Goal: Task Accomplishment & Management: Manage account settings

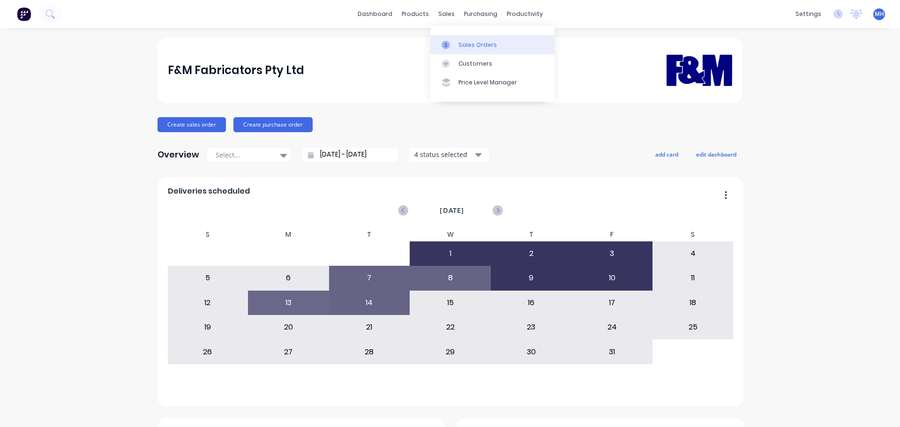
click at [457, 37] on link "Sales Orders" at bounding box center [492, 44] width 124 height 19
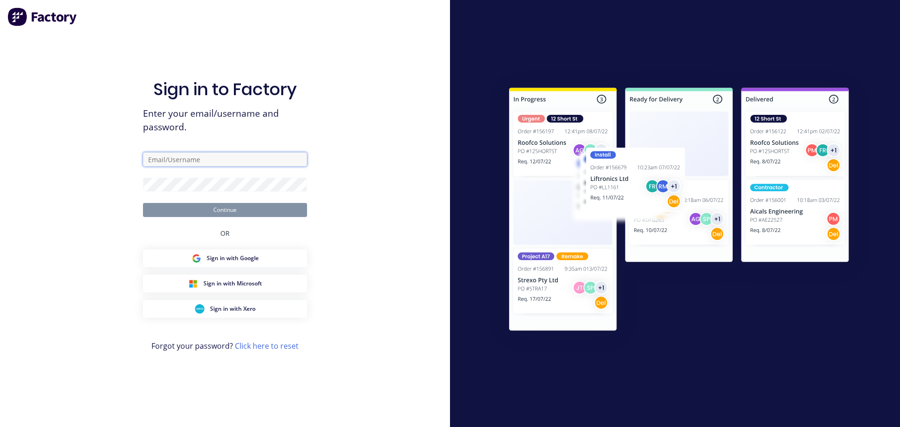
type input "michaelh@fmfabricators.com.au"
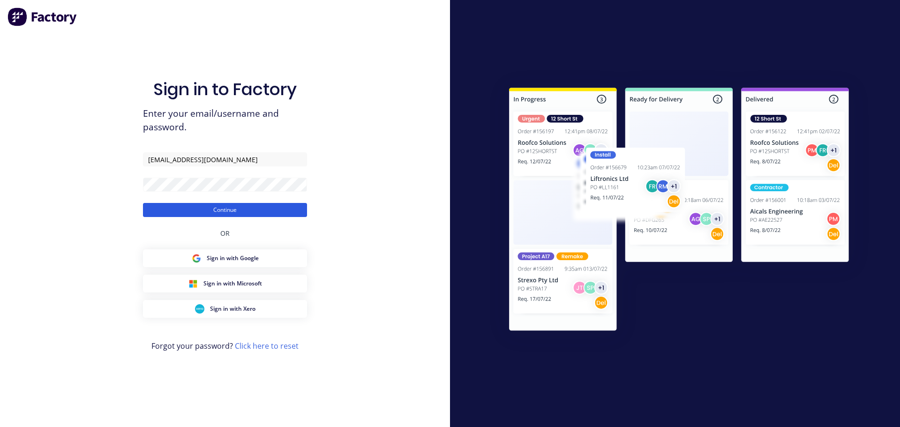
click at [254, 213] on button "Continue" at bounding box center [225, 210] width 164 height 14
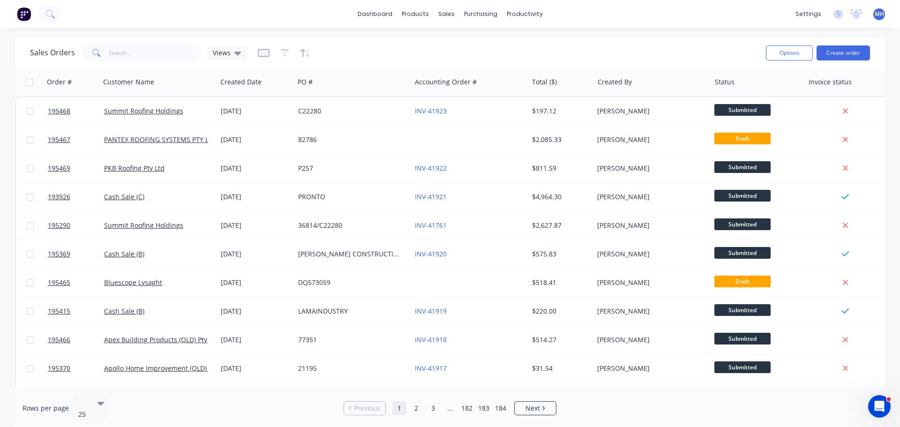
click at [525, 37] on div "Sales Orders Views Options Create order" at bounding box center [450, 52] width 870 height 30
click at [496, 42] on div "Purchase Orders" at bounding box center [511, 45] width 50 height 8
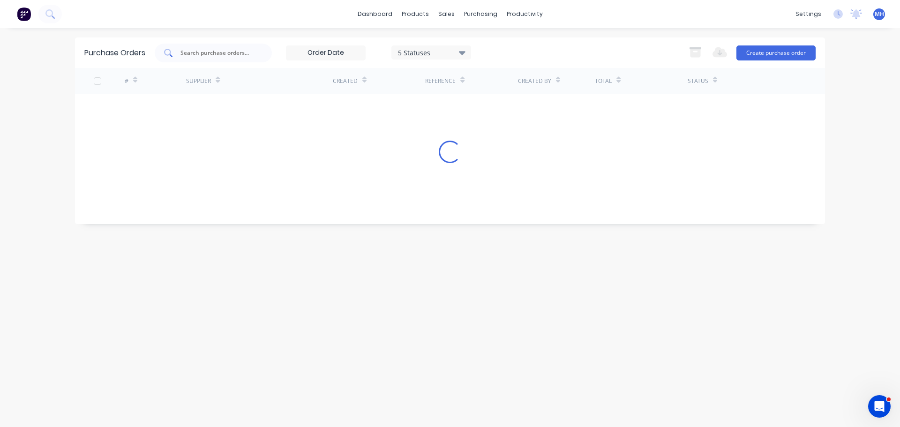
click at [263, 59] on div at bounding box center [213, 53] width 117 height 19
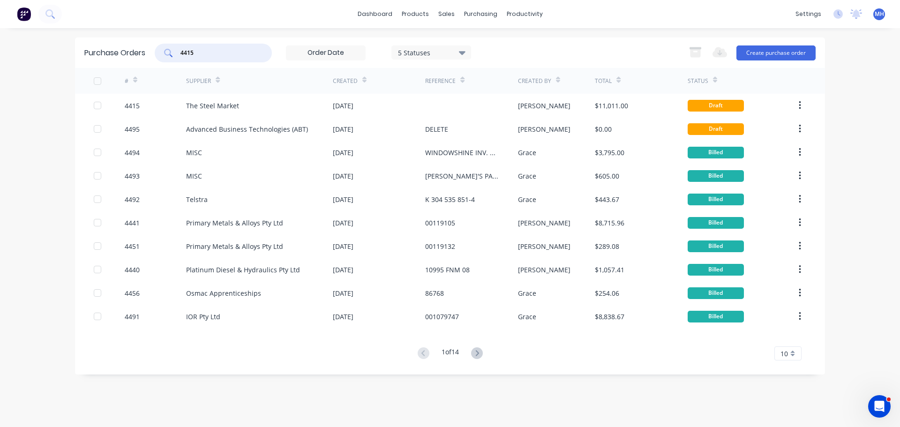
type input "4415"
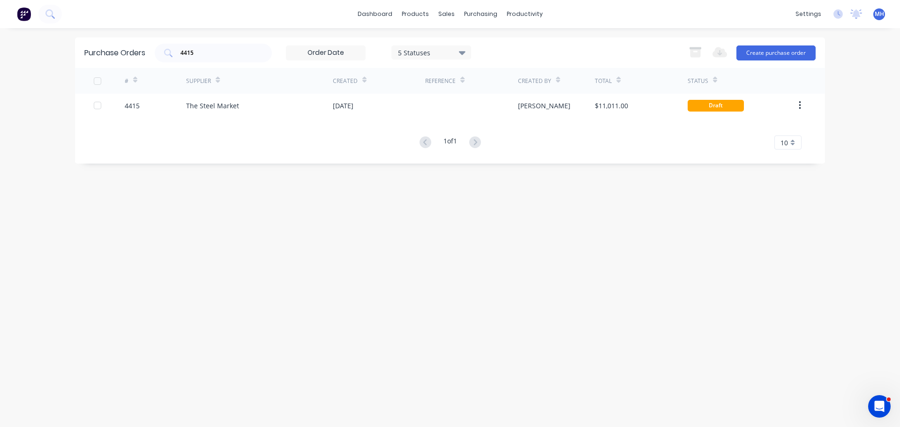
click at [569, 47] on div "4415 5 Statuses 5 Statuses Export to Excel (XLSX) Create purchase order" at bounding box center [485, 53] width 661 height 19
click at [260, 238] on div "Purchase Orders 4415 5 Statuses 5 Statuses Export to Excel (XLSX) Create purcha…" at bounding box center [450, 227] width 750 height 380
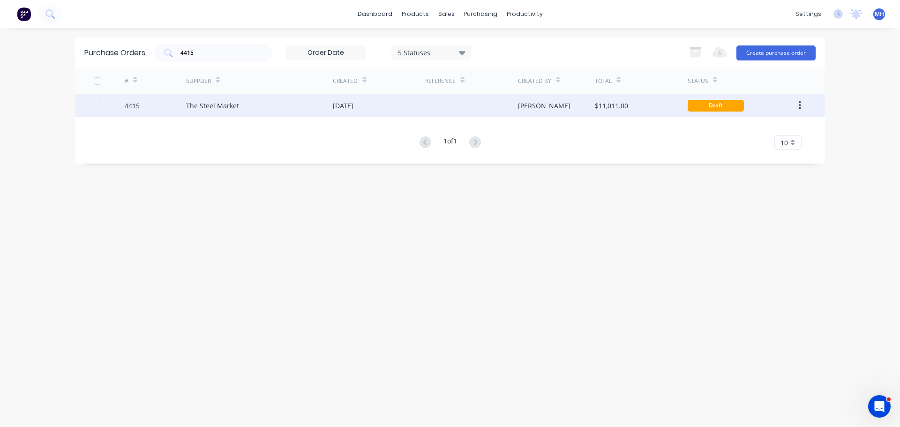
click at [268, 107] on div "The Steel Market" at bounding box center [259, 105] width 147 height 23
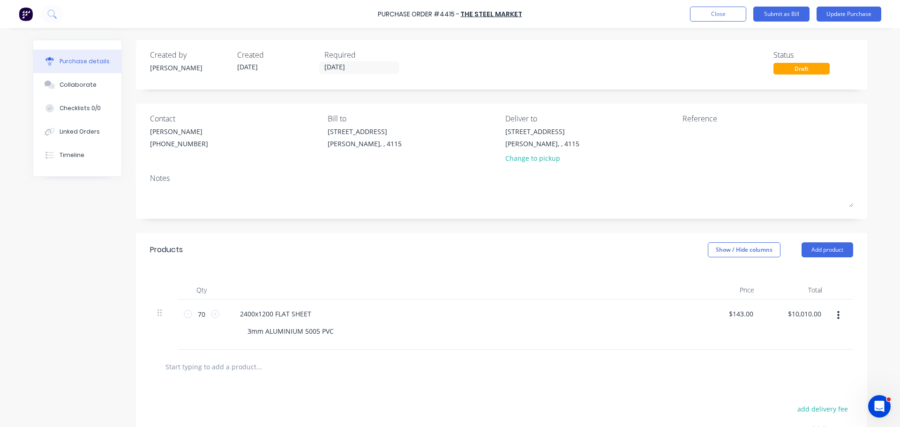
click at [376, 263] on div "Products Show / Hide columns Add product" at bounding box center [501, 250] width 731 height 34
click at [700, 10] on button "Close" at bounding box center [718, 14] width 56 height 15
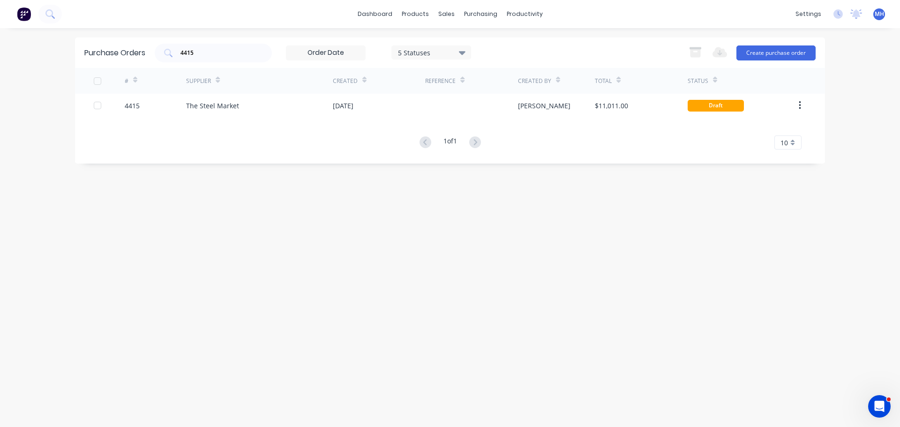
click at [491, 45] on div "4415 5 Statuses 5 Statuses Export to Excel (XLSX) Create purchase order" at bounding box center [485, 53] width 661 height 19
click at [501, 248] on div "Purchase Orders 4415 5 Statuses 5 Statuses Export to Excel (XLSX) Create purcha…" at bounding box center [450, 227] width 750 height 380
click at [460, 39] on link "Sales Orders" at bounding box center [495, 44] width 124 height 19
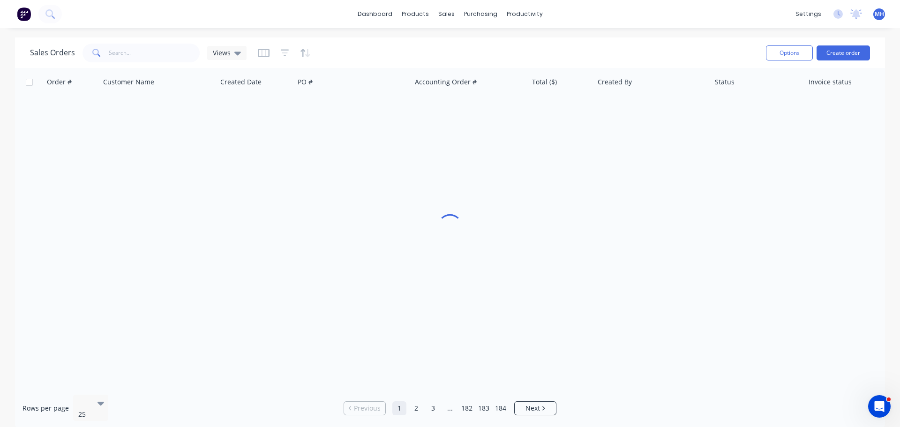
click at [618, 43] on div "Sales Orders Views" at bounding box center [394, 52] width 728 height 23
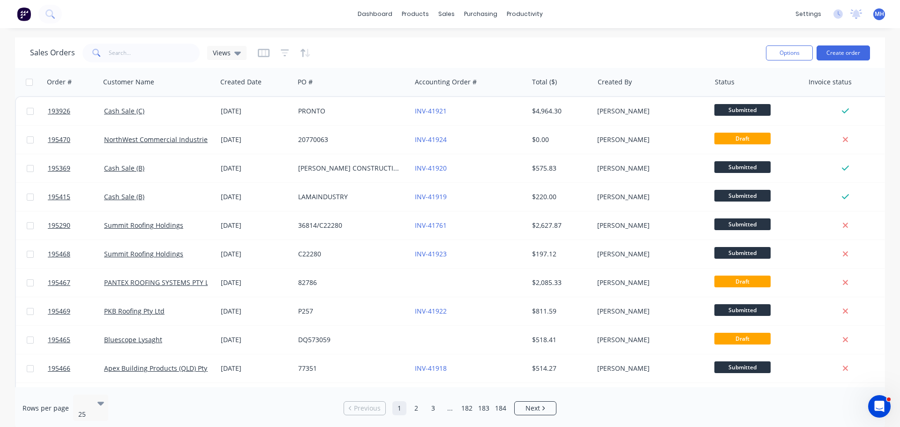
click at [611, 45] on div "Sales Orders Views" at bounding box center [394, 52] width 728 height 23
click at [665, 48] on div "Sales Orders Views" at bounding box center [394, 52] width 728 height 23
click at [392, 46] on div "Sales Orders Views" at bounding box center [394, 52] width 728 height 23
click at [830, 46] on button "Create order" at bounding box center [842, 52] width 53 height 15
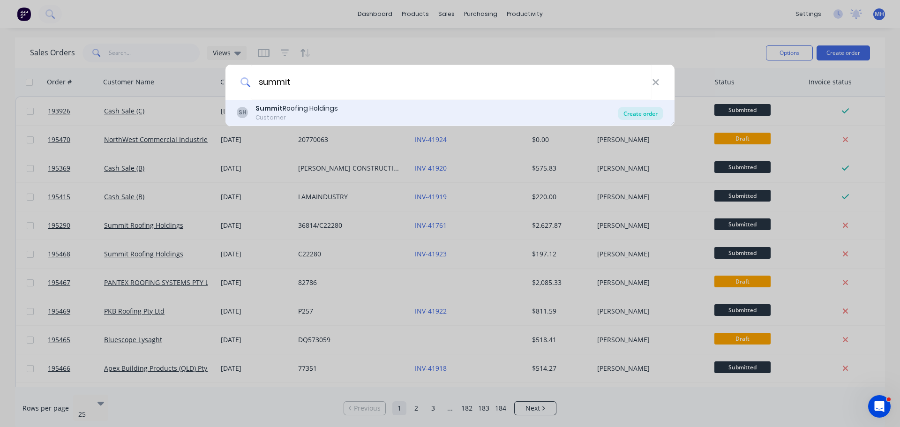
type input "summit"
click at [642, 111] on div "Create order" at bounding box center [640, 113] width 45 height 13
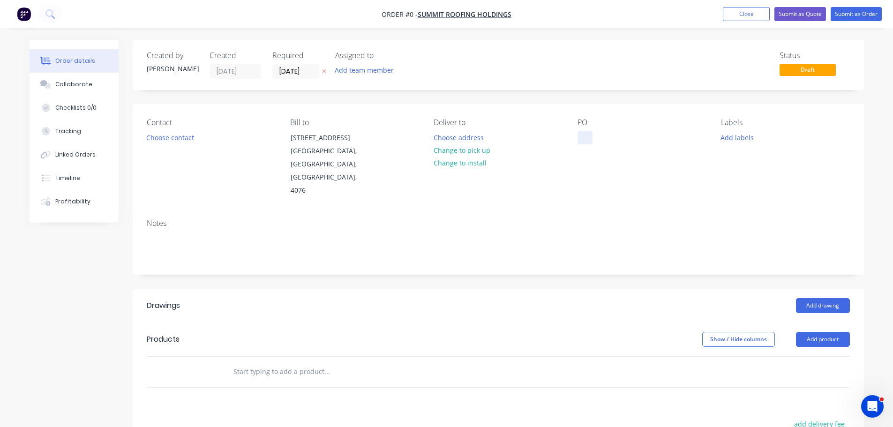
click at [589, 133] on div at bounding box center [584, 138] width 15 height 14
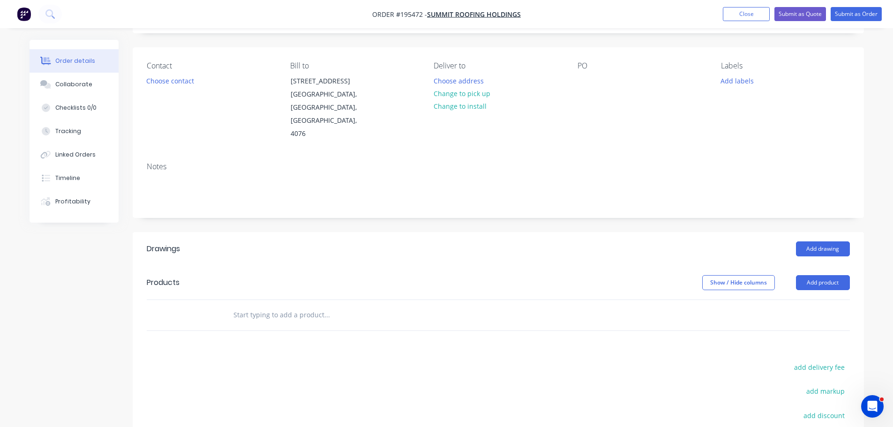
scroll to position [141, 0]
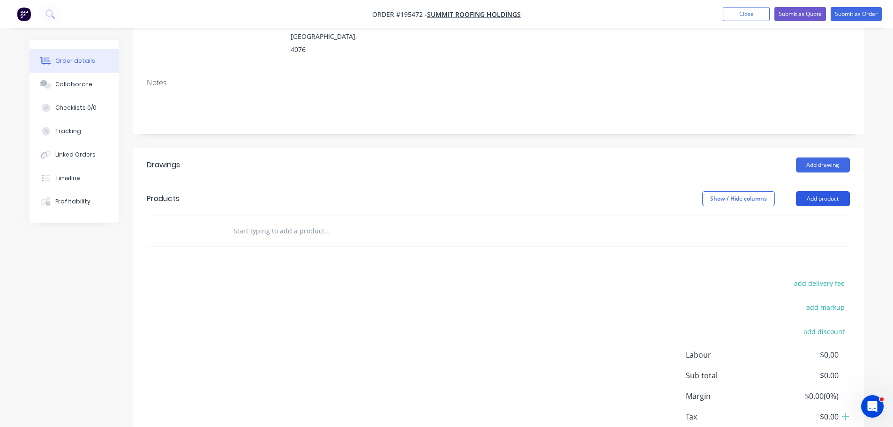
click at [807, 191] on button "Add product" at bounding box center [823, 198] width 54 height 15
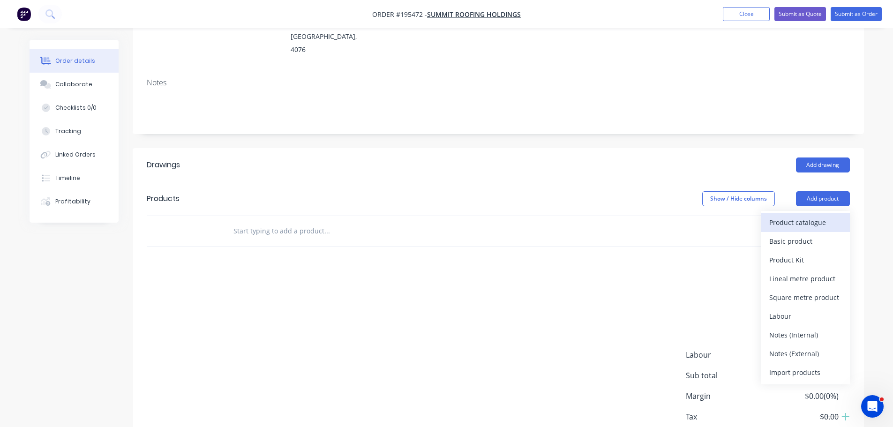
click at [798, 216] on div "Product catalogue" at bounding box center [805, 223] width 72 height 14
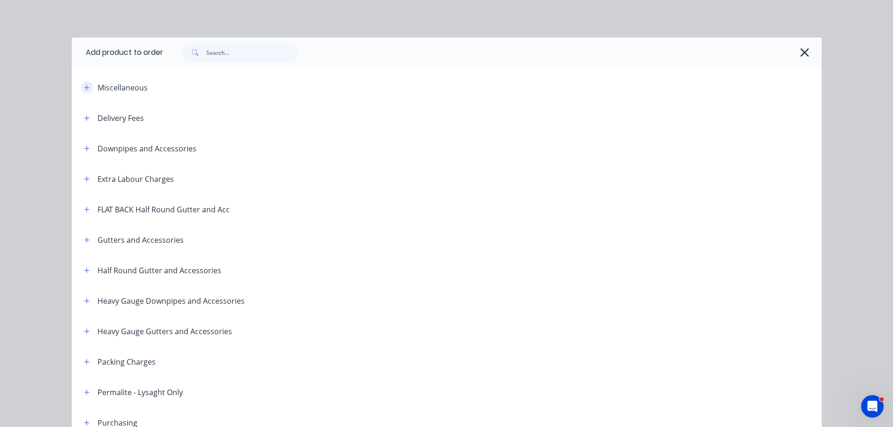
click at [81, 90] on button "button" at bounding box center [87, 88] width 12 height 12
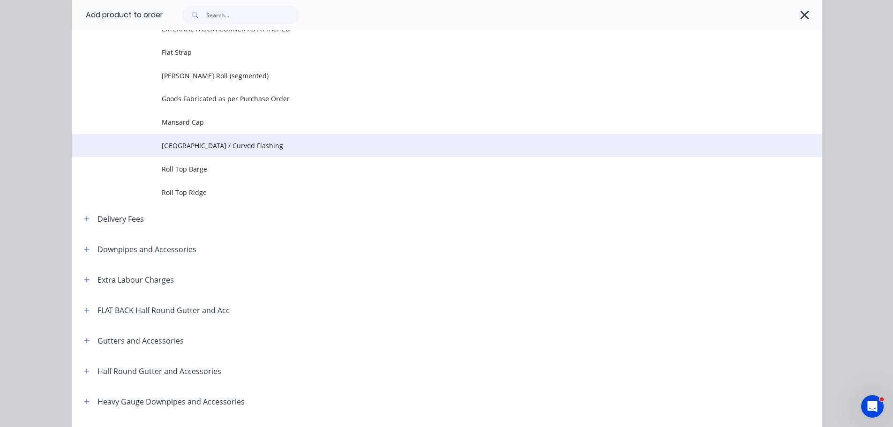
scroll to position [187, 0]
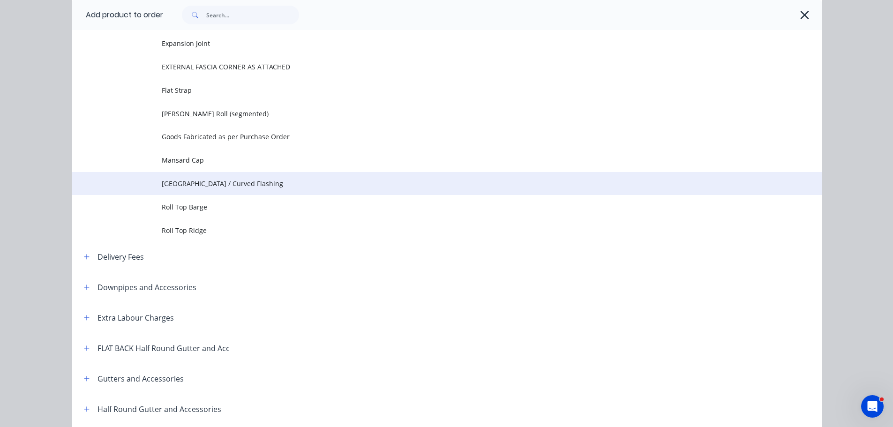
click at [239, 184] on span "Pittsburgh / Curved Flashing" at bounding box center [426, 184] width 528 height 10
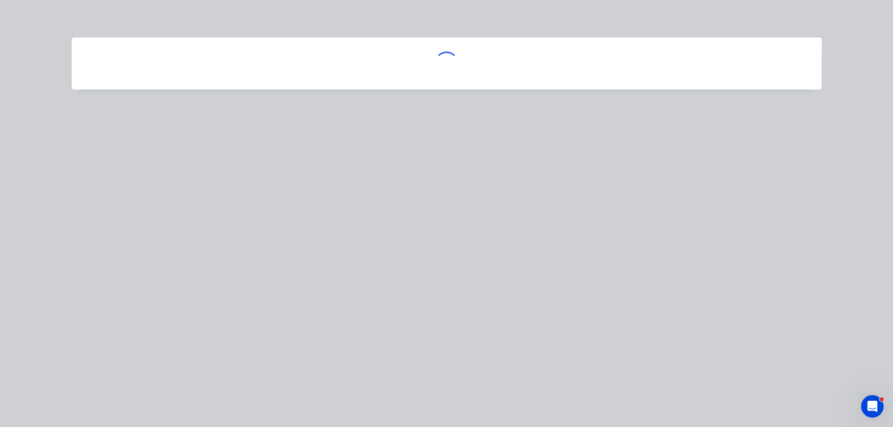
scroll to position [0, 0]
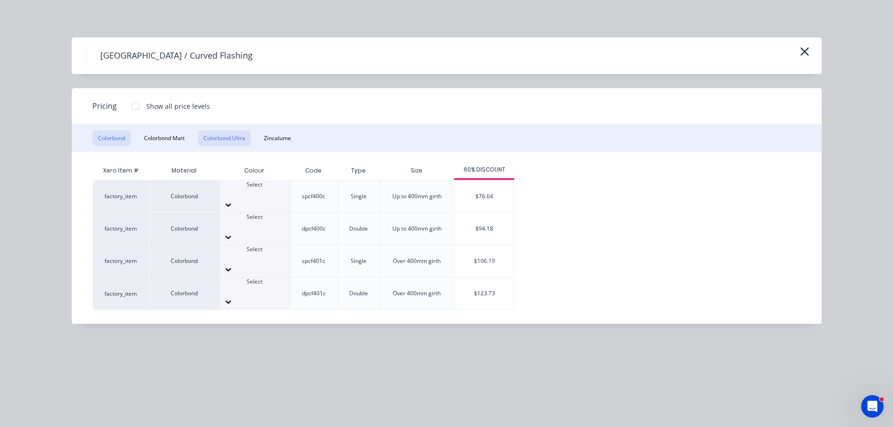
click at [216, 135] on button "Colorbond Ultra" at bounding box center [224, 138] width 53 height 16
click at [176, 137] on button "Colorbond Matt" at bounding box center [164, 138] width 52 height 16
click at [206, 138] on button "Colorbond Ultra" at bounding box center [224, 138] width 53 height 16
click at [275, 262] on div at bounding box center [255, 269] width 70 height 15
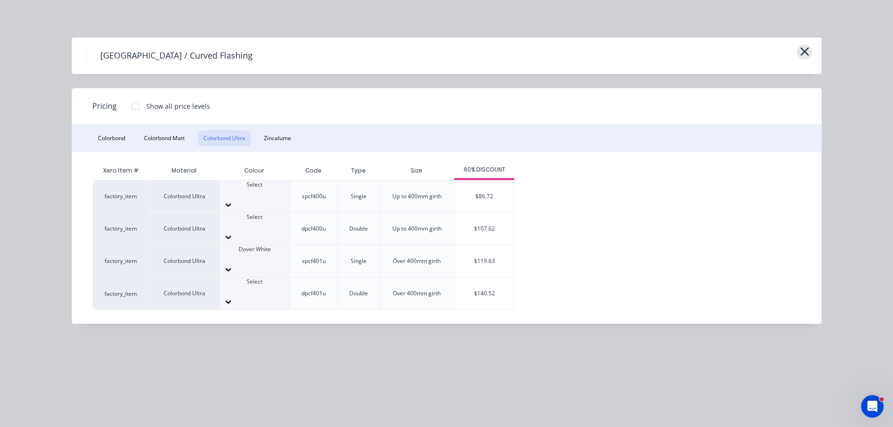
click at [797, 52] on button "button" at bounding box center [804, 52] width 15 height 15
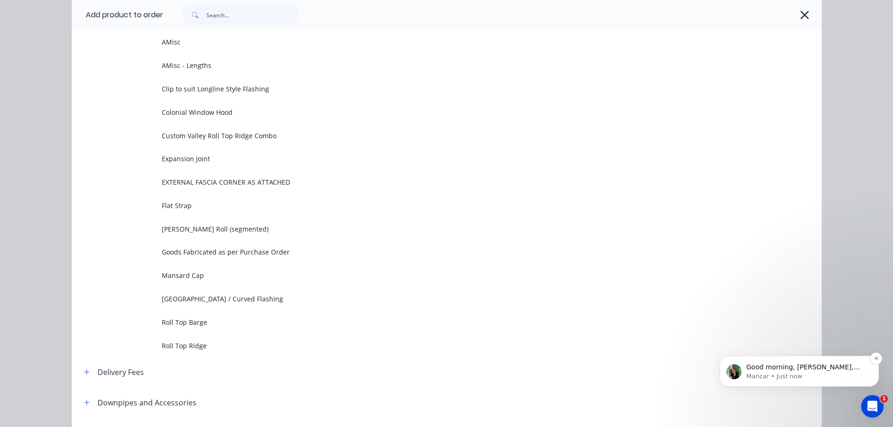
click at [777, 371] on span "Good morning, Michael, Just a quick update on this - the issue was fixed last n…" at bounding box center [805, 390] width 118 height 54
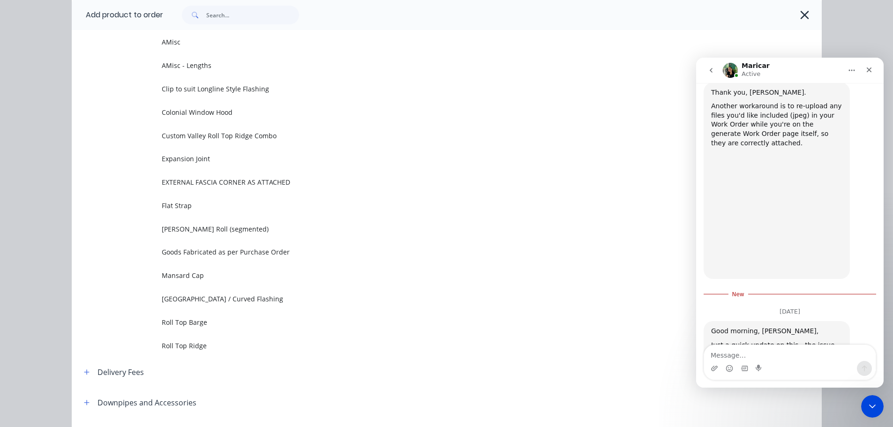
scroll to position [701, 0]
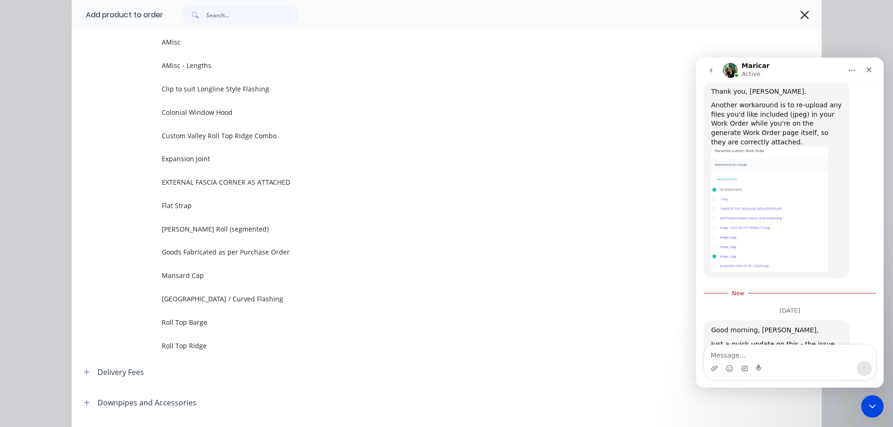
click at [728, 12] on div at bounding box center [487, 15] width 649 height 19
click at [800, 16] on icon "button" at bounding box center [804, 15] width 8 height 8
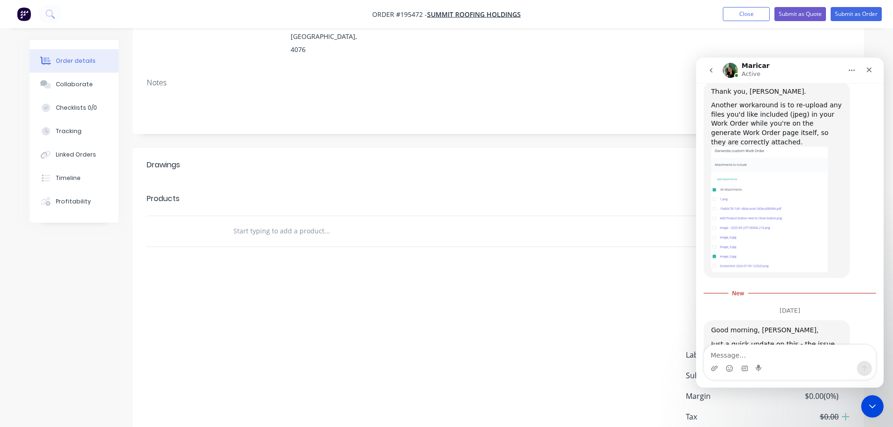
click at [338, 191] on div "Show / Hide columns Add product" at bounding box center [572, 198] width 553 height 15
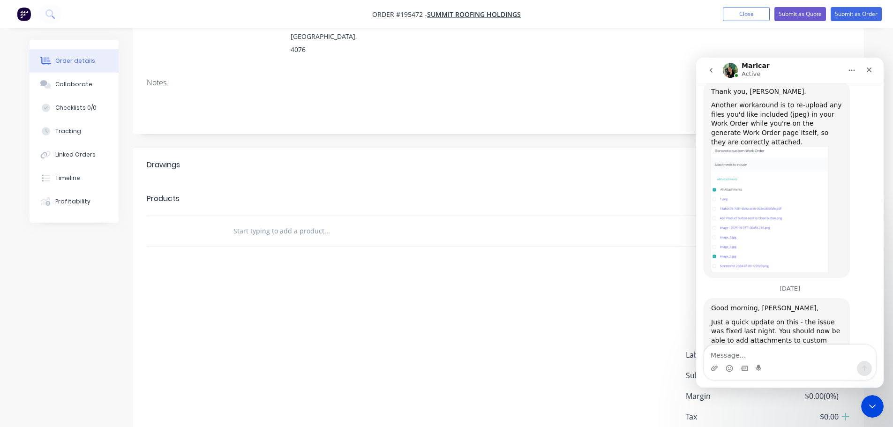
scroll to position [735, 0]
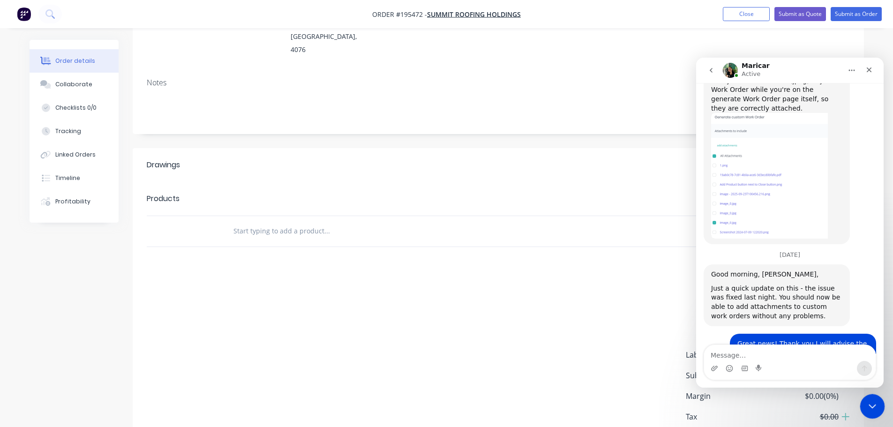
click at [871, 407] on icon "Close Intercom Messenger" at bounding box center [870, 404] width 11 height 11
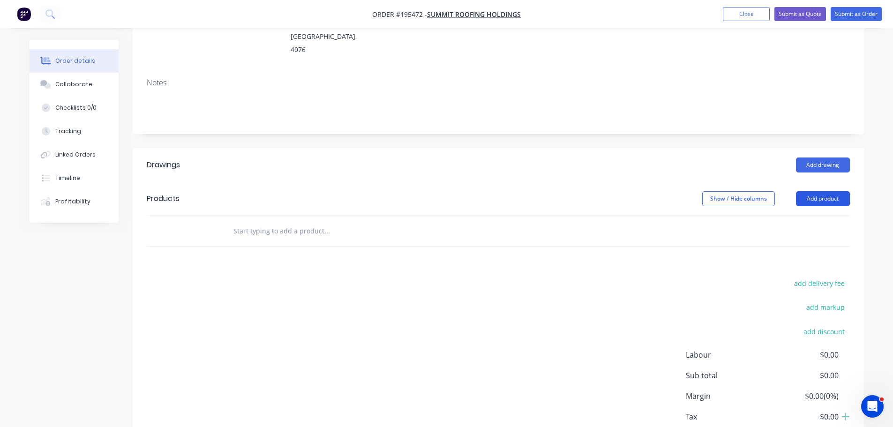
click at [814, 191] on button "Add product" at bounding box center [823, 198] width 54 height 15
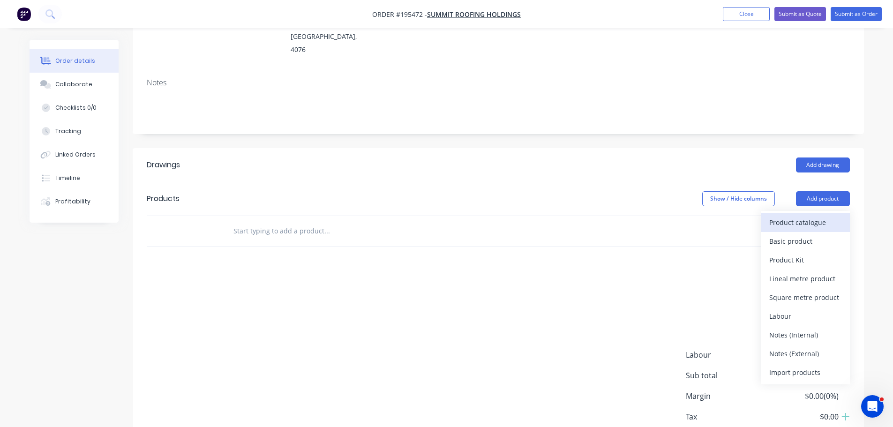
click at [815, 216] on div "Product catalogue" at bounding box center [805, 223] width 72 height 14
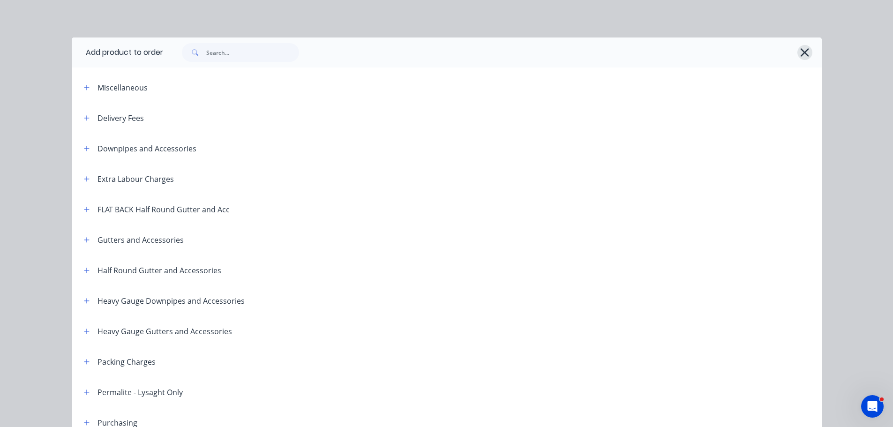
click at [802, 52] on icon "button" at bounding box center [804, 52] width 10 height 13
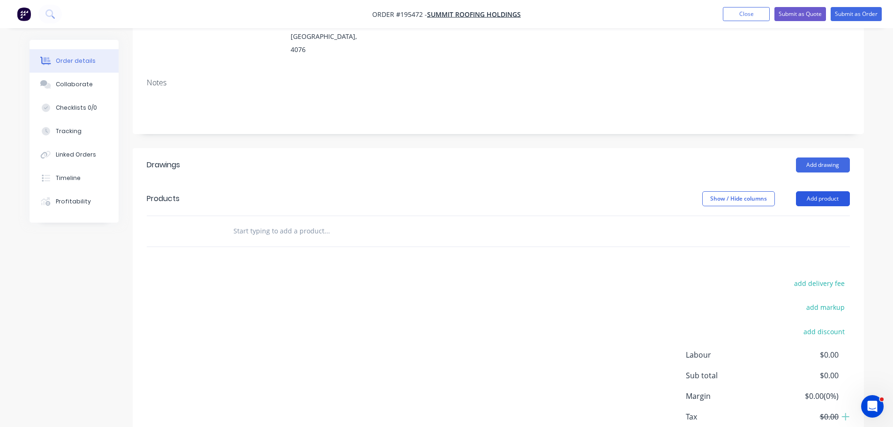
click at [816, 191] on button "Add product" at bounding box center [823, 198] width 54 height 15
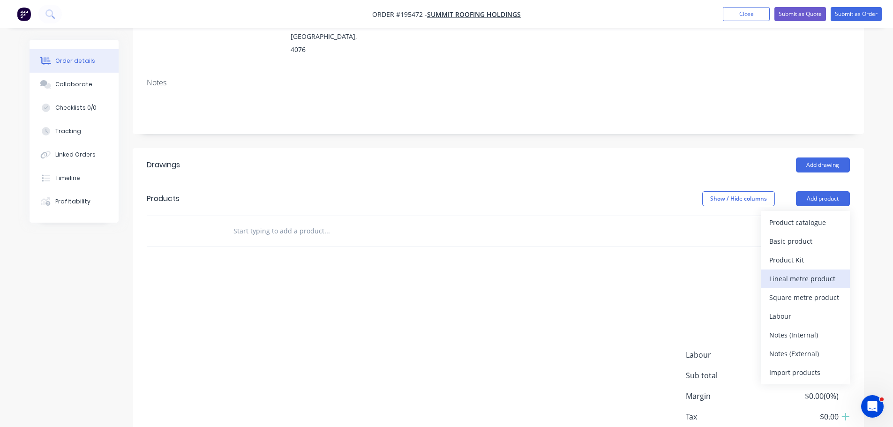
click at [822, 272] on div "Lineal metre product" at bounding box center [805, 279] width 72 height 14
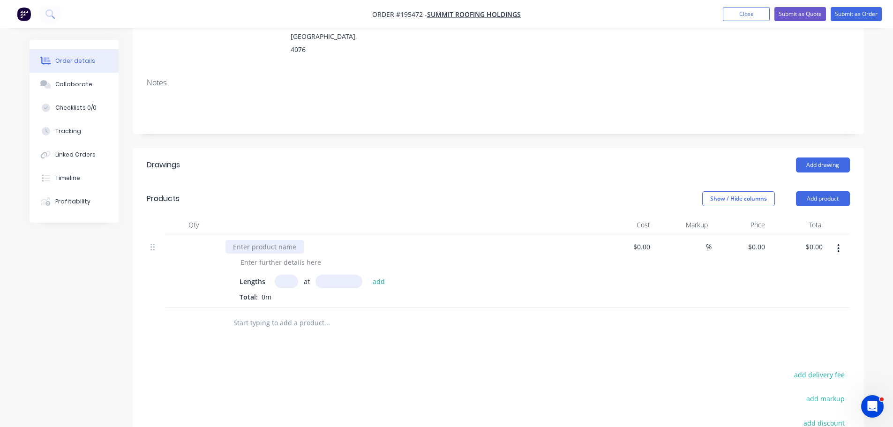
click at [289, 240] on div at bounding box center [264, 247] width 78 height 14
click at [285, 255] on div at bounding box center [281, 262] width 96 height 14
click at [294, 275] on input "text" at bounding box center [286, 282] width 23 height 14
type input "1"
type input "1000"
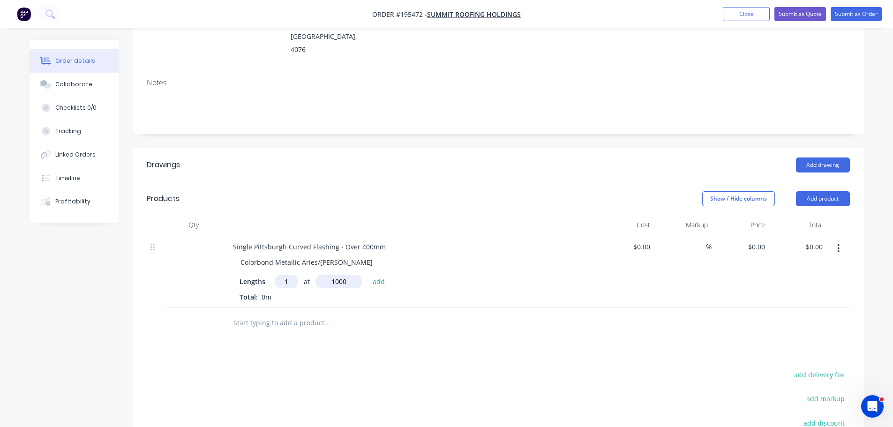
click at [368, 275] on button "add" at bounding box center [379, 281] width 22 height 13
click at [326, 151] on header "Drawings Add drawing" at bounding box center [498, 165] width 731 height 34
click at [750, 234] on div "$0.00 $0.00" at bounding box center [740, 278] width 58 height 89
type input "0"
click at [753, 234] on div "0 $0.00" at bounding box center [740, 278] width 58 height 89
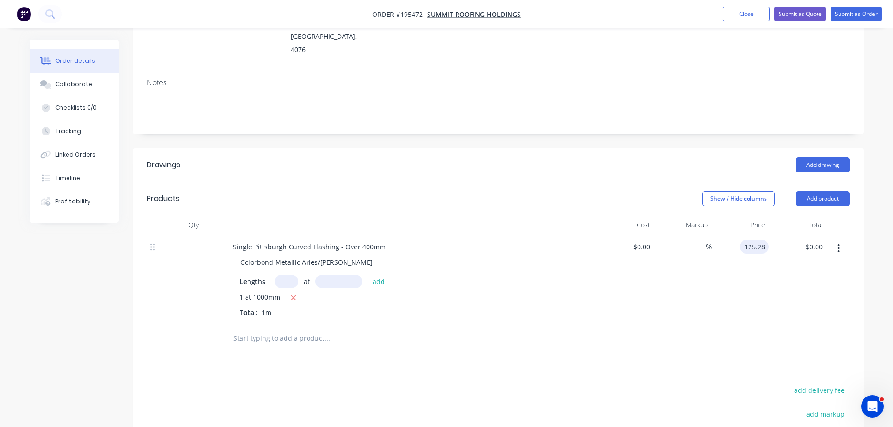
type input "$125.28"
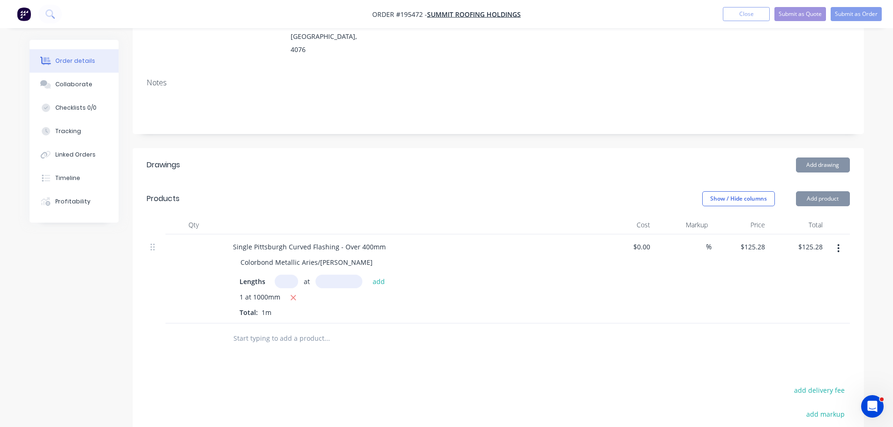
click at [583, 182] on header "Products Show / Hide columns Add product" at bounding box center [498, 199] width 731 height 34
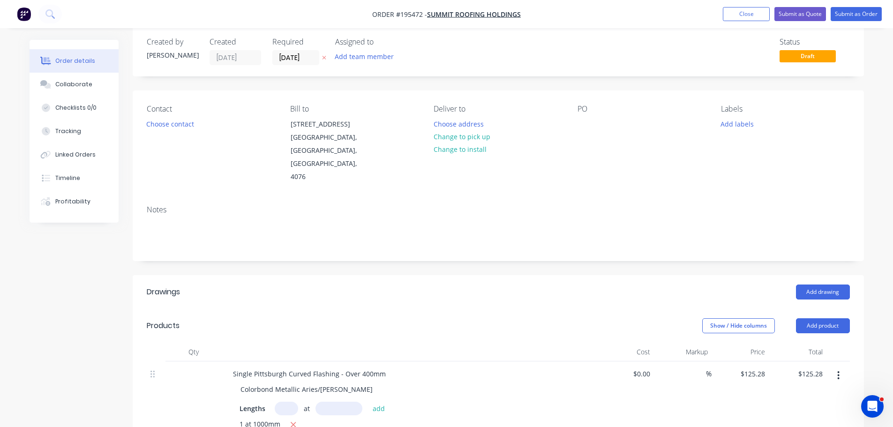
scroll to position [0, 0]
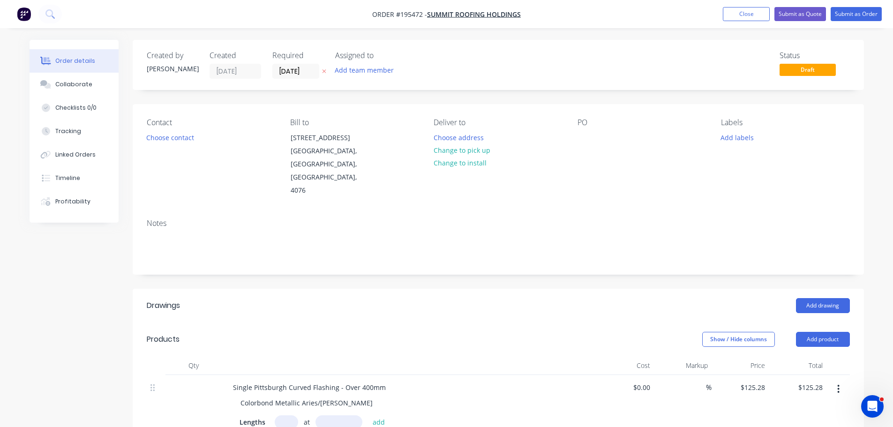
click at [323, 72] on icon "button" at bounding box center [324, 72] width 4 height 4
click at [525, 94] on div "Created by Michael Created 14/10/25 Required Assigned to Add team member Status…" at bounding box center [498, 379] width 731 height 679
click at [587, 141] on div at bounding box center [584, 138] width 15 height 14
click at [566, 235] on div "Notes" at bounding box center [498, 242] width 731 height 63
click at [391, 332] on div "Show / Hide columns Add product" at bounding box center [572, 339] width 553 height 15
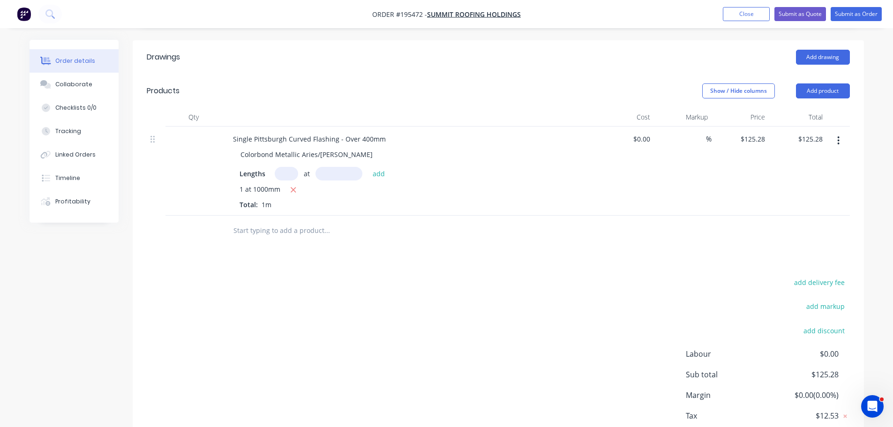
scroll to position [280, 0]
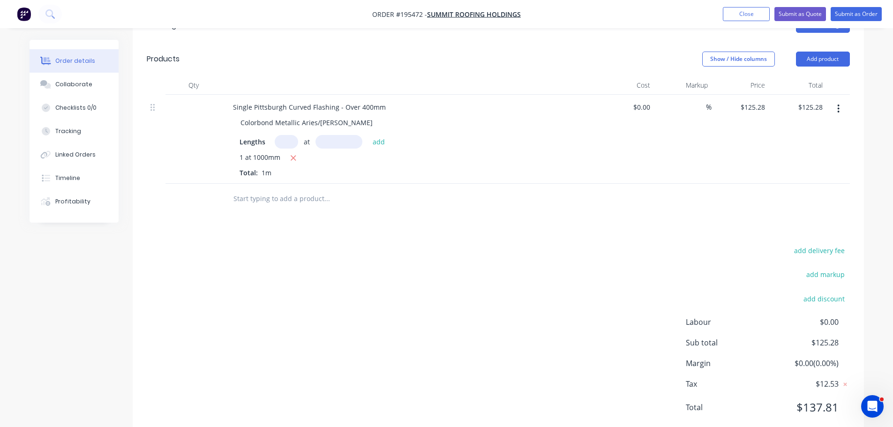
click at [454, 285] on div "add delivery fee add markup add discount Labour $0.00 Sub total $125.28 Margin …" at bounding box center [498, 334] width 703 height 181
click at [313, 253] on div "add delivery fee add markup add discount Labour $0.00 Sub total $125.28 Margin …" at bounding box center [498, 334] width 703 height 181
click at [514, 244] on div "add delivery fee add markup add discount Labour $0.00 Sub total $125.28 Margin …" at bounding box center [498, 334] width 703 height 181
click at [501, 244] on div "add delivery fee add markup add discount Labour $0.00 Sub total $125.28 Margin …" at bounding box center [498, 334] width 703 height 181
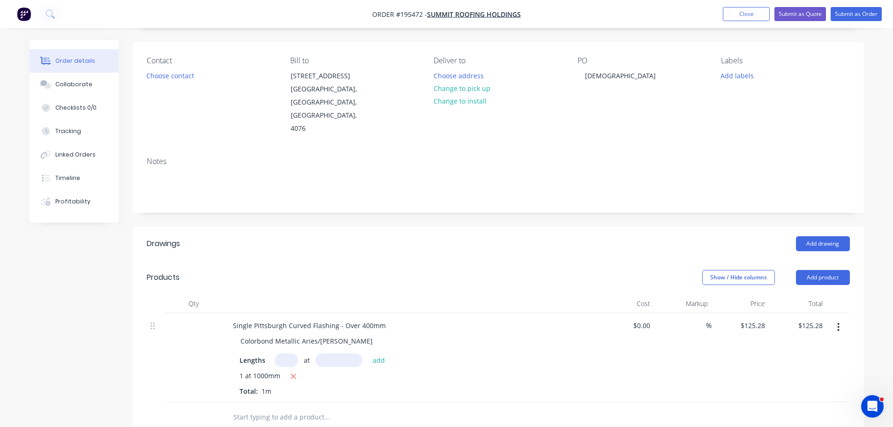
scroll to position [46, 0]
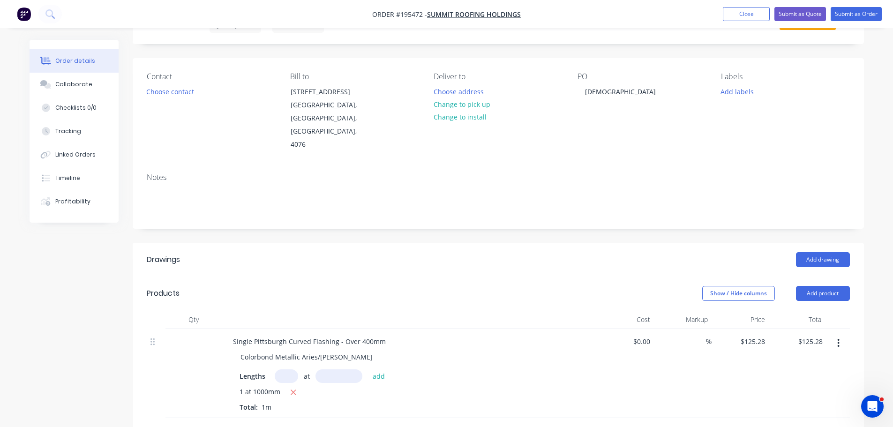
click at [568, 252] on div "Add drawing" at bounding box center [572, 259] width 553 height 15
click at [603, 252] on div "Add drawing" at bounding box center [572, 259] width 553 height 15
click at [604, 252] on div "Add drawing" at bounding box center [572, 259] width 553 height 15
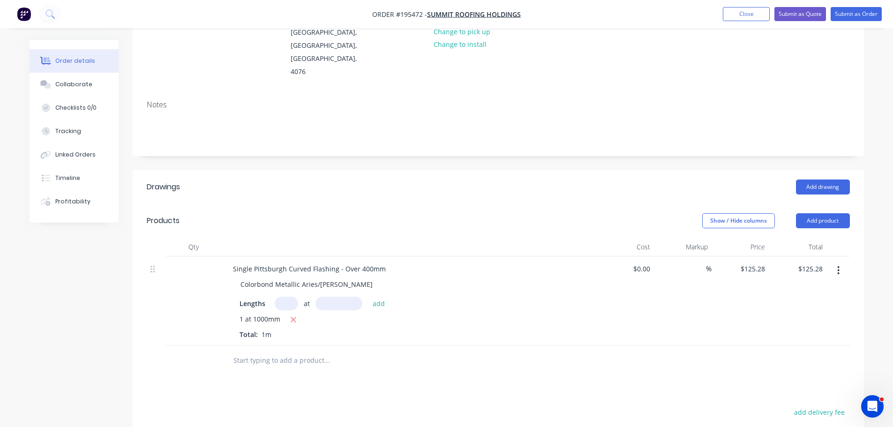
scroll to position [280, 0]
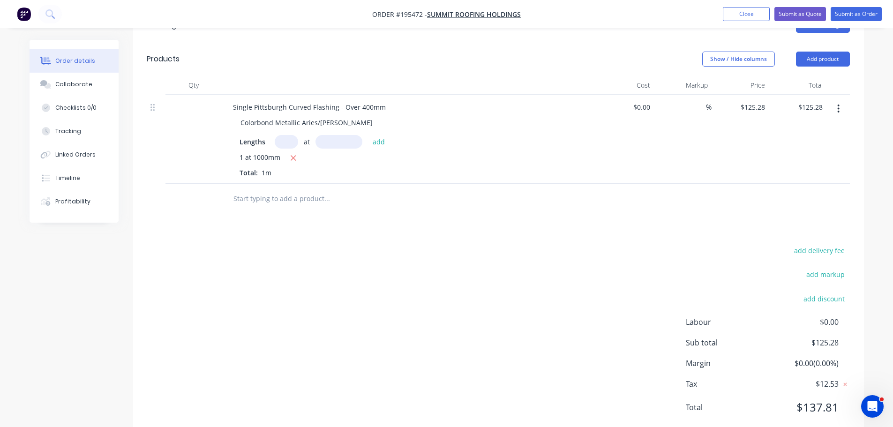
click at [473, 251] on div "add delivery fee add markup add discount Labour $0.00 Sub total $125.28 Margin …" at bounding box center [498, 334] width 703 height 181
click at [511, 252] on div "add delivery fee add markup add discount Labour $0.00 Sub total $125.28 Margin …" at bounding box center [498, 334] width 703 height 181
click at [482, 262] on div "add delivery fee add markup add discount Labour $0.00 Sub total $125.28 Margin …" at bounding box center [498, 334] width 703 height 181
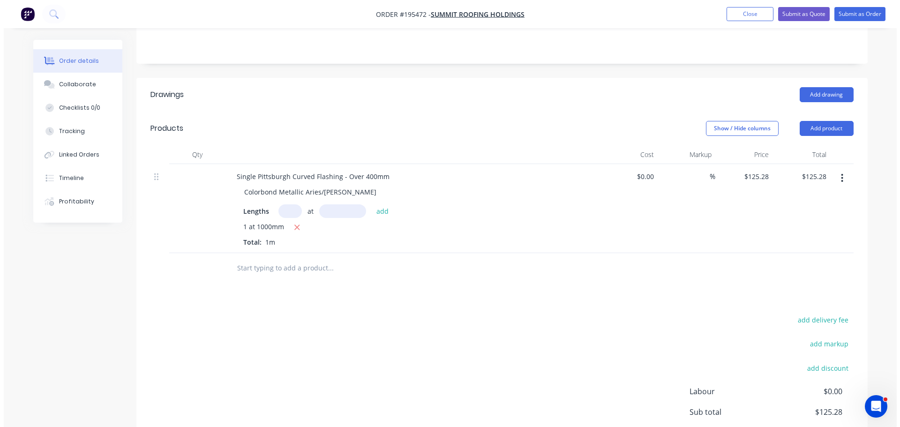
scroll to position [0, 0]
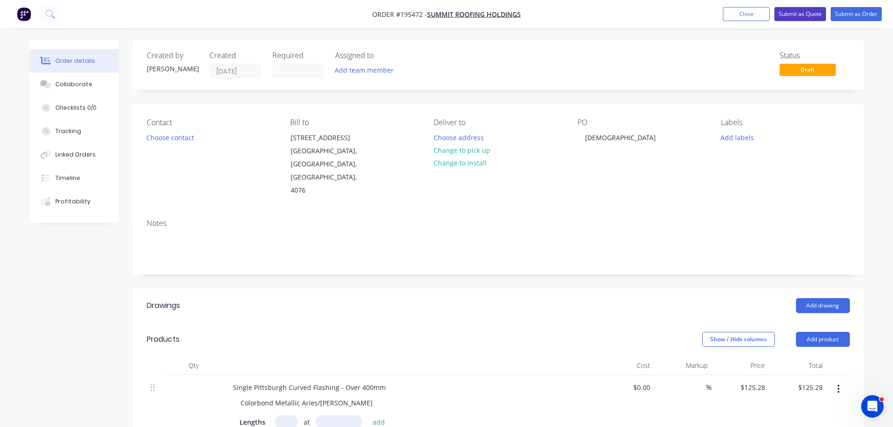
click at [815, 15] on button "Submit as Quote" at bounding box center [800, 14] width 52 height 14
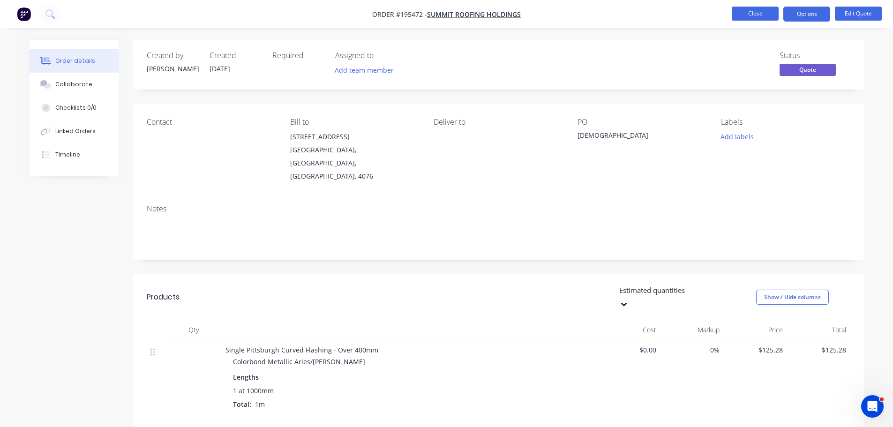
click at [755, 9] on button "Close" at bounding box center [754, 14] width 47 height 14
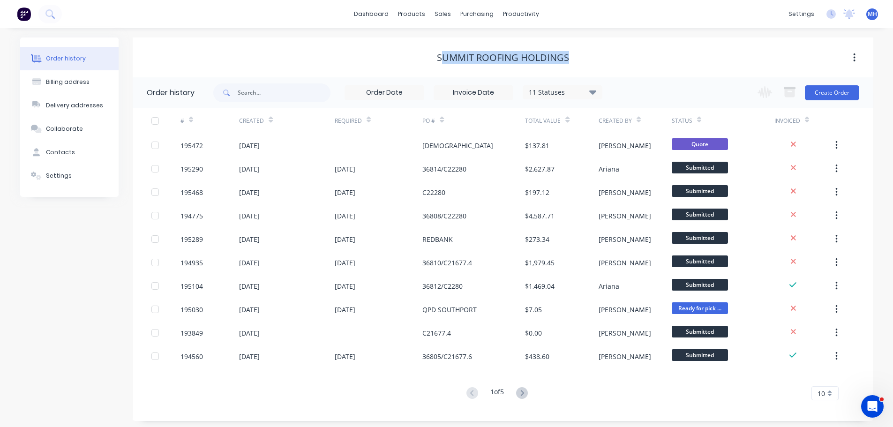
drag, startPoint x: 574, startPoint y: 52, endPoint x: 433, endPoint y: 63, distance: 140.9
click at [436, 62] on div "Summit Roofing Holdings" at bounding box center [503, 57] width 740 height 11
click at [433, 63] on div "Summit Roofing Holdings" at bounding box center [503, 57] width 740 height 11
click at [454, 34] on div "Sales Orders Customers Price Level Manager" at bounding box center [492, 63] width 124 height 75
click at [454, 38] on link "Sales Orders" at bounding box center [492, 44] width 124 height 19
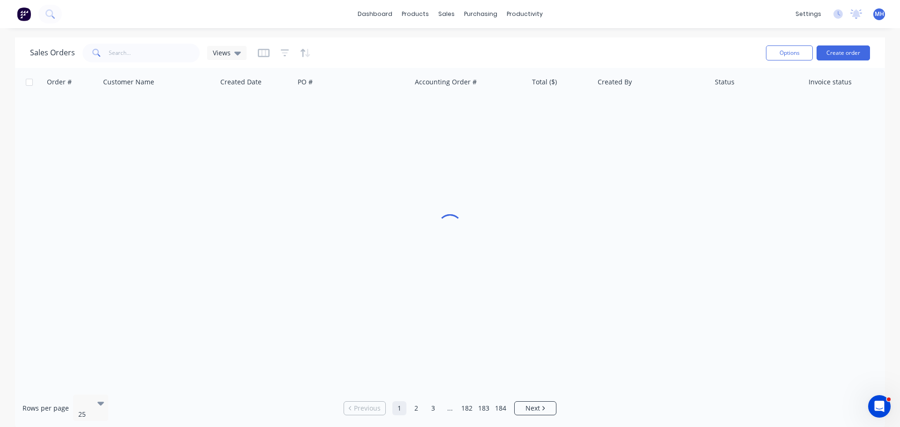
click at [649, 47] on div "Sales Orders Views" at bounding box center [394, 52] width 728 height 23
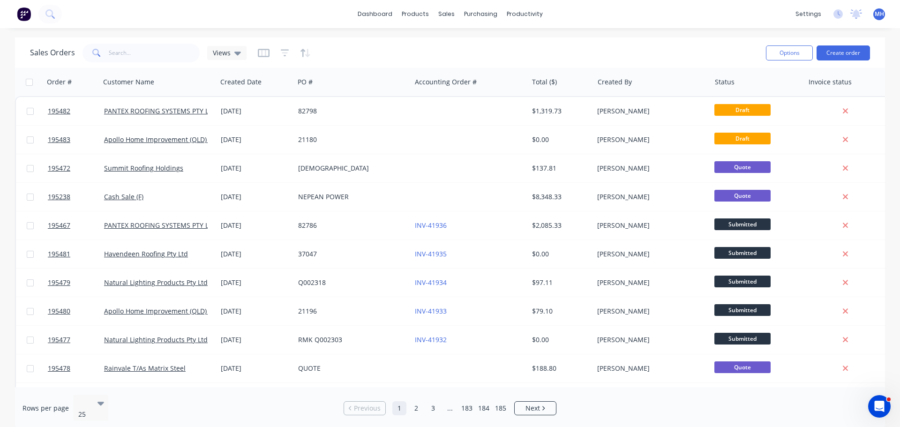
click at [351, 41] on div "Sales Orders Views" at bounding box center [394, 52] width 728 height 23
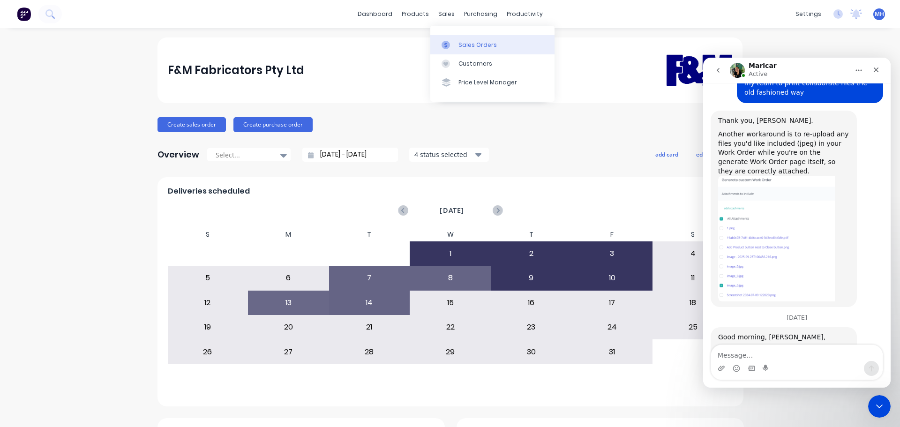
scroll to position [679, 0]
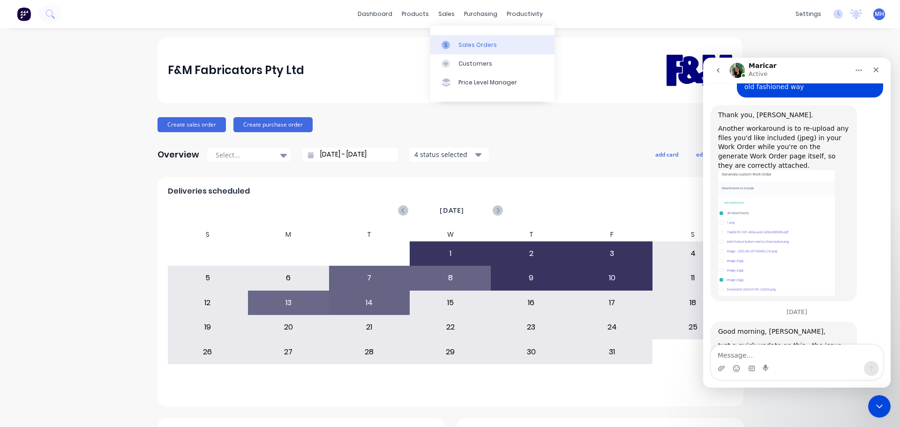
click at [458, 48] on div "Sales Orders" at bounding box center [477, 45] width 38 height 8
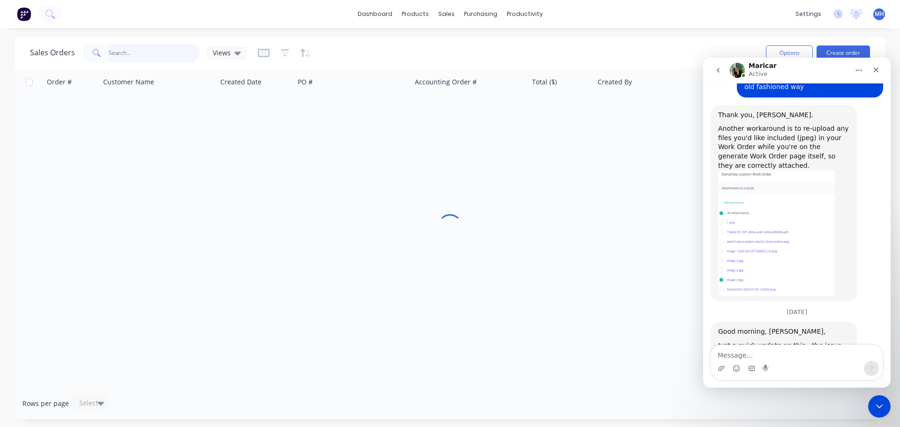
click at [146, 51] on input "text" at bounding box center [154, 53] width 91 height 19
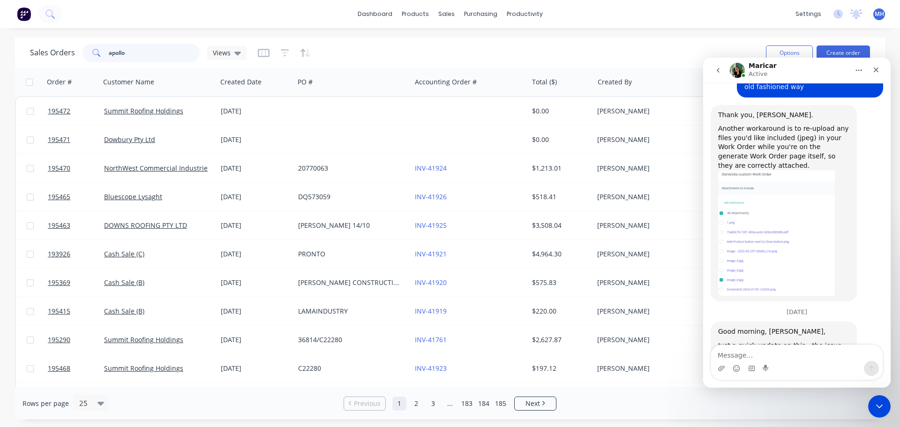
type input "apollo"
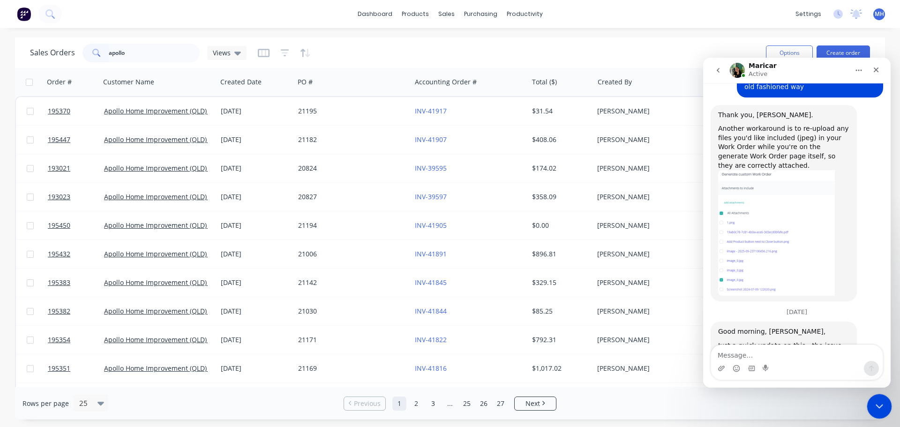
click at [869, 399] on div "Close Intercom Messenger" at bounding box center [877, 405] width 22 height 22
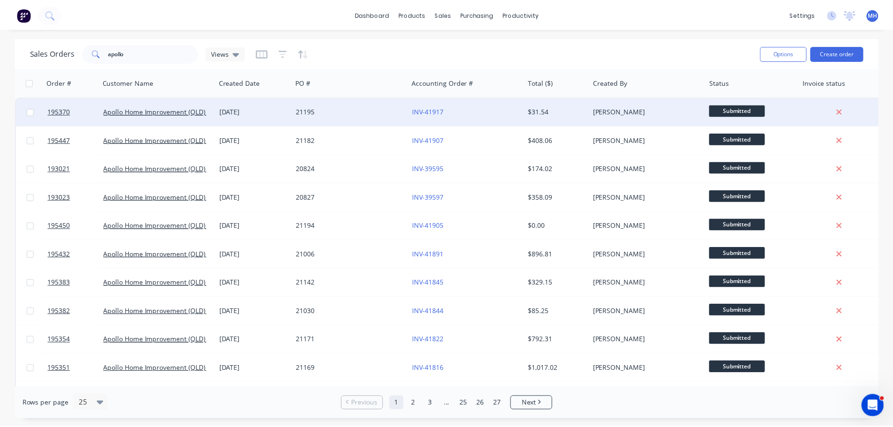
scroll to position [679, 0]
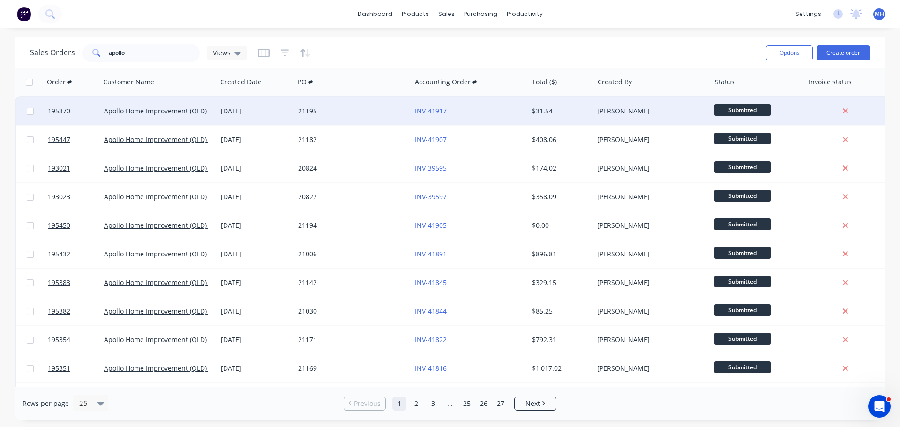
click at [328, 117] on div "21195" at bounding box center [352, 111] width 117 height 28
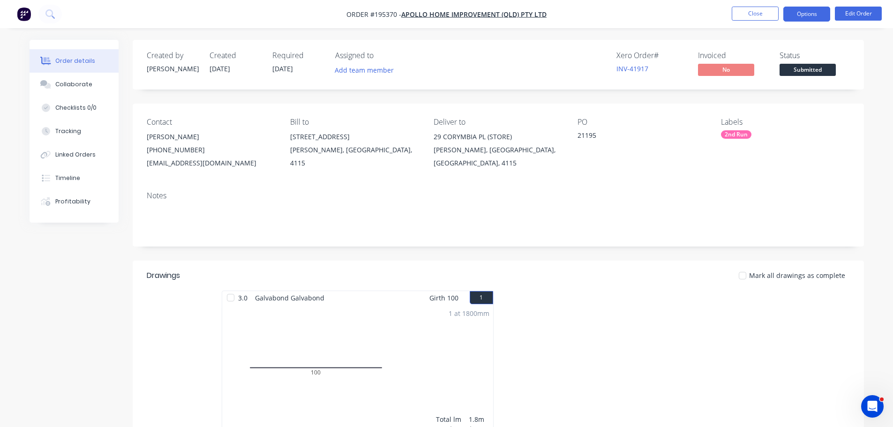
click at [805, 14] on button "Options" at bounding box center [806, 14] width 47 height 15
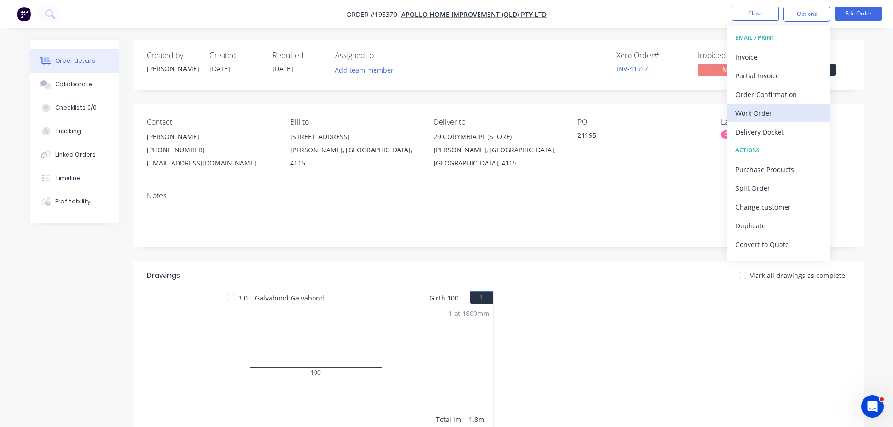
click at [788, 112] on div "Work Order" at bounding box center [778, 113] width 86 height 14
drag, startPoint x: 785, startPoint y: 92, endPoint x: 791, endPoint y: 107, distance: 16.2
click at [791, 107] on div "WORK ORDER Back With pricing Without pricing Custom" at bounding box center [778, 75] width 103 height 98
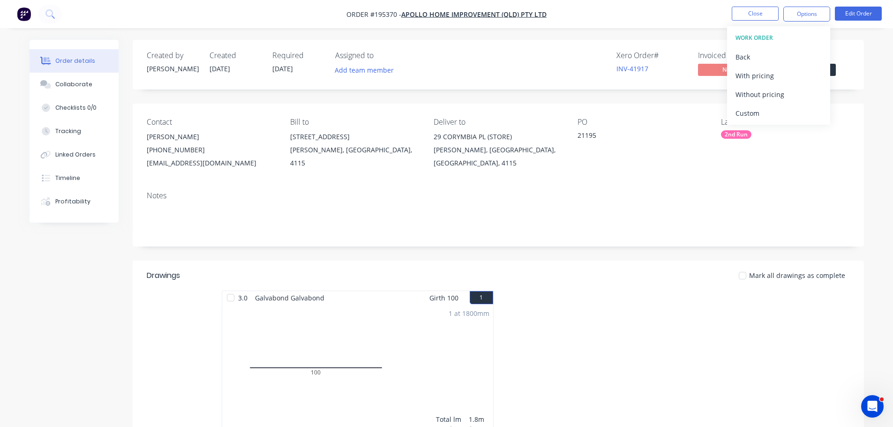
click at [789, 110] on div "Custom" at bounding box center [778, 113] width 86 height 14
click at [797, 98] on div "Without pricing" at bounding box center [778, 95] width 86 height 14
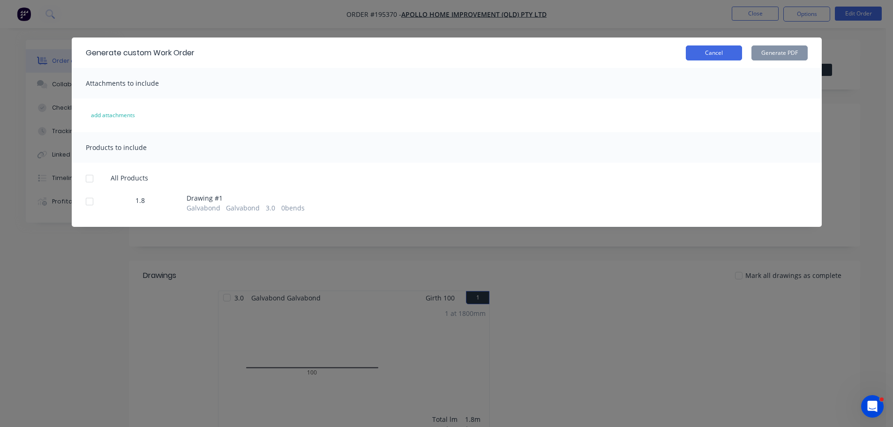
click at [732, 53] on button "Cancel" at bounding box center [713, 52] width 56 height 15
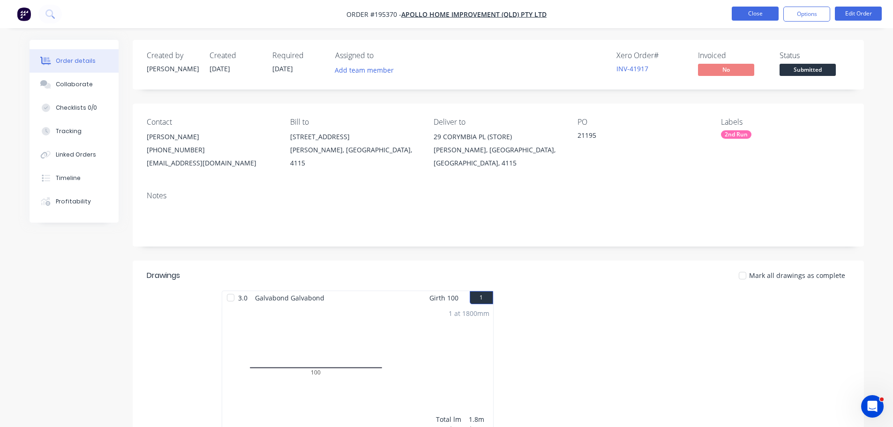
click at [756, 19] on button "Close" at bounding box center [754, 14] width 47 height 14
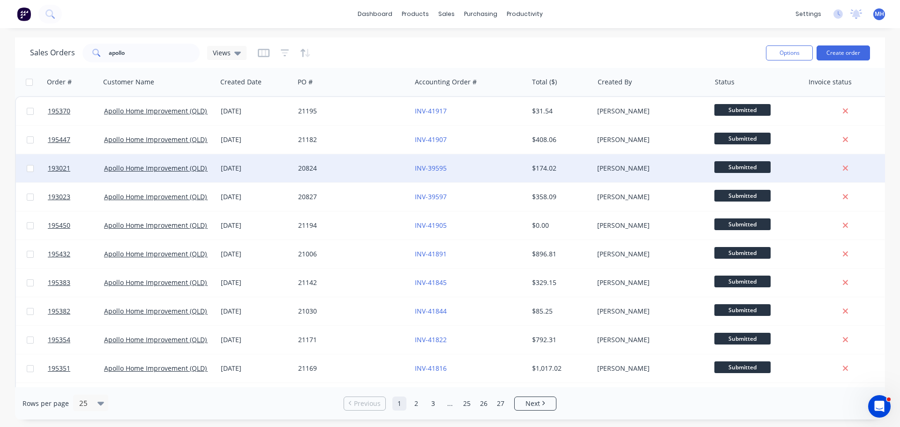
click at [298, 174] on div "20824" at bounding box center [352, 168] width 117 height 28
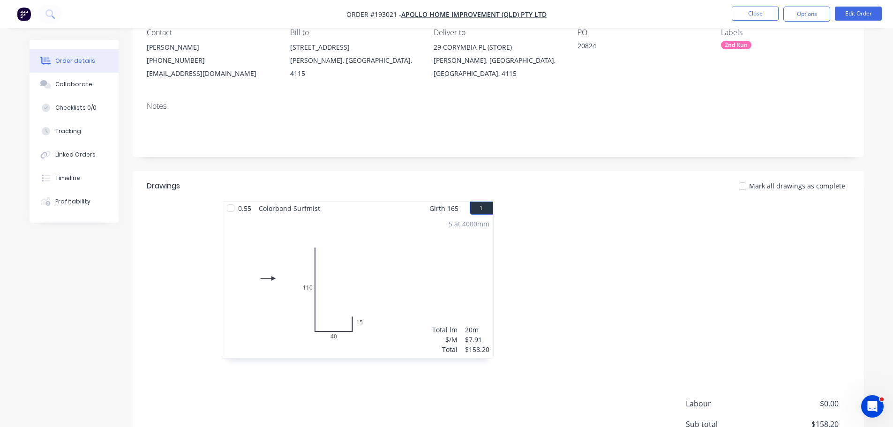
scroll to position [197, 0]
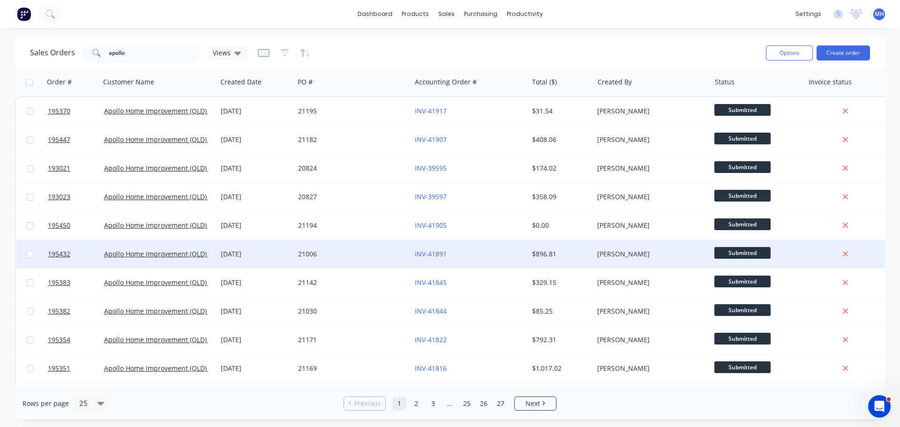
click at [359, 263] on div "21006" at bounding box center [352, 254] width 117 height 28
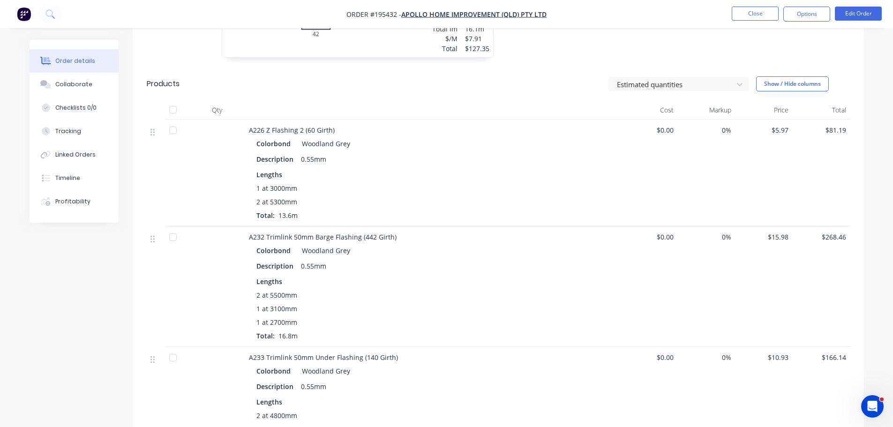
scroll to position [562, 0]
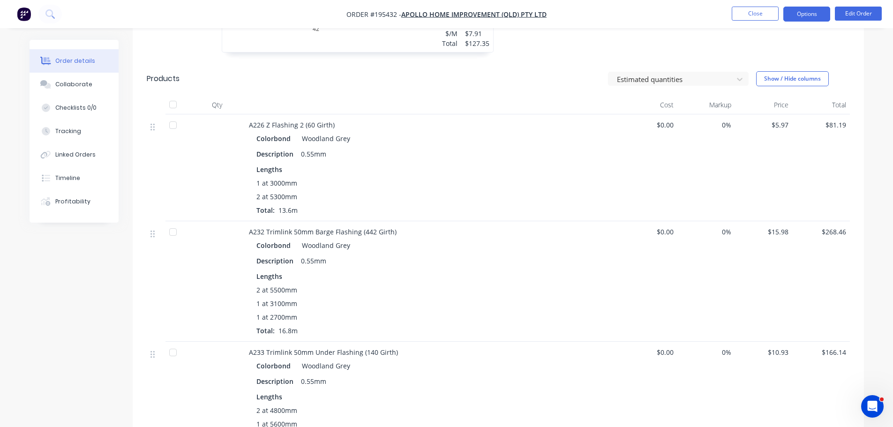
click at [805, 12] on button "Options" at bounding box center [806, 14] width 47 height 15
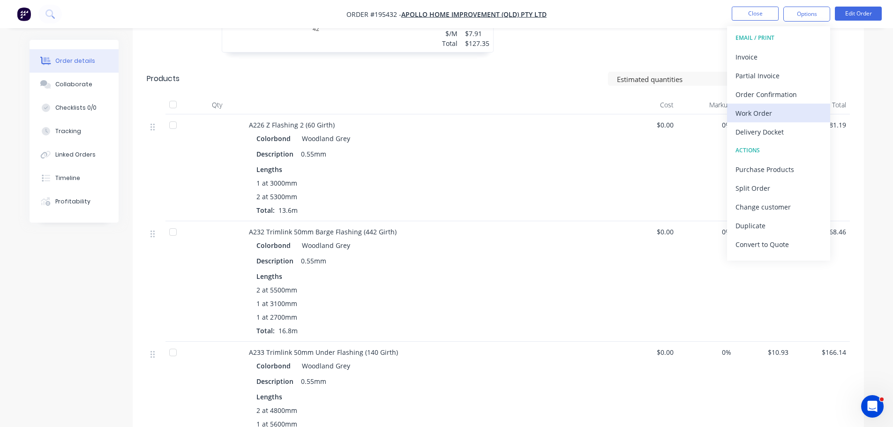
click at [777, 113] on div "Work Order" at bounding box center [778, 113] width 86 height 14
click at [774, 105] on button "Custom" at bounding box center [778, 113] width 103 height 19
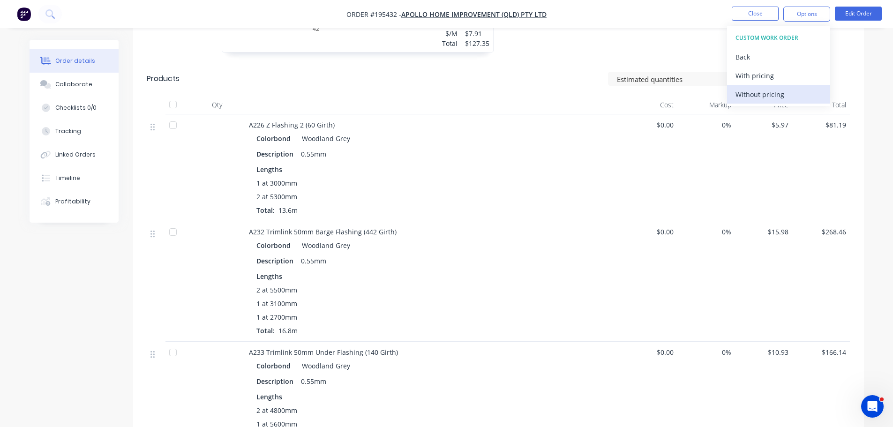
click at [751, 100] on div "Without pricing" at bounding box center [778, 95] width 86 height 14
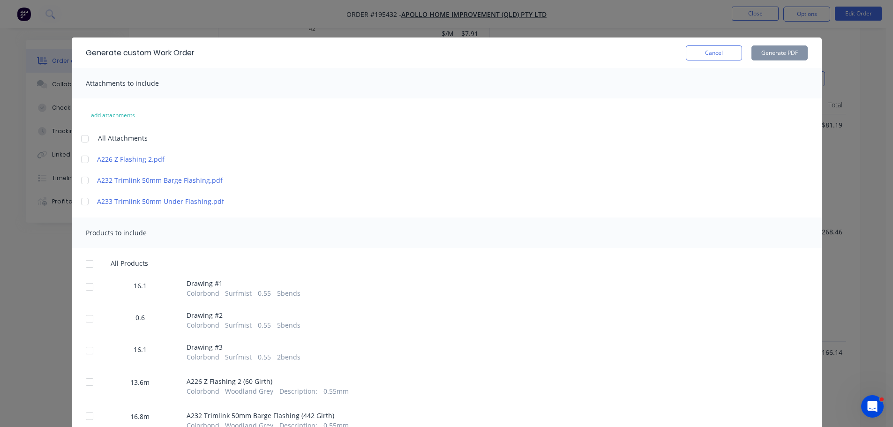
click at [81, 136] on div at bounding box center [84, 138] width 19 height 19
click at [87, 265] on div at bounding box center [89, 263] width 19 height 19
click at [767, 53] on button "Generate PDF" at bounding box center [779, 52] width 56 height 15
click at [723, 46] on button "Cancel" at bounding box center [713, 52] width 56 height 15
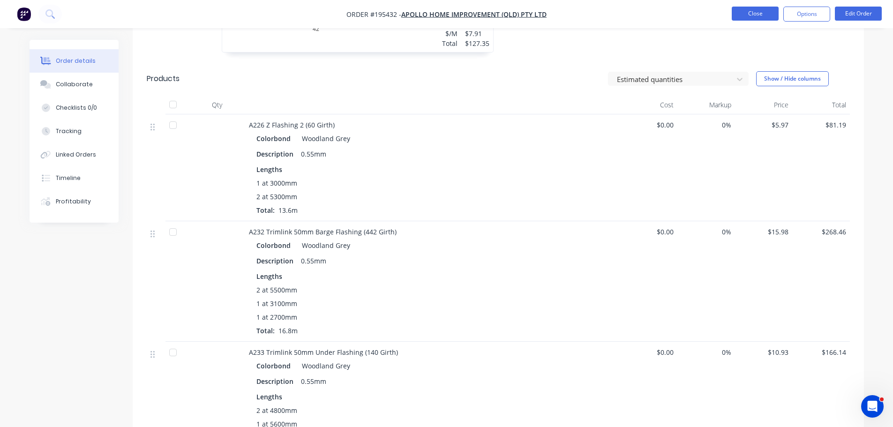
click at [753, 14] on button "Close" at bounding box center [754, 14] width 47 height 14
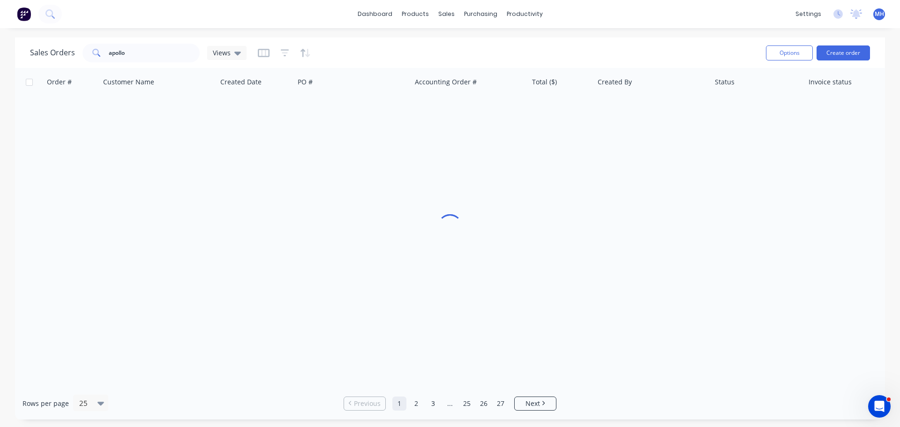
click at [668, 54] on div "Sales Orders apollo Views" at bounding box center [394, 52] width 728 height 23
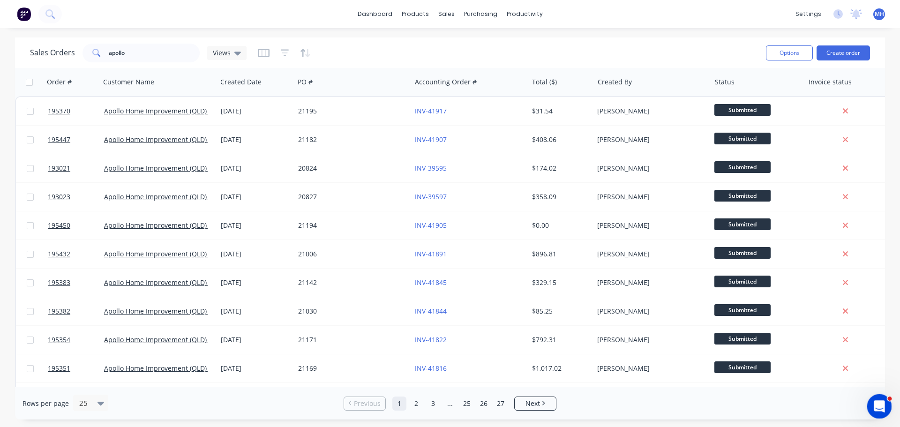
click at [878, 401] on icon "Open Intercom Messenger" at bounding box center [877, 404] width 15 height 15
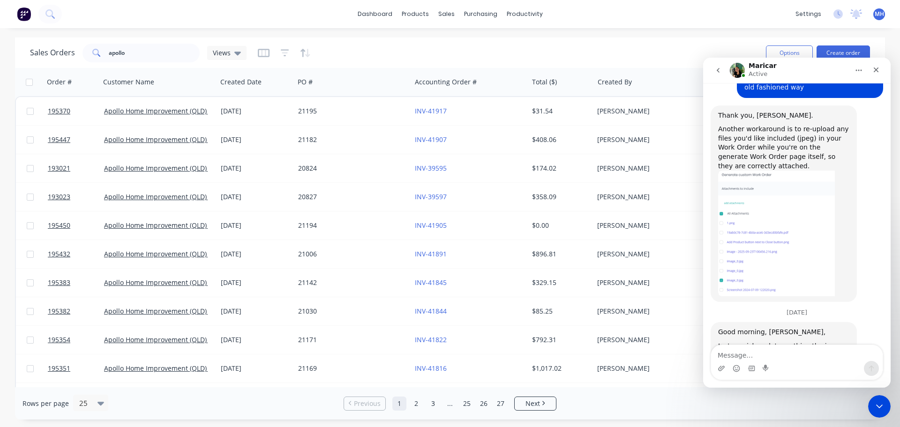
scroll to position [679, 0]
click at [768, 357] on textarea "Message…" at bounding box center [796, 353] width 171 height 16
type textarea "Great news! Thank you I will advise the team."
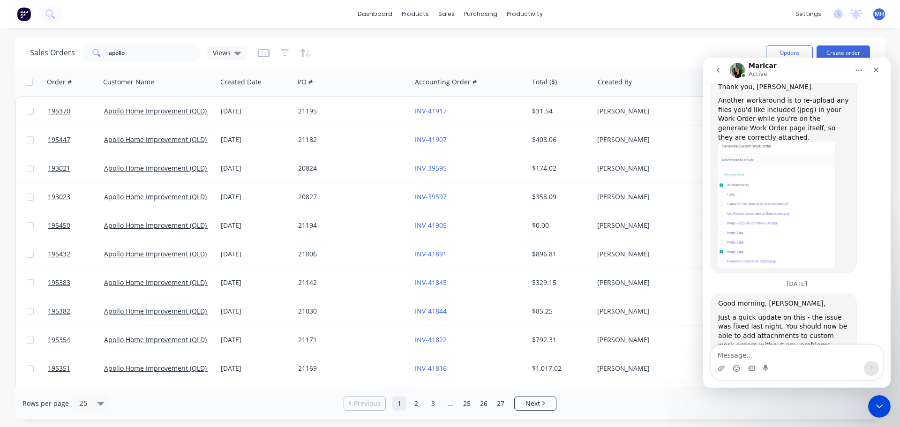
click at [715, 72] on icon "go back" at bounding box center [717, 70] width 7 height 7
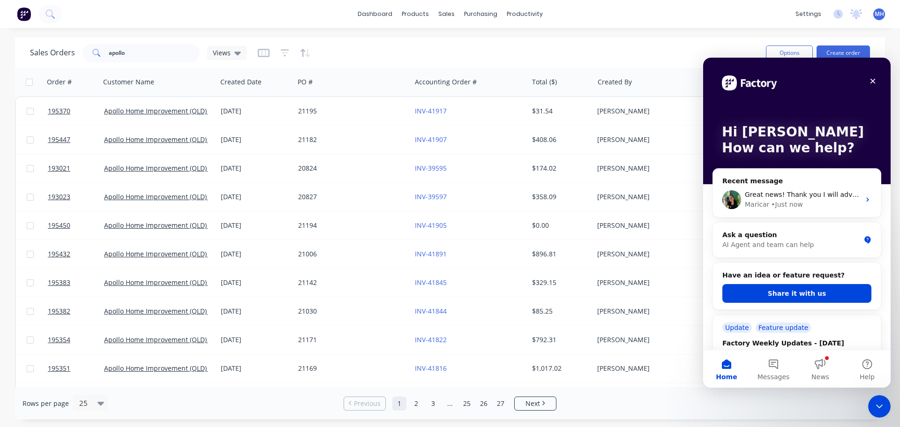
scroll to position [0, 0]
click at [881, 402] on icon "Close Intercom Messenger" at bounding box center [877, 404] width 11 height 11
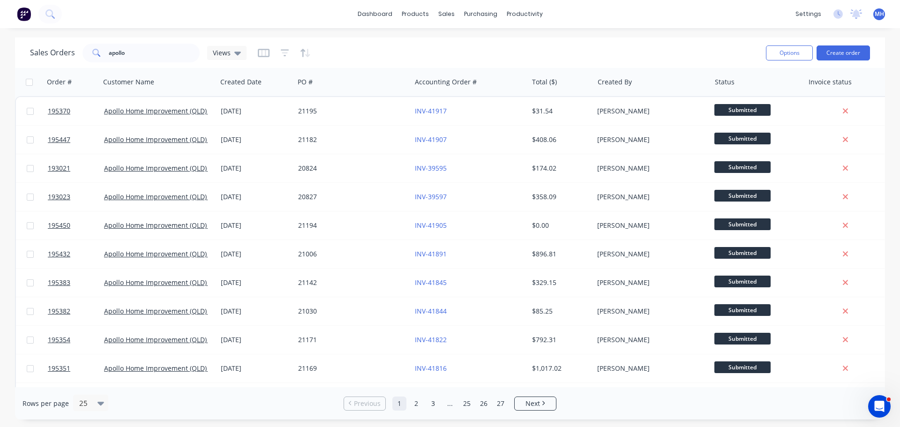
click at [588, 45] on div "Sales Orders apollo Views" at bounding box center [394, 52] width 728 height 23
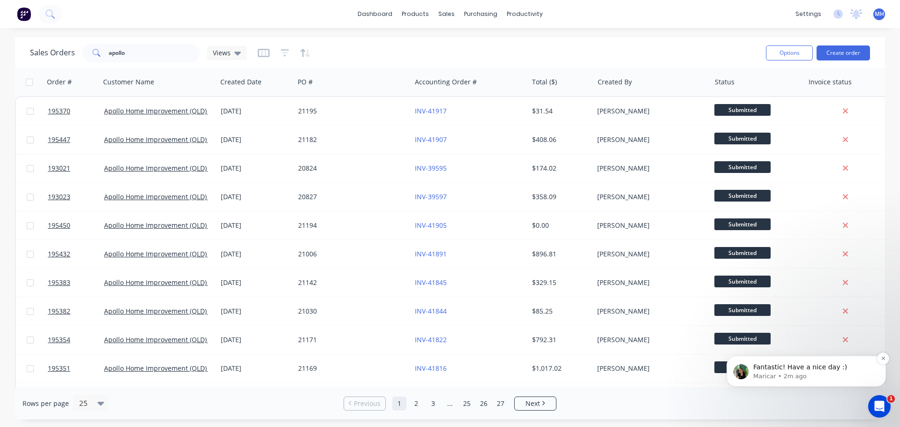
click at [830, 377] on p "Maricar • 2m ago" at bounding box center [813, 376] width 121 height 8
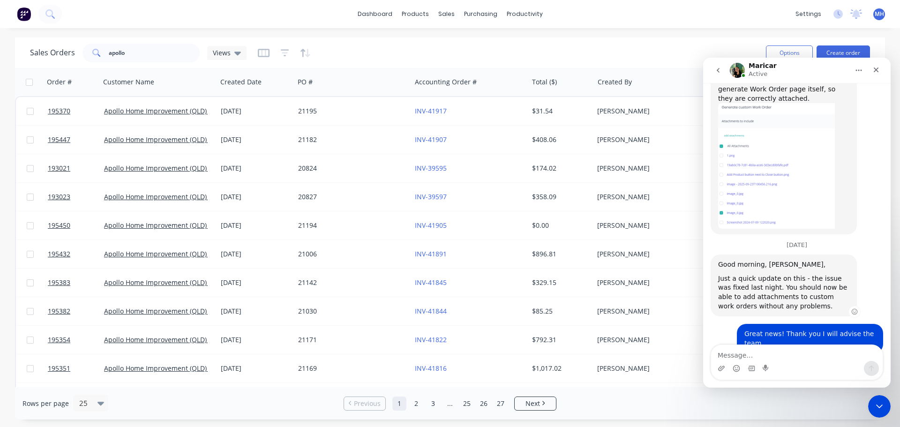
scroll to position [750, 0]
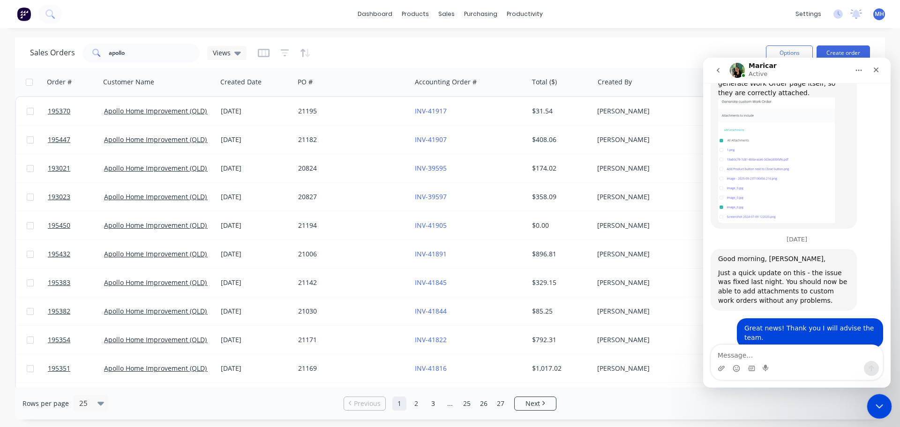
click at [882, 406] on icon "Close Intercom Messenger" at bounding box center [877, 404] width 11 height 11
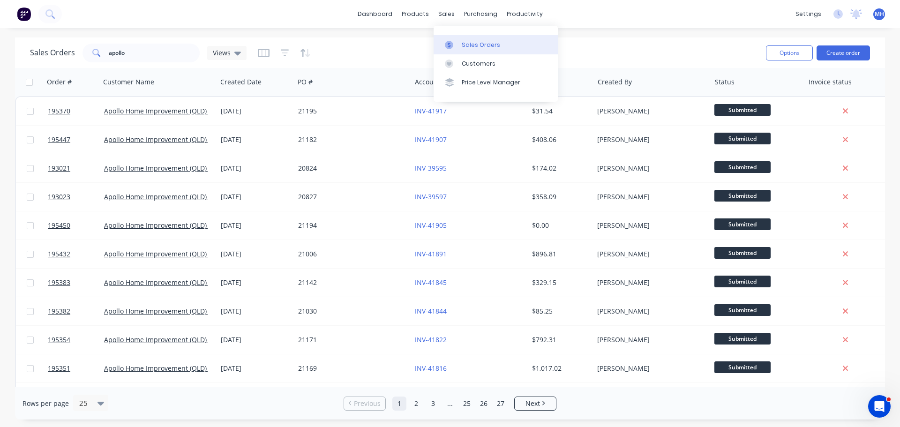
click at [469, 39] on link "Sales Orders" at bounding box center [495, 44] width 124 height 19
click at [644, 45] on div "Sales Orders apollo Views" at bounding box center [394, 52] width 728 height 23
click at [494, 45] on div "Purchase Orders" at bounding box center [511, 45] width 50 height 8
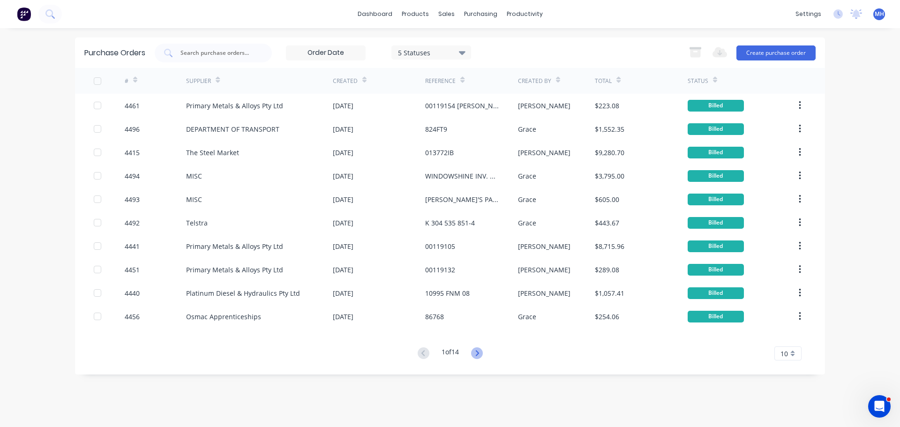
click at [478, 352] on icon at bounding box center [477, 353] width 12 height 12
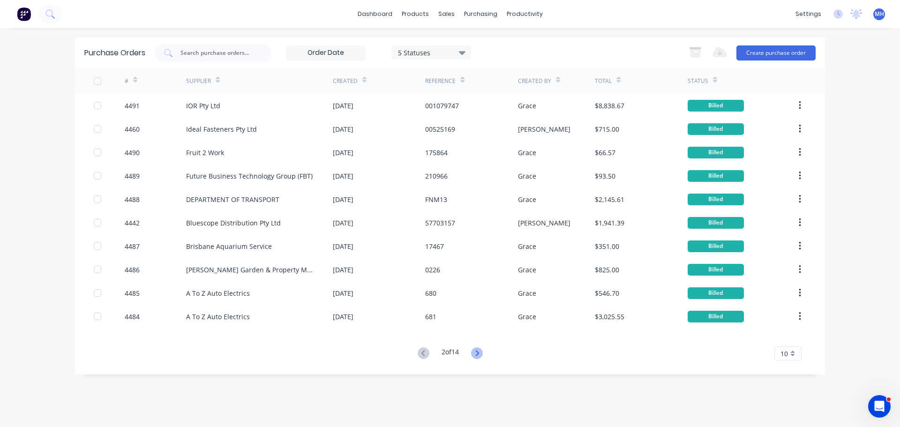
click at [478, 353] on icon at bounding box center [477, 353] width 12 height 12
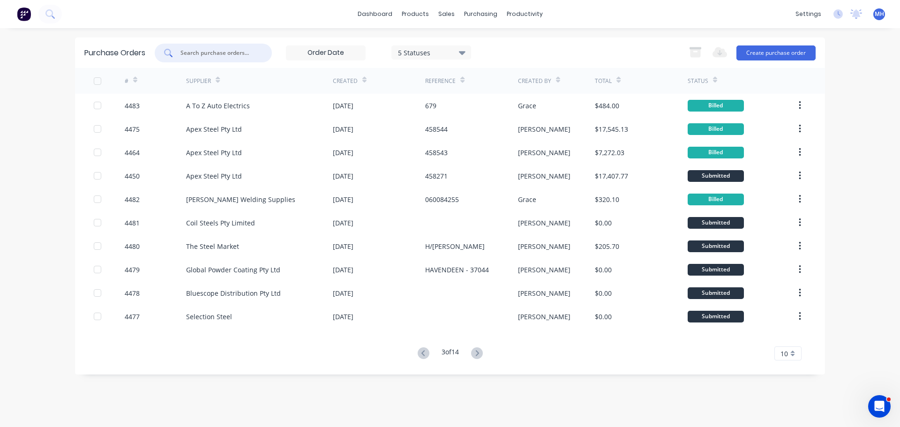
click at [250, 53] on input "text" at bounding box center [218, 52] width 78 height 9
type input "ait"
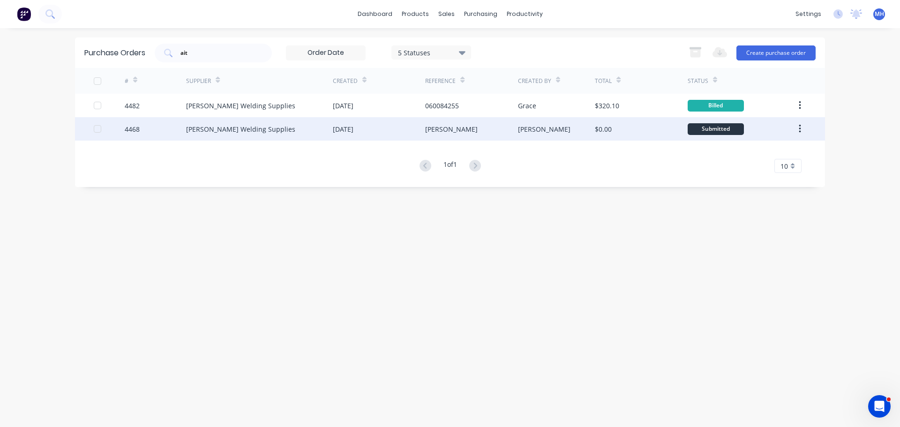
click at [272, 126] on div "[PERSON_NAME] Welding Supplies" at bounding box center [259, 128] width 147 height 23
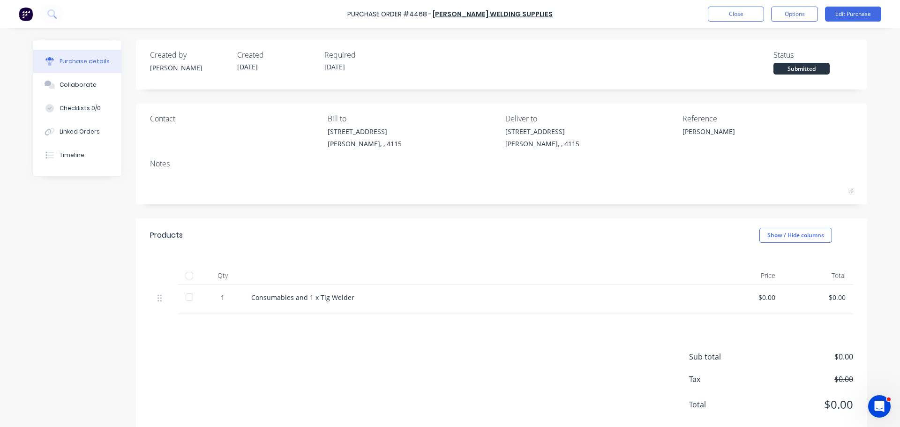
click at [492, 238] on div "Products Show / Hide columns" at bounding box center [501, 235] width 731 height 34
click at [749, 17] on button "Close" at bounding box center [735, 14] width 56 height 15
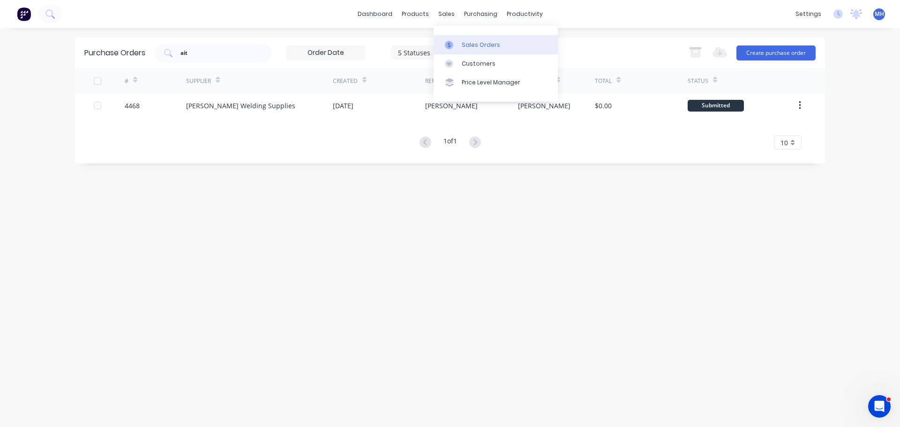
click at [464, 39] on link "Sales Orders" at bounding box center [495, 44] width 124 height 19
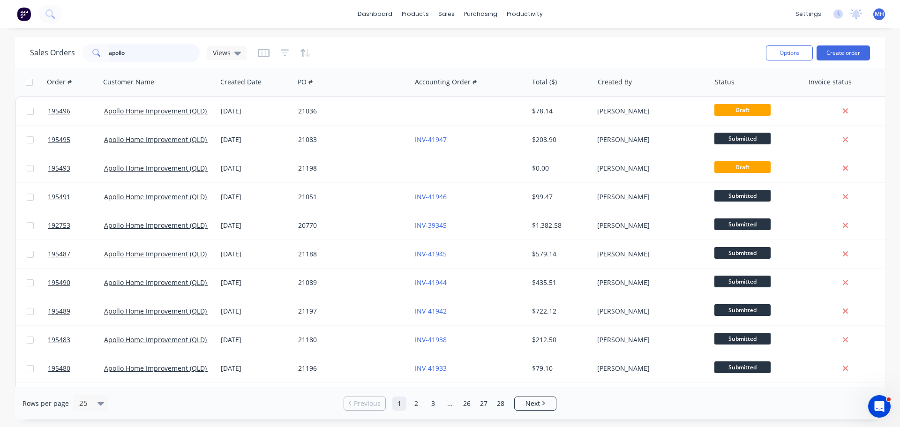
click at [160, 54] on input "apollo" at bounding box center [154, 53] width 91 height 19
type input "services"
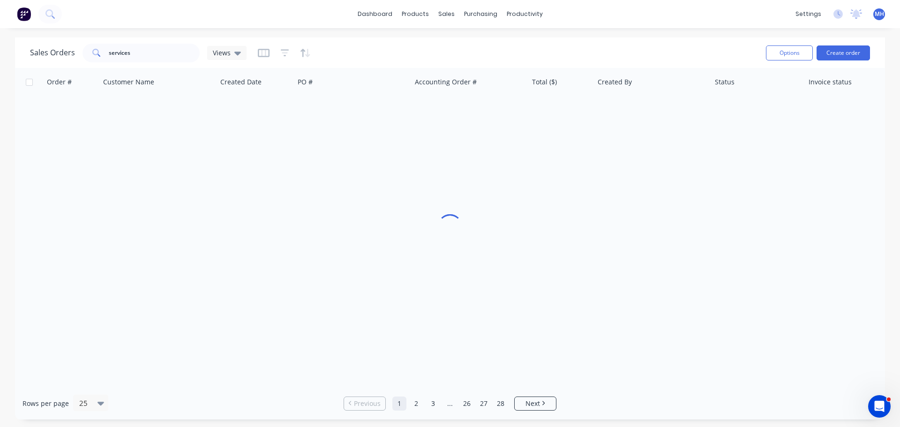
click at [402, 45] on div "Sales Orders services Views" at bounding box center [394, 52] width 728 height 23
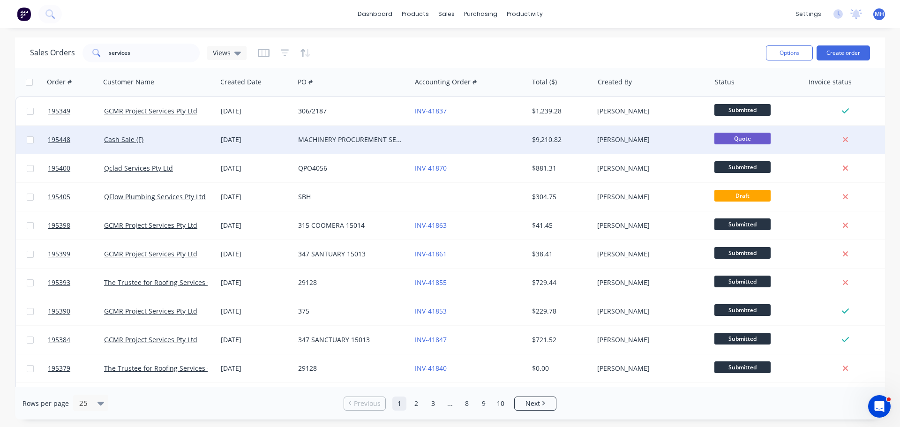
click at [358, 142] on div "MACHINERY PROCUREMENT SERVICES PTY LTD" at bounding box center [350, 139] width 104 height 9
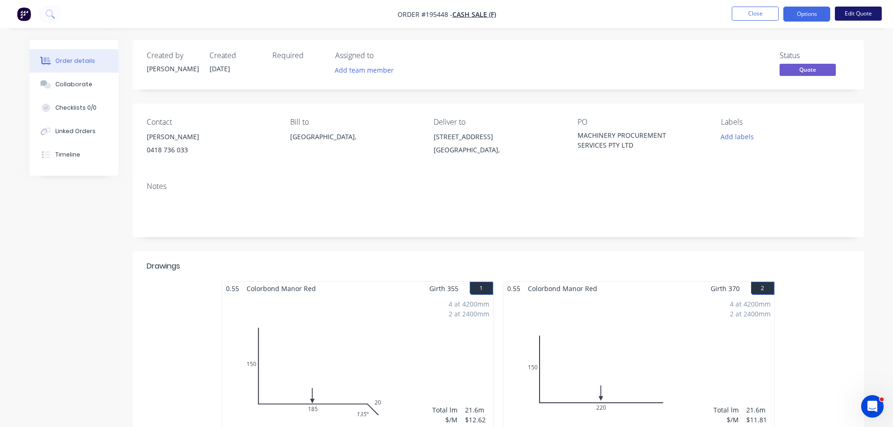
click at [871, 11] on button "Edit Quote" at bounding box center [857, 14] width 47 height 14
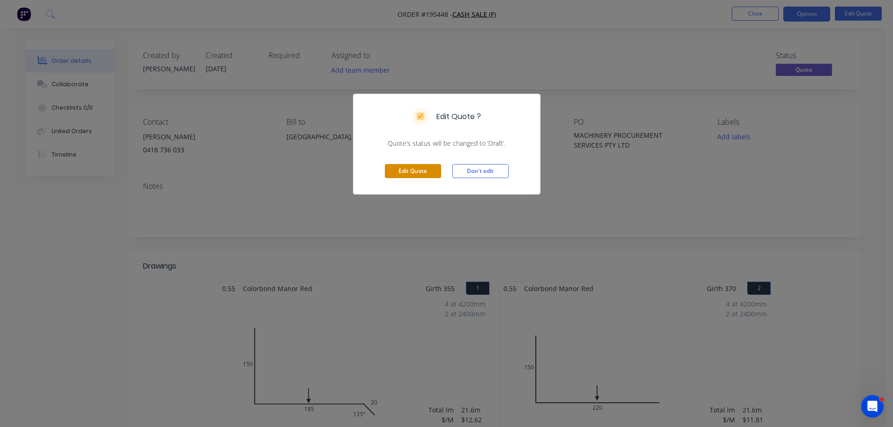
click at [399, 164] on button "Edit Quote" at bounding box center [413, 171] width 56 height 14
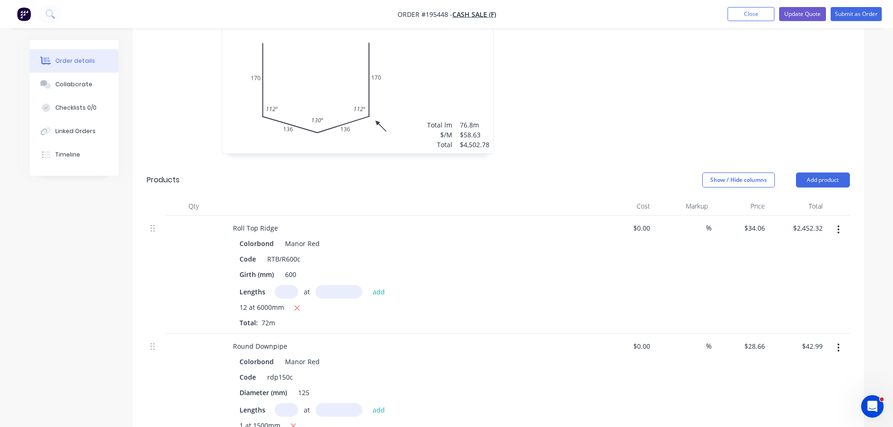
scroll to position [640, 0]
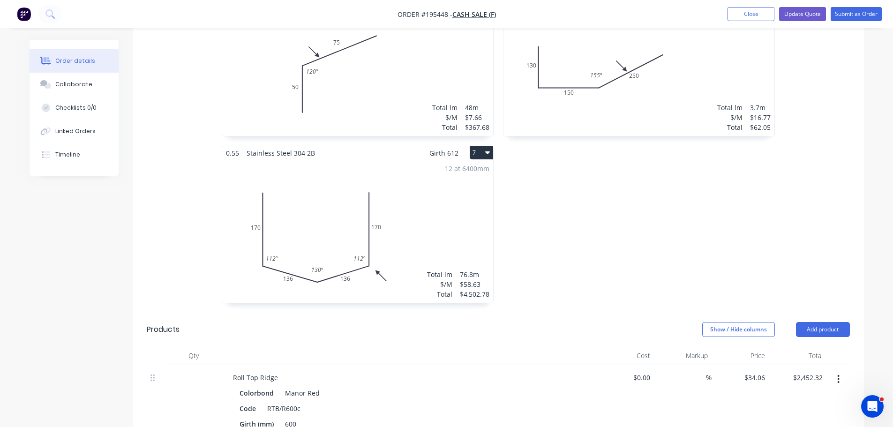
click at [469, 198] on div "12 at 6400mm Total lm $/M Total 76.8m $58.63 $4,502.78" at bounding box center [357, 231] width 271 height 143
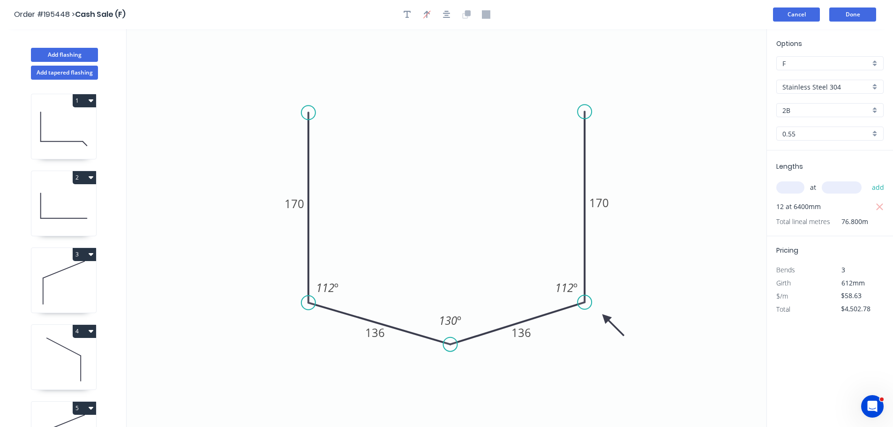
click at [806, 13] on button "Cancel" at bounding box center [796, 14] width 47 height 14
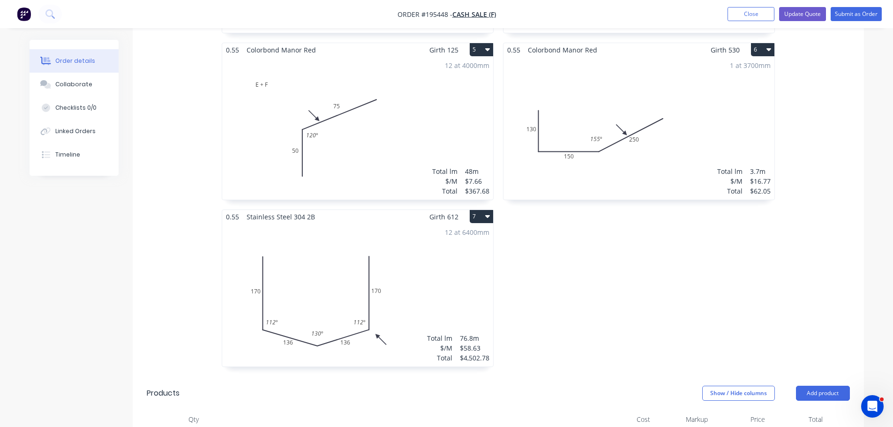
scroll to position [703, 0]
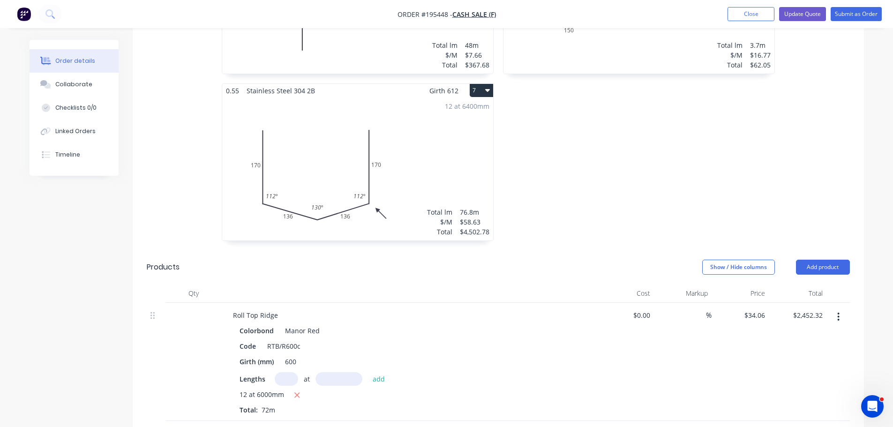
click at [476, 167] on div "12 at 6400mm Total lm $/M Total 76.8m $58.63 $4,502.78" at bounding box center [357, 168] width 271 height 143
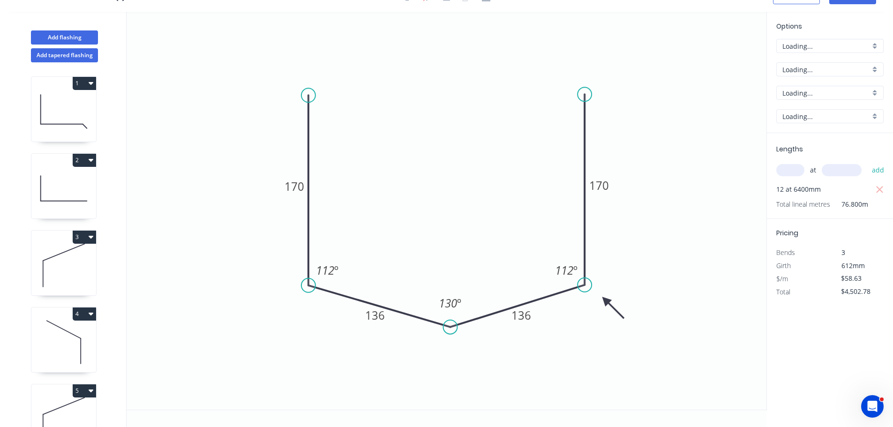
scroll to position [17, 0]
click at [294, 186] on tspan "170" at bounding box center [294, 186] width 20 height 15
click at [294, 186] on tspan "167" at bounding box center [294, 186] width 20 height 15
type input "$41.14"
type input "$3,159.55"
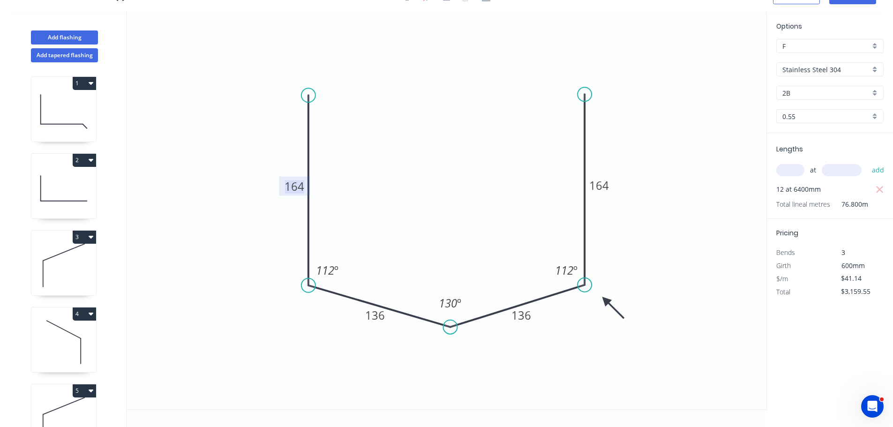
click at [262, 245] on icon "0 164 136 136 164 112 º 130 º 112 º" at bounding box center [447, 211] width 640 height 398
click at [290, 189] on tspan "164" at bounding box center [294, 186] width 20 height 15
type input "$58.63"
type input "$4,502.78"
type input "$41.14"
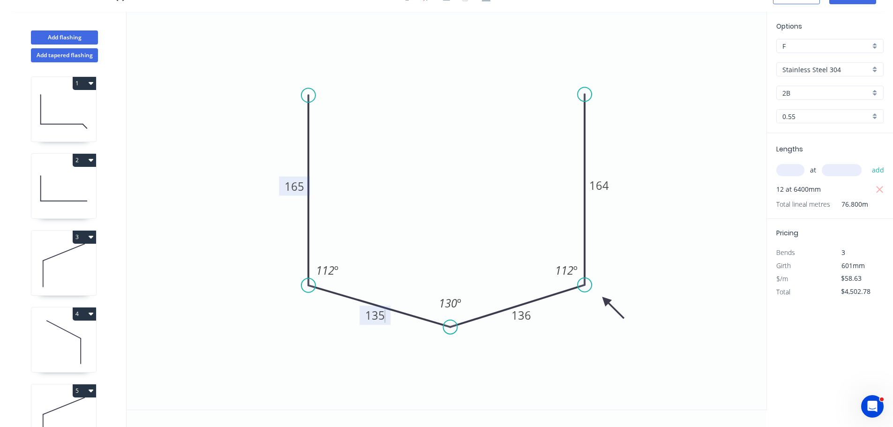
type input "$3,159.55"
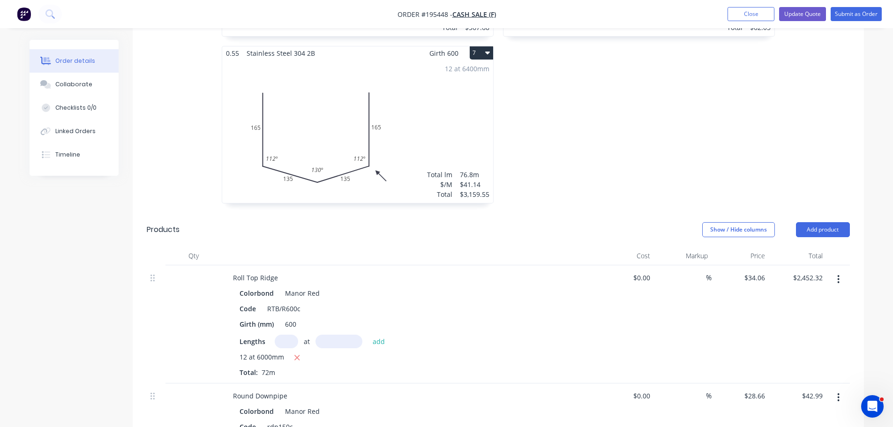
scroll to position [750, 0]
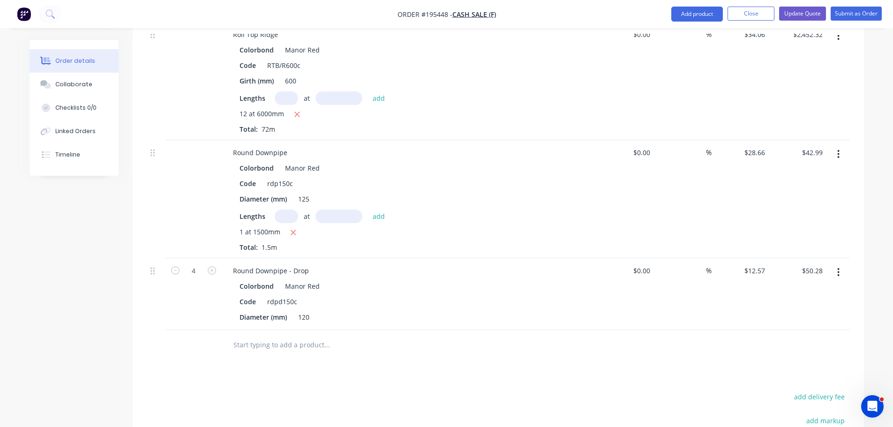
scroll to position [984, 0]
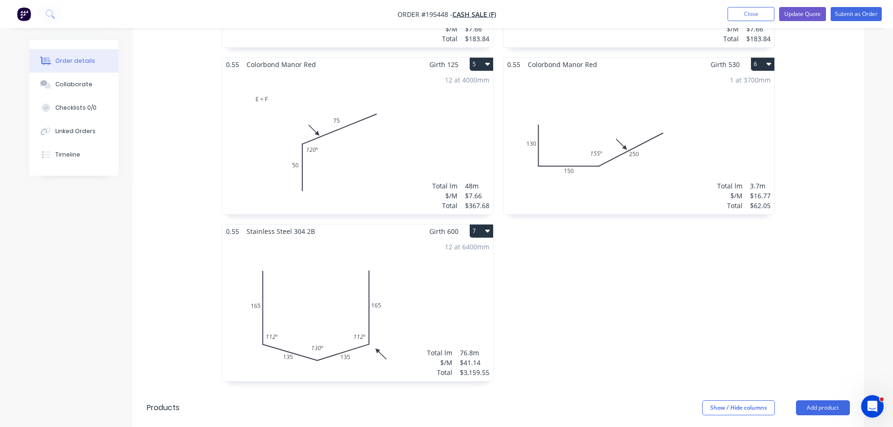
click at [433, 290] on div "12 at 6400mm Total lm $/M Total 76.8m $41.14 $3,159.55" at bounding box center [357, 309] width 271 height 143
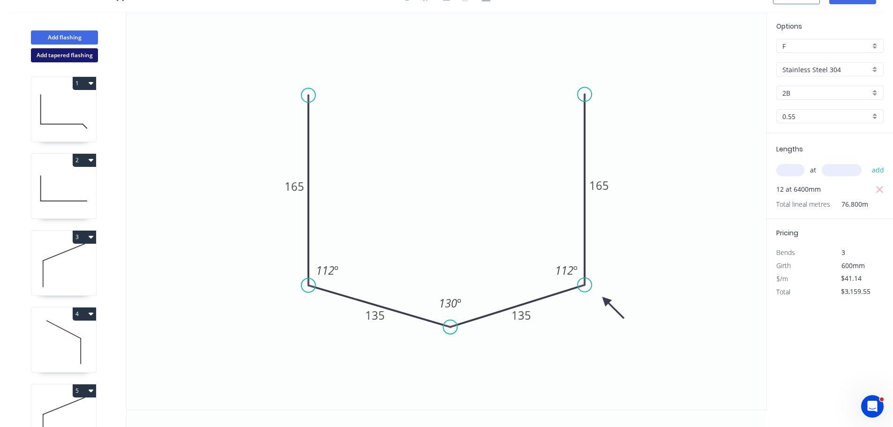
click at [69, 48] on button "Add tapered flashing" at bounding box center [64, 55] width 67 height 14
type input "$0.00"
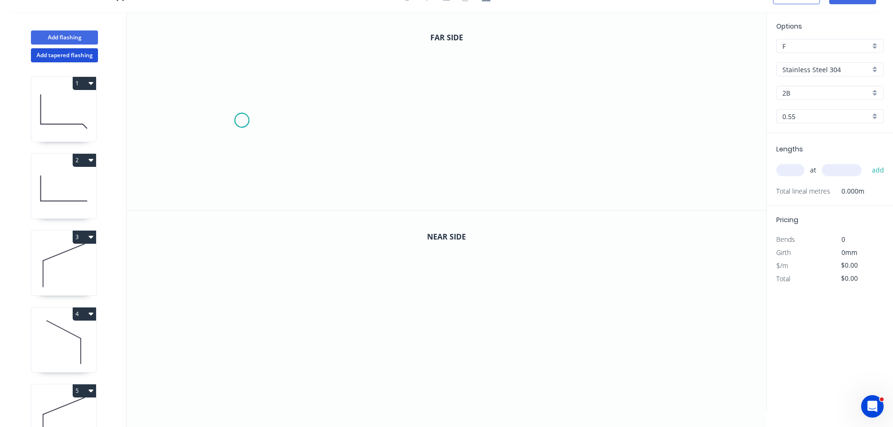
click at [241, 120] on icon "0" at bounding box center [447, 111] width 640 height 199
click at [340, 173] on icon "0" at bounding box center [447, 111] width 640 height 199
click at [659, 170] on icon "0 ?" at bounding box center [447, 111] width 640 height 199
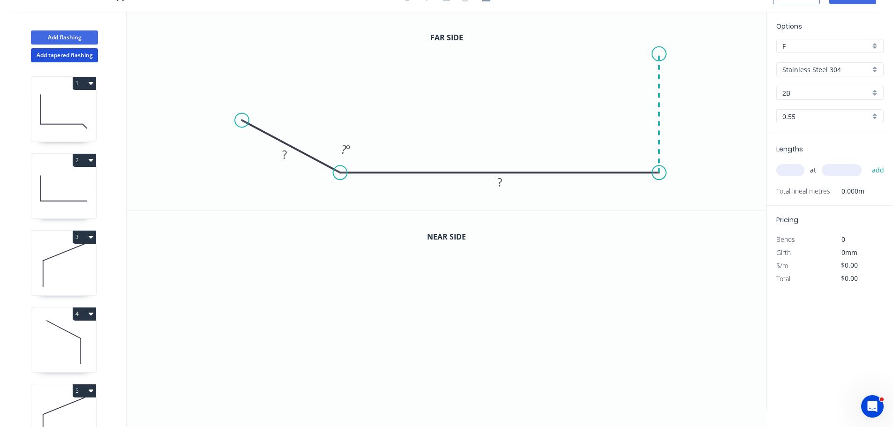
click at [657, 54] on icon "0 ? ? ? º" at bounding box center [447, 111] width 640 height 199
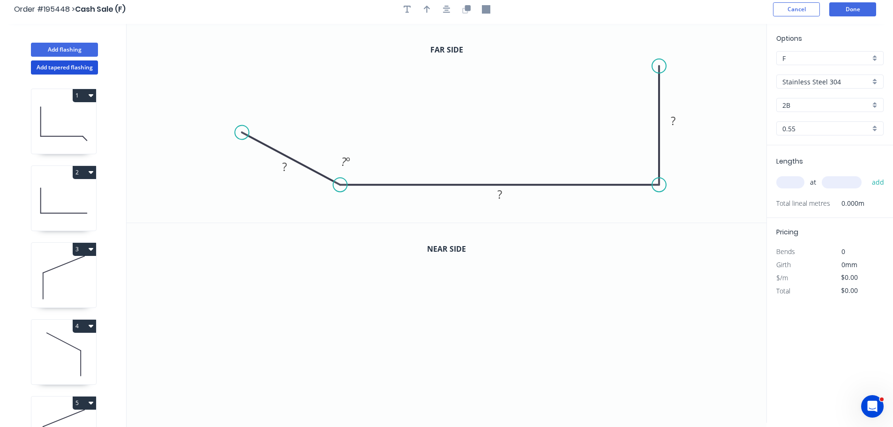
scroll to position [0, 0]
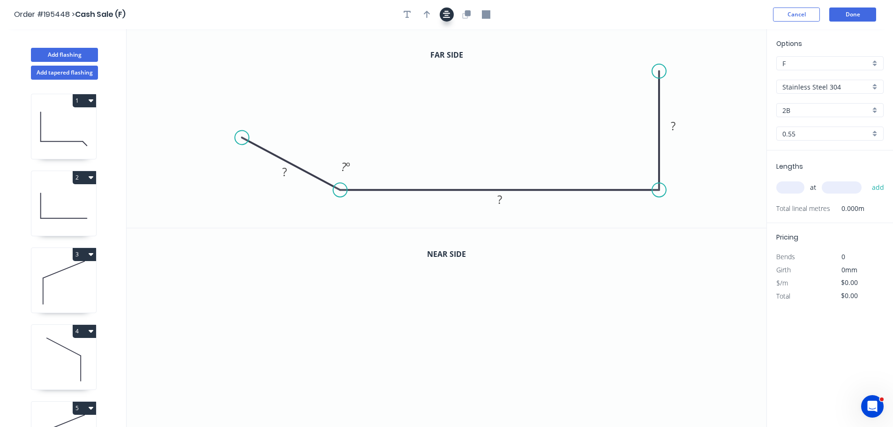
click at [445, 15] on icon "button" at bounding box center [446, 14] width 7 height 7
click at [287, 171] on rect at bounding box center [280, 170] width 19 height 13
type input "$57.66"
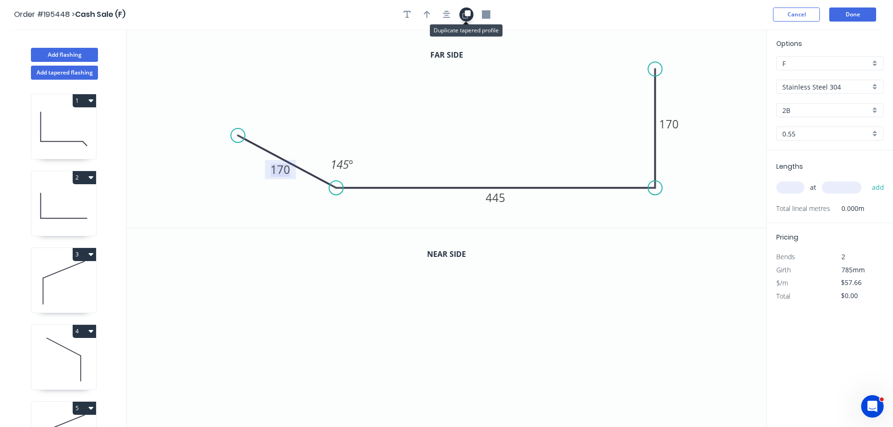
click at [469, 18] on icon "button" at bounding box center [466, 14] width 8 height 8
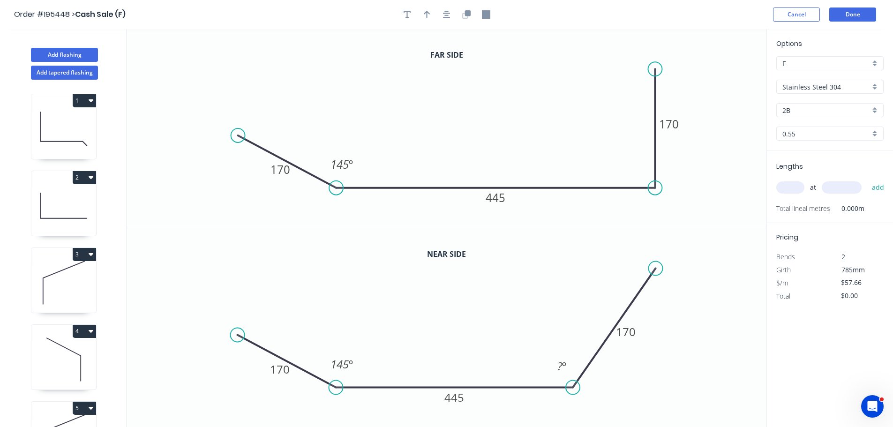
drag, startPoint x: 594, startPoint y: 385, endPoint x: 573, endPoint y: 389, distance: 21.6
click at [573, 389] on circle at bounding box center [573, 387] width 14 height 14
drag, startPoint x: 653, startPoint y: 266, endPoint x: 578, endPoint y: 258, distance: 74.9
click at [578, 258] on circle at bounding box center [573, 259] width 14 height 14
click at [445, 18] on icon "button" at bounding box center [446, 14] width 7 height 7
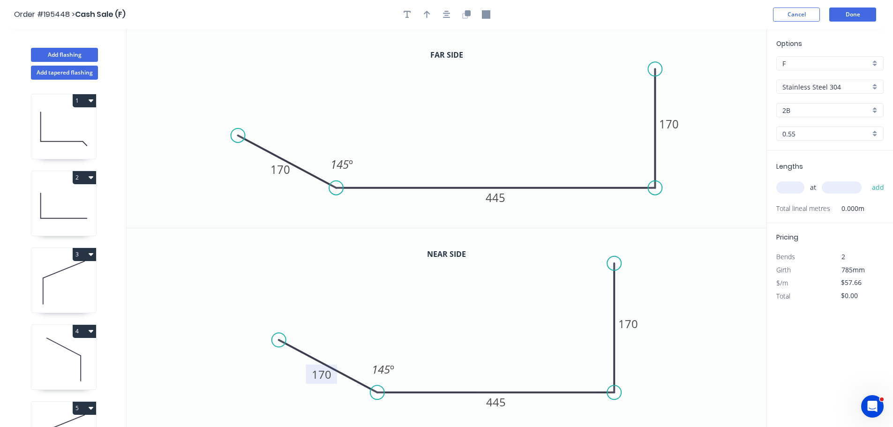
click at [329, 378] on tspan "170" at bounding box center [322, 373] width 20 height 15
click at [488, 14] on icon "button" at bounding box center [486, 14] width 8 height 8
drag, startPoint x: 719, startPoint y: 85, endPoint x: 685, endPoint y: 190, distance: 110.5
click at [678, 189] on rect at bounding box center [675, 189] width 9 height 9
click at [797, 188] on input "text" at bounding box center [790, 187] width 28 height 12
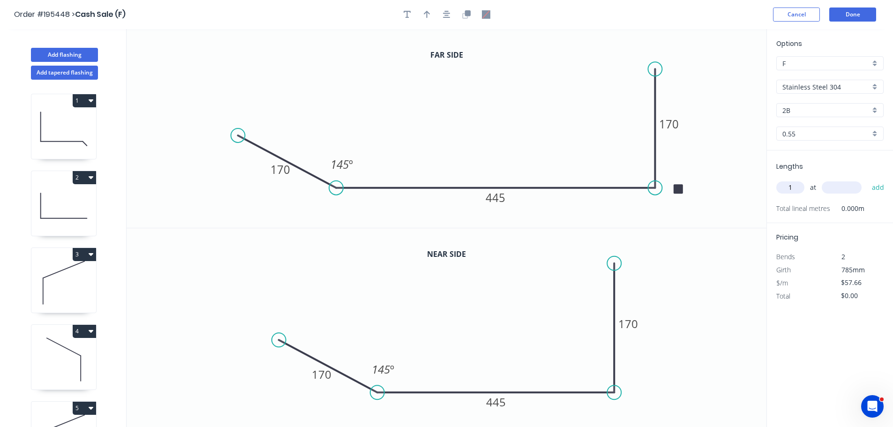
type input "1"
type input "6200"
click at [867, 179] on button "add" at bounding box center [878, 187] width 22 height 16
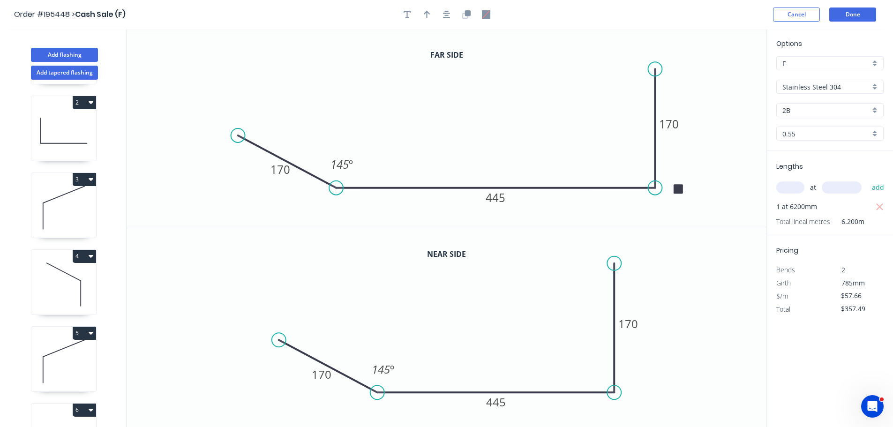
scroll to position [271, 0]
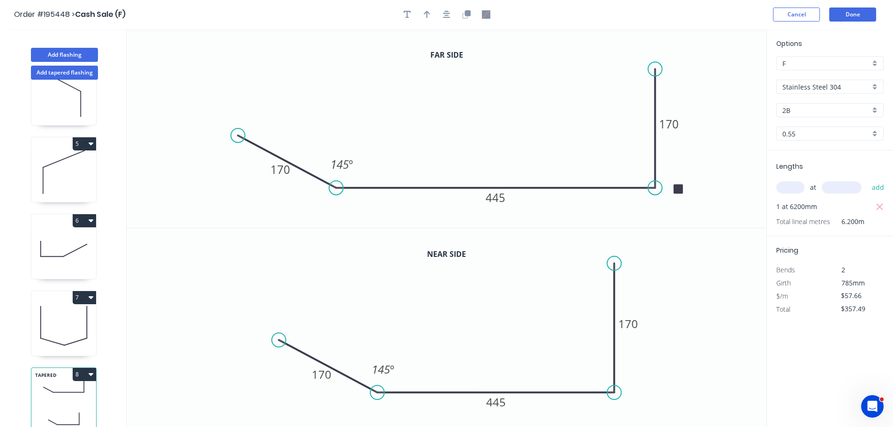
click at [81, 368] on button "8" at bounding box center [84, 374] width 23 height 13
click at [71, 391] on div "Duplicate" at bounding box center [51, 398] width 72 height 14
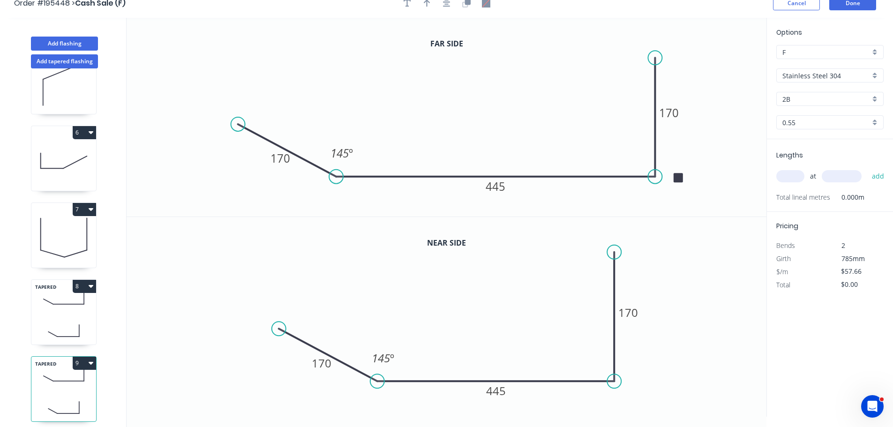
scroll to position [17, 0]
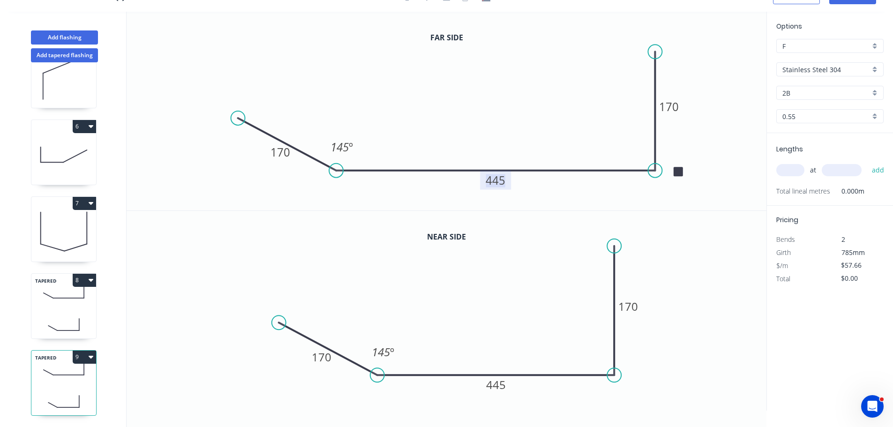
click at [495, 184] on tspan "445" at bounding box center [495, 179] width 20 height 15
click at [43, 313] on icon at bounding box center [63, 325] width 65 height 28
type input "$357.49"
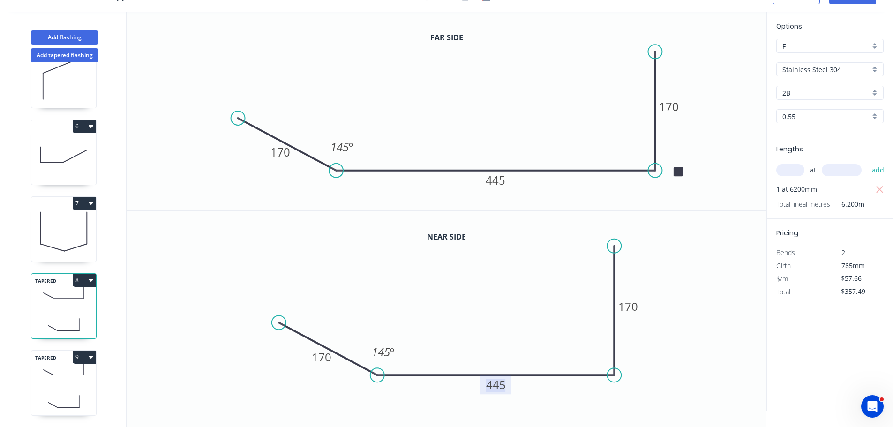
click at [500, 387] on tspan "445" at bounding box center [496, 384] width 20 height 15
type input "$59.60"
type input "$369.52"
click at [72, 397] on icon at bounding box center [63, 401] width 65 height 28
type input "$57.66"
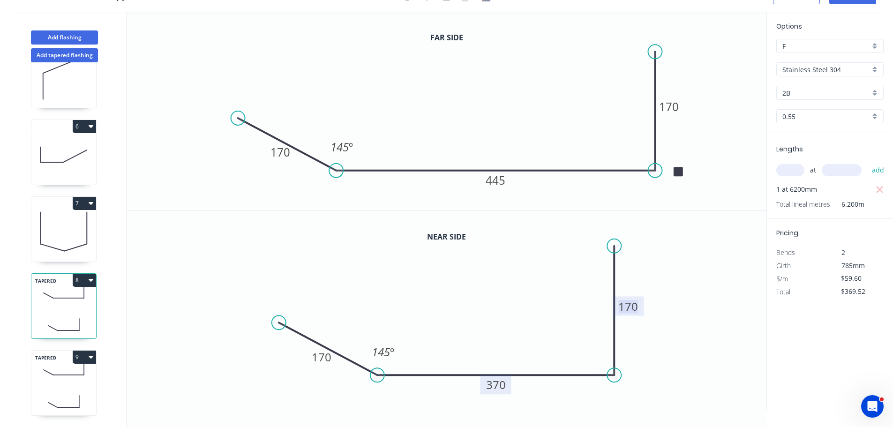
type input "$0.00"
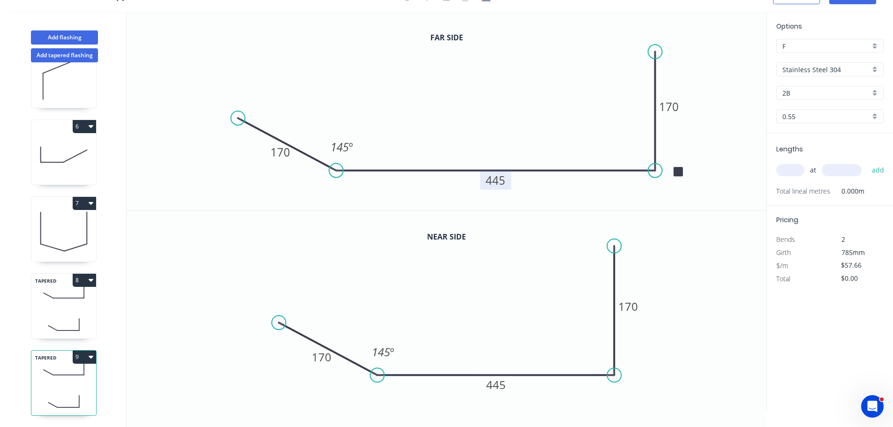
click at [501, 183] on tspan "445" at bounding box center [495, 179] width 20 height 15
click at [489, 381] on tspan "445" at bounding box center [496, 384] width 20 height 15
type input "$59.60"
click at [439, 307] on icon "0 170 295 170 145 º" at bounding box center [447, 310] width 640 height 199
click at [797, 171] on input "text" at bounding box center [790, 170] width 28 height 12
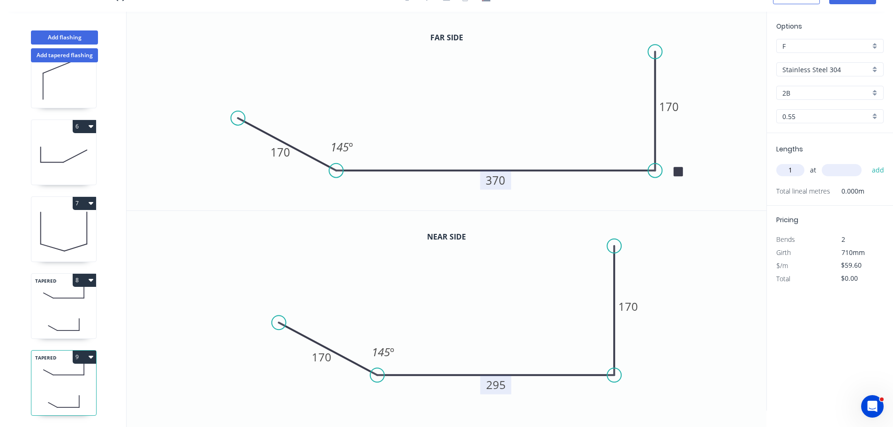
type input "1"
type input "6200"
click at [867, 162] on button "add" at bounding box center [878, 170] width 22 height 16
click at [86, 350] on button "9" at bounding box center [84, 356] width 23 height 13
click at [78, 373] on div "Duplicate" at bounding box center [51, 380] width 72 height 14
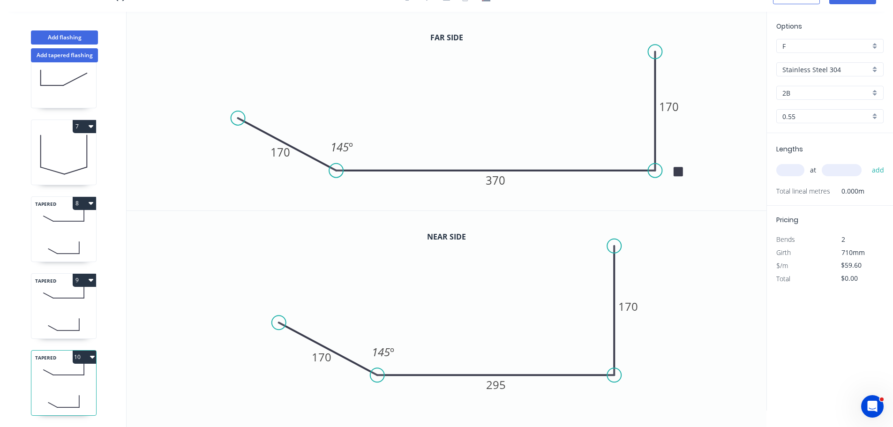
scroll to position [425, 0]
click at [60, 316] on icon at bounding box center [63, 325] width 65 height 28
click at [69, 387] on icon at bounding box center [63, 401] width 65 height 28
click at [67, 333] on div "1 2 3 4 5 6 7 TAPERED 8 TAPERED 9 TAPERED 10" at bounding box center [64, 244] width 123 height 365
click at [64, 221] on icon at bounding box center [63, 215] width 65 height 28
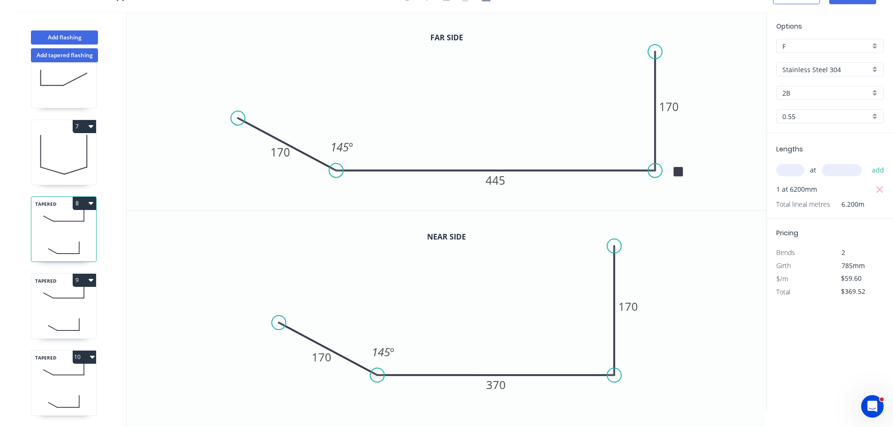
click at [63, 302] on div "TAPERED 9" at bounding box center [64, 306] width 66 height 66
drag, startPoint x: 64, startPoint y: 383, endPoint x: 93, endPoint y: 372, distance: 31.0
click at [65, 387] on icon at bounding box center [63, 401] width 65 height 28
type input "$0.00"
click at [496, 180] on tspan "370" at bounding box center [495, 179] width 20 height 15
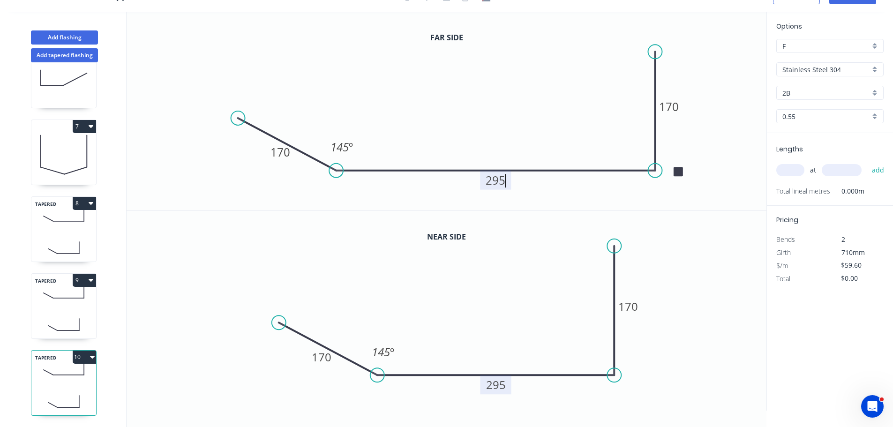
click at [493, 385] on tspan "295" at bounding box center [496, 384] width 20 height 15
click at [92, 353] on button "10" at bounding box center [84, 356] width 23 height 13
click at [77, 373] on div "Duplicate" at bounding box center [51, 380] width 72 height 14
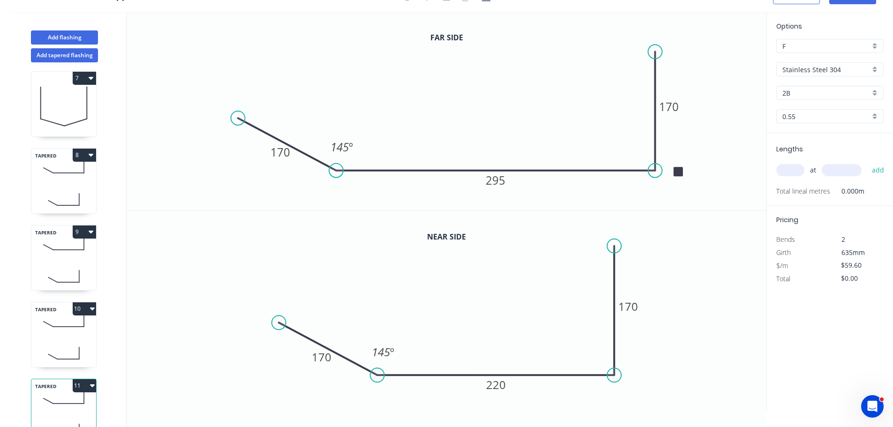
scroll to position [502, 0]
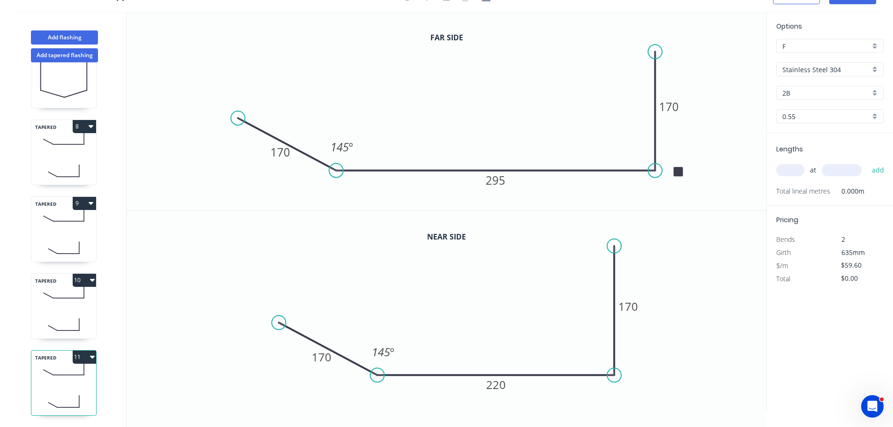
click at [57, 387] on icon at bounding box center [63, 401] width 65 height 28
click at [502, 183] on tspan "295" at bounding box center [495, 179] width 20 height 15
click at [494, 385] on tspan "220" at bounding box center [496, 384] width 20 height 15
click at [565, 291] on icon "0 170 145 170 145 º" at bounding box center [447, 310] width 640 height 199
type input "$42.11"
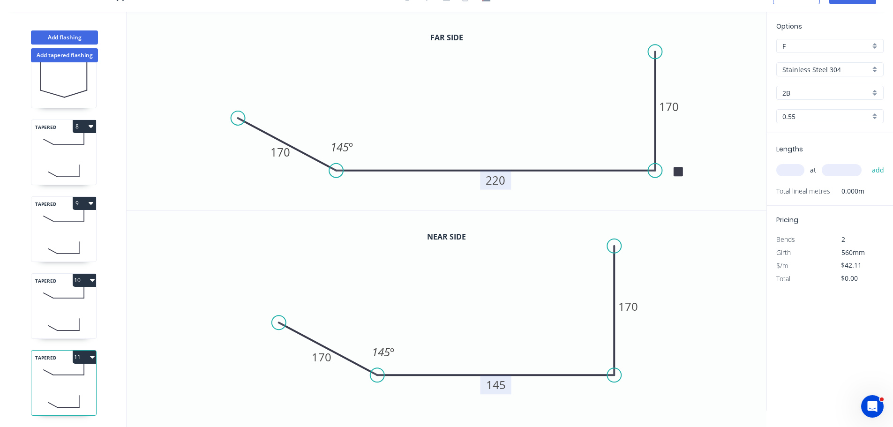
click at [796, 169] on input "text" at bounding box center [790, 170] width 28 height 12
type input "1"
type input "6200"
click at [867, 162] on button "add" at bounding box center [878, 170] width 22 height 16
type input "$261.08"
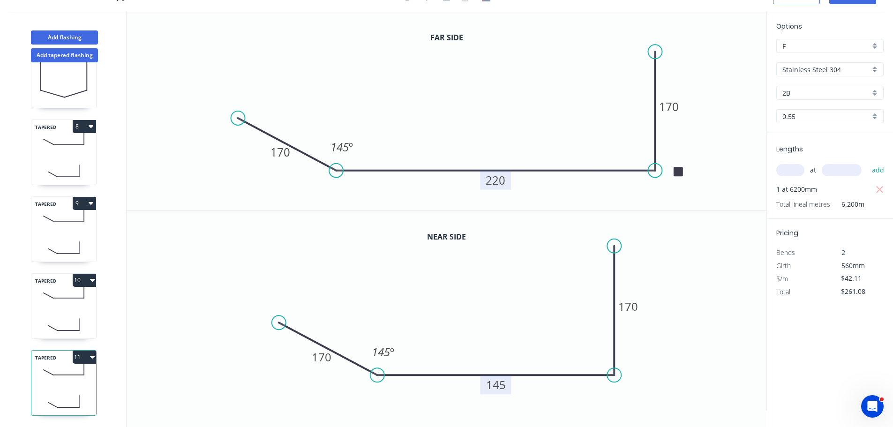
click at [74, 330] on icon at bounding box center [68, 330] width 22 height 0
type input "$59.60"
type input "$0.00"
click at [782, 166] on input "text" at bounding box center [790, 170] width 28 height 12
type input "1"
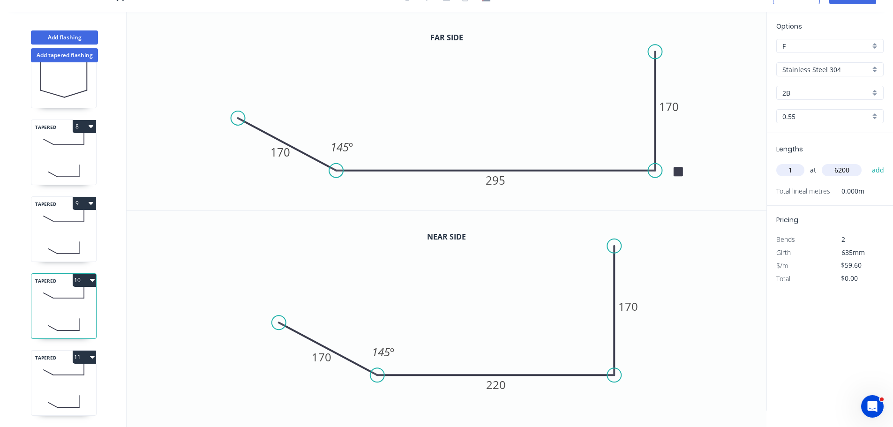
type input "6200"
click at [867, 162] on button "add" at bounding box center [878, 170] width 22 height 16
type input "$369.52"
click at [78, 241] on icon at bounding box center [63, 248] width 65 height 28
click at [62, 298] on icon at bounding box center [63, 292] width 65 height 28
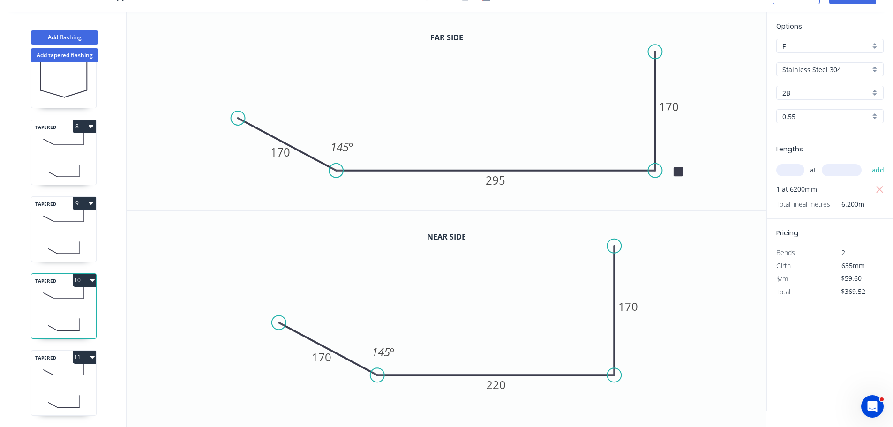
click at [51, 369] on icon at bounding box center [63, 369] width 65 height 28
type input "$42.11"
type input "$261.08"
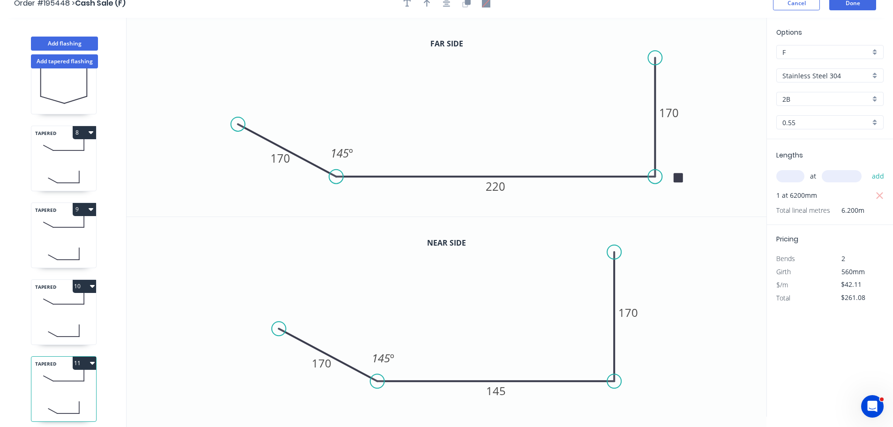
scroll to position [17, 0]
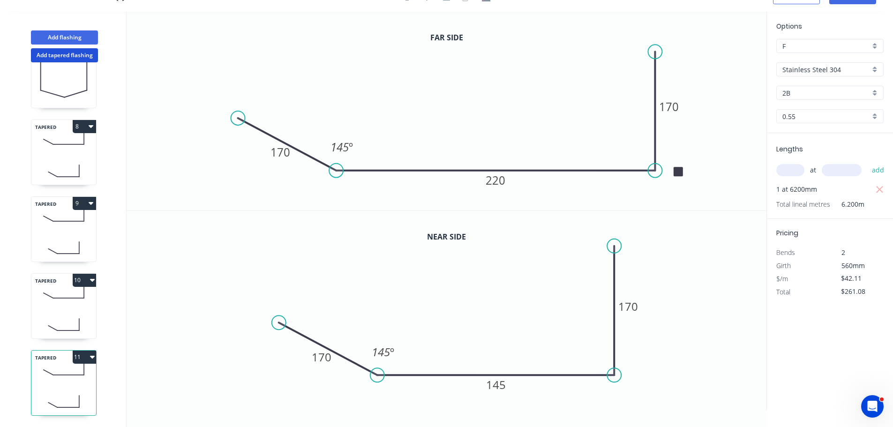
click at [67, 54] on button "Add tapered flashing" at bounding box center [64, 55] width 67 height 14
type input "$0.00"
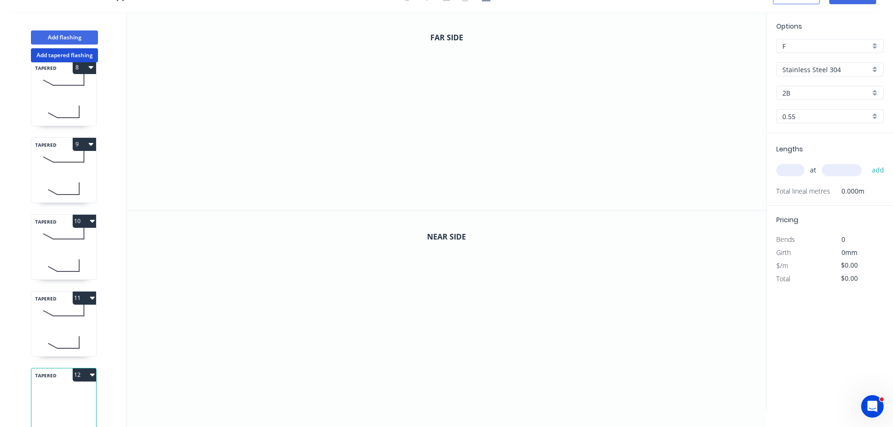
scroll to position [579, 0]
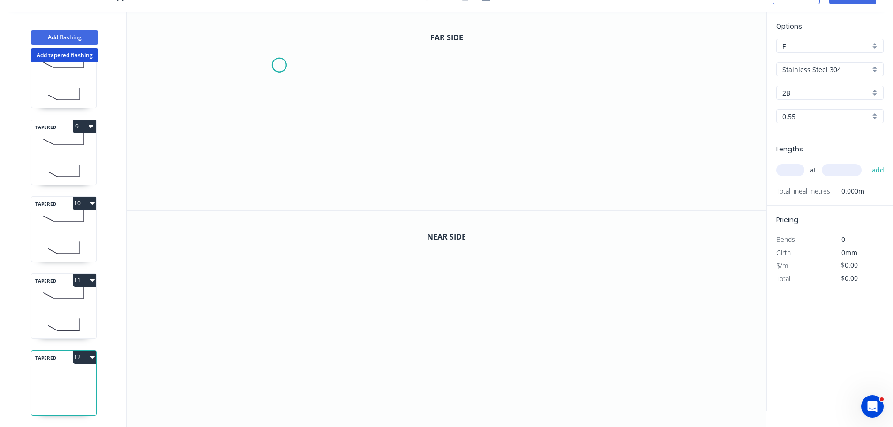
click at [279, 65] on icon "0" at bounding box center [447, 111] width 640 height 199
drag, startPoint x: 283, startPoint y: 167, endPoint x: 349, endPoint y: 169, distance: 65.6
click at [283, 167] on icon "0" at bounding box center [447, 111] width 640 height 199
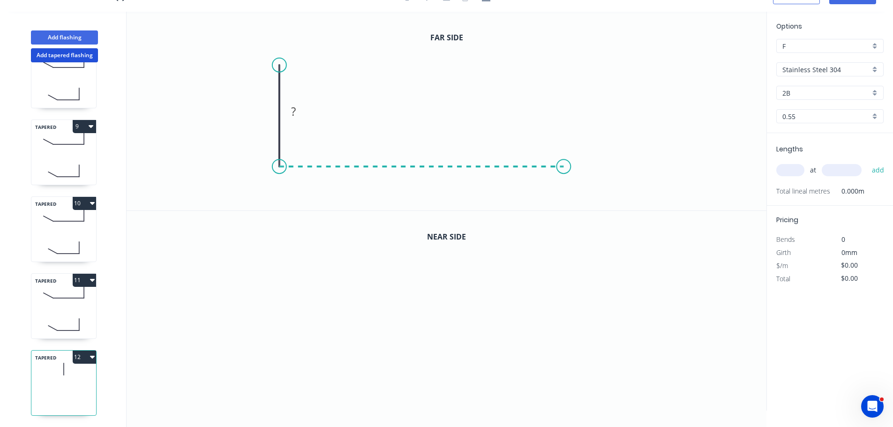
click at [564, 175] on icon "0 ?" at bounding box center [447, 111] width 640 height 199
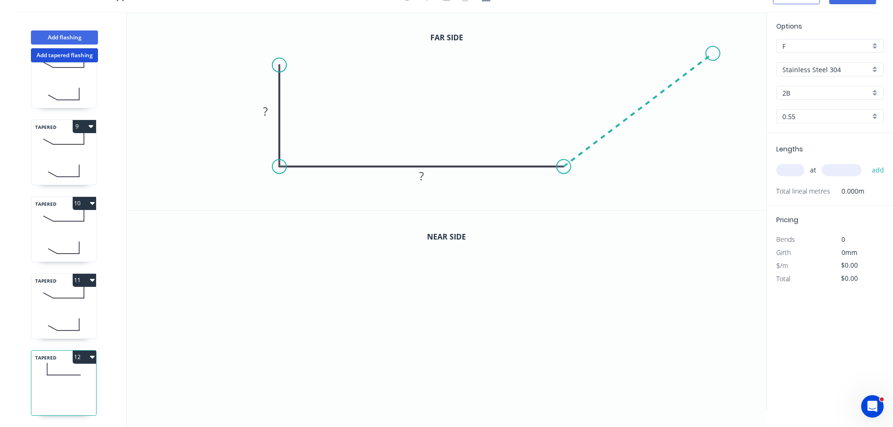
click at [713, 53] on icon "0 ? ?" at bounding box center [447, 111] width 640 height 199
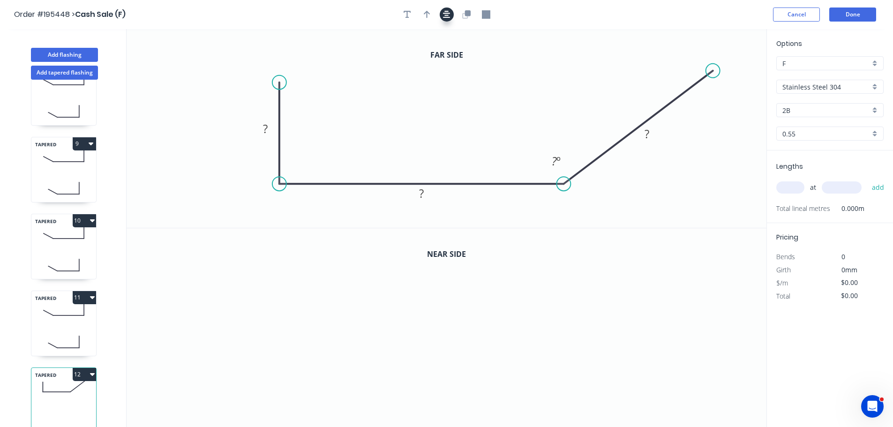
click at [445, 18] on icon "button" at bounding box center [446, 14] width 7 height 7
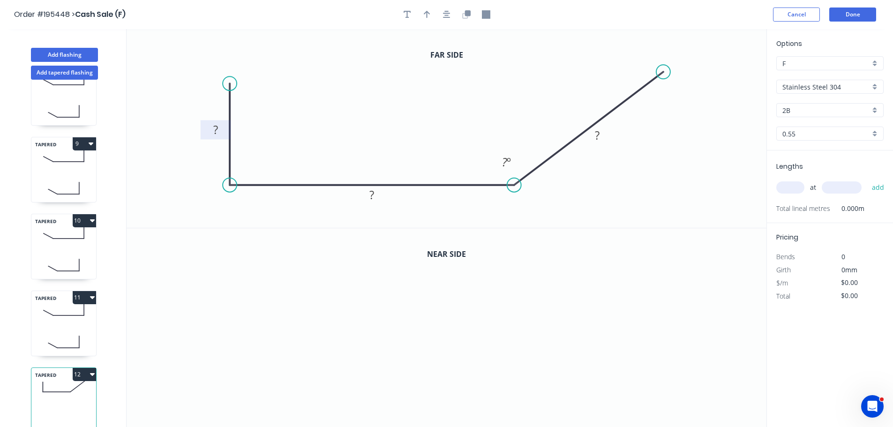
click at [217, 131] on tspan "?" at bounding box center [215, 129] width 5 height 15
click at [484, 16] on icon "button" at bounding box center [486, 14] width 8 height 8
drag, startPoint x: 716, startPoint y: 86, endPoint x: 201, endPoint y: 182, distance: 523.8
click at [201, 182] on rect at bounding box center [198, 178] width 9 height 9
click at [463, 15] on icon "button" at bounding box center [466, 14] width 8 height 8
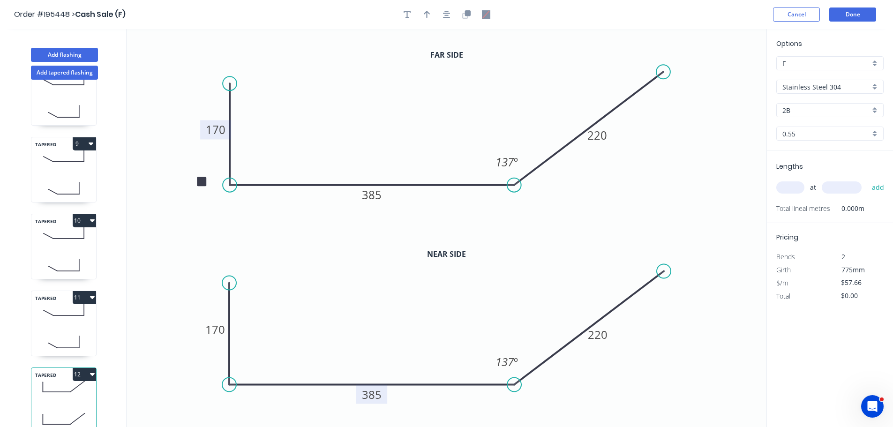
click at [372, 394] on tspan "385" at bounding box center [372, 394] width 20 height 15
click at [303, 344] on icon "0 170 330 220 137 º" at bounding box center [447, 327] width 640 height 199
type input "$59.60"
drag, startPoint x: 233, startPoint y: 382, endPoint x: 275, endPoint y: 381, distance: 41.2
click at [275, 381] on circle at bounding box center [274, 385] width 14 height 14
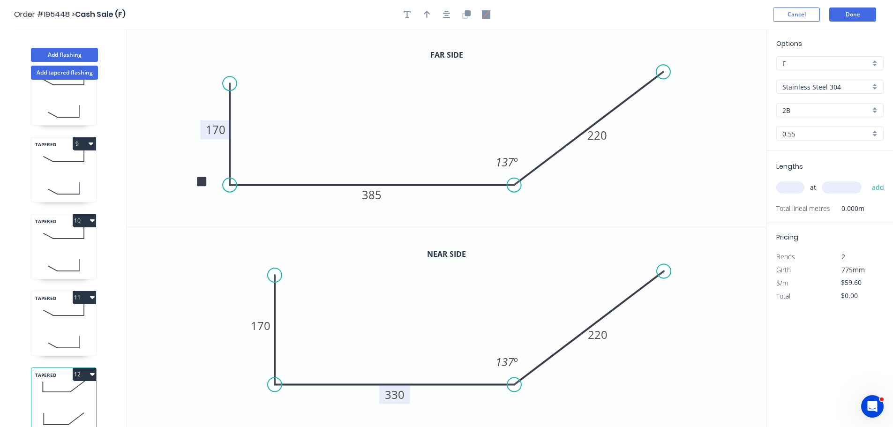
drag, startPoint x: 269, startPoint y: 275, endPoint x: 279, endPoint y: 275, distance: 9.4
click at [279, 275] on circle at bounding box center [275, 275] width 14 height 14
click at [791, 184] on div "at add" at bounding box center [830, 187] width 109 height 16
click at [790, 186] on input "text" at bounding box center [790, 187] width 28 height 12
type input "1"
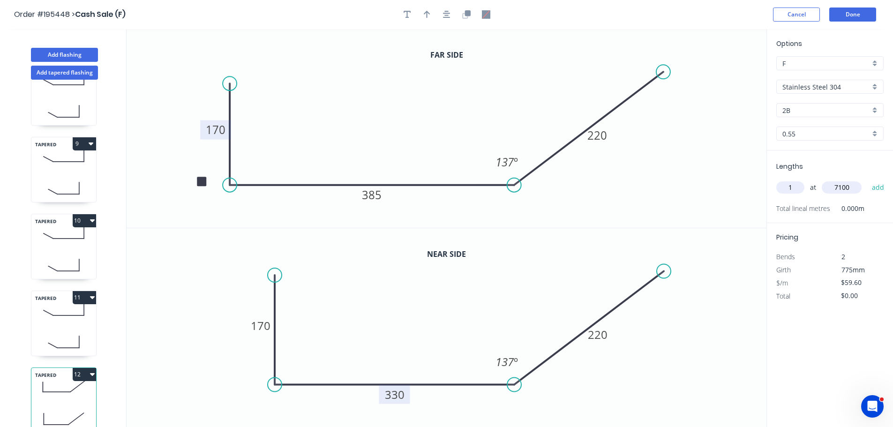
type input "7100"
click at [867, 179] on button "add" at bounding box center [878, 187] width 22 height 16
click at [86, 368] on button "12" at bounding box center [84, 374] width 23 height 13
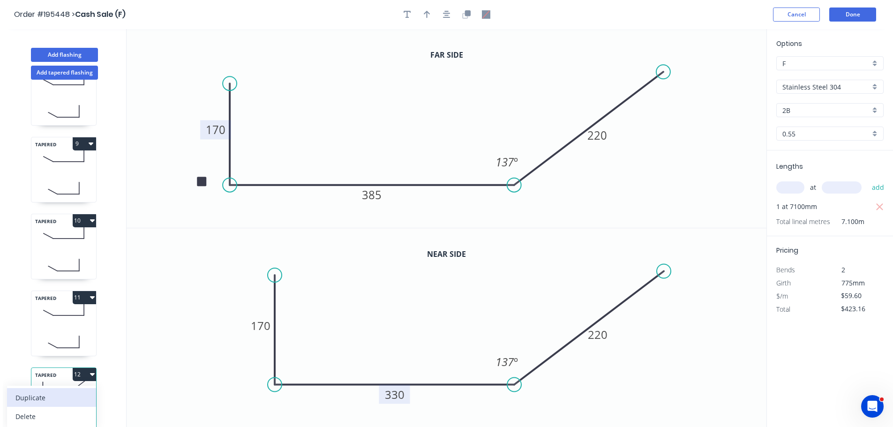
click at [68, 391] on div "Duplicate" at bounding box center [51, 398] width 72 height 14
type input "$0.00"
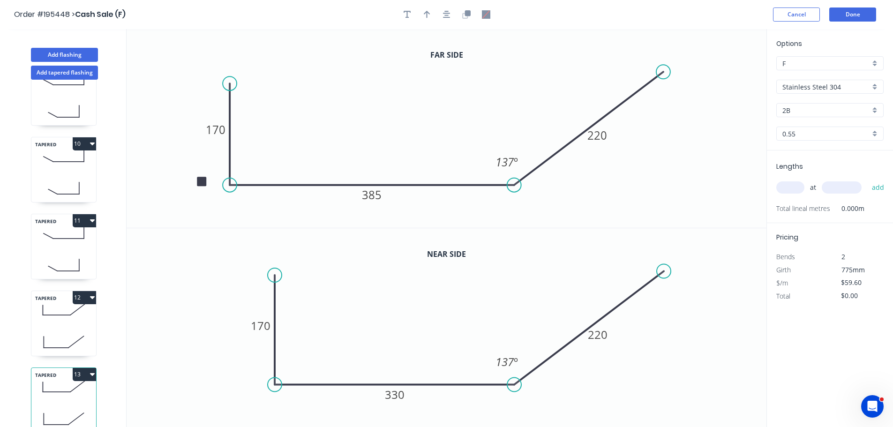
scroll to position [655, 0]
click at [370, 197] on tspan "385" at bounding box center [372, 194] width 20 height 15
click at [393, 397] on tspan "330" at bounding box center [395, 394] width 20 height 15
click at [428, 338] on icon "0 170 275 220 137 º" at bounding box center [447, 327] width 640 height 199
type input "$59.60"
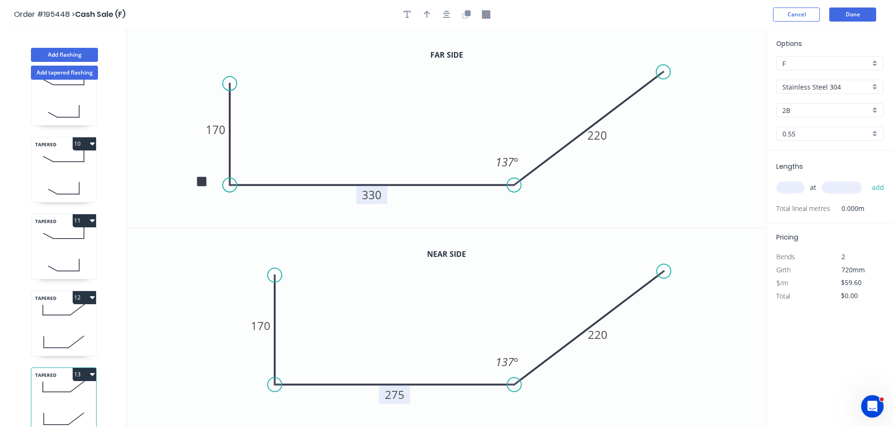
click at [797, 189] on input "text" at bounding box center [790, 187] width 28 height 12
type input "1"
type input "7100"
click at [867, 179] on button "add" at bounding box center [878, 187] width 22 height 16
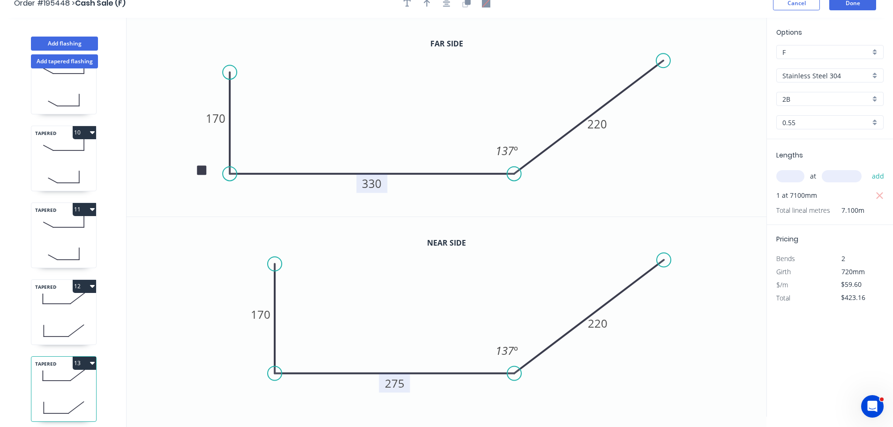
scroll to position [17, 0]
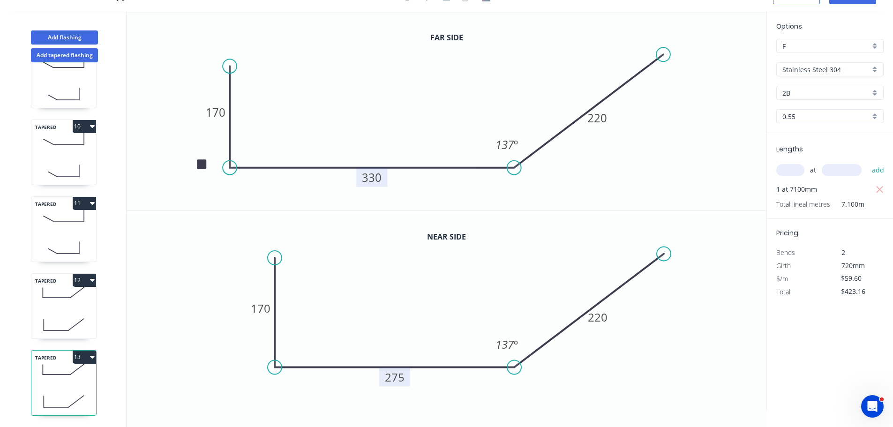
click at [82, 350] on button "13" at bounding box center [84, 356] width 23 height 13
click at [67, 376] on div "Duplicate" at bounding box center [51, 380] width 72 height 14
type input "$0.00"
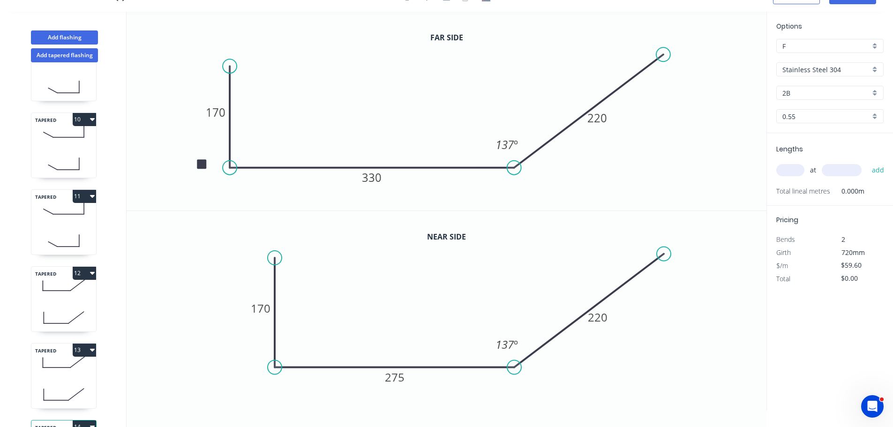
scroll to position [732, 0]
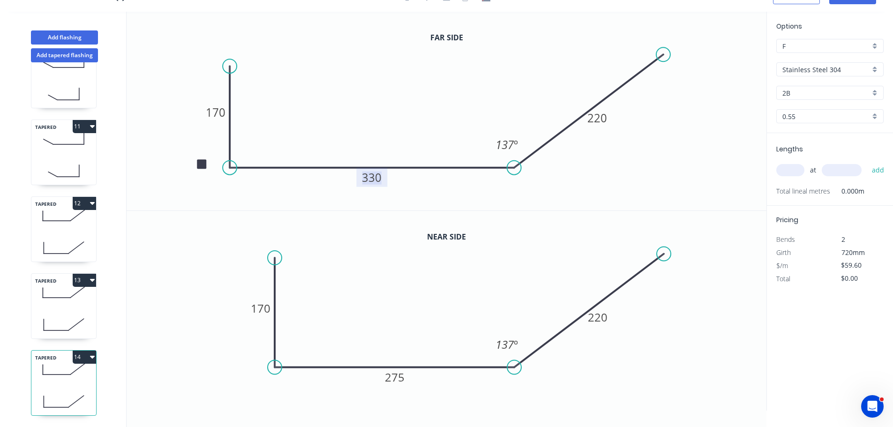
click at [370, 176] on tspan "330" at bounding box center [372, 177] width 20 height 15
click at [387, 373] on tspan "275" at bounding box center [395, 376] width 20 height 15
click at [422, 320] on icon "0 170 220 220 137 º" at bounding box center [447, 310] width 640 height 199
type input "$59.60"
click at [802, 168] on input "text" at bounding box center [790, 170] width 28 height 12
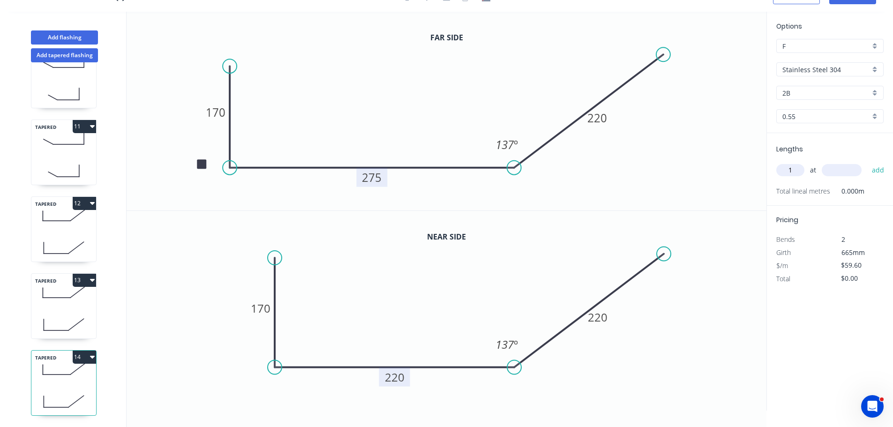
type input "1"
type input "7100"
click at [867, 162] on button "add" at bounding box center [878, 170] width 22 height 16
type input "$423.16"
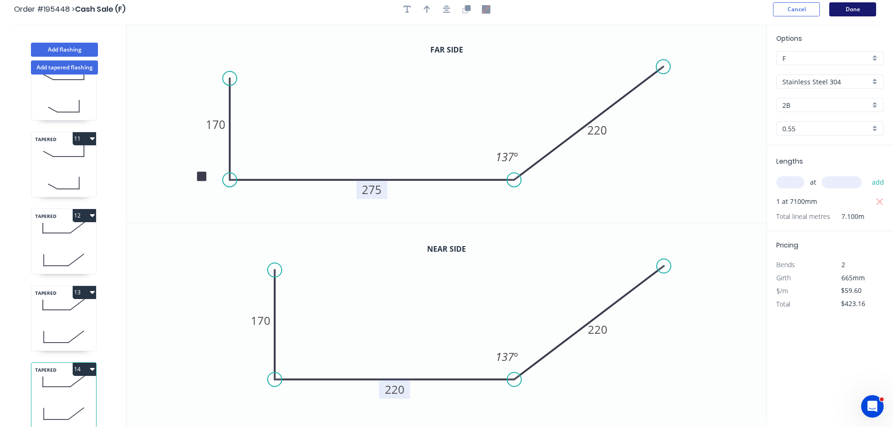
scroll to position [0, 0]
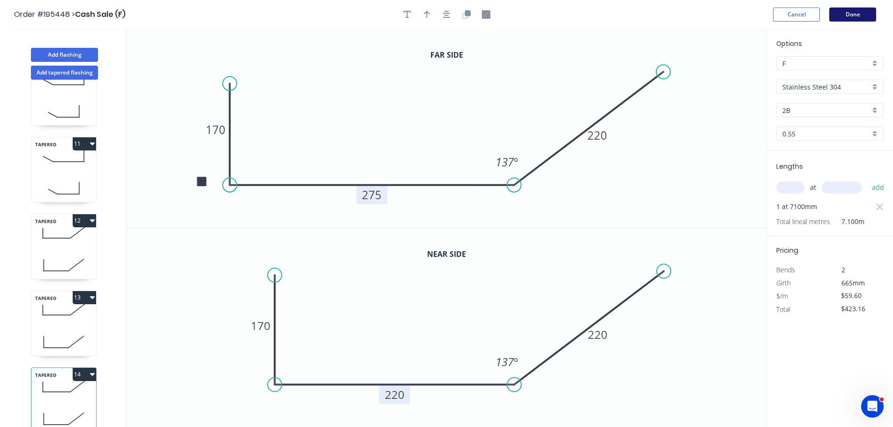
click at [844, 16] on button "Done" at bounding box center [852, 14] width 47 height 14
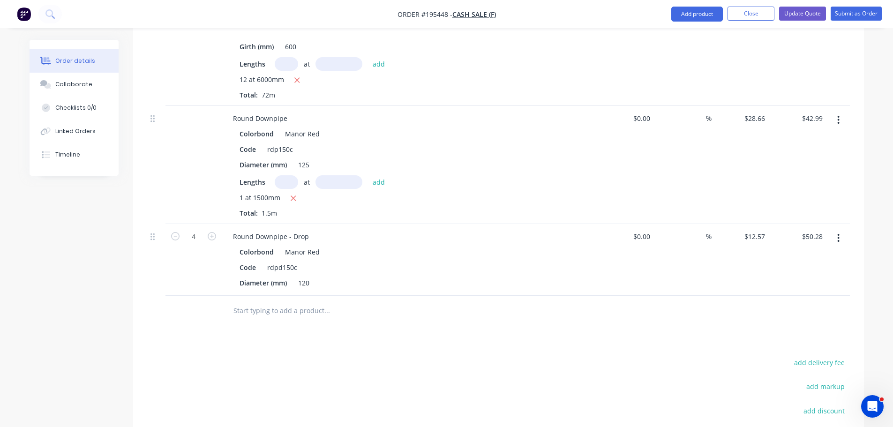
scroll to position [2320, 0]
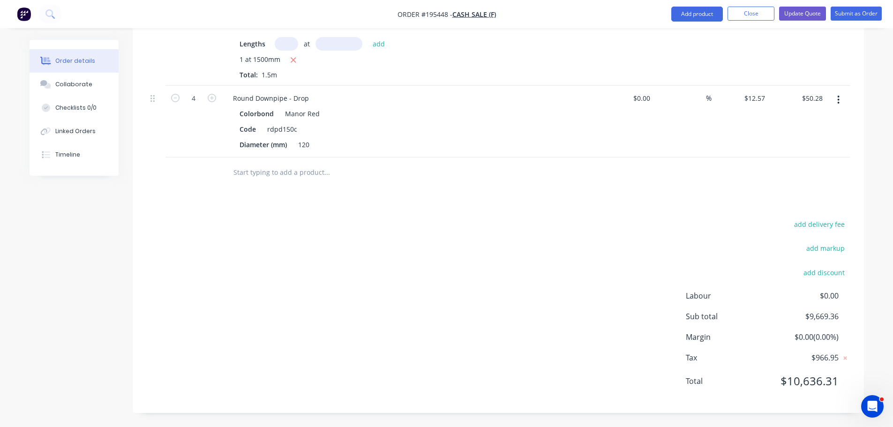
click at [505, 269] on div "add delivery fee add markup add discount Labour $0.00 Sub total $9,669.36 Margi…" at bounding box center [498, 308] width 703 height 181
click at [702, 16] on button "Add product" at bounding box center [697, 14] width 52 height 15
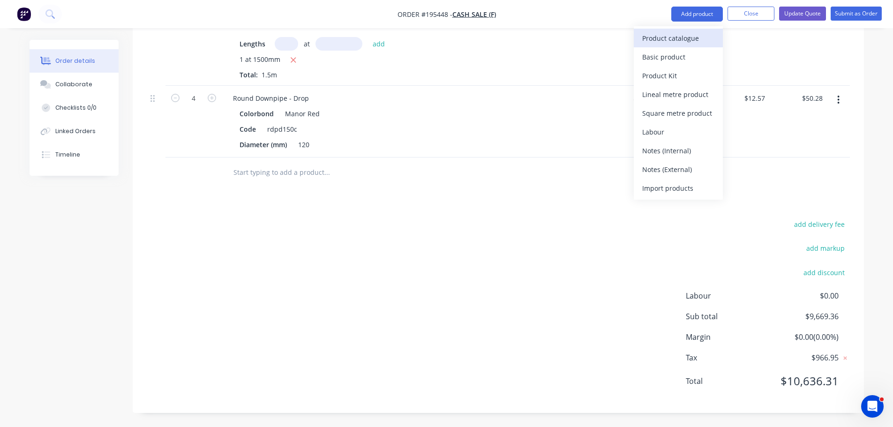
click at [687, 37] on div "Product catalogue" at bounding box center [678, 38] width 72 height 14
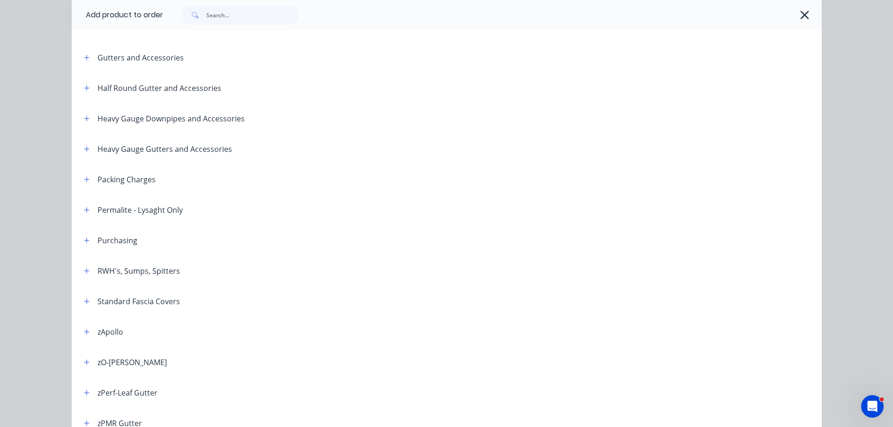
scroll to position [187, 0]
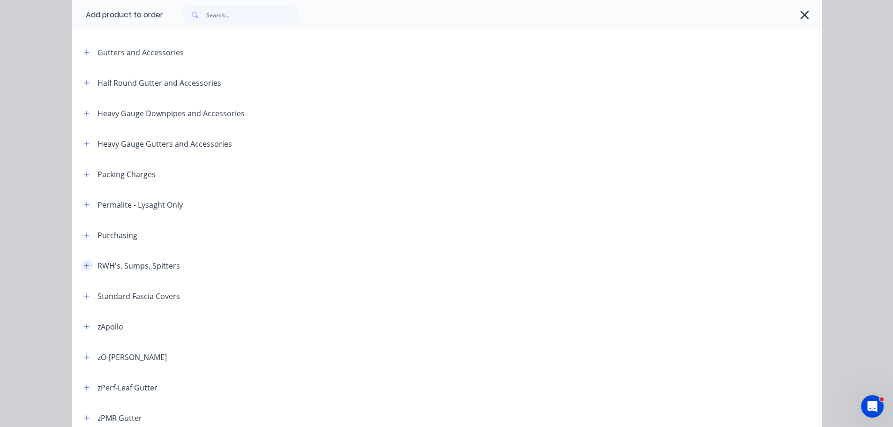
click at [81, 265] on button "button" at bounding box center [87, 266] width 12 height 12
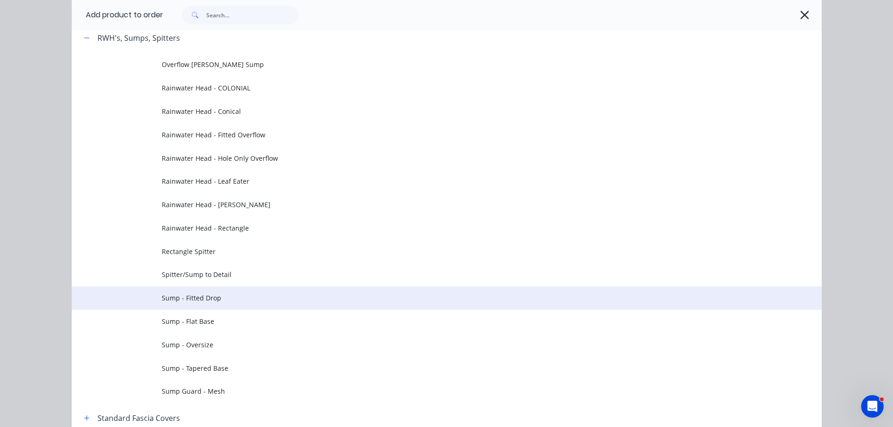
scroll to position [469, 0]
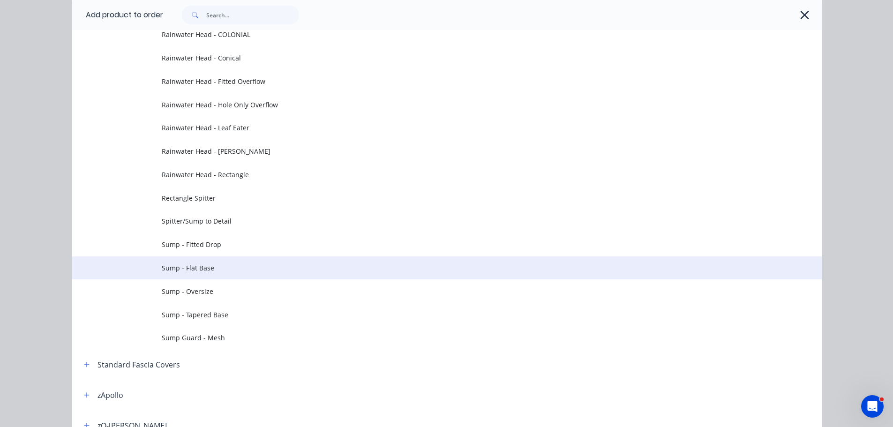
click at [197, 274] on td "Sump - Flat Base" at bounding box center [492, 267] width 660 height 23
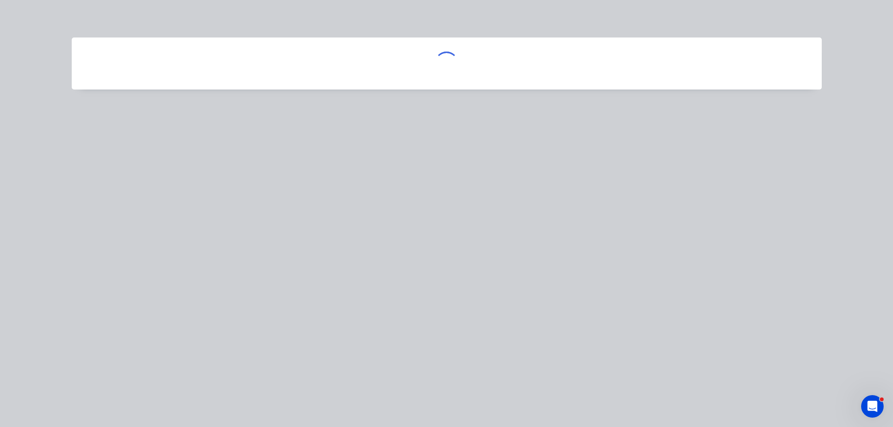
scroll to position [0, 0]
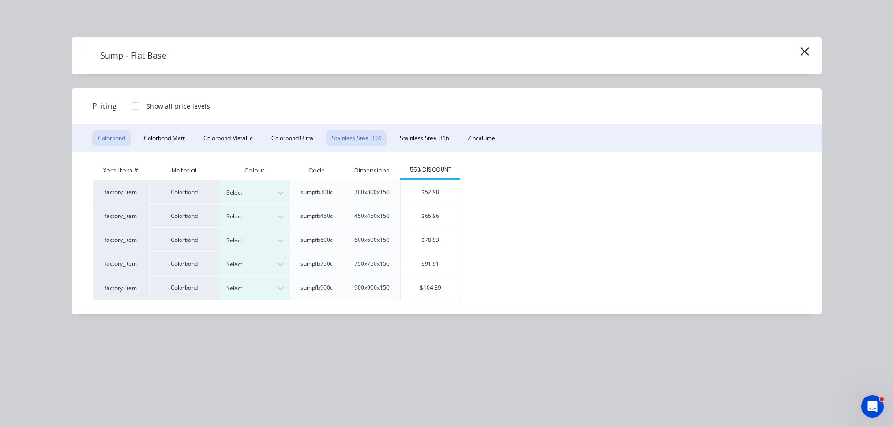
click at [372, 134] on button "Stainless Steel 304" at bounding box center [356, 138] width 60 height 16
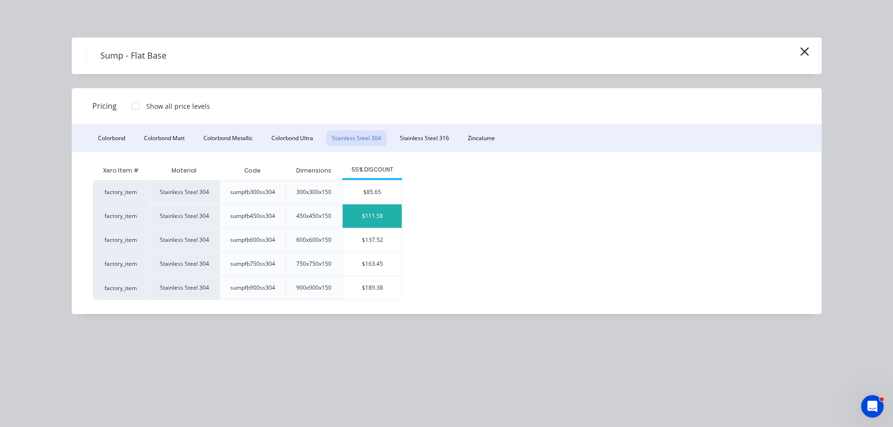
click at [370, 217] on div "$111.58" at bounding box center [372, 215] width 59 height 23
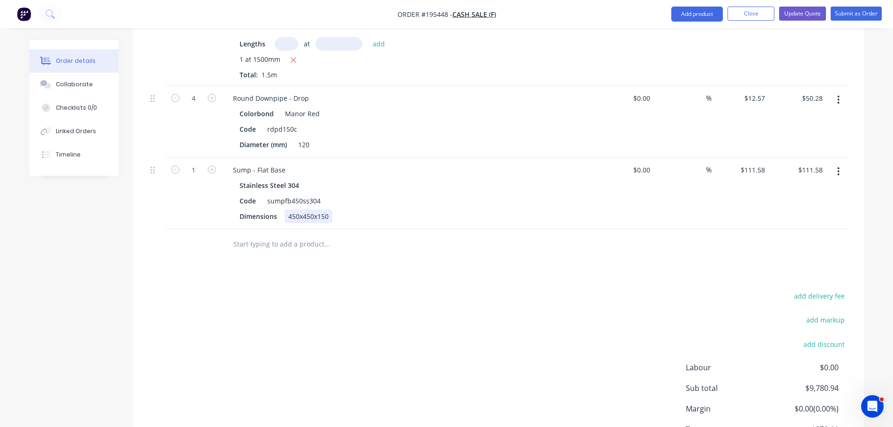
click at [314, 218] on div "450x450x150" at bounding box center [308, 216] width 48 height 14
click at [345, 303] on div "add delivery fee add markup add discount Labour $0.00 Sub total $9,780.94 Margi…" at bounding box center [498, 380] width 703 height 181
click at [678, 14] on button "Add product" at bounding box center [697, 14] width 52 height 15
click at [674, 37] on div "Product catalogue" at bounding box center [678, 38] width 72 height 14
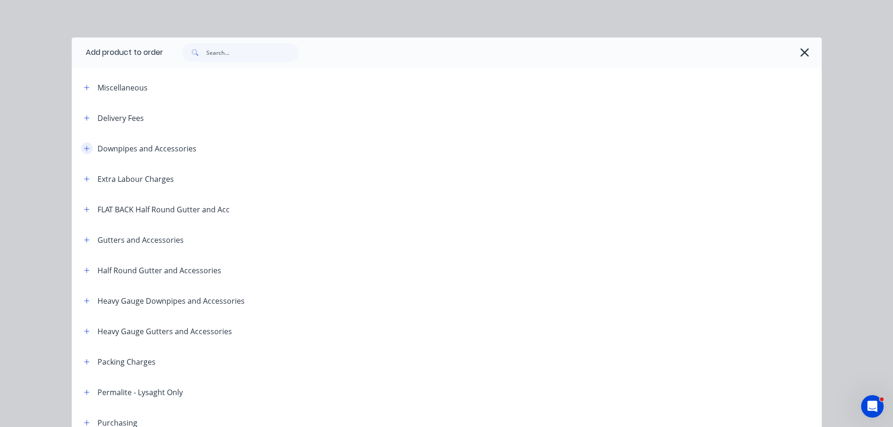
click at [87, 146] on button "button" at bounding box center [87, 148] width 12 height 12
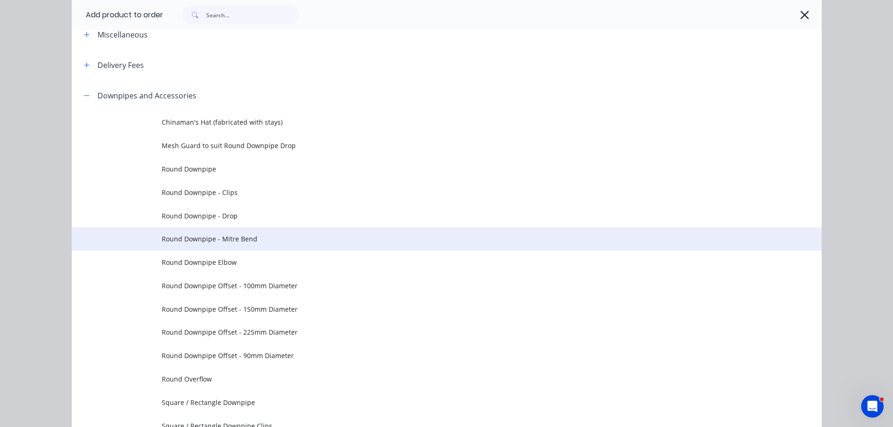
scroll to position [94, 0]
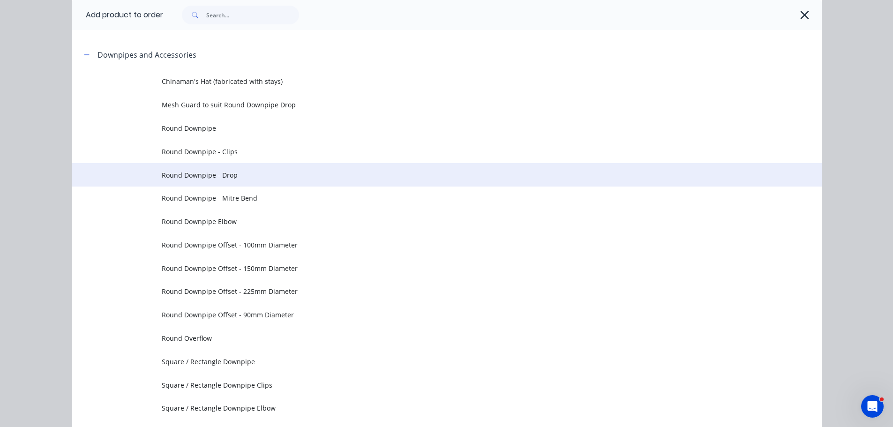
click at [230, 175] on span "Round Downpipe - Drop" at bounding box center [426, 175] width 528 height 10
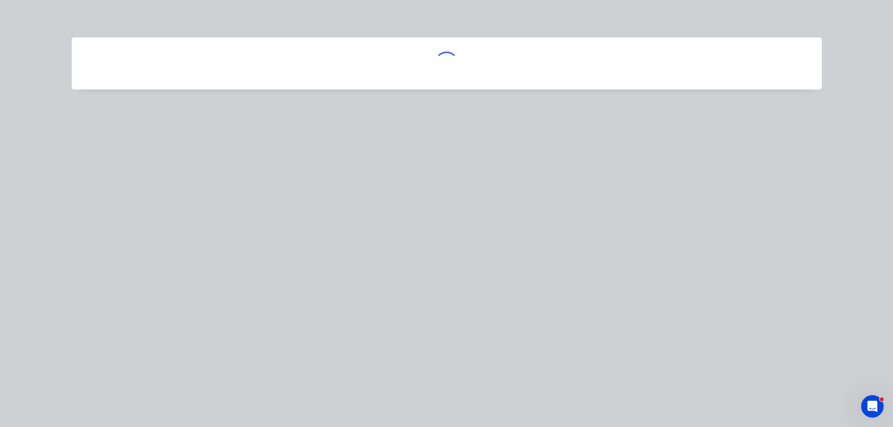
scroll to position [0, 0]
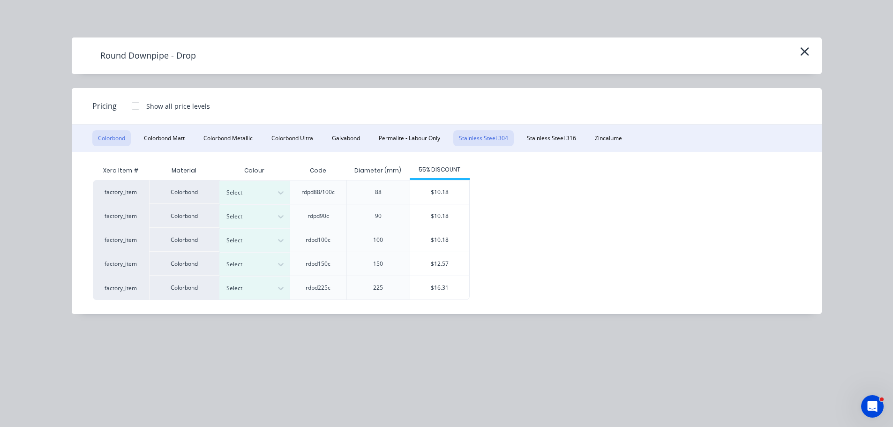
click at [487, 140] on button "Stainless Steel 304" at bounding box center [483, 138] width 60 height 16
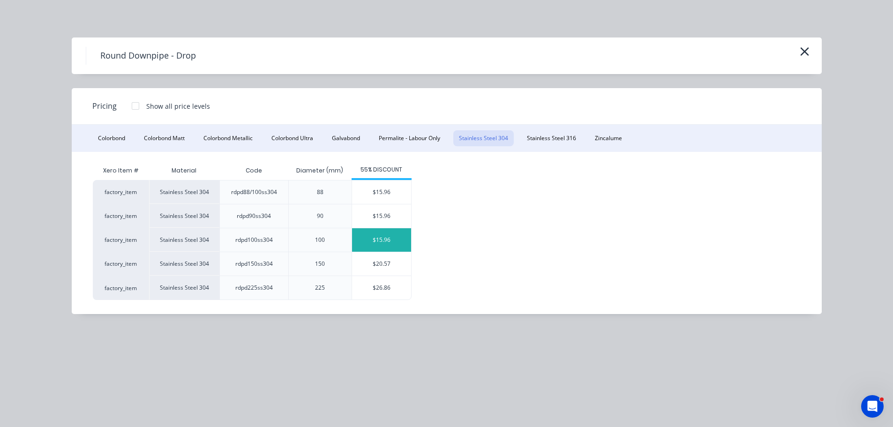
click at [386, 235] on div "$15.96" at bounding box center [381, 239] width 59 height 23
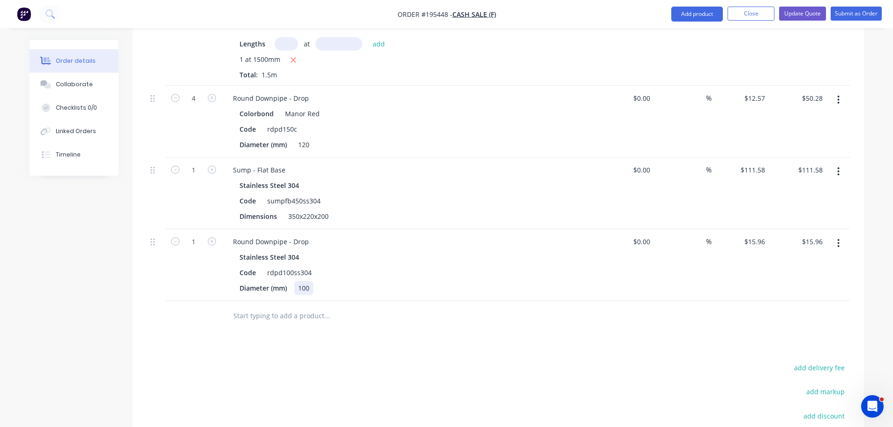
click at [311, 286] on div "100" at bounding box center [303, 288] width 19 height 14
click at [304, 289] on div "100" at bounding box center [303, 288] width 19 height 14
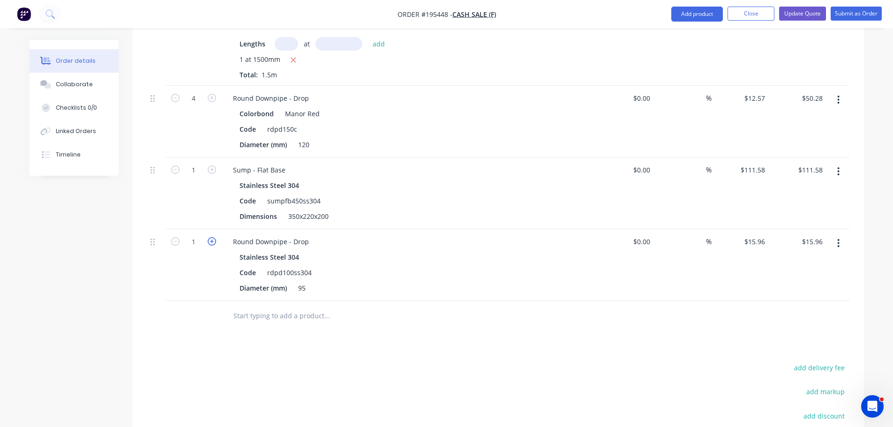
click at [212, 242] on icon "button" at bounding box center [212, 241] width 8 height 8
type input "2"
type input "$31.92"
click at [305, 246] on div "Round Downpipe - Drop" at bounding box center [270, 242] width 91 height 14
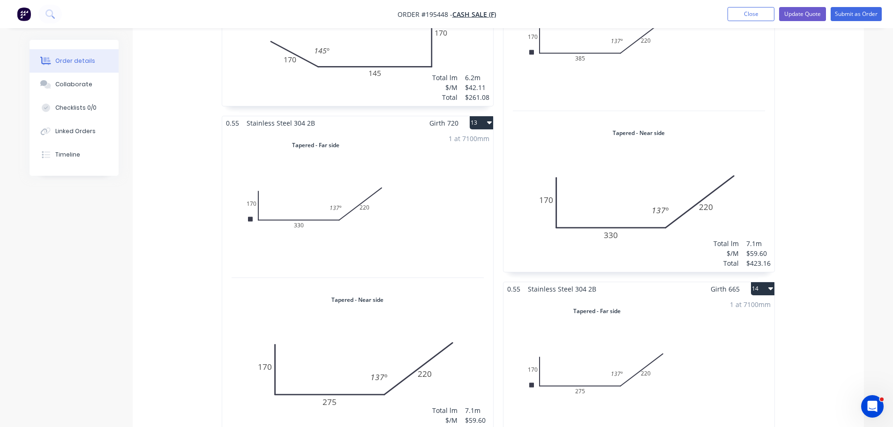
scroll to position [1546, 0]
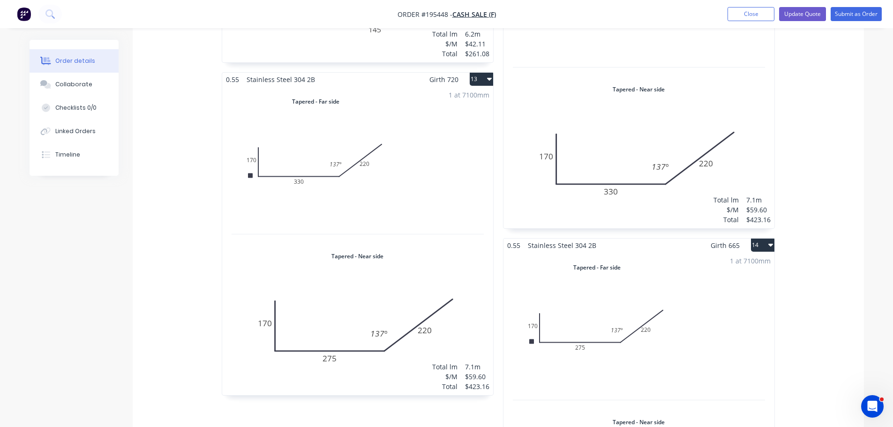
click at [472, 187] on div "1 at 7100mm Total lm $/M Total 7.1m $59.60 $423.16" at bounding box center [357, 240] width 271 height 309
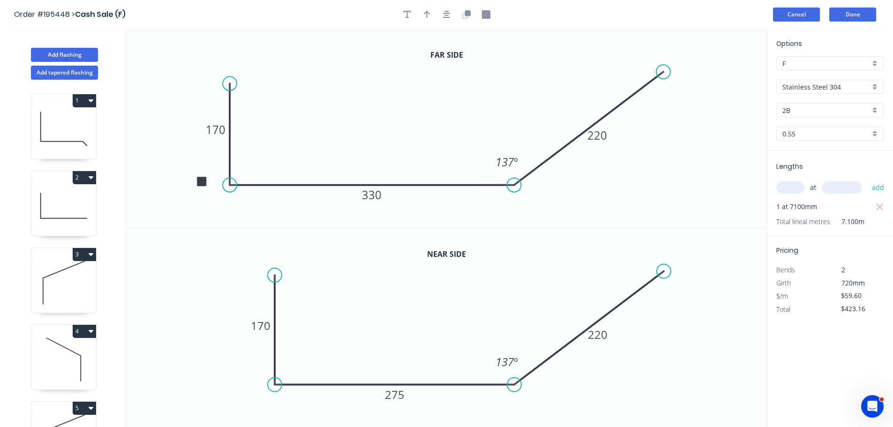
click at [797, 10] on button "Cancel" at bounding box center [796, 14] width 47 height 14
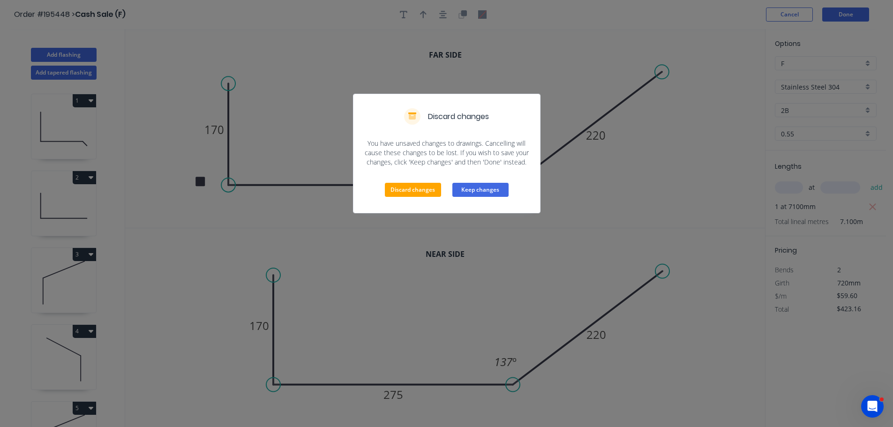
click at [484, 192] on button "Keep changes" at bounding box center [480, 190] width 56 height 14
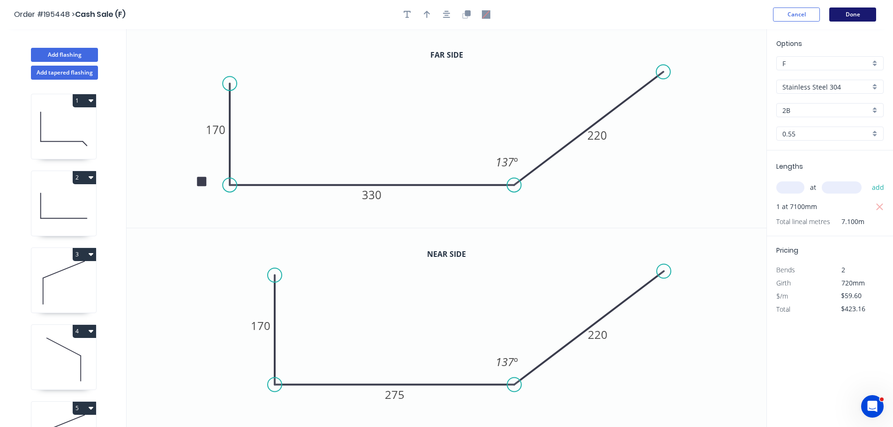
click at [867, 14] on button "Done" at bounding box center [852, 14] width 47 height 14
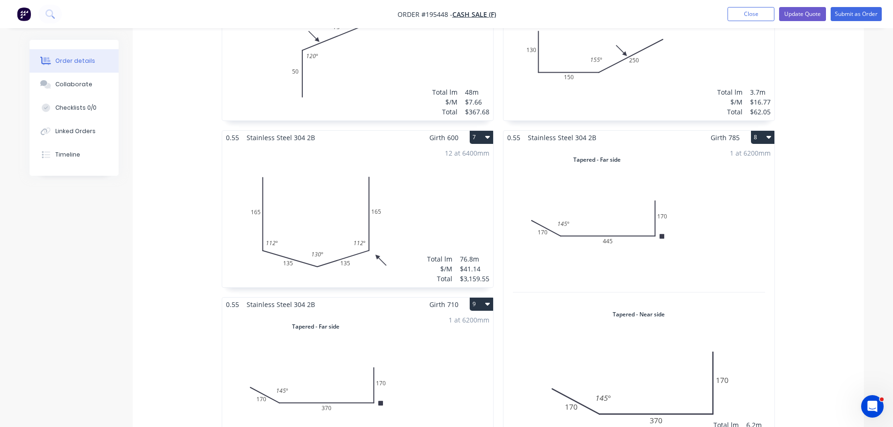
click at [443, 213] on div "12 at 6400mm Total lm $/M Total 76.8m $41.14 $3,159.55" at bounding box center [357, 215] width 271 height 143
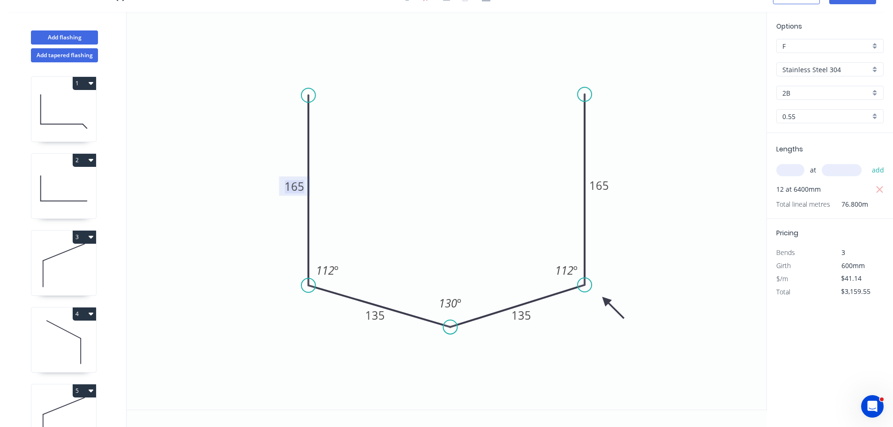
click at [293, 186] on tspan "165" at bounding box center [294, 186] width 20 height 15
type input "$58.63"
type input "$4,502.78"
click at [270, 202] on icon "0 169 135 135 169 112 º 130 º 112 º" at bounding box center [447, 211] width 640 height 398
click at [293, 181] on tspan "169" at bounding box center [294, 186] width 20 height 15
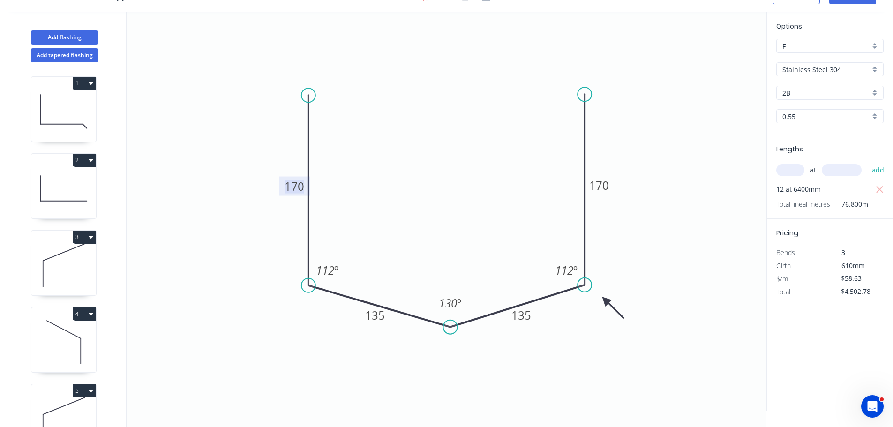
click at [417, 201] on icon "0 170 135 135 170 112 º 130 º 112 º" at bounding box center [447, 211] width 640 height 398
click at [291, 187] on tspan "170" at bounding box center [294, 186] width 20 height 15
type input "$41.14"
type input "$3,159.55"
click at [293, 182] on tspan "160" at bounding box center [294, 186] width 20 height 15
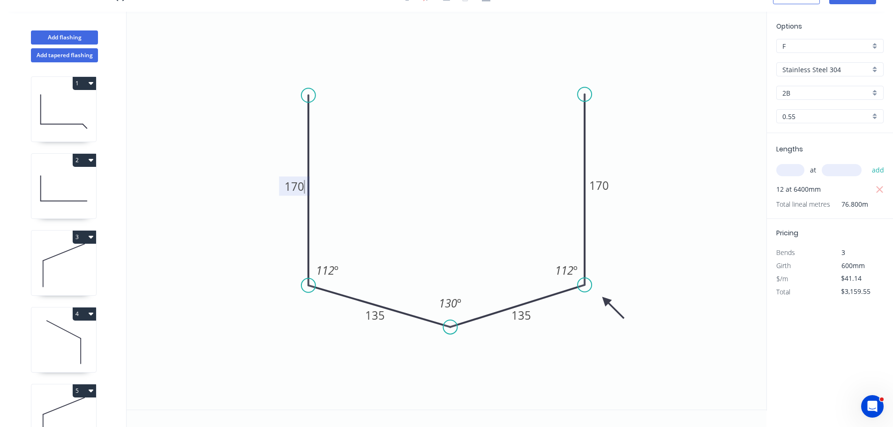
type input "$58.63"
type input "$4,502.78"
click at [860, 279] on input "$58.63" at bounding box center [857, 278] width 32 height 13
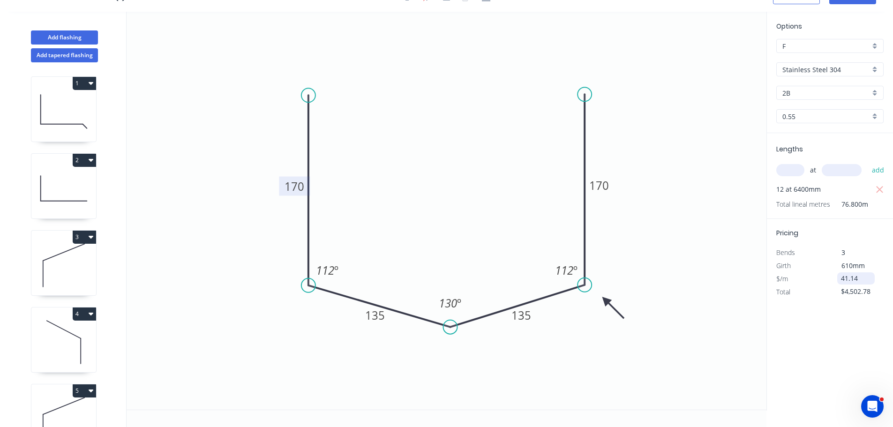
type input "$41.14"
type input "$3,159.55"
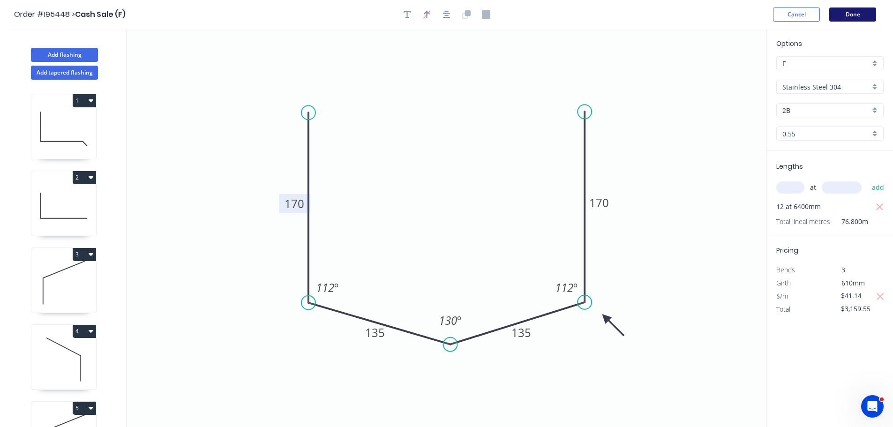
click at [848, 18] on button "Done" at bounding box center [852, 14] width 47 height 14
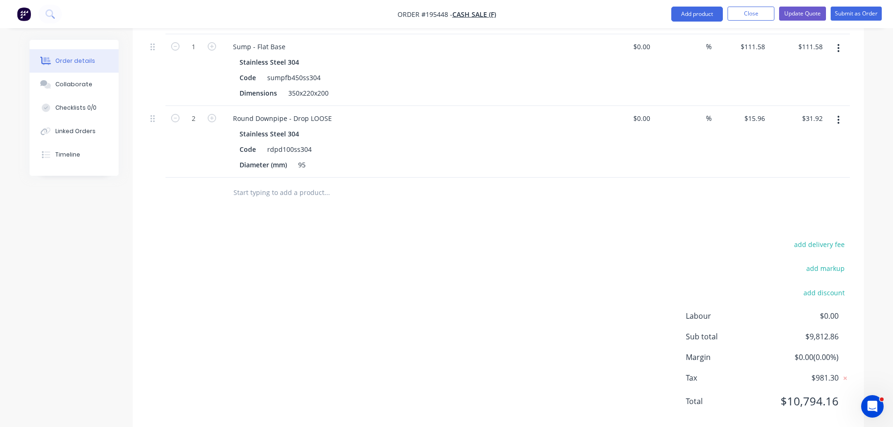
scroll to position [2463, 0]
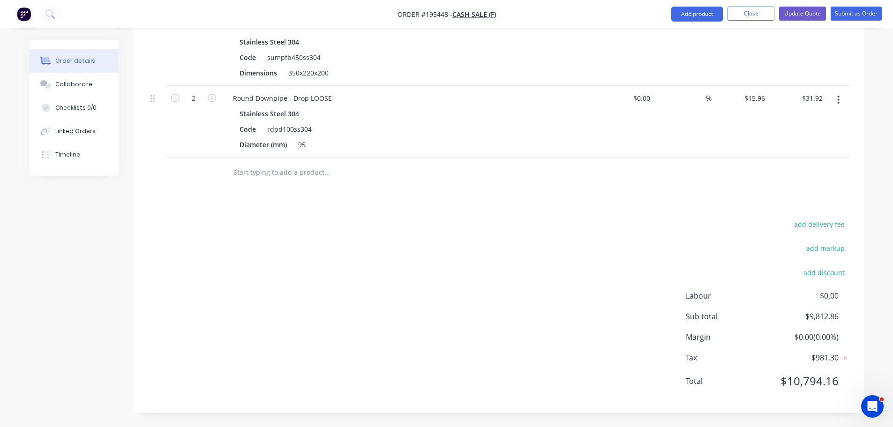
click at [477, 303] on div "add delivery fee add markup add discount Labour $0.00 Sub total $9,812.86 Margi…" at bounding box center [498, 308] width 703 height 181
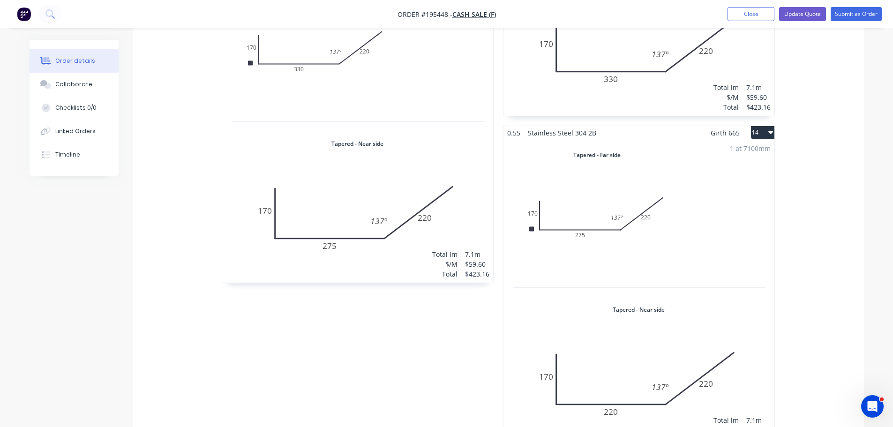
scroll to position [1713, 0]
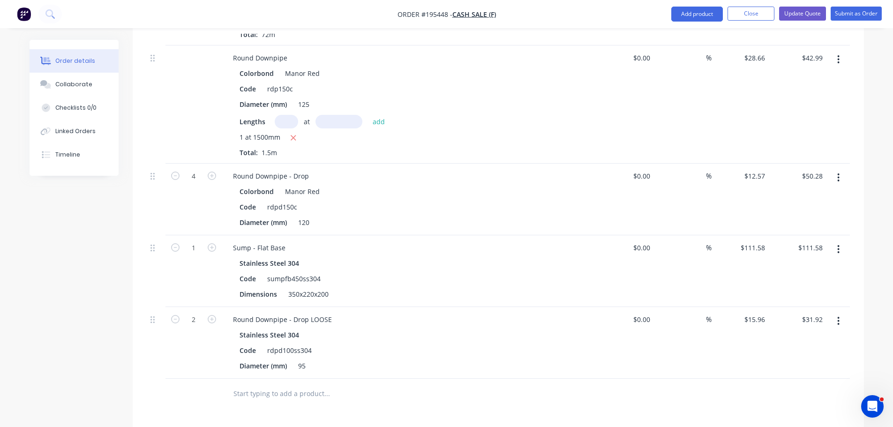
scroll to position [2463, 0]
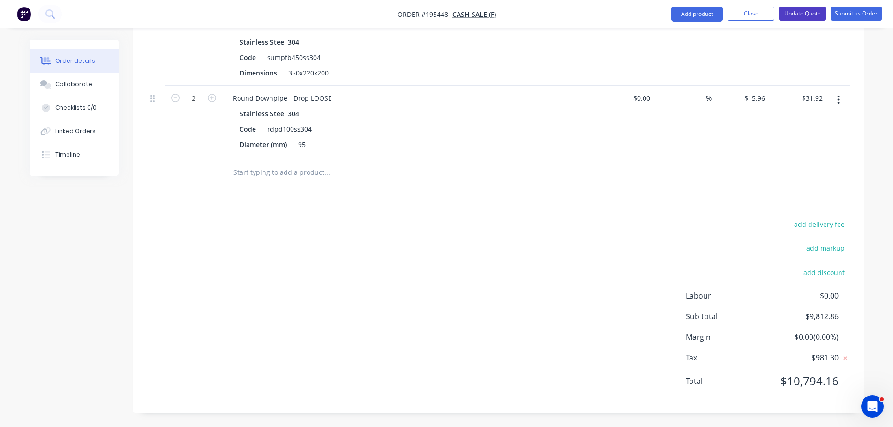
click at [799, 11] on button "Update Quote" at bounding box center [802, 14] width 47 height 14
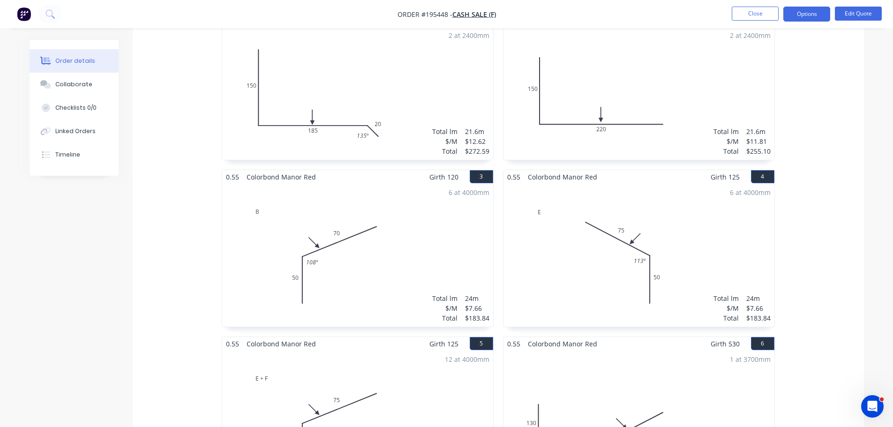
scroll to position [0, 0]
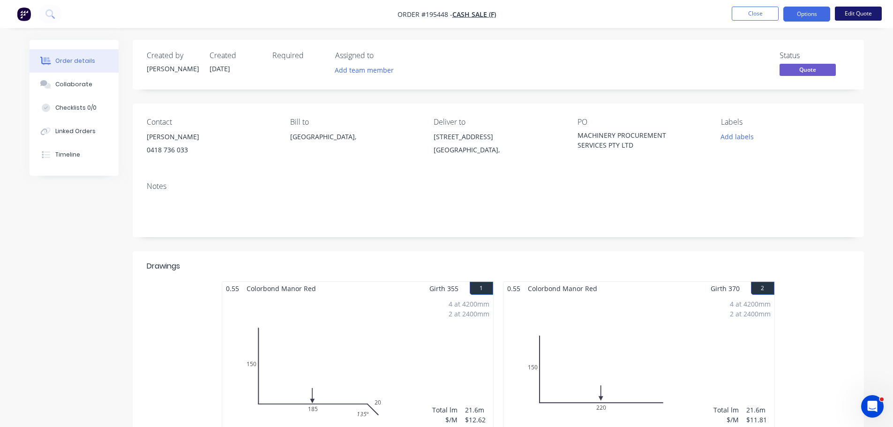
click at [849, 13] on button "Edit Quote" at bounding box center [857, 14] width 47 height 14
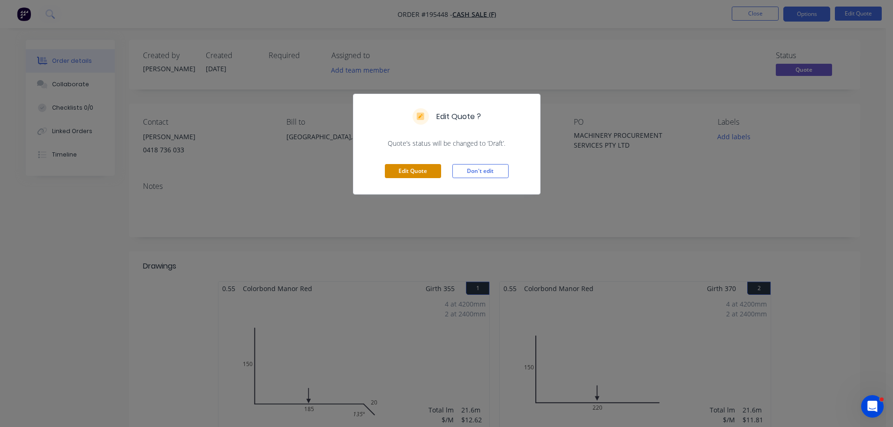
click at [424, 168] on button "Edit Quote" at bounding box center [413, 171] width 56 height 14
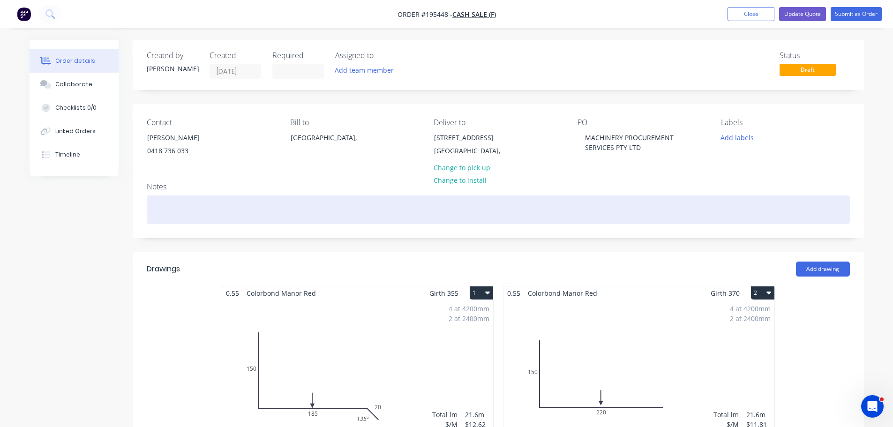
click at [355, 223] on div at bounding box center [498, 209] width 703 height 29
click at [155, 208] on div "CHARLOTTE HOUSE" at bounding box center [498, 209] width 703 height 29
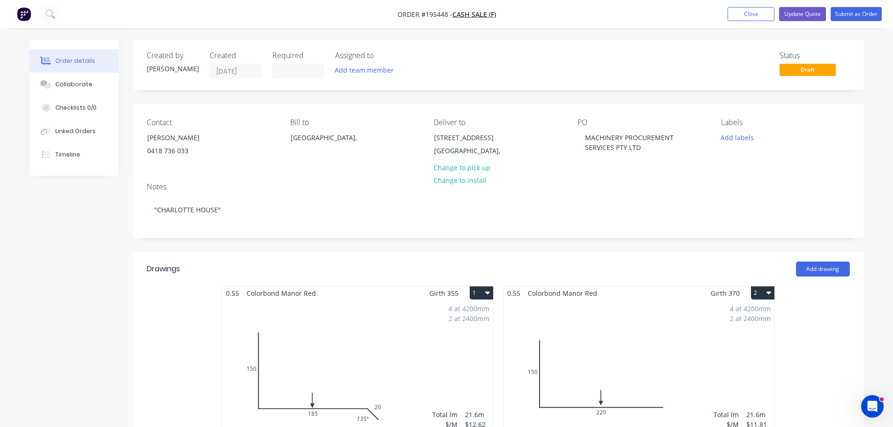
click at [801, 15] on button "Update Quote" at bounding box center [802, 14] width 47 height 14
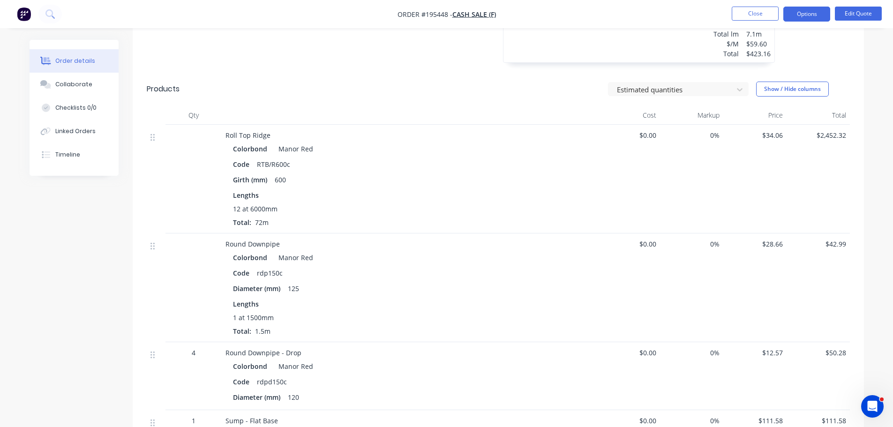
scroll to position [2249, 0]
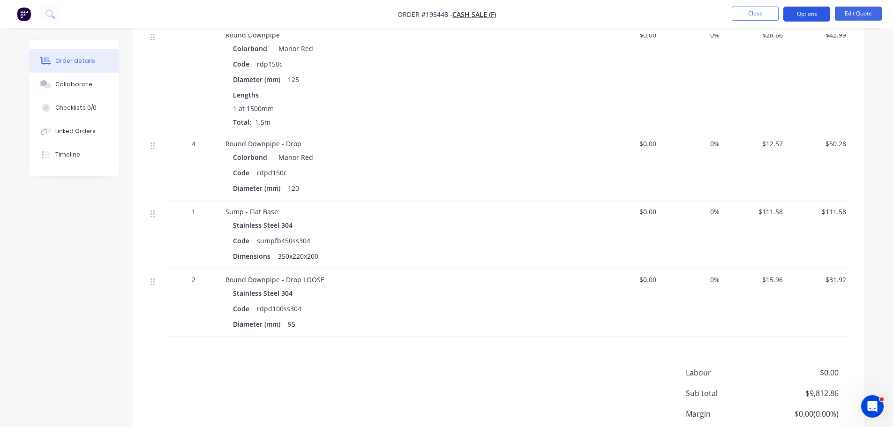
click at [804, 8] on button "Options" at bounding box center [806, 14] width 47 height 15
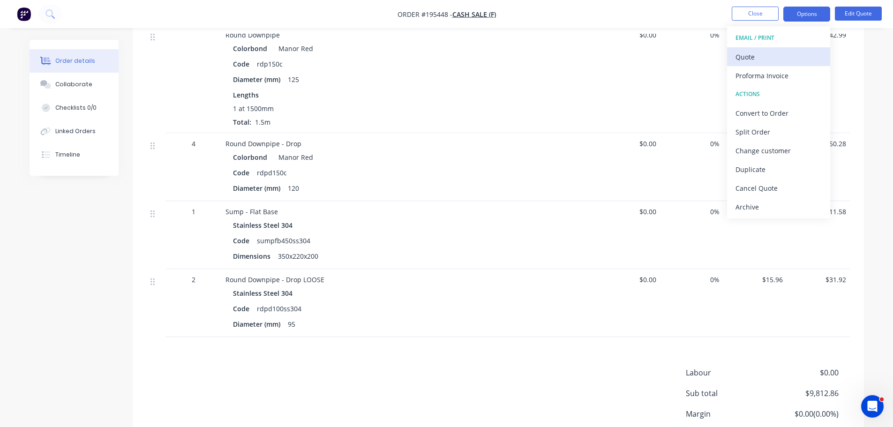
click at [782, 50] on div "Quote" at bounding box center [778, 57] width 86 height 14
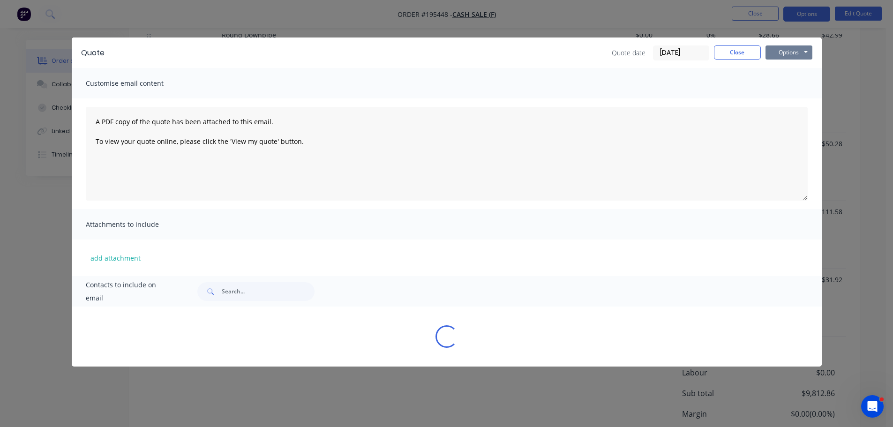
click at [782, 52] on button "Options" at bounding box center [788, 52] width 47 height 14
click at [780, 70] on button "Preview" at bounding box center [795, 68] width 60 height 15
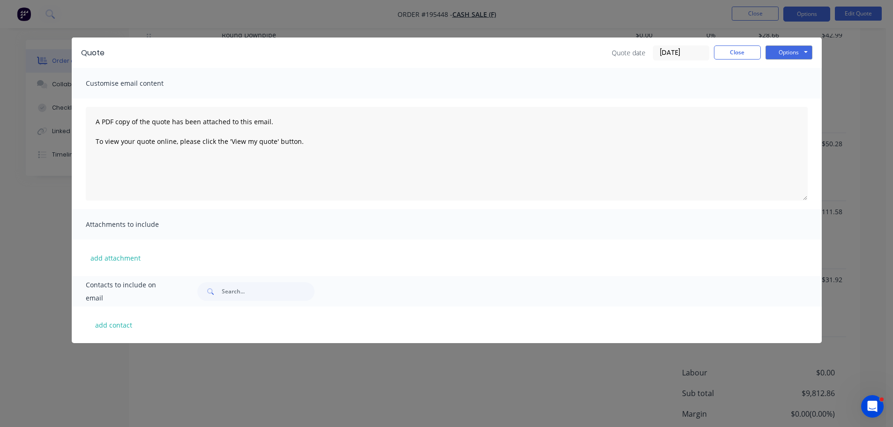
click at [729, 60] on div "Quote Quote date [DATE] Close Options Preview Print Email" at bounding box center [447, 52] width 750 height 30
click at [749, 50] on button "Close" at bounding box center [737, 52] width 47 height 14
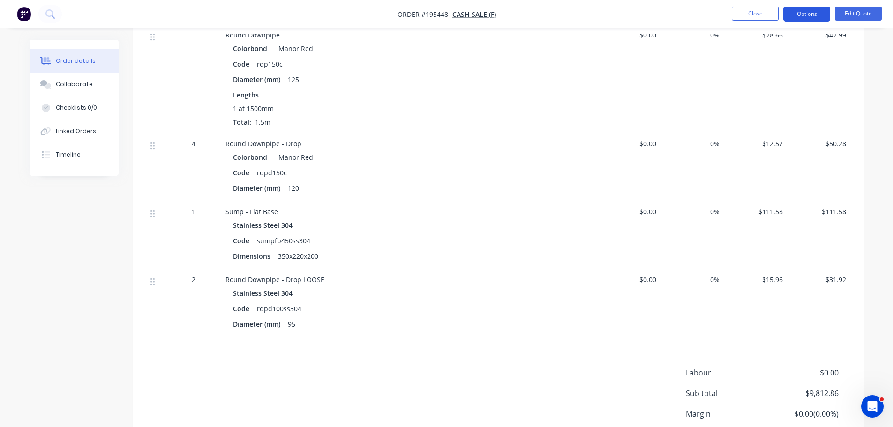
click at [804, 10] on button "Options" at bounding box center [806, 14] width 47 height 15
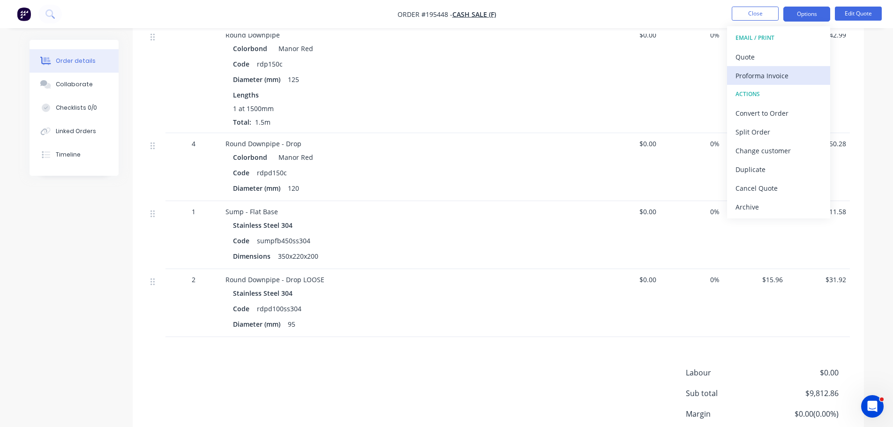
click at [790, 69] on div "Proforma Invoice" at bounding box center [778, 76] width 86 height 14
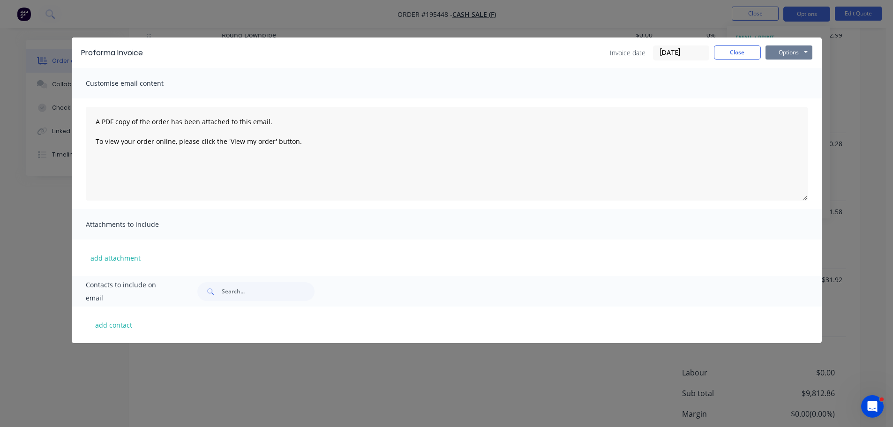
click at [793, 53] on button "Options" at bounding box center [788, 52] width 47 height 14
click at [797, 67] on button "Preview" at bounding box center [795, 68] width 60 height 15
click at [743, 57] on button "Close" at bounding box center [737, 52] width 47 height 14
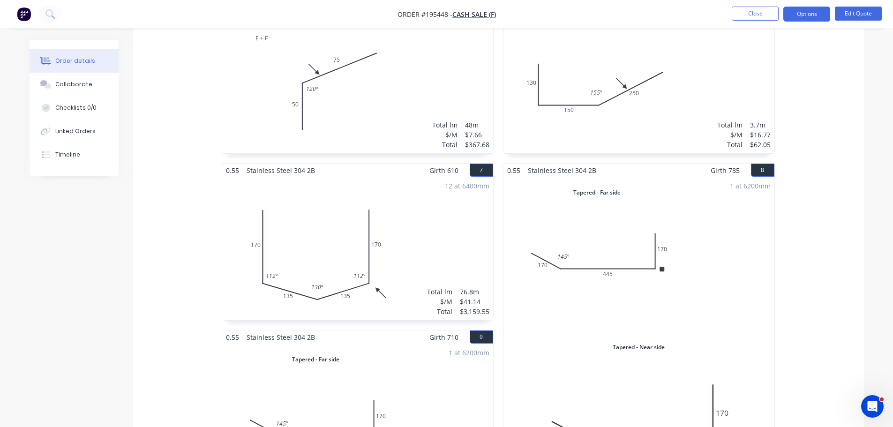
scroll to position [0, 0]
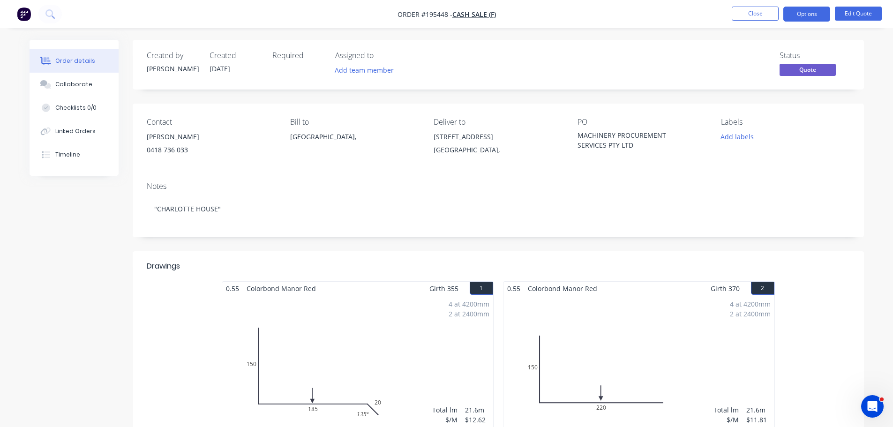
click at [750, 11] on button "Close" at bounding box center [754, 14] width 47 height 14
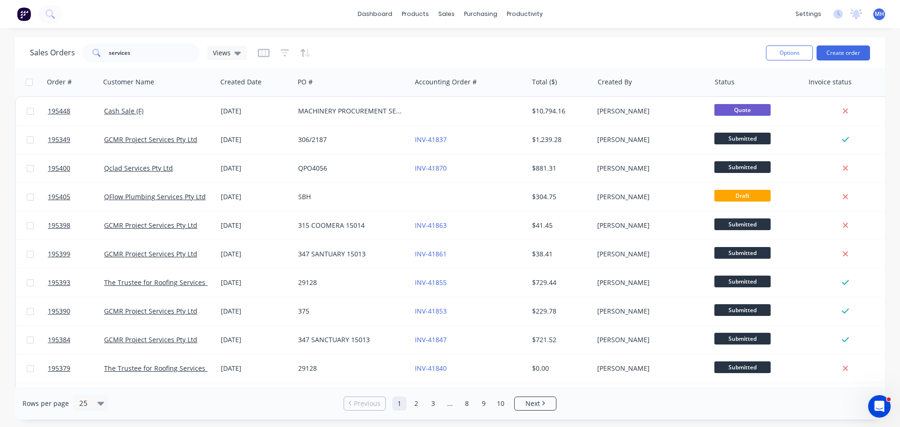
click at [620, 35] on div "dashboard products sales purchasing productivity dashboard products Product Cat…" at bounding box center [450, 213] width 900 height 427
click at [579, 52] on div "Sales Orders services Views" at bounding box center [394, 52] width 728 height 23
click at [160, 52] on input "services" at bounding box center [154, 53] width 91 height 19
type input "195088"
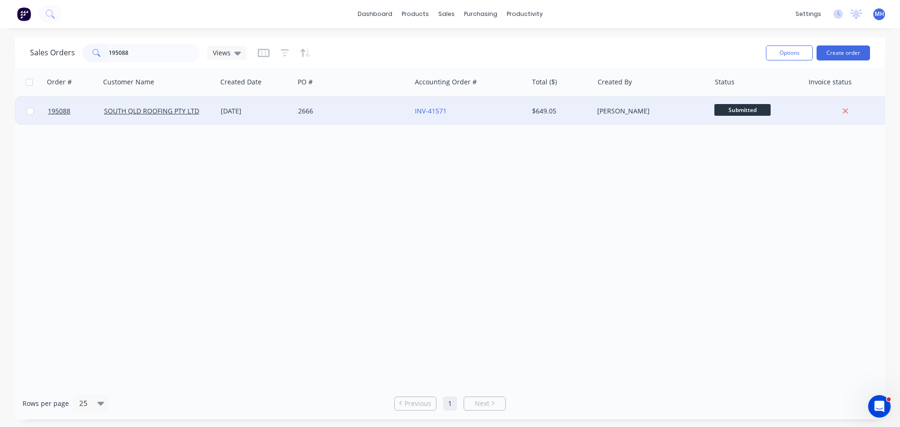
click at [252, 104] on div "[DATE]" at bounding box center [255, 111] width 77 height 28
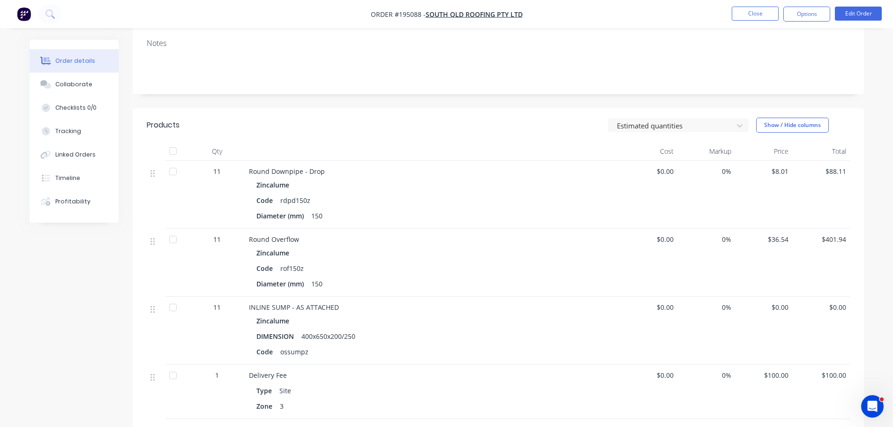
scroll to position [187, 0]
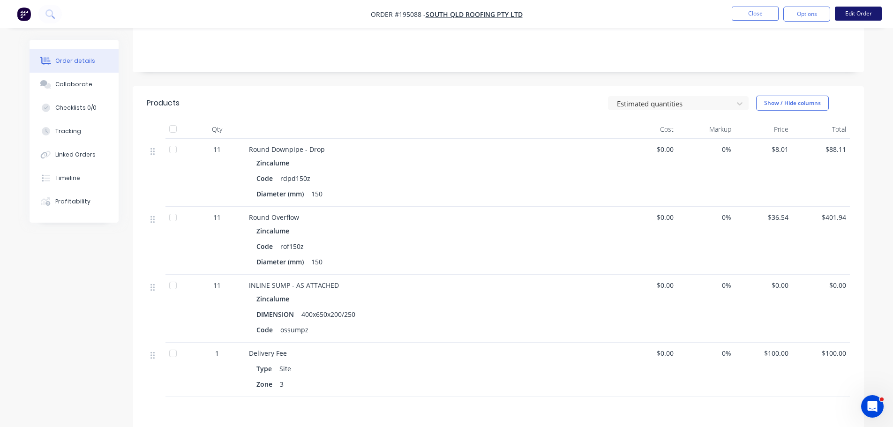
click at [858, 12] on button "Edit Order" at bounding box center [857, 14] width 47 height 14
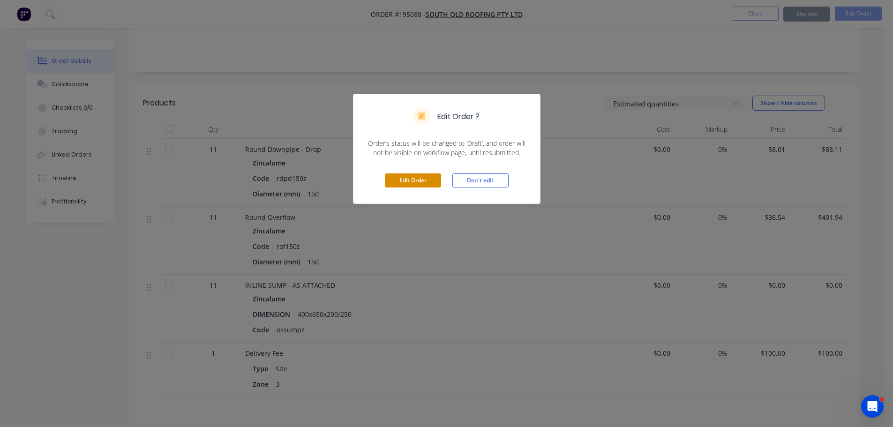
click at [430, 178] on button "Edit Order" at bounding box center [413, 180] width 56 height 14
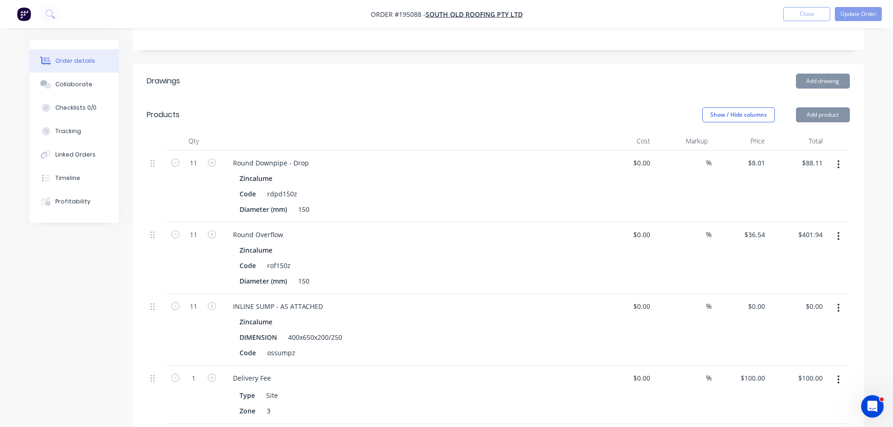
scroll to position [234, 0]
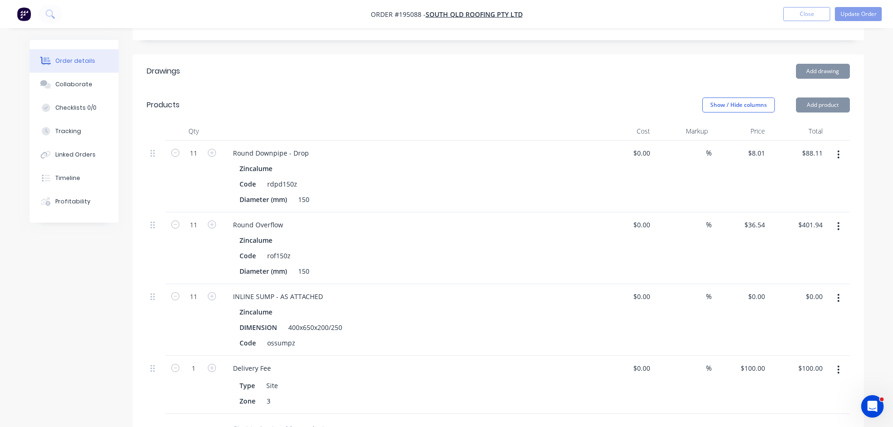
click at [842, 218] on button "button" at bounding box center [838, 226] width 22 height 17
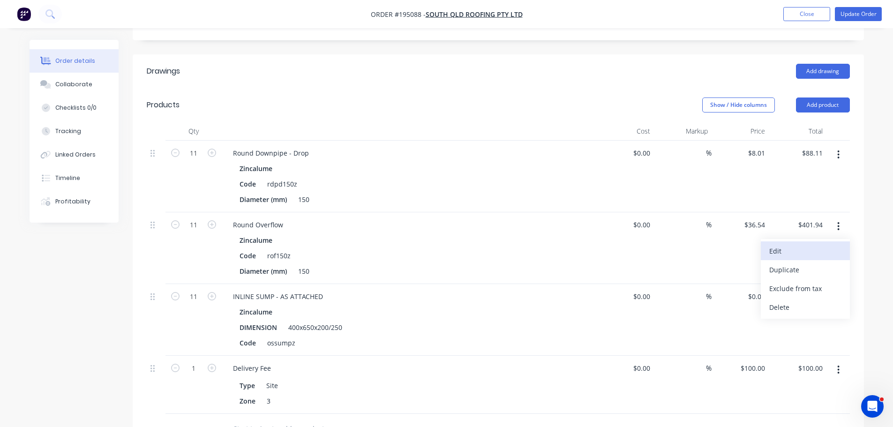
click at [816, 244] on div "Edit" at bounding box center [805, 251] width 72 height 14
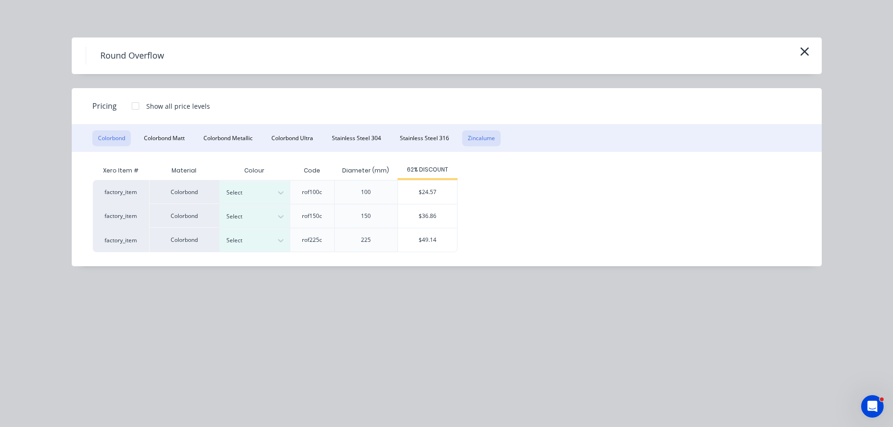
click at [488, 138] on button "Zincalume" at bounding box center [481, 138] width 38 height 16
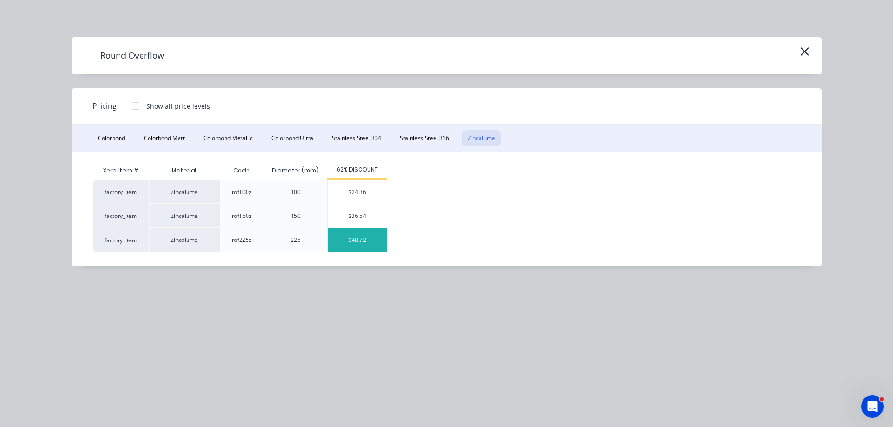
click at [362, 238] on div "$48.72" at bounding box center [357, 239] width 59 height 23
type input "$48.72"
type input "$535.92"
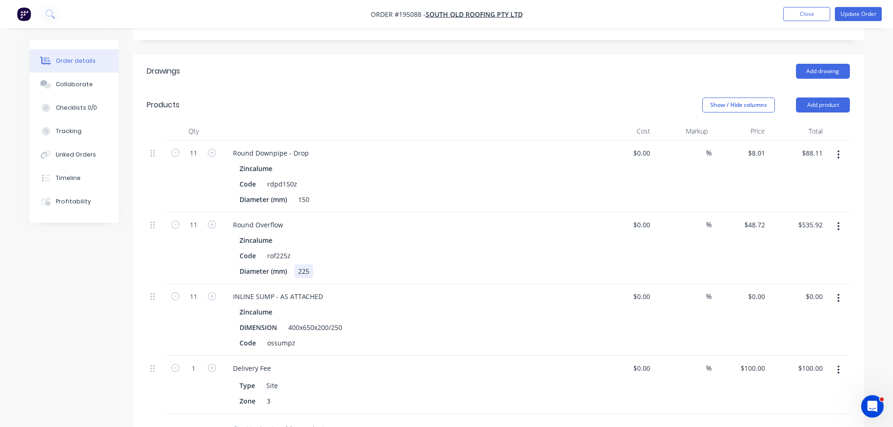
click at [305, 264] on div "225" at bounding box center [303, 271] width 19 height 14
click at [448, 67] on header "Drawings Add drawing" at bounding box center [498, 71] width 731 height 34
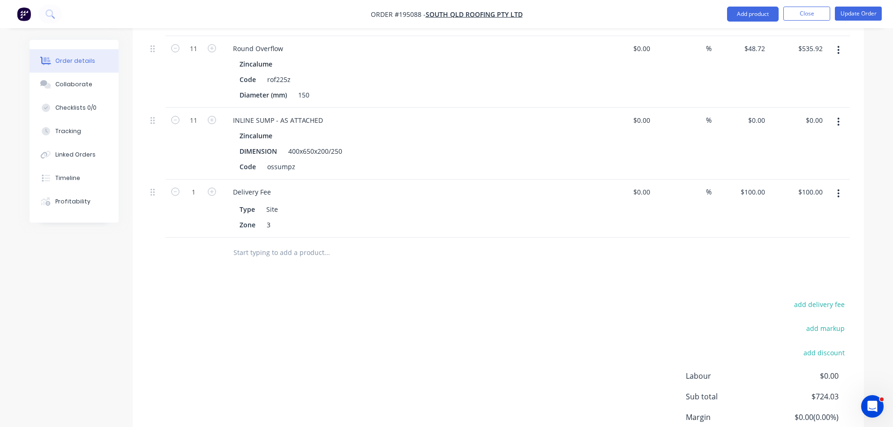
scroll to position [422, 0]
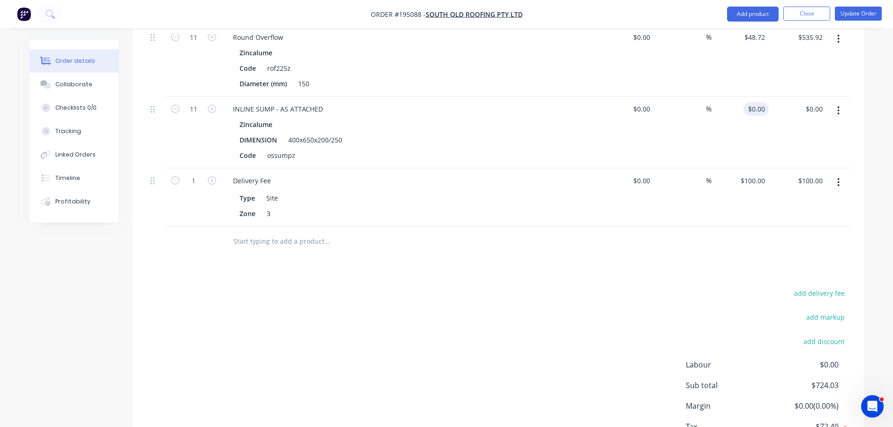
drag, startPoint x: 760, startPoint y: 96, endPoint x: 755, endPoint y: 96, distance: 5.2
click at [760, 102] on input "$0.00" at bounding box center [758, 109] width 22 height 14
type input "$120.84"
type input "$1,329.24"
click at [633, 262] on div "Drawings Add drawing Products Show / Hide columns Add product Qty Cost Markup P…" at bounding box center [498, 174] width 731 height 615
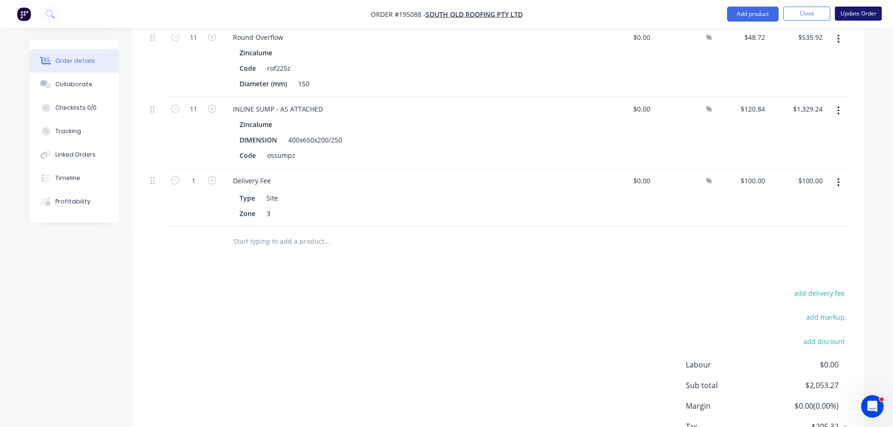
click at [859, 15] on button "Update Order" at bounding box center [857, 14] width 47 height 14
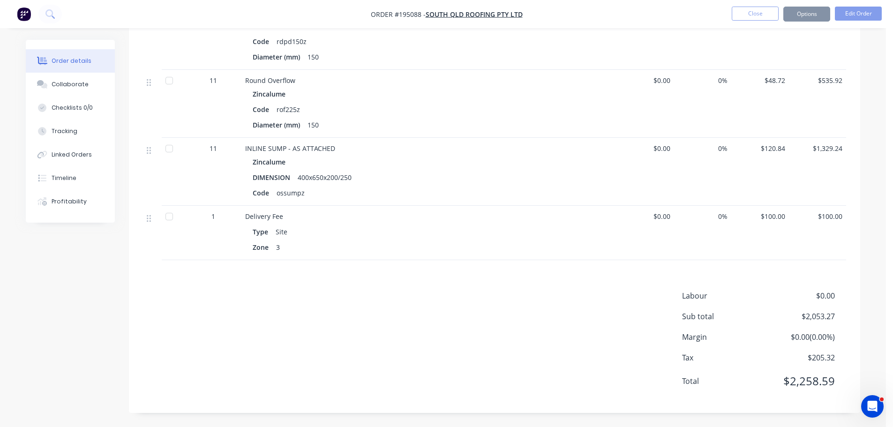
scroll to position [0, 0]
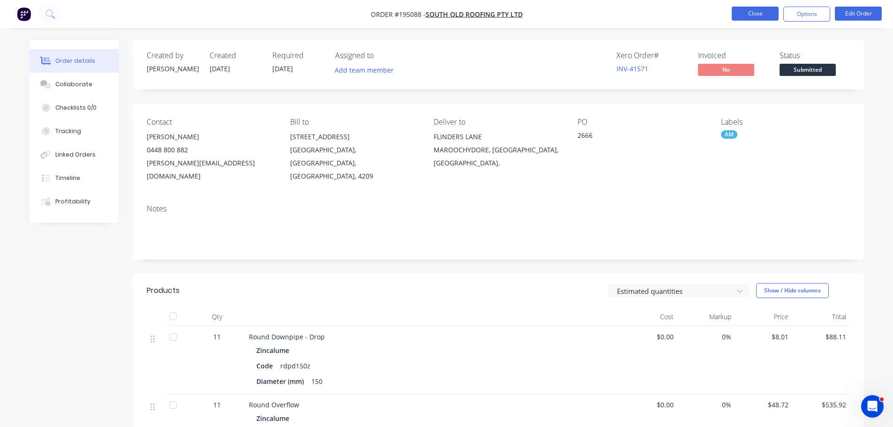
click at [749, 17] on button "Close" at bounding box center [754, 14] width 47 height 14
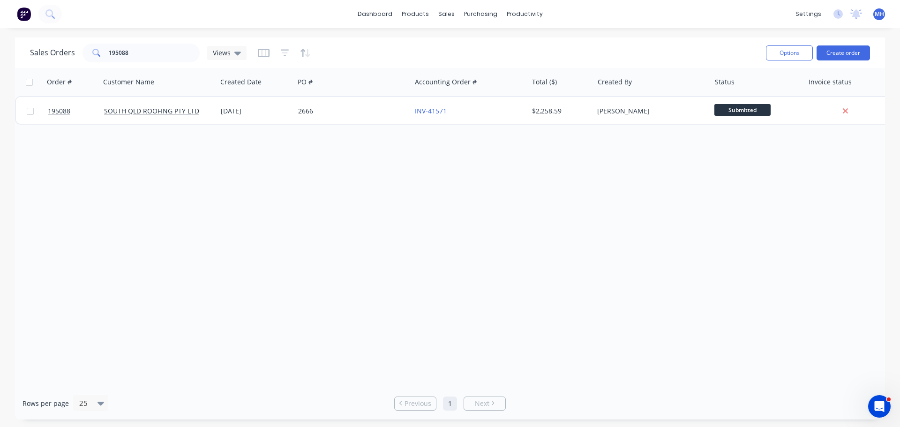
click at [159, 42] on div "Sales Orders 195088 Views" at bounding box center [394, 52] width 728 height 23
click at [160, 48] on input "195088" at bounding box center [154, 53] width 91 height 19
type input "194878"
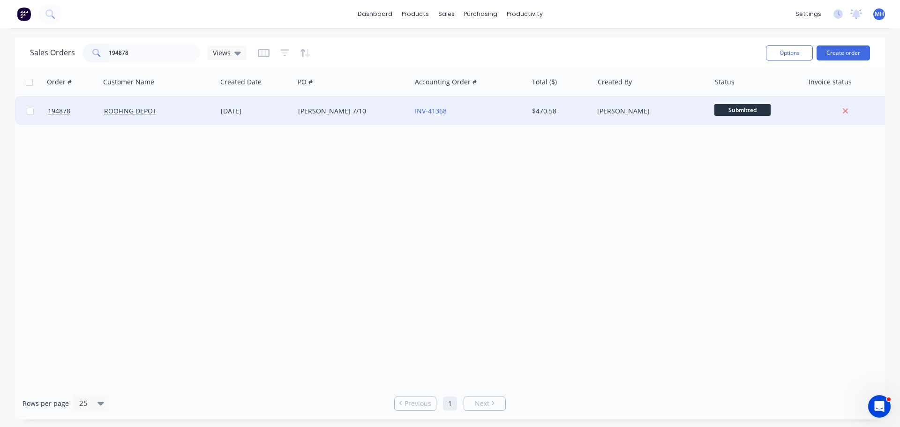
click at [309, 114] on div "[PERSON_NAME] 7/10" at bounding box center [350, 110] width 104 height 9
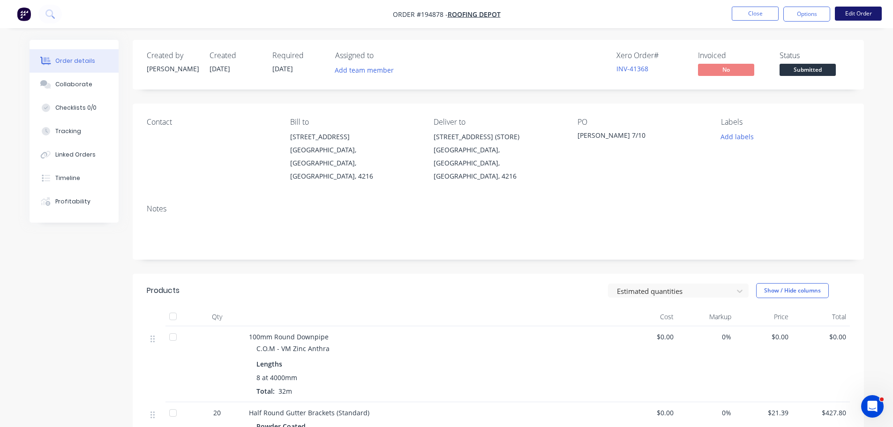
click at [856, 11] on button "Edit Order" at bounding box center [857, 14] width 47 height 14
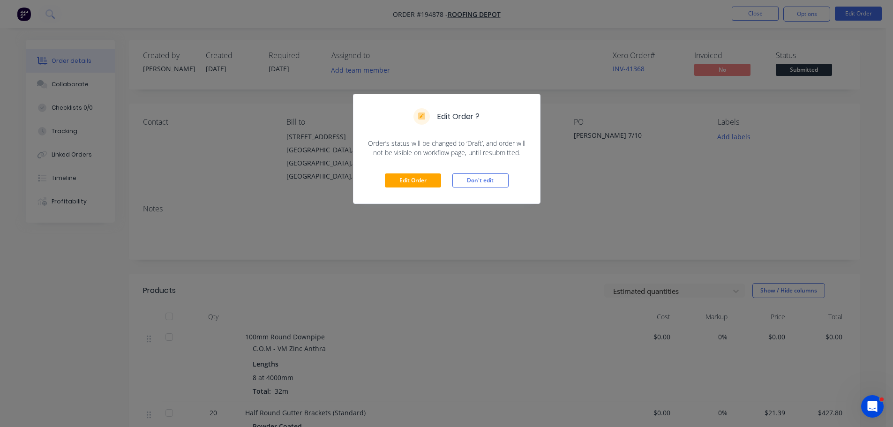
click at [415, 190] on div "Edit Order Don't edit" at bounding box center [446, 180] width 186 height 46
click at [424, 179] on button "Edit Order" at bounding box center [413, 180] width 56 height 14
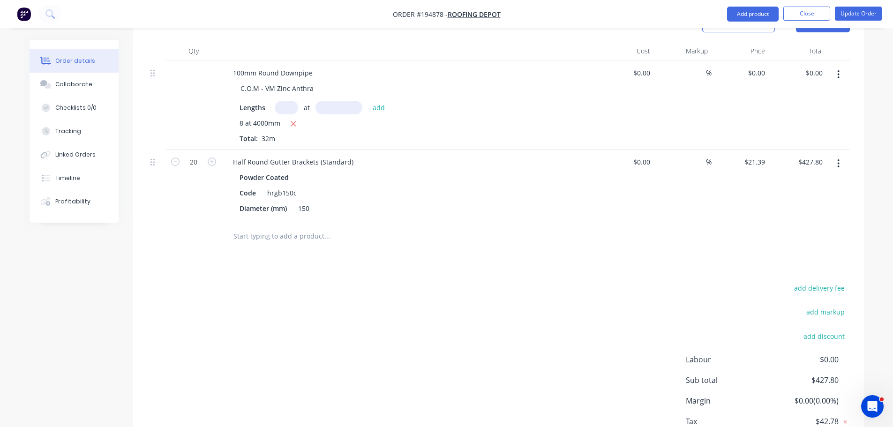
scroll to position [328, 0]
click at [828, 155] on button "button" at bounding box center [838, 163] width 22 height 17
click at [827, 181] on div "Edit" at bounding box center [805, 188] width 72 height 14
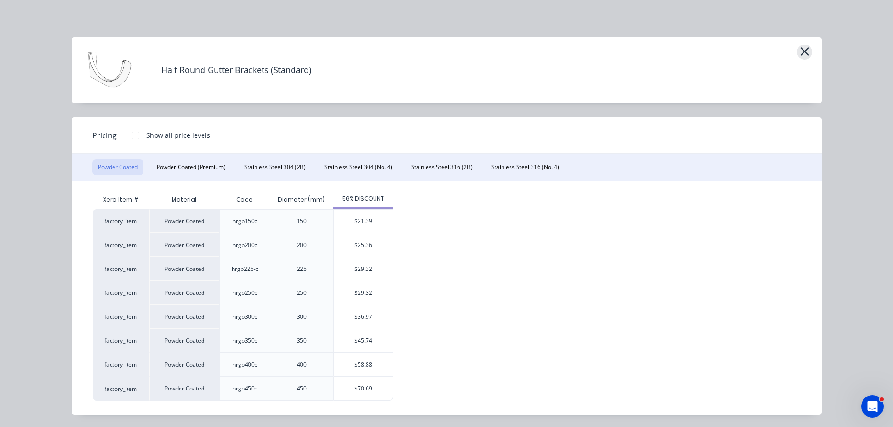
click at [801, 52] on icon "button" at bounding box center [804, 51] width 8 height 8
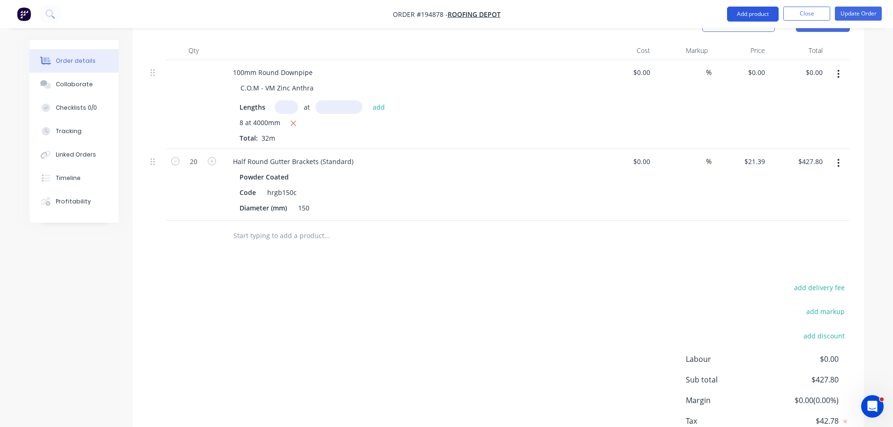
click at [750, 13] on button "Add product" at bounding box center [753, 14] width 52 height 15
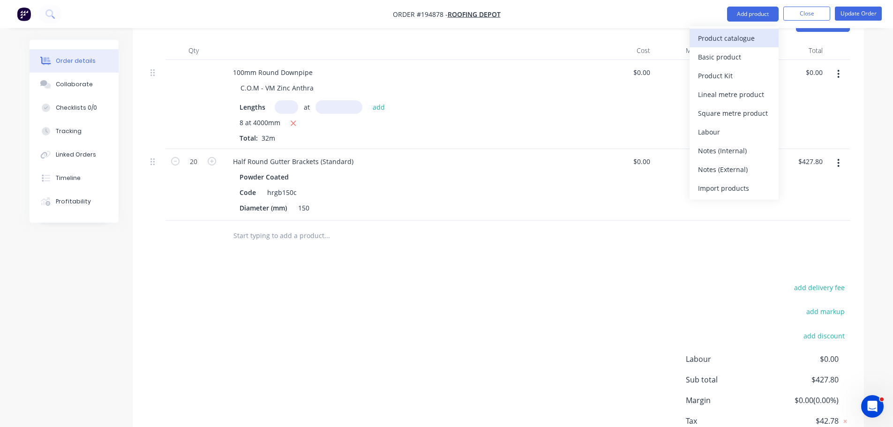
click at [748, 30] on button "Product catalogue" at bounding box center [733, 38] width 89 height 19
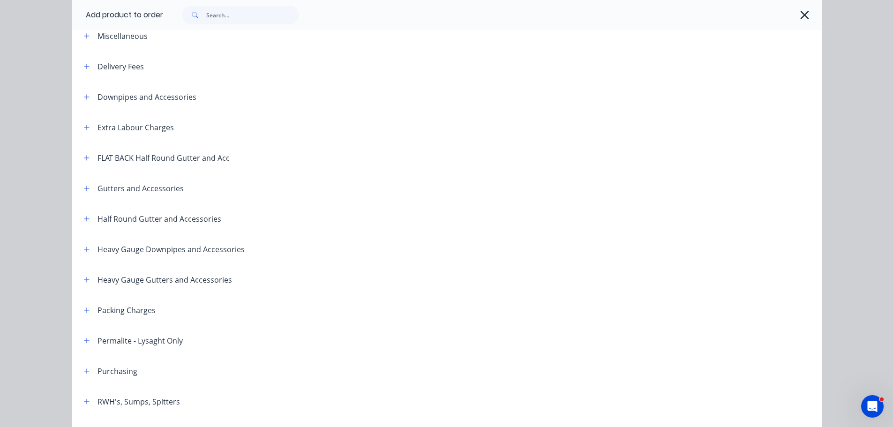
scroll to position [94, 0]
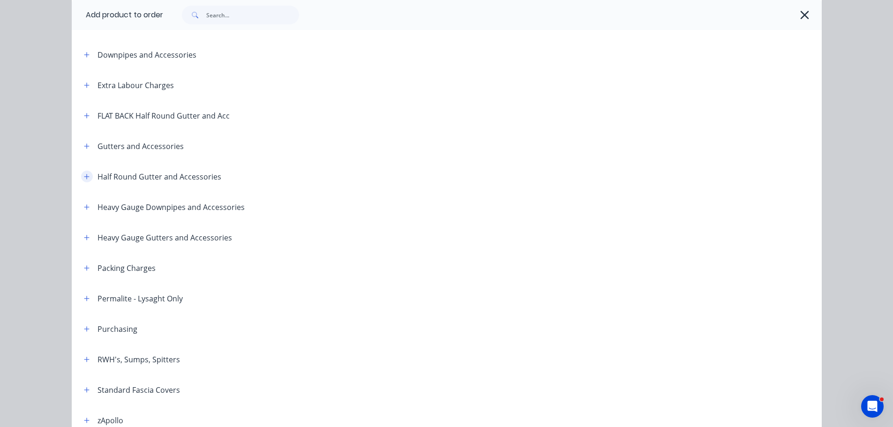
click at [84, 176] on icon "button" at bounding box center [87, 176] width 6 height 7
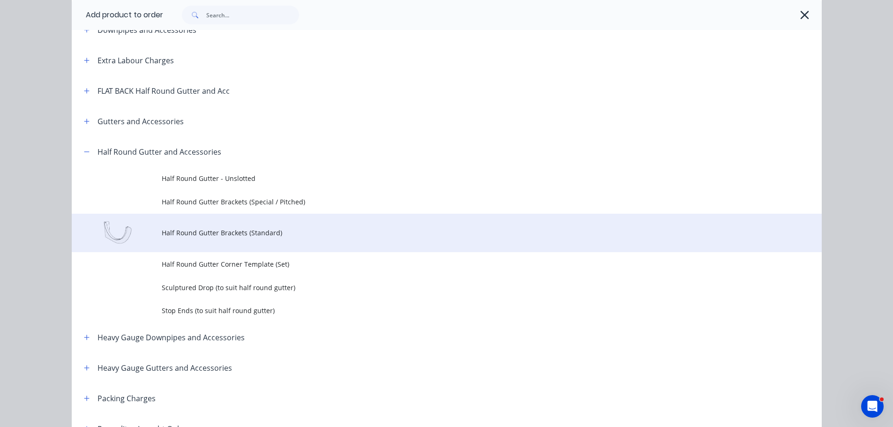
scroll to position [141, 0]
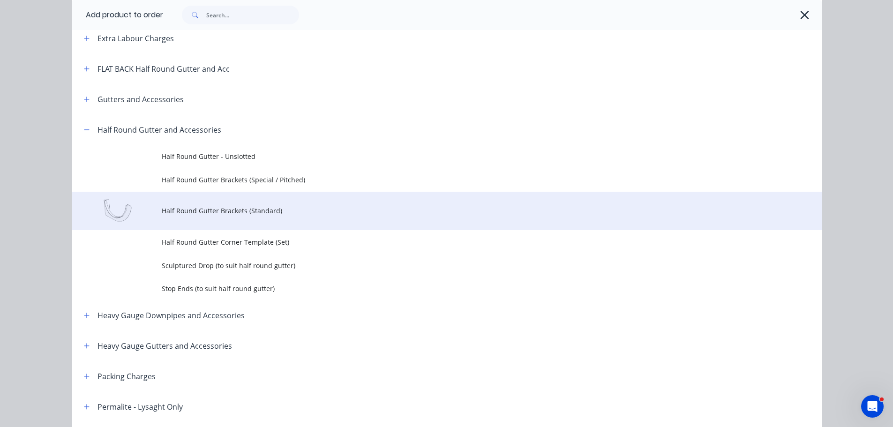
click at [247, 205] on td "Half Round Gutter Brackets (Standard)" at bounding box center [492, 211] width 660 height 39
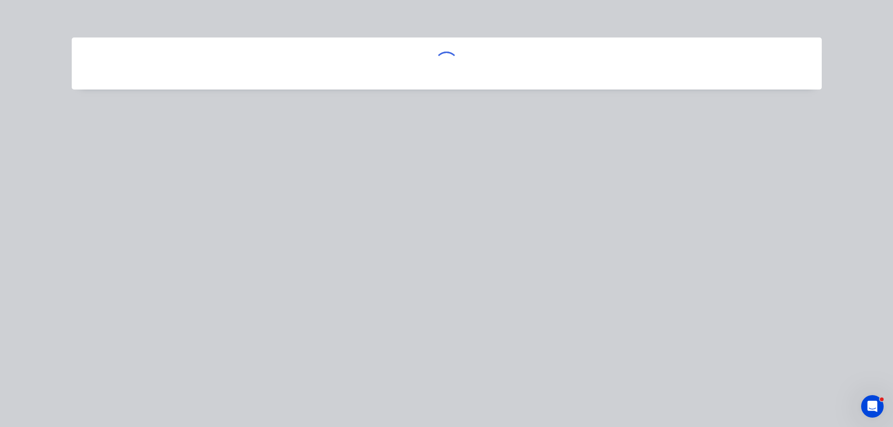
scroll to position [0, 0]
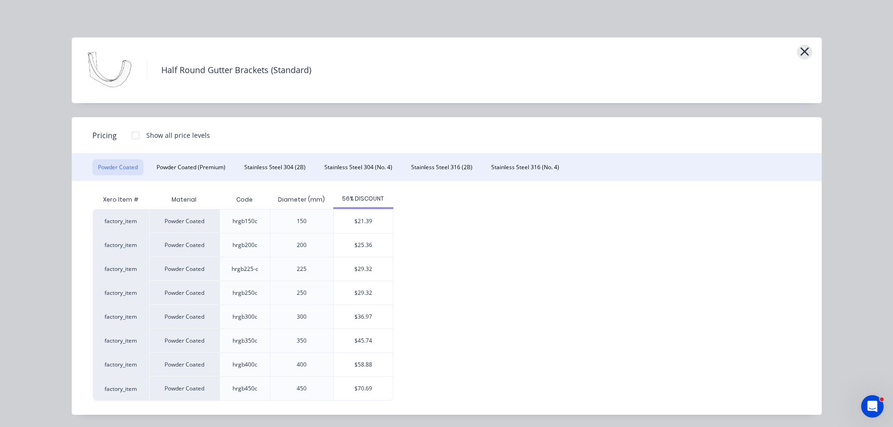
click at [800, 54] on icon "button" at bounding box center [804, 51] width 10 height 13
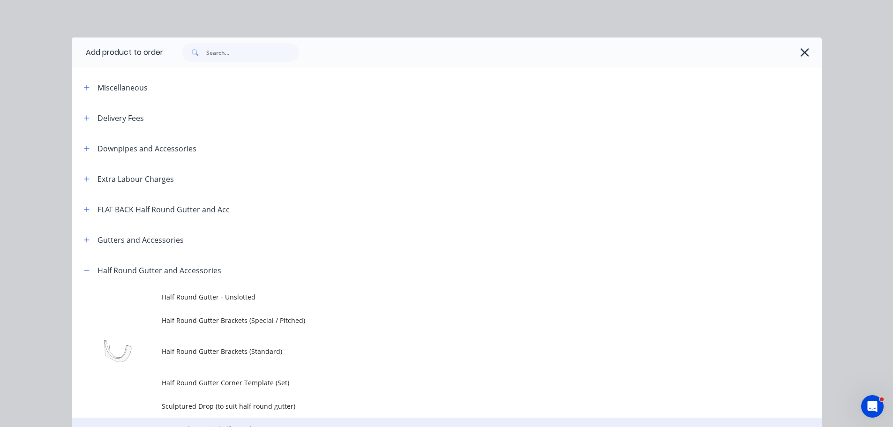
scroll to position [255, 0]
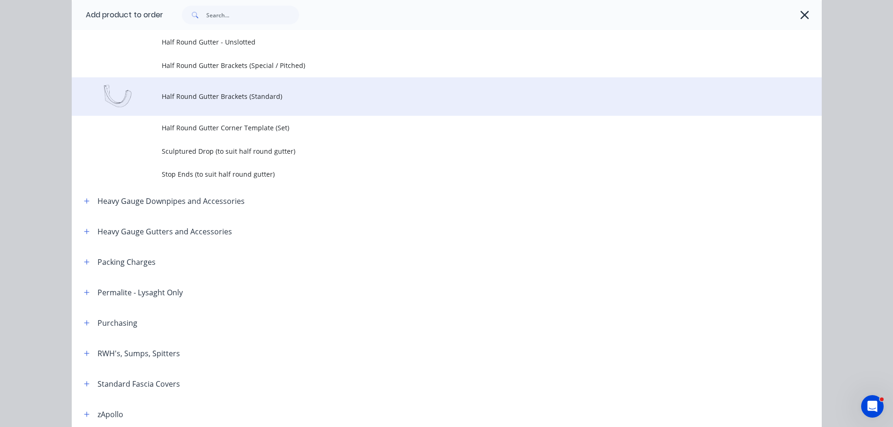
click at [276, 103] on td "Half Round Gutter Brackets (Standard)" at bounding box center [492, 96] width 660 height 39
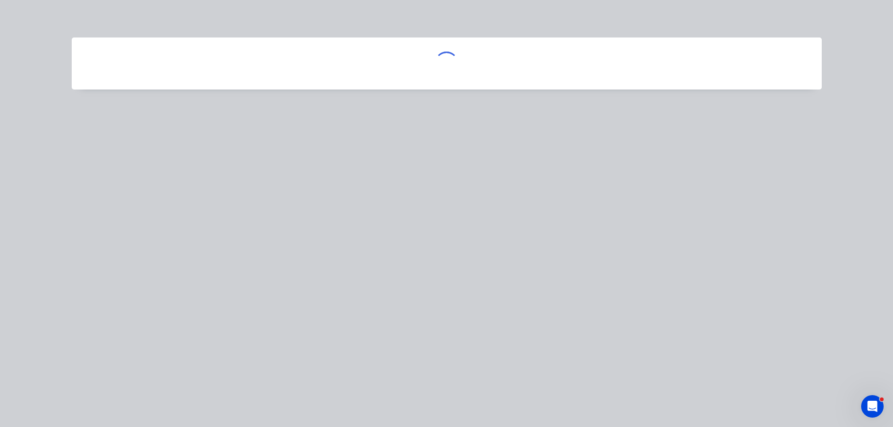
scroll to position [0, 0]
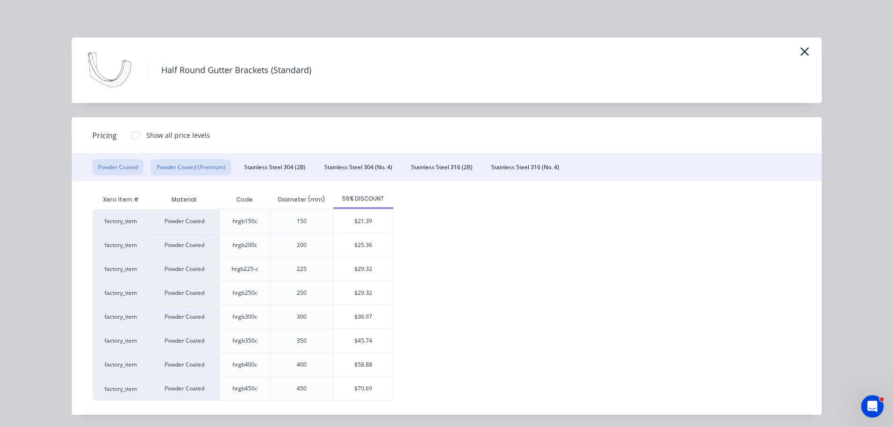
click at [191, 168] on button "Powder Coated (Premium)" at bounding box center [191, 167] width 80 height 16
click at [805, 50] on button "button" at bounding box center [804, 52] width 15 height 15
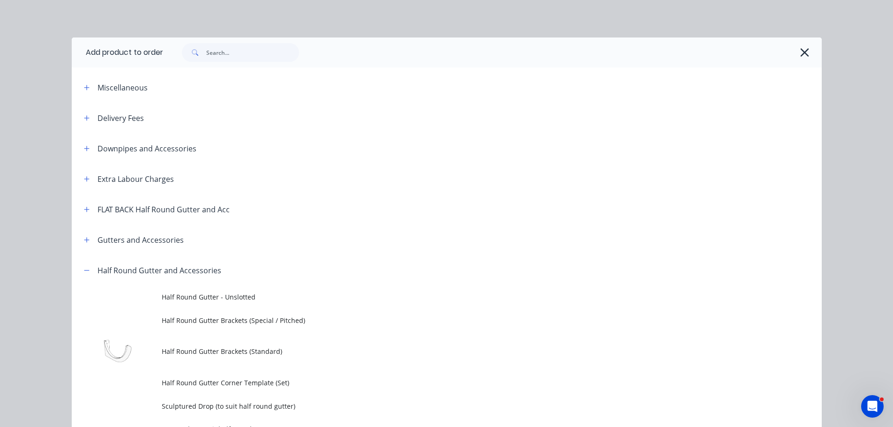
scroll to position [255, 0]
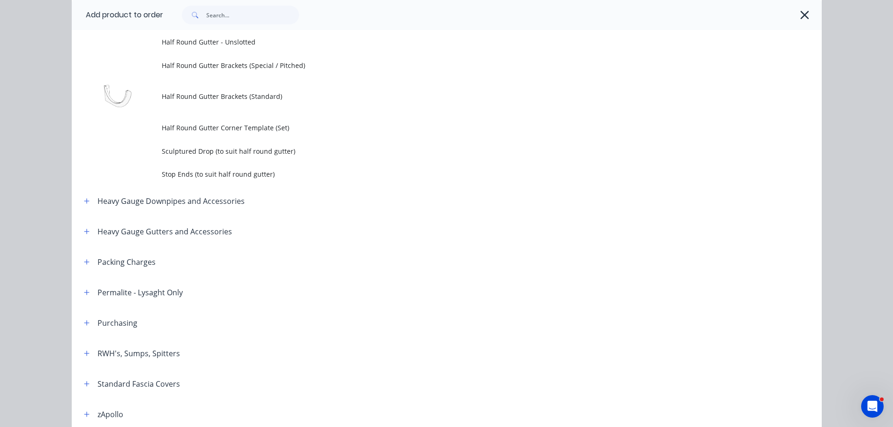
drag, startPoint x: 801, startPoint y: 16, endPoint x: 804, endPoint y: 32, distance: 16.6
click at [801, 18] on icon "button" at bounding box center [804, 14] width 10 height 13
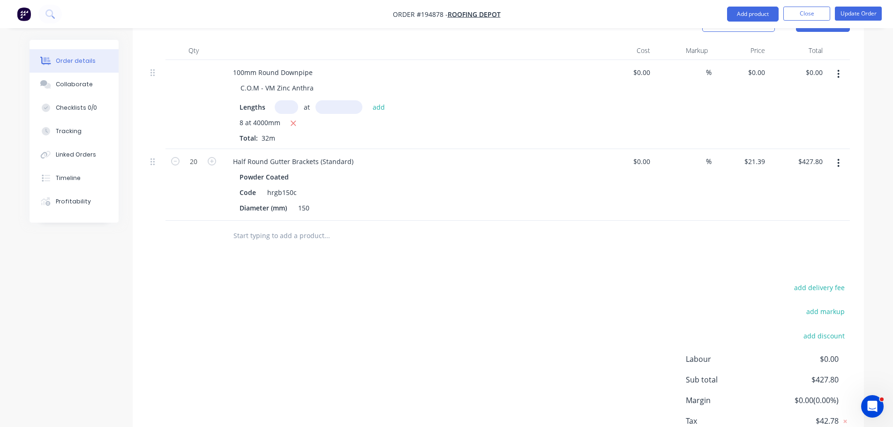
click at [839, 159] on icon "button" at bounding box center [838, 163] width 2 height 8
click at [820, 181] on div "Edit" at bounding box center [805, 188] width 72 height 14
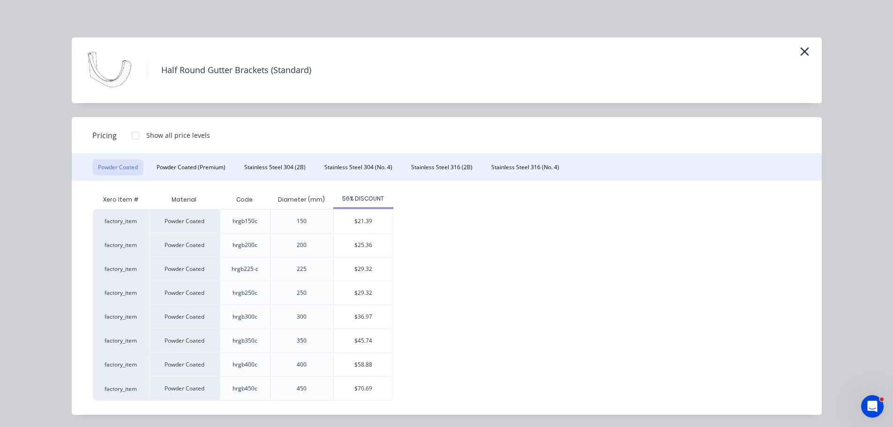
click at [200, 158] on div "Powder Coated Powder Coated (Premium) Stainless Steel 304 (2B) Stainless Steel …" at bounding box center [447, 167] width 750 height 27
click at [195, 171] on button "Powder Coated (Premium)" at bounding box center [191, 167] width 80 height 16
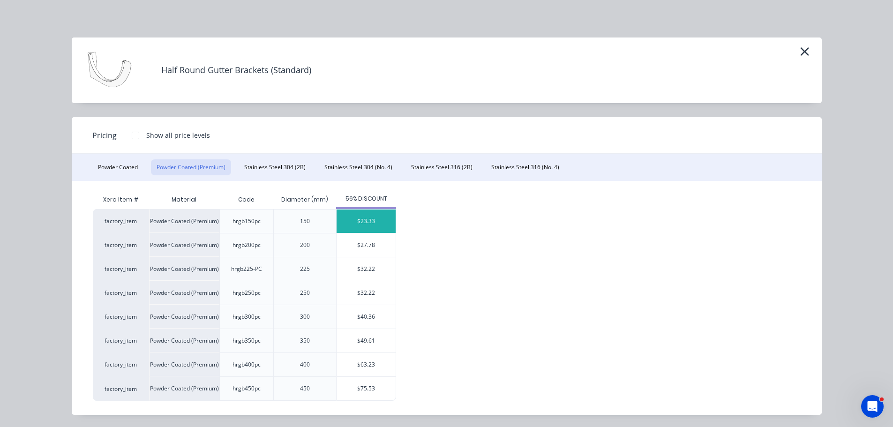
click at [354, 224] on div "$23.33" at bounding box center [365, 220] width 59 height 23
type input "$23.33"
type input "$466.60"
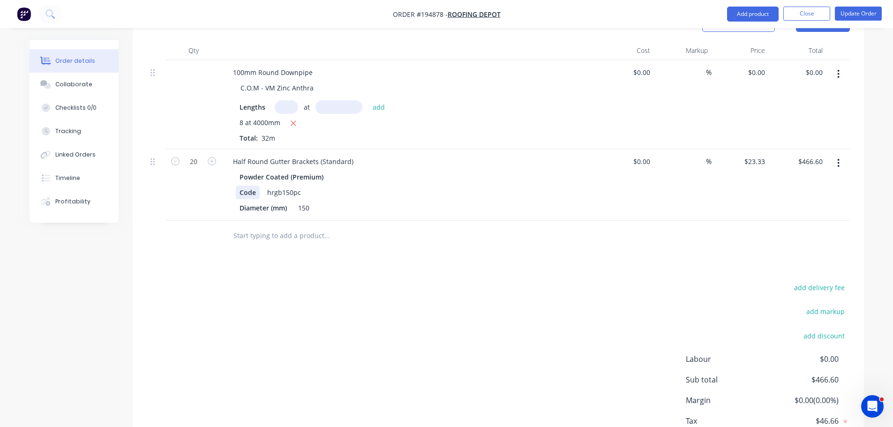
click at [245, 186] on div "Code" at bounding box center [248, 193] width 24 height 14
click at [302, 316] on div "add delivery fee add markup add discount Labour $0.00 Sub total $466.60 Margin …" at bounding box center [498, 371] width 703 height 181
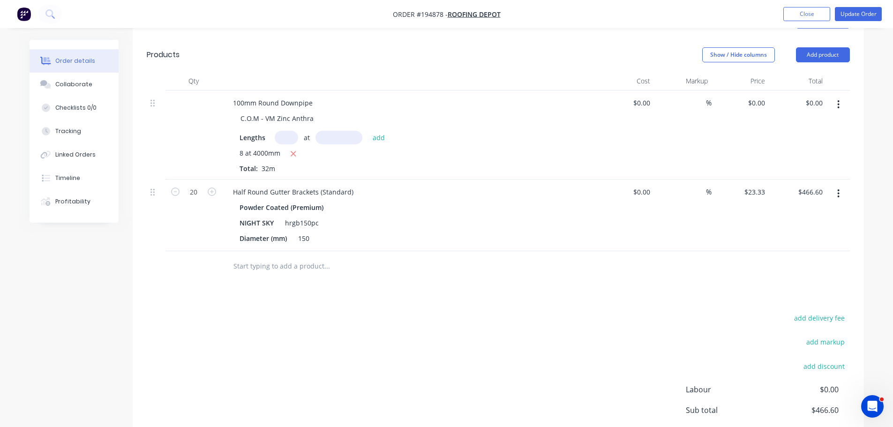
scroll to position [234, 0]
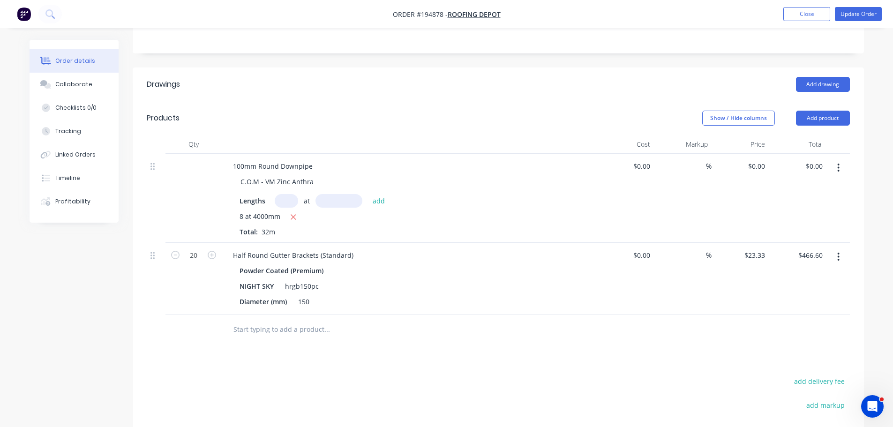
click at [767, 161] on div "$0.00 $0.00" at bounding box center [740, 198] width 58 height 89
click at [765, 159] on input "0" at bounding box center [758, 166] width 22 height 14
type input "$22.64"
type input "$724.48"
drag, startPoint x: 462, startPoint y: 92, endPoint x: 522, endPoint y: 87, distance: 59.7
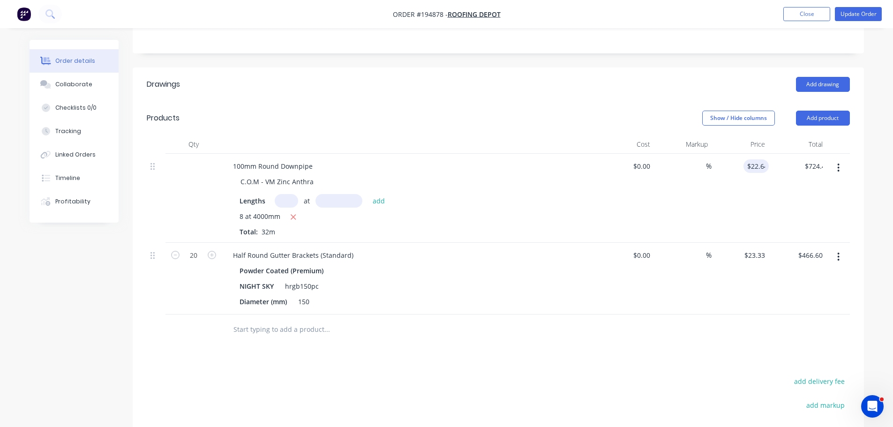
click at [463, 101] on header "Products Show / Hide columns Add product" at bounding box center [498, 118] width 731 height 34
click at [857, 12] on button "Update Order" at bounding box center [857, 14] width 47 height 14
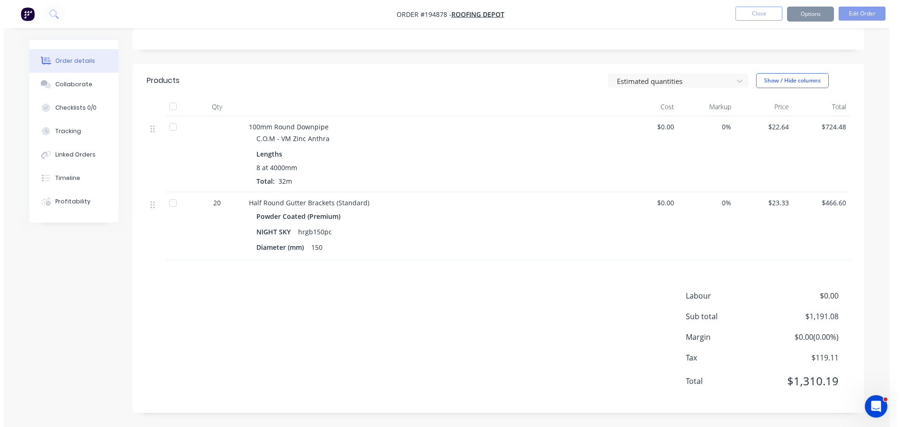
scroll to position [0, 0]
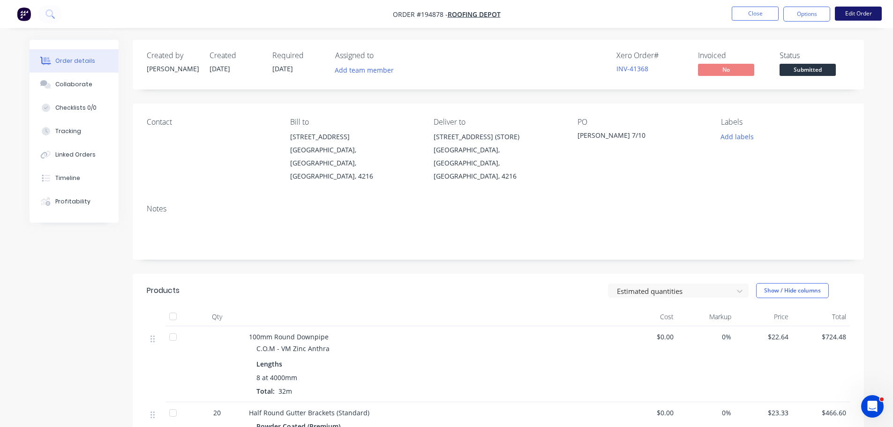
click at [850, 10] on button "Edit Order" at bounding box center [857, 14] width 47 height 14
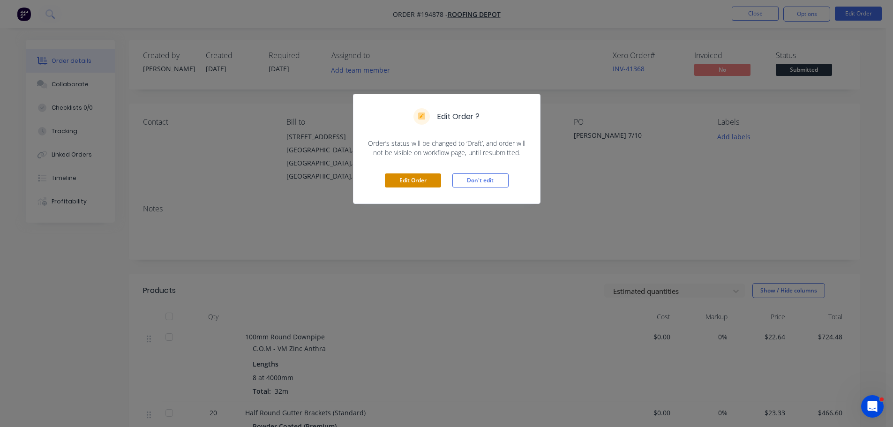
click at [430, 183] on button "Edit Order" at bounding box center [413, 180] width 56 height 14
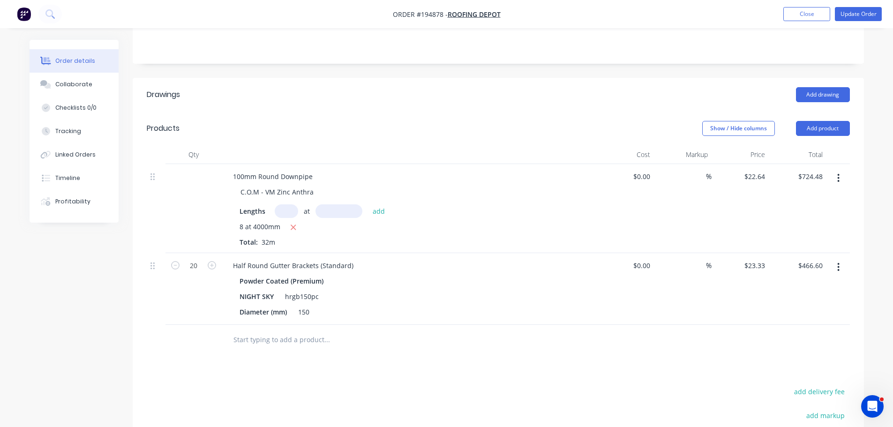
scroll to position [234, 0]
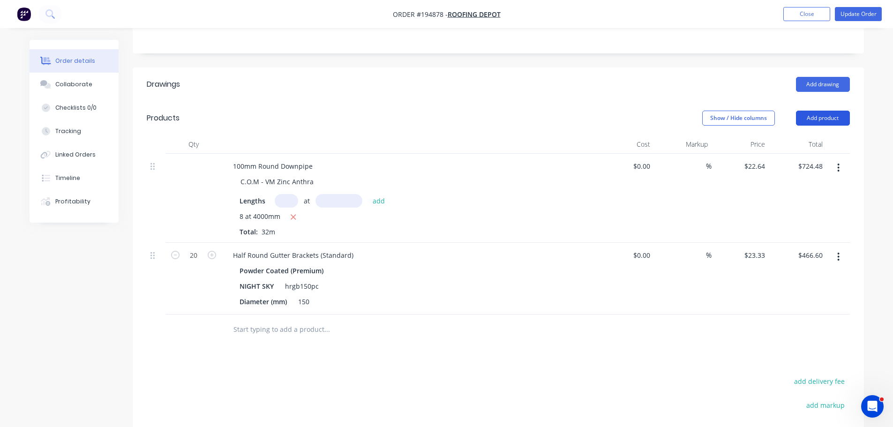
drag, startPoint x: 832, startPoint y: 106, endPoint x: 837, endPoint y: 112, distance: 7.3
click at [835, 111] on button "Add product" at bounding box center [823, 118] width 54 height 15
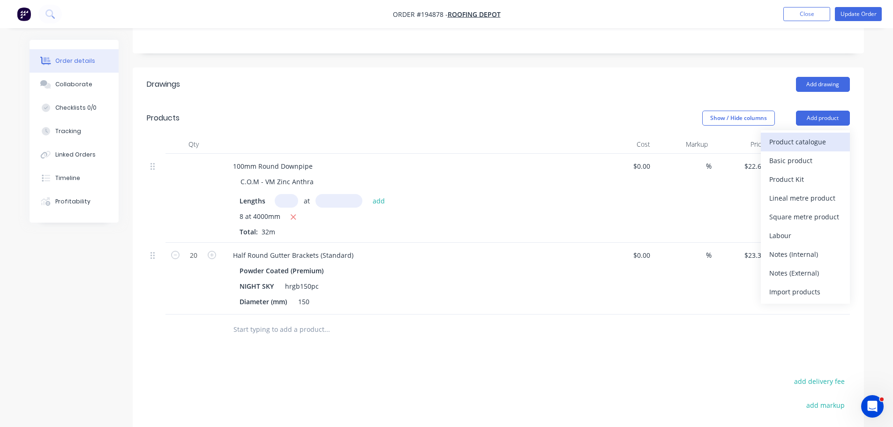
click at [828, 135] on div "Product catalogue" at bounding box center [805, 142] width 72 height 14
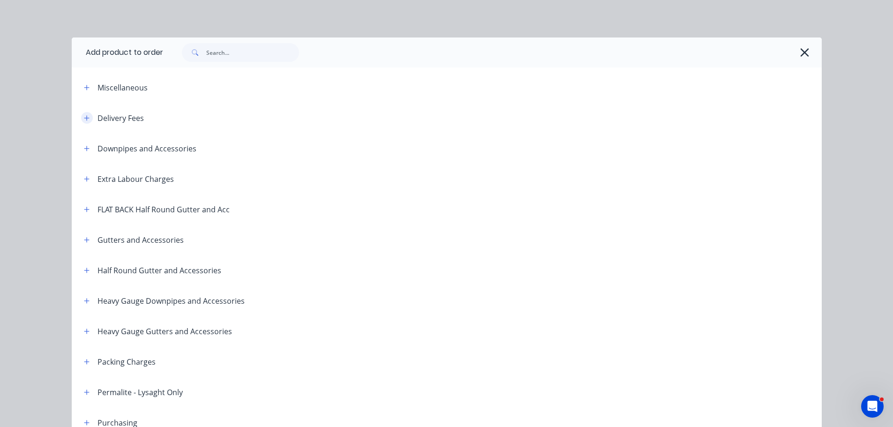
click at [84, 119] on icon "button" at bounding box center [87, 118] width 6 height 7
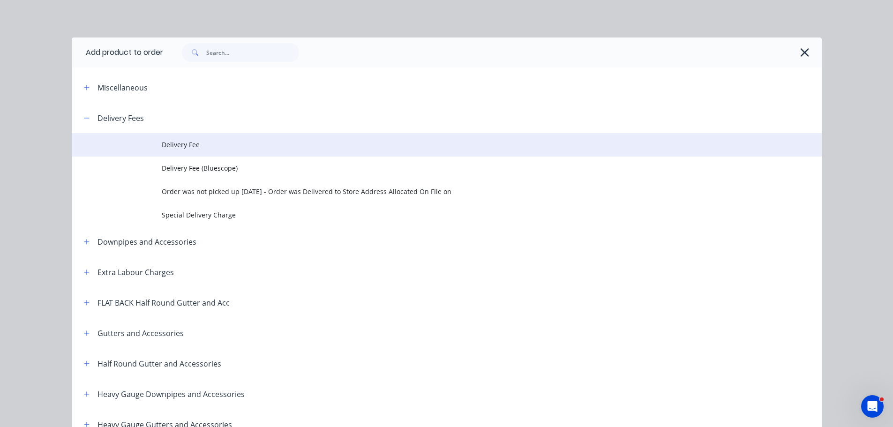
click at [216, 144] on span "Delivery Fee" at bounding box center [426, 145] width 528 height 10
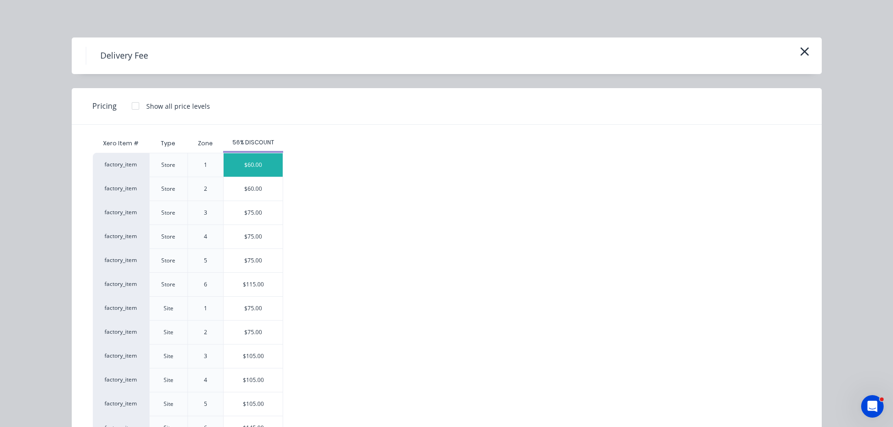
click at [248, 164] on div "$60.00" at bounding box center [252, 164] width 59 height 23
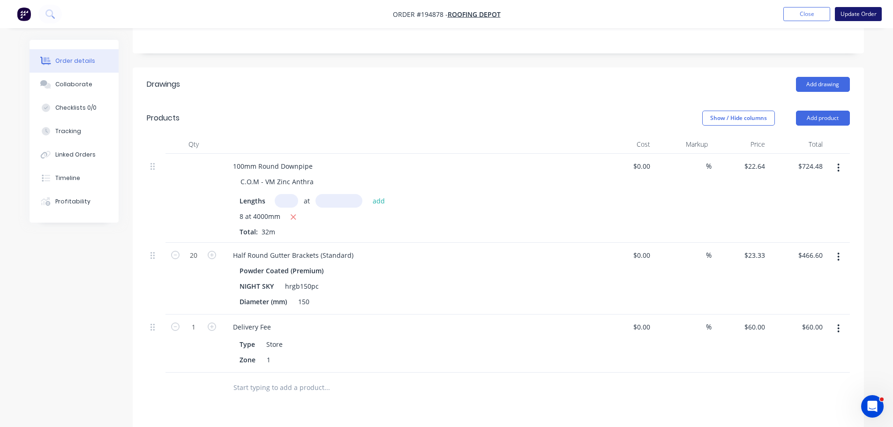
click at [866, 10] on button "Update Order" at bounding box center [857, 14] width 47 height 14
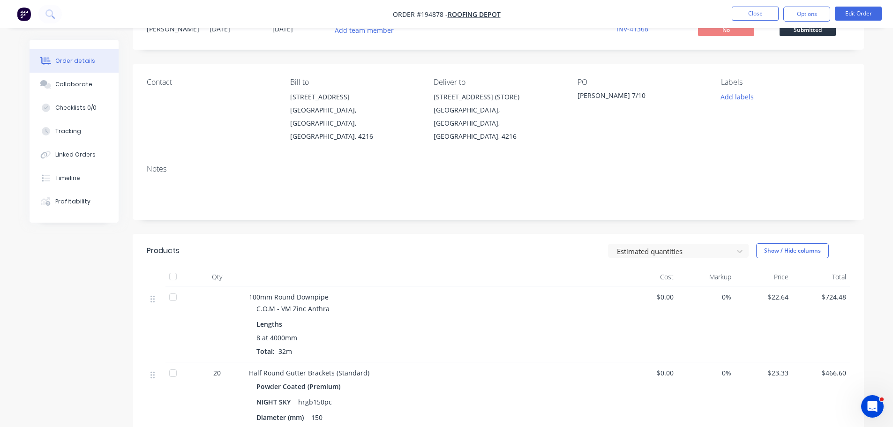
scroll to position [94, 0]
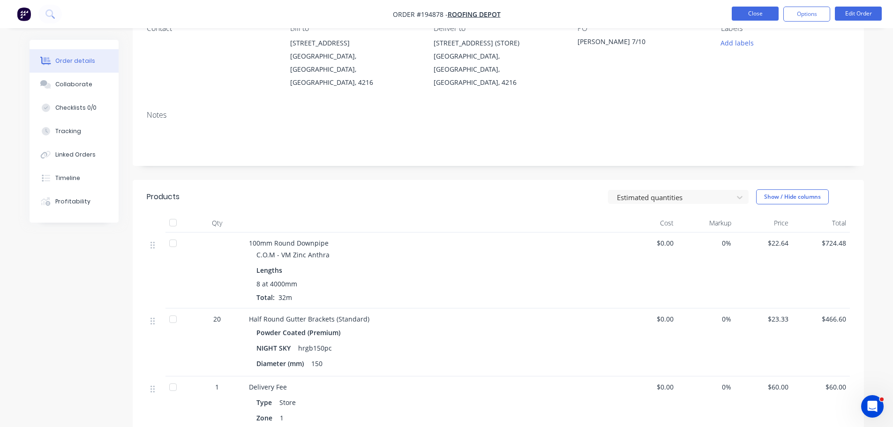
click at [734, 11] on button "Close" at bounding box center [754, 14] width 47 height 14
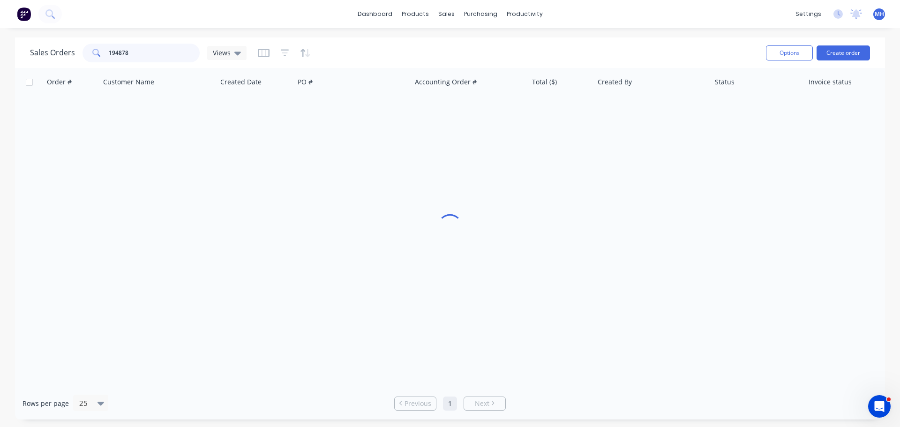
click at [166, 52] on input "194878" at bounding box center [154, 53] width 91 height 19
click at [179, 52] on input "194878" at bounding box center [154, 53] width 91 height 19
click at [179, 51] on input "194878" at bounding box center [154, 53] width 91 height 19
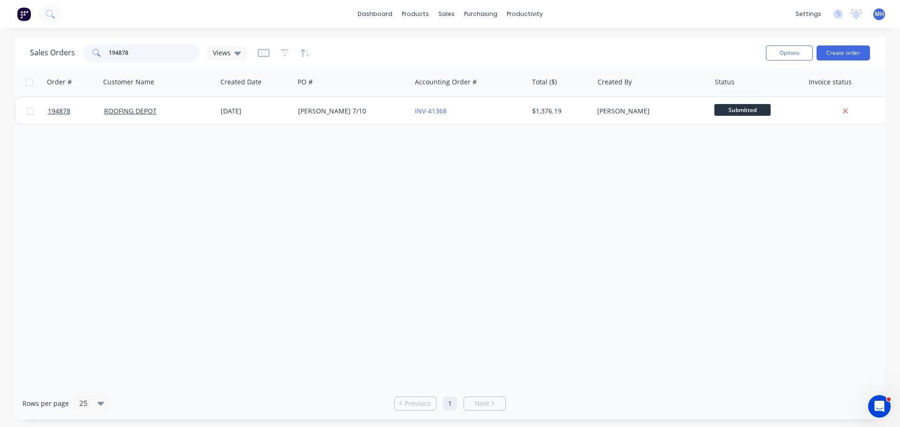
click at [179, 51] on input "194878" at bounding box center [154, 53] width 91 height 19
type input "195093"
click at [338, 43] on div "Sales Orders 195093 Views" at bounding box center [394, 52] width 728 height 23
click at [337, 111] on div "J3207" at bounding box center [350, 110] width 104 height 9
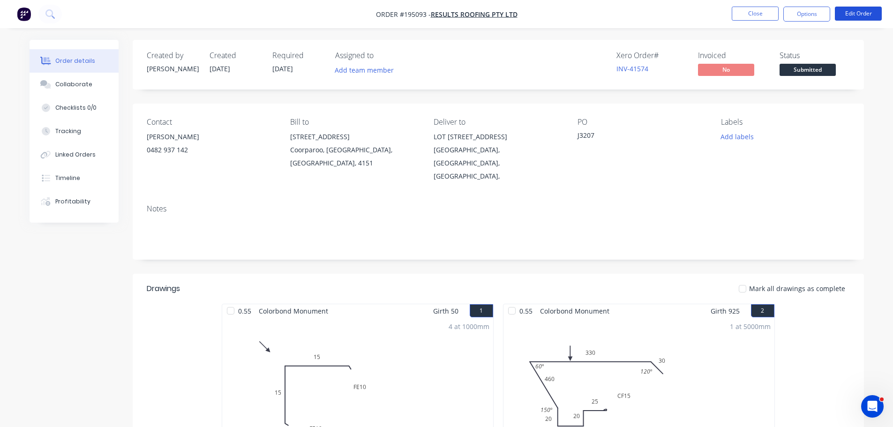
click at [856, 15] on button "Edit Order" at bounding box center [857, 14] width 47 height 14
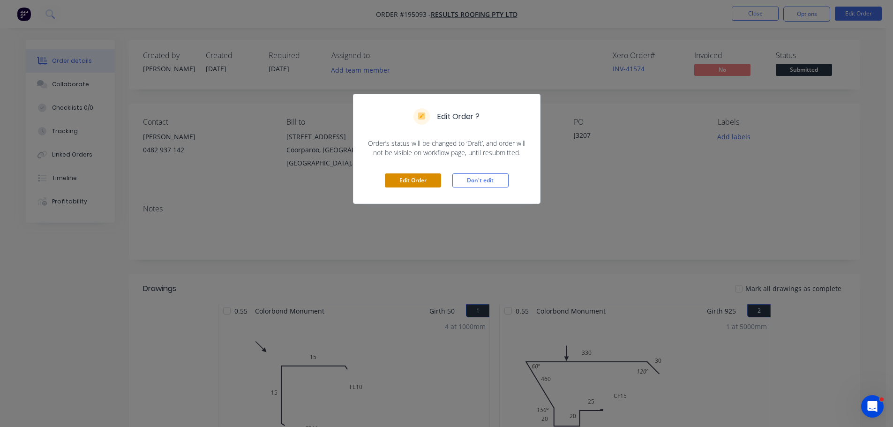
click at [405, 178] on button "Edit Order" at bounding box center [413, 180] width 56 height 14
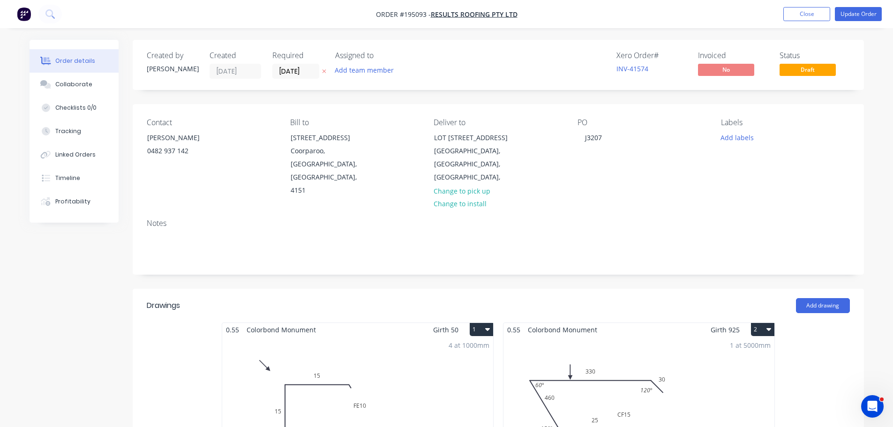
drag, startPoint x: 586, startPoint y: 0, endPoint x: 516, endPoint y: 93, distance: 115.7
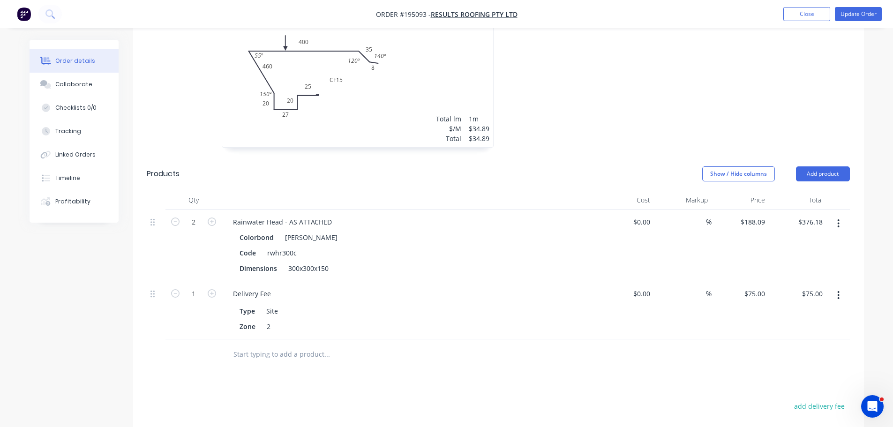
scroll to position [515, 0]
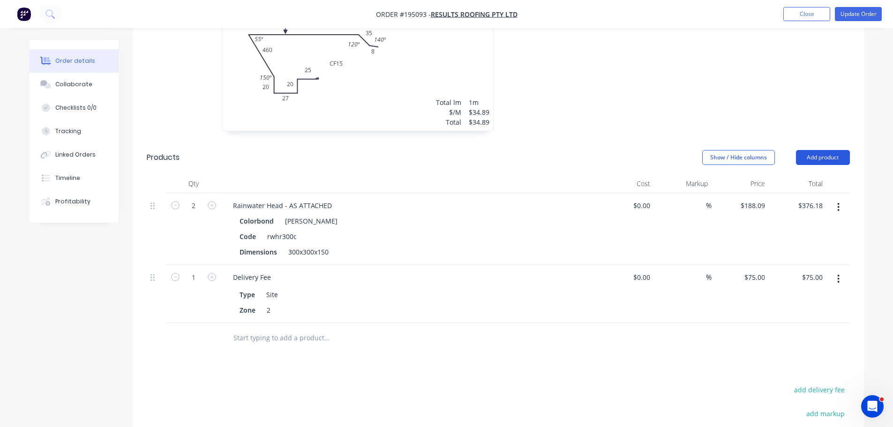
click at [824, 150] on button "Add product" at bounding box center [823, 157] width 54 height 15
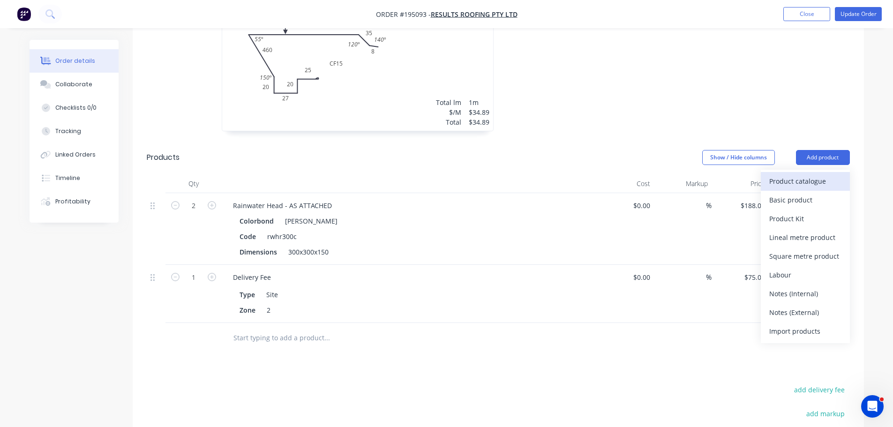
click at [815, 172] on button "Product catalogue" at bounding box center [804, 181] width 89 height 19
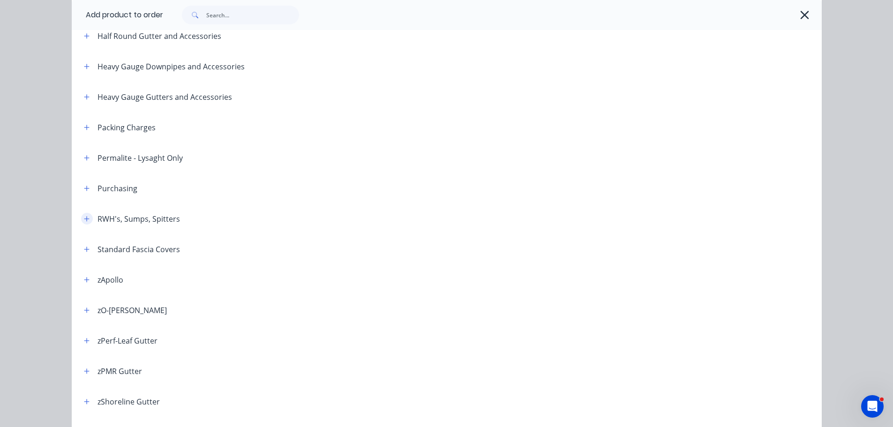
click at [82, 216] on button "button" at bounding box center [87, 219] width 12 height 12
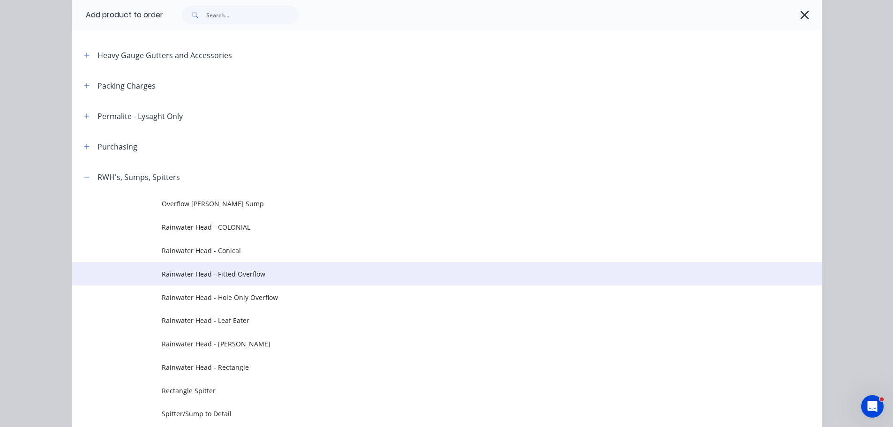
scroll to position [328, 0]
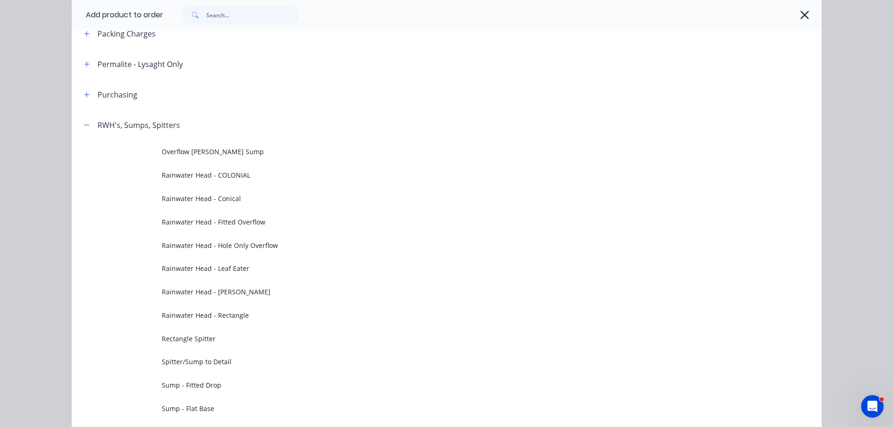
click at [241, 226] on span "Rainwater Head - Fitted Overflow" at bounding box center [426, 222] width 528 height 10
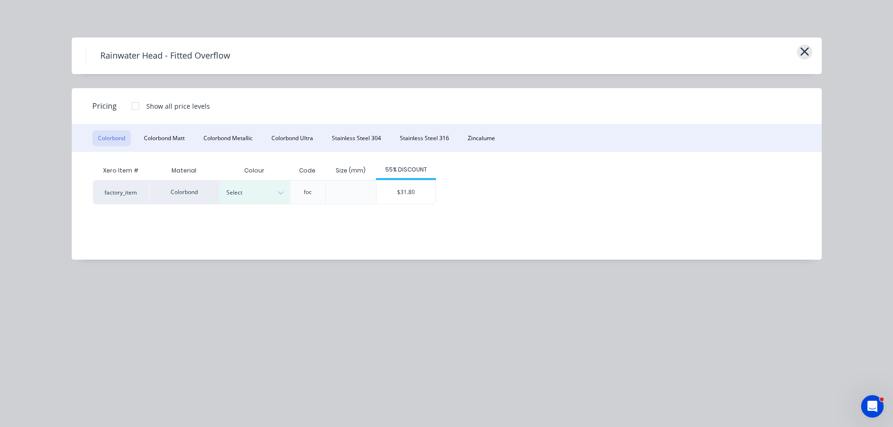
click at [811, 55] on button "button" at bounding box center [804, 52] width 15 height 15
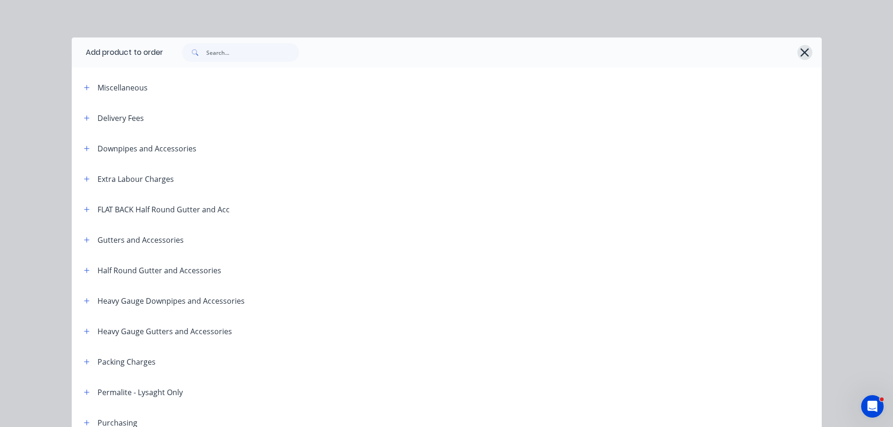
scroll to position [438, 0]
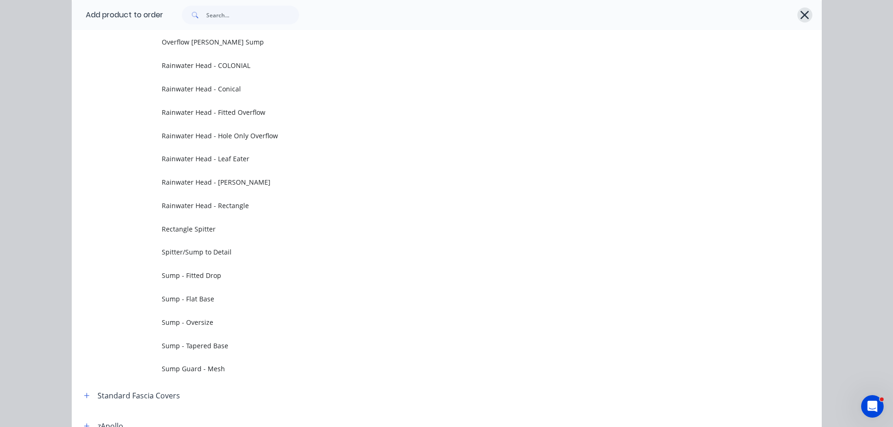
click at [803, 15] on icon "button" at bounding box center [804, 14] width 10 height 13
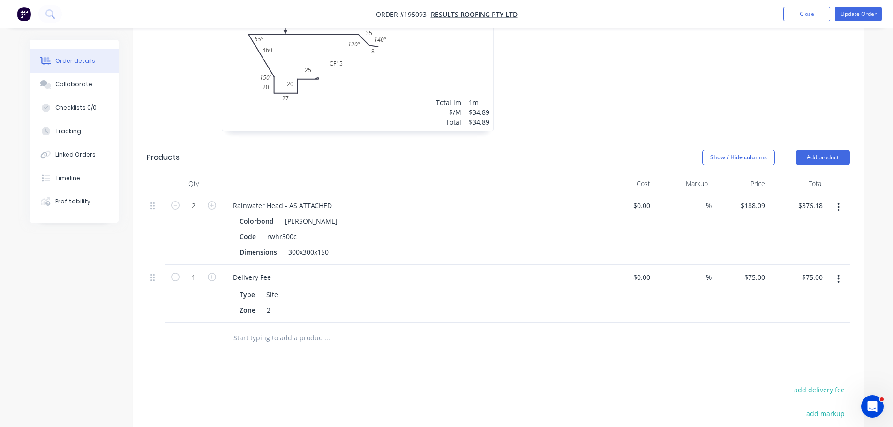
drag, startPoint x: 839, startPoint y: 186, endPoint x: 826, endPoint y: 206, distance: 23.9
click at [840, 199] on button "button" at bounding box center [838, 207] width 22 height 17
click at [814, 225] on div "Edit" at bounding box center [805, 232] width 72 height 14
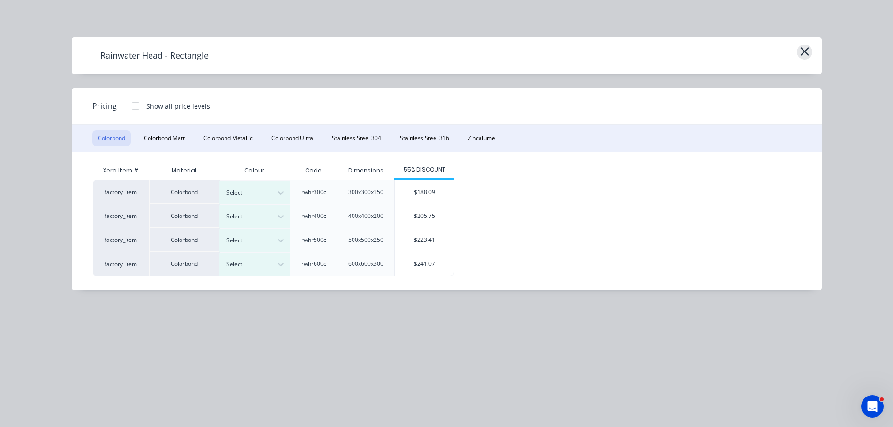
click at [805, 53] on icon "button" at bounding box center [804, 51] width 8 height 8
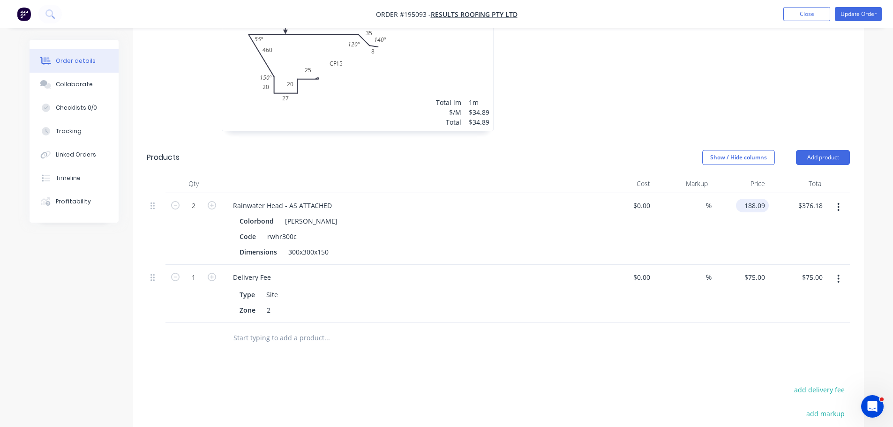
click at [765, 199] on input "188.09" at bounding box center [753, 206] width 29 height 14
type input "$219.89"
type input "$439.78"
click at [329, 199] on div "Rainwater Head - AS ATTACHED" at bounding box center [282, 206] width 114 height 14
click at [327, 199] on div "Rainwater Head - AS ATTACHED" at bounding box center [282, 206] width 114 height 14
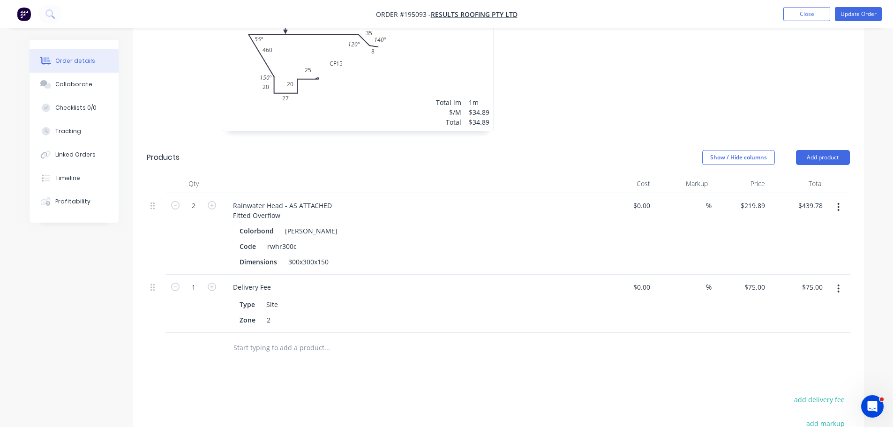
click at [859, 12] on button "Update Order" at bounding box center [857, 14] width 47 height 14
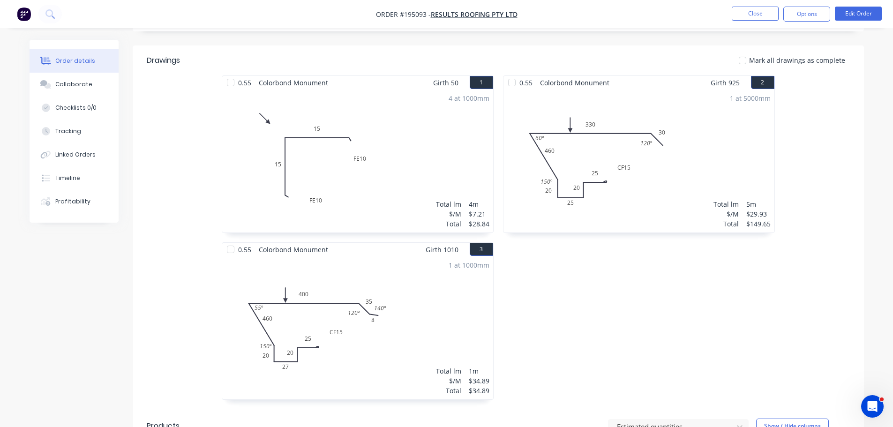
scroll to position [539, 0]
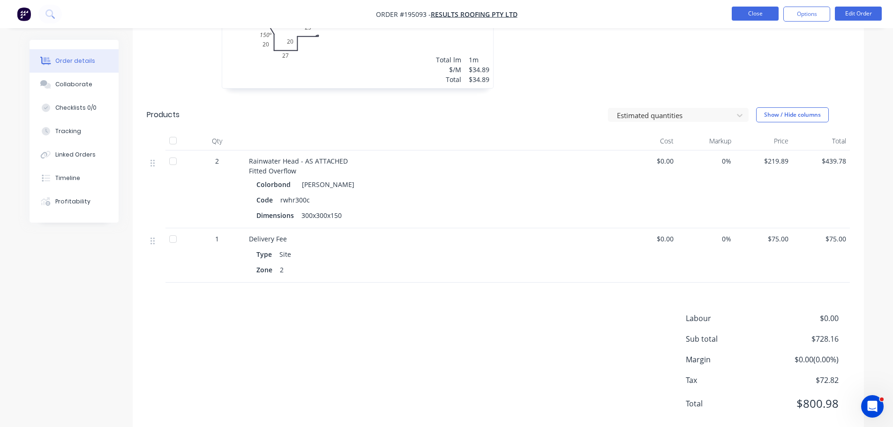
click at [753, 17] on button "Close" at bounding box center [754, 14] width 47 height 14
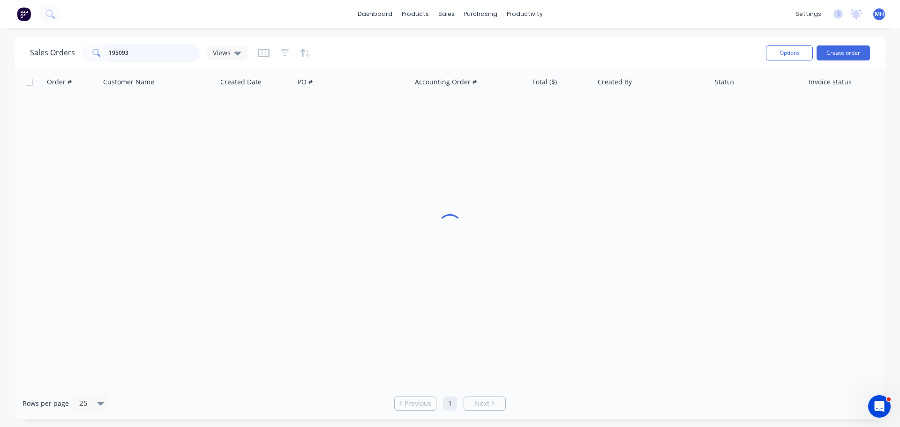
click at [162, 47] on input "195093" at bounding box center [154, 53] width 91 height 19
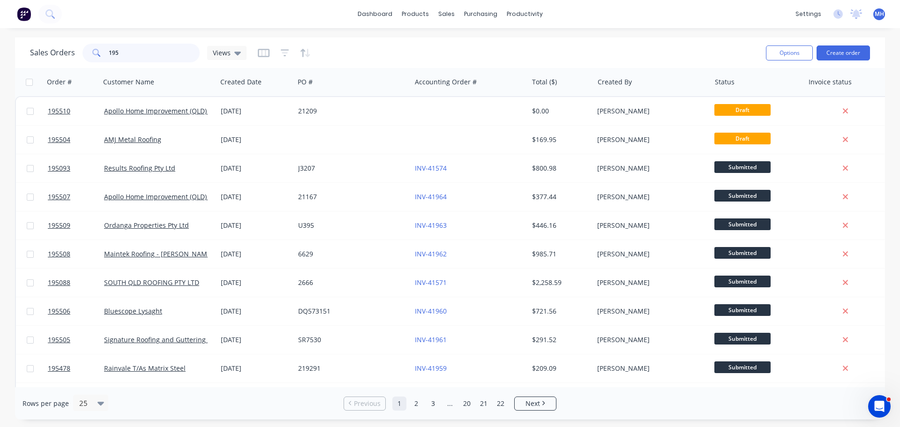
click at [164, 59] on input "195" at bounding box center [154, 53] width 91 height 19
type input "194901"
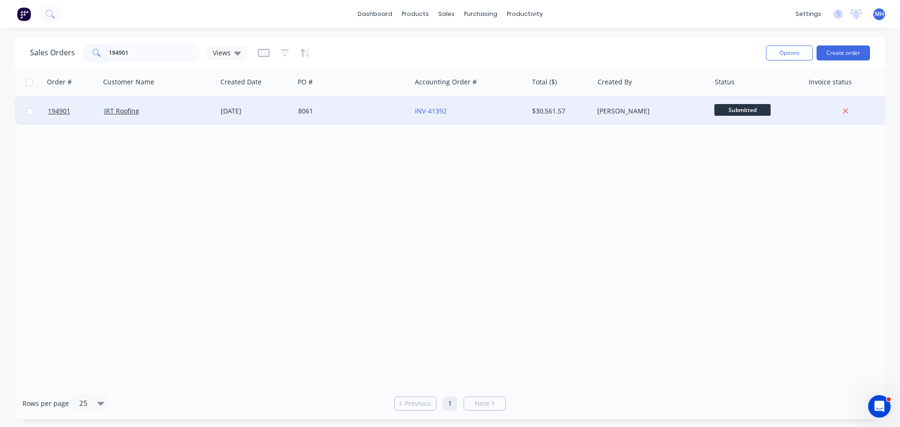
click at [173, 119] on div "IRT Roofing" at bounding box center [158, 111] width 117 height 28
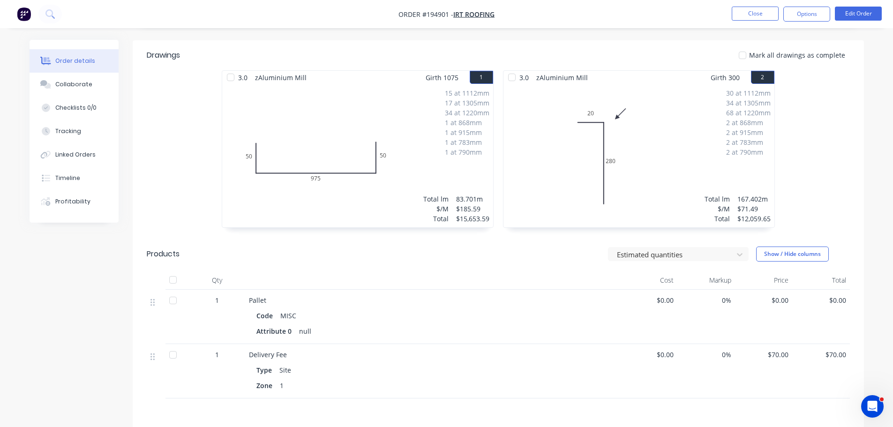
scroll to position [234, 0]
click at [771, 18] on button "Close" at bounding box center [754, 14] width 47 height 14
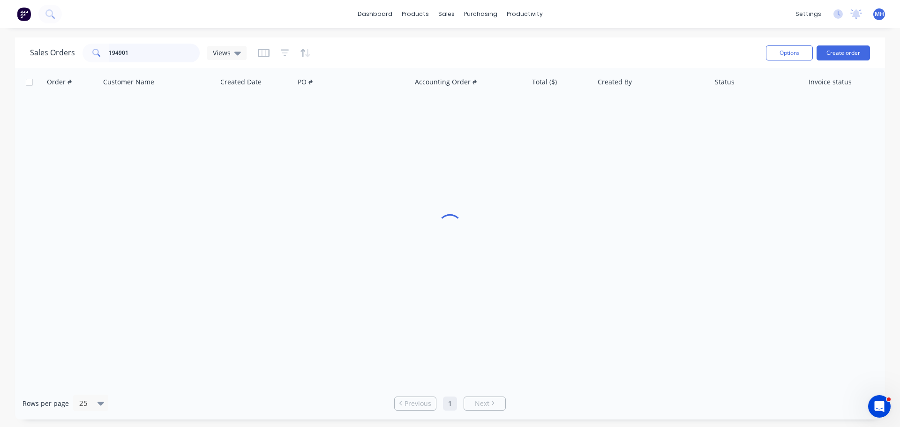
click at [161, 54] on input "194901" at bounding box center [154, 53] width 91 height 19
type input "195186"
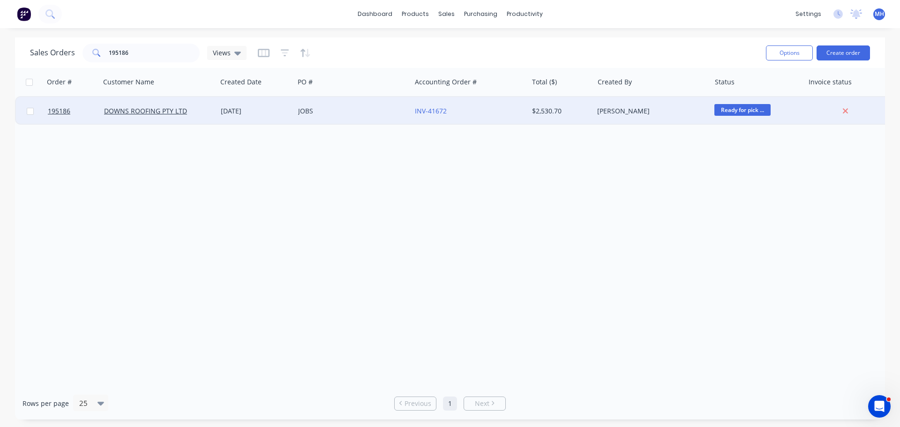
click at [250, 102] on div "[DATE]" at bounding box center [255, 111] width 77 height 28
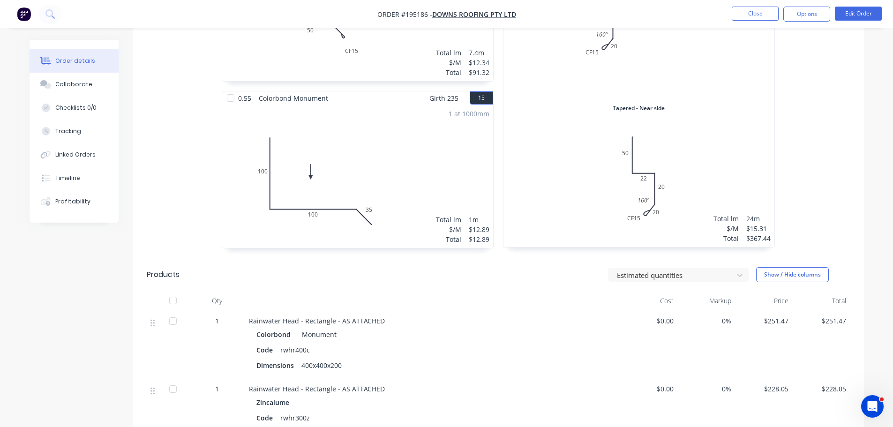
scroll to position [1452, 0]
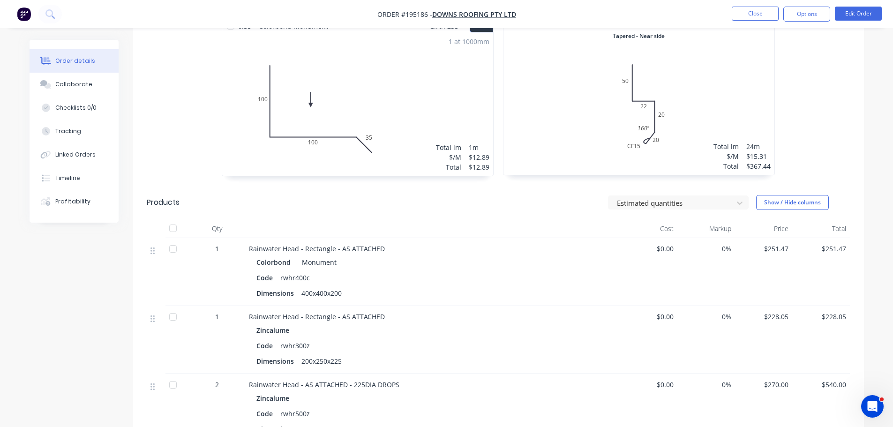
click at [861, 6] on nav "Order #195186 - DOWNS ROOFING PTY LTD Close Options Edit Order" at bounding box center [446, 14] width 893 height 28
click at [860, 9] on button "Edit Order" at bounding box center [857, 14] width 47 height 14
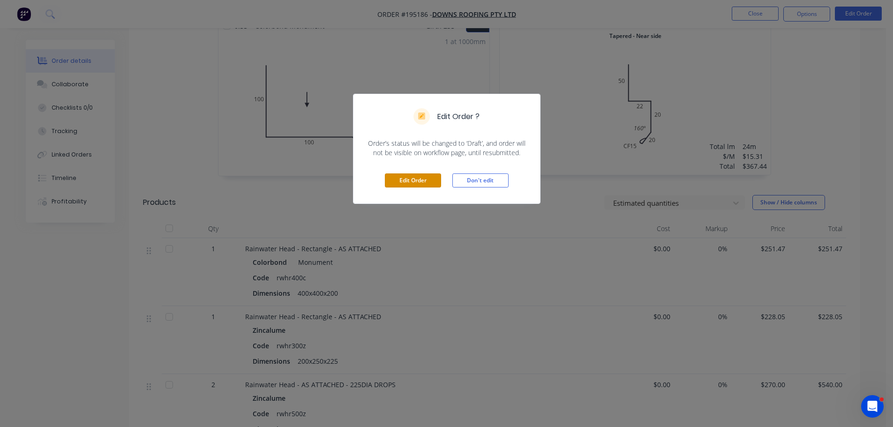
drag, startPoint x: 427, startPoint y: 177, endPoint x: 447, endPoint y: 166, distance: 22.8
click at [427, 177] on button "Edit Order" at bounding box center [413, 180] width 56 height 14
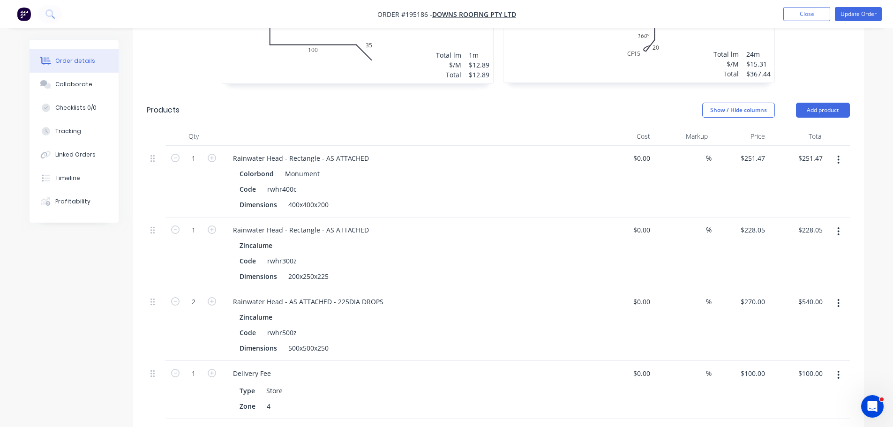
scroll to position [1578, 0]
drag, startPoint x: 828, startPoint y: 82, endPoint x: 827, endPoint y: 91, distance: 8.9
click at [828, 102] on button "Add product" at bounding box center [823, 109] width 54 height 15
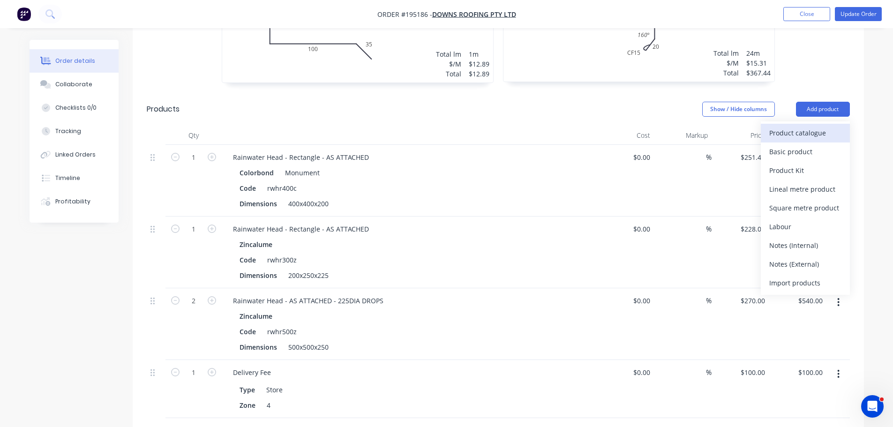
click at [822, 126] on div "Product catalogue" at bounding box center [805, 133] width 72 height 14
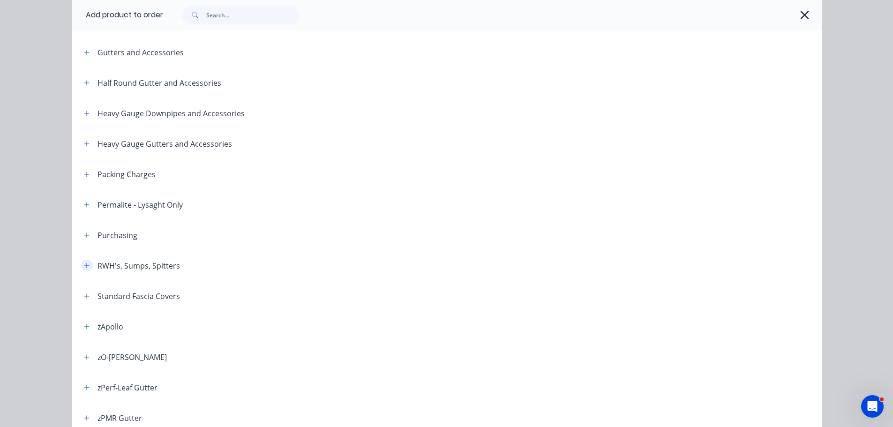
click at [82, 261] on button "button" at bounding box center [87, 266] width 12 height 12
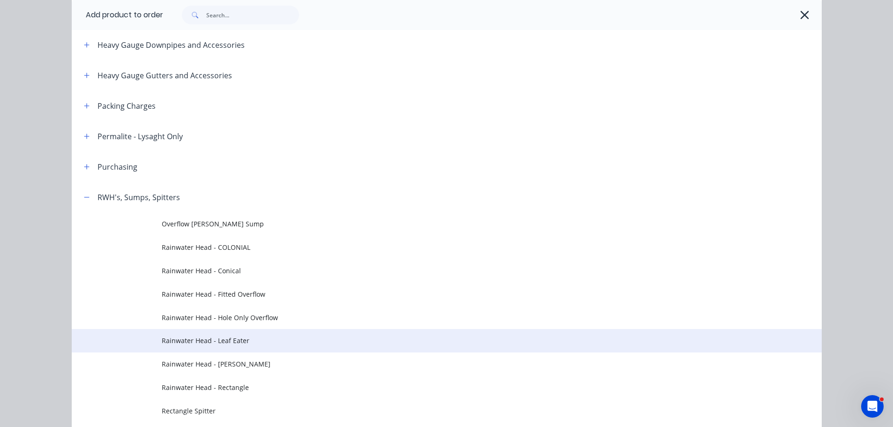
scroll to position [375, 0]
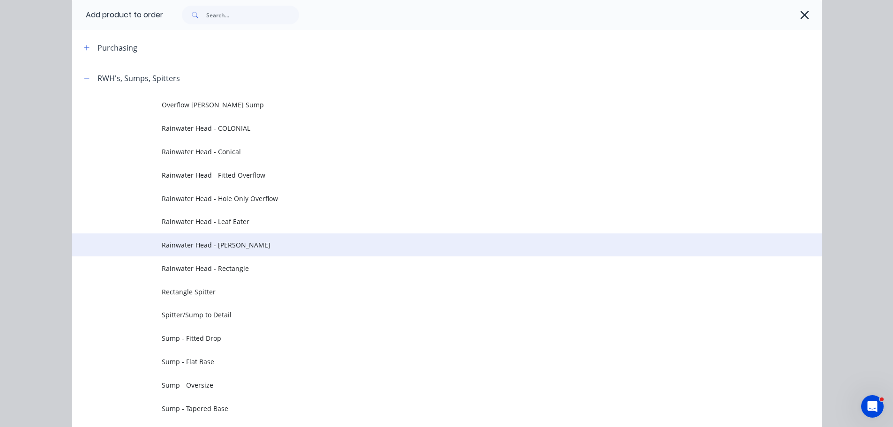
click at [216, 248] on span "Rainwater Head - [PERSON_NAME]" at bounding box center [426, 245] width 528 height 10
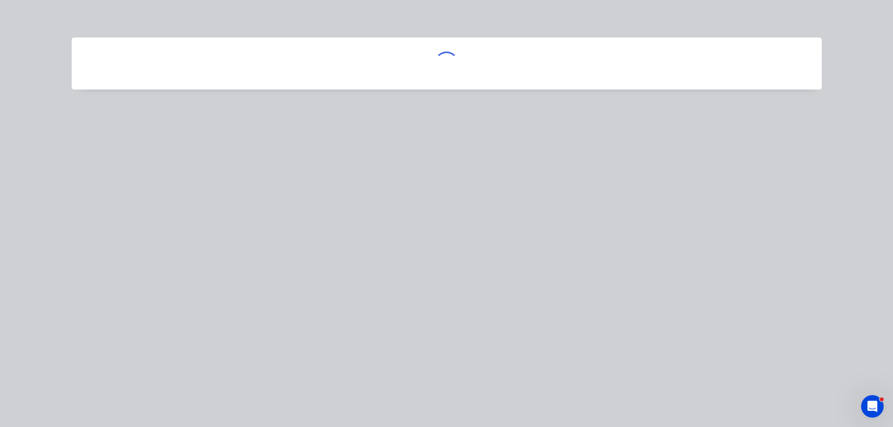
scroll to position [0, 0]
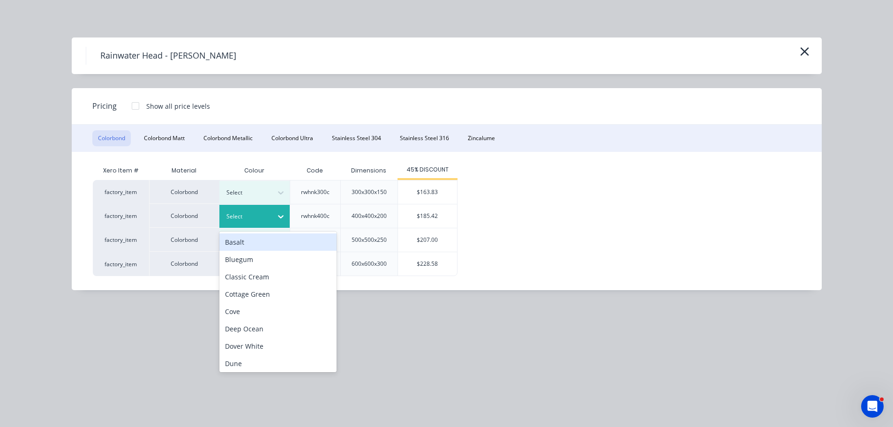
click at [243, 218] on div at bounding box center [247, 216] width 42 height 10
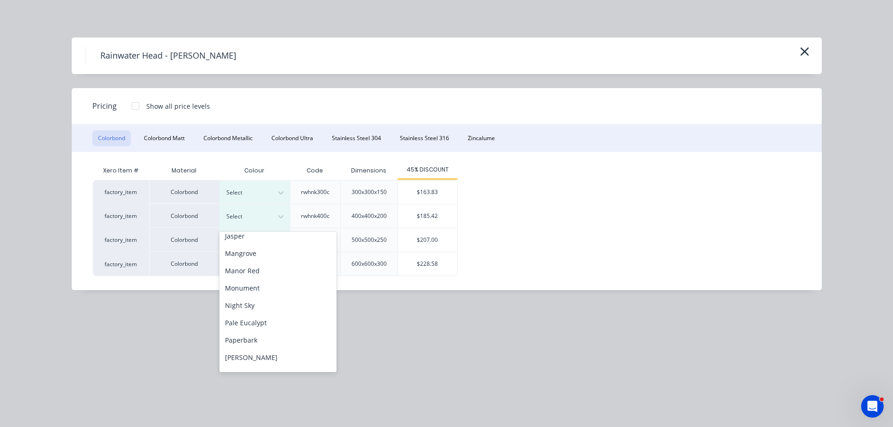
scroll to position [234, 0]
click at [274, 257] on div "Monument" at bounding box center [277, 250] width 117 height 17
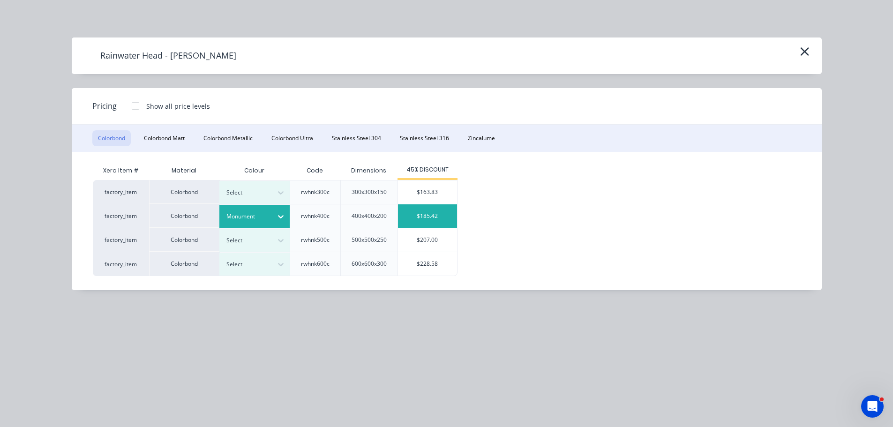
click at [402, 210] on div "$185.42" at bounding box center [427, 215] width 59 height 23
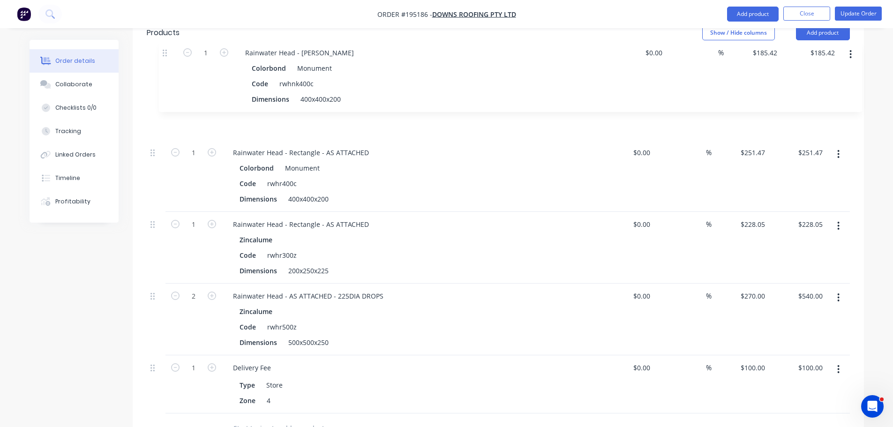
drag, startPoint x: 159, startPoint y: 310, endPoint x: 170, endPoint y: 41, distance: 269.1
click at [170, 50] on div "Qty Cost Markup Price Total 1 Rainwater Head - Rectangle - AS ATTACHED Colorbon…" at bounding box center [498, 232] width 703 height 364
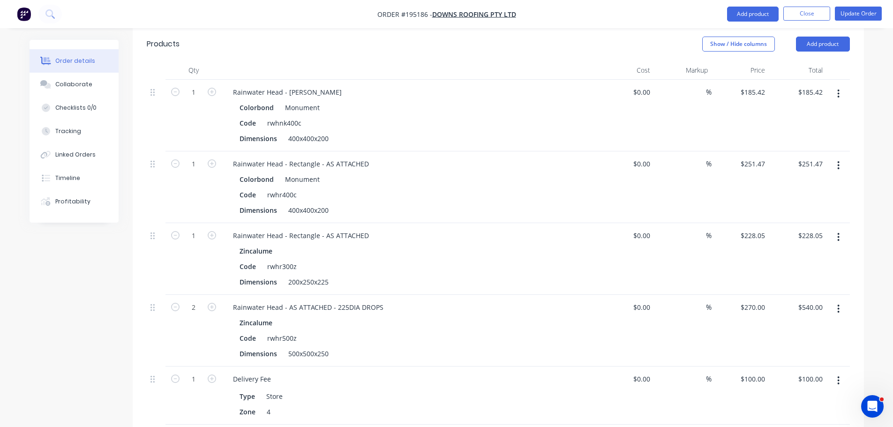
click at [836, 157] on button "button" at bounding box center [838, 165] width 22 height 17
click at [814, 239] on div "Delete" at bounding box center [805, 246] width 72 height 14
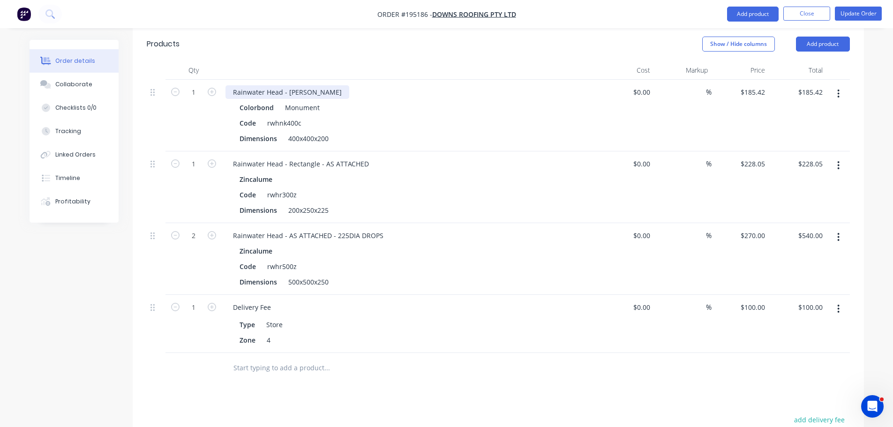
click at [316, 85] on div "Rainwater Head - [PERSON_NAME]" at bounding box center [287, 92] width 124 height 14
click at [317, 61] on div at bounding box center [409, 70] width 375 height 19
click at [831, 85] on button "button" at bounding box center [838, 93] width 22 height 17
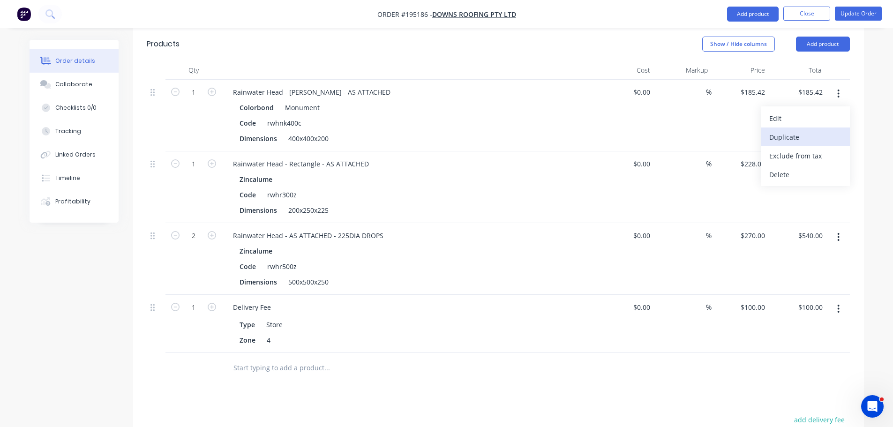
click at [820, 130] on div "Duplicate" at bounding box center [805, 137] width 72 height 14
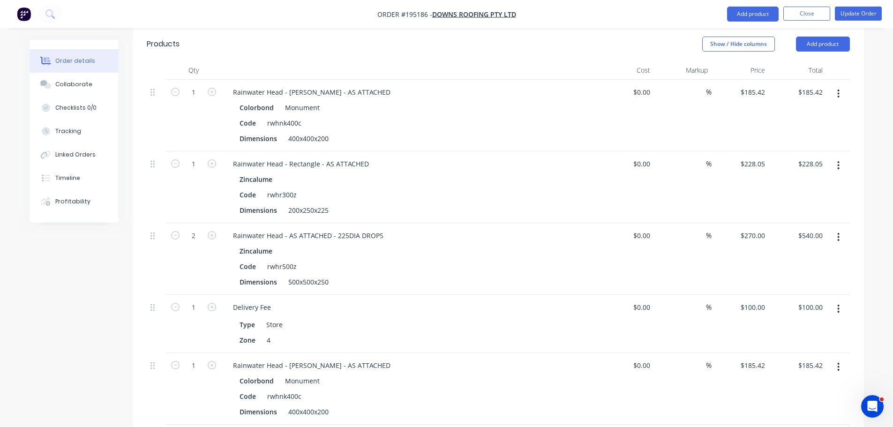
click at [839, 363] on icon "button" at bounding box center [838, 367] width 2 height 8
click at [815, 385] on div "Edit" at bounding box center [805, 392] width 72 height 14
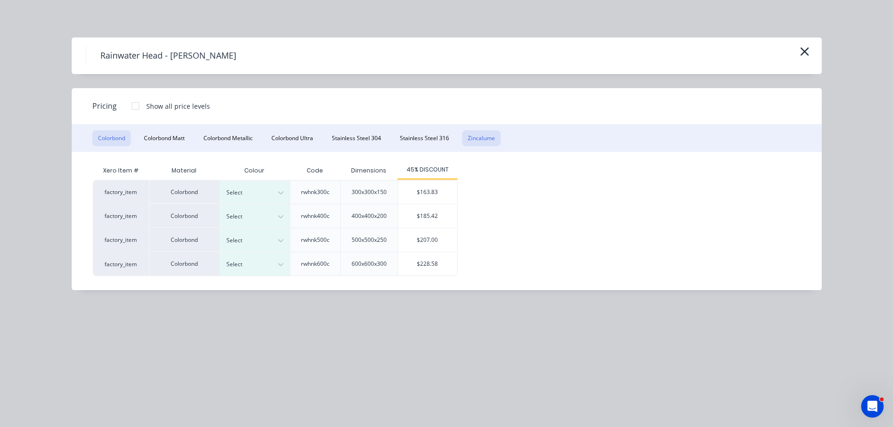
click at [476, 134] on button "Zincalume" at bounding box center [481, 138] width 38 height 16
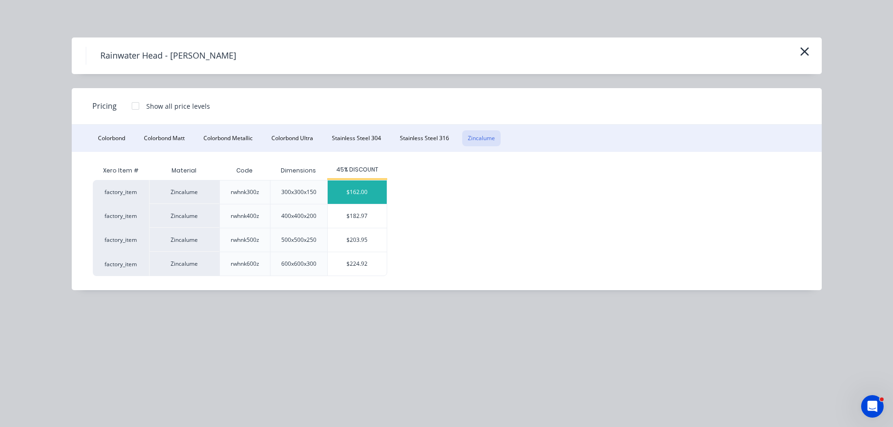
click at [373, 186] on div "$162.00" at bounding box center [357, 191] width 59 height 23
type input "$162.00"
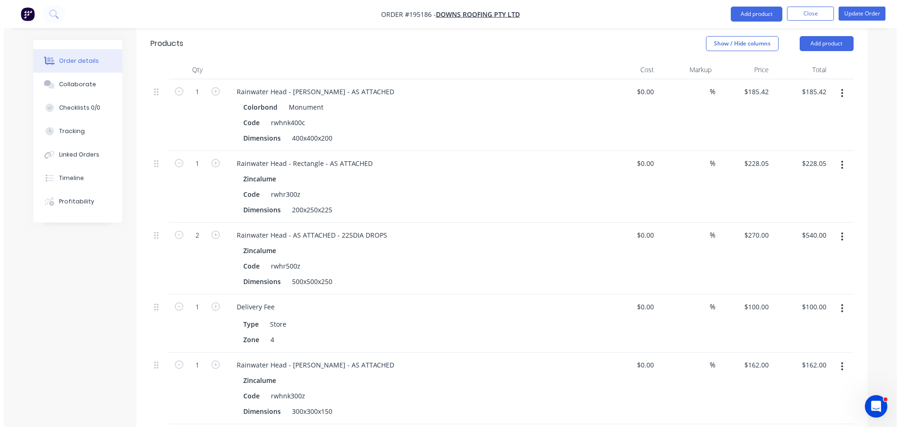
scroll to position [1645, 0]
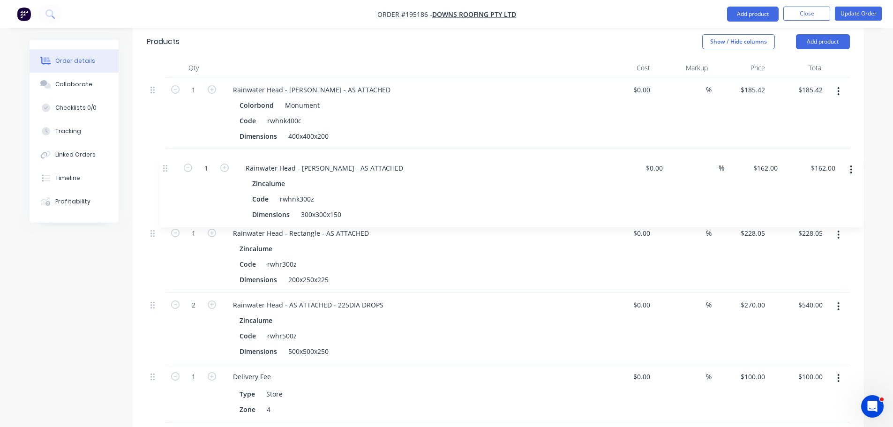
drag, startPoint x: 155, startPoint y: 338, endPoint x: 172, endPoint y: 151, distance: 187.7
click at [172, 151] on div "1 Rainwater Head - [PERSON_NAME] - AS ATTACHED Colorbond Monument Code rwhnk400…" at bounding box center [498, 249] width 703 height 345
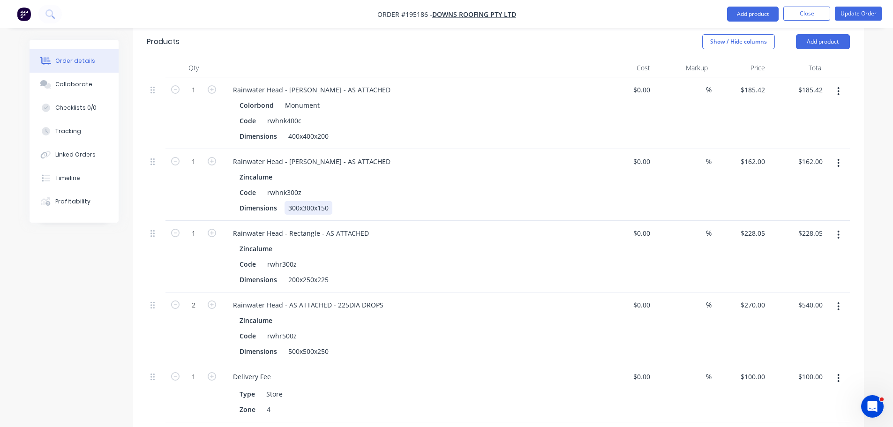
click at [308, 201] on div "300x300x150" at bounding box center [308, 208] width 48 height 14
click at [837, 230] on icon "button" at bounding box center [838, 235] width 2 height 10
click at [804, 309] on div "Delete" at bounding box center [805, 316] width 72 height 14
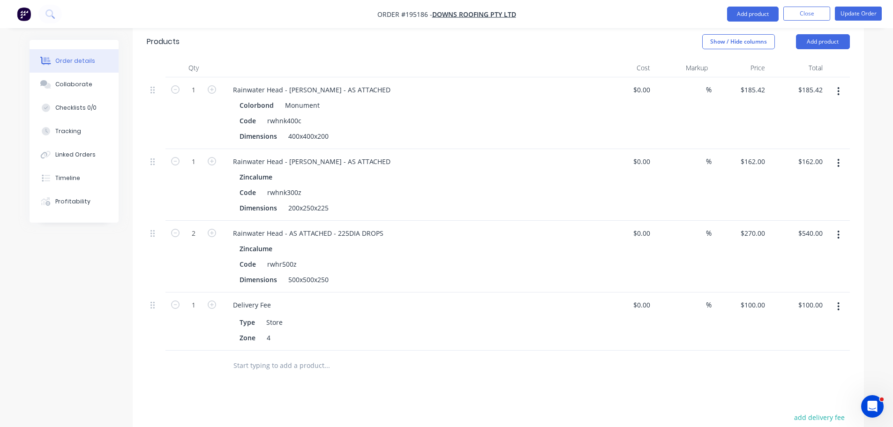
click at [834, 226] on button "button" at bounding box center [838, 234] width 22 height 17
click at [823, 253] on div "Edit" at bounding box center [805, 260] width 72 height 14
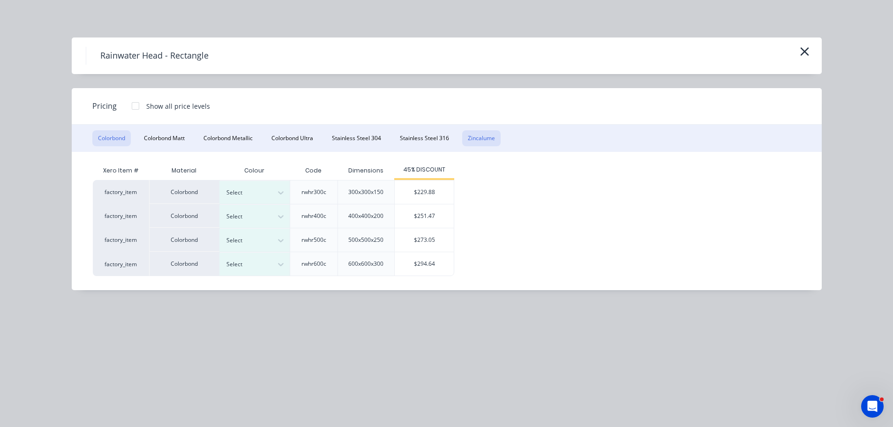
click at [467, 139] on button "Zincalume" at bounding box center [481, 138] width 38 height 16
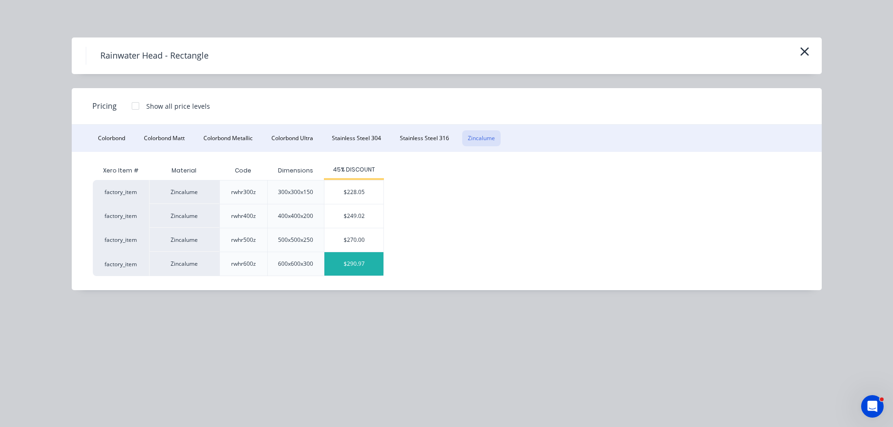
click at [348, 263] on div "$290.97" at bounding box center [353, 263] width 59 height 23
type input "$290.97"
type input "$581.94"
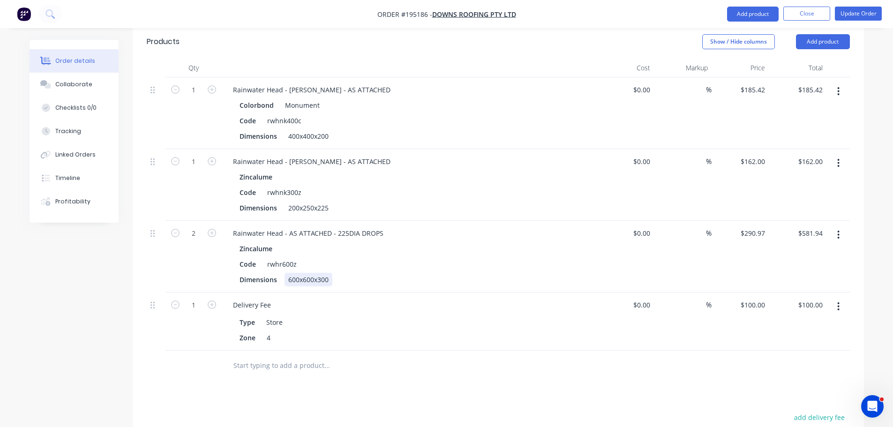
click at [319, 273] on div "600x600x300" at bounding box center [308, 280] width 48 height 14
click at [855, 14] on button "Update Order" at bounding box center [857, 14] width 47 height 14
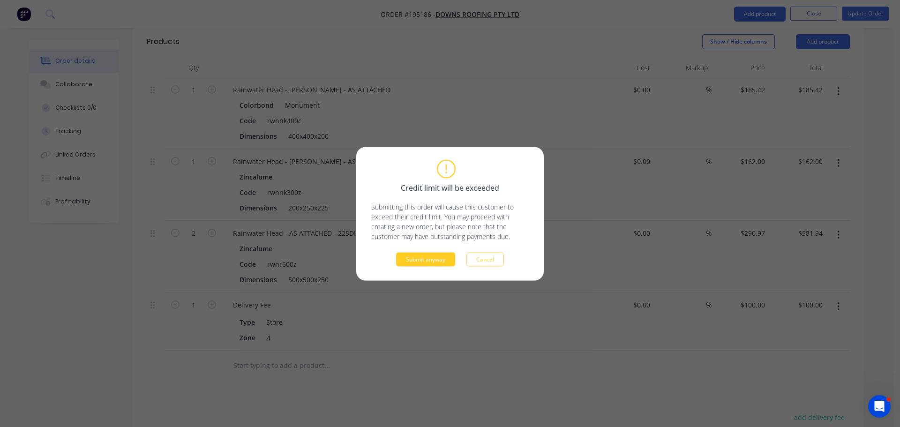
click at [408, 261] on button "Submit anyway" at bounding box center [425, 259] width 59 height 14
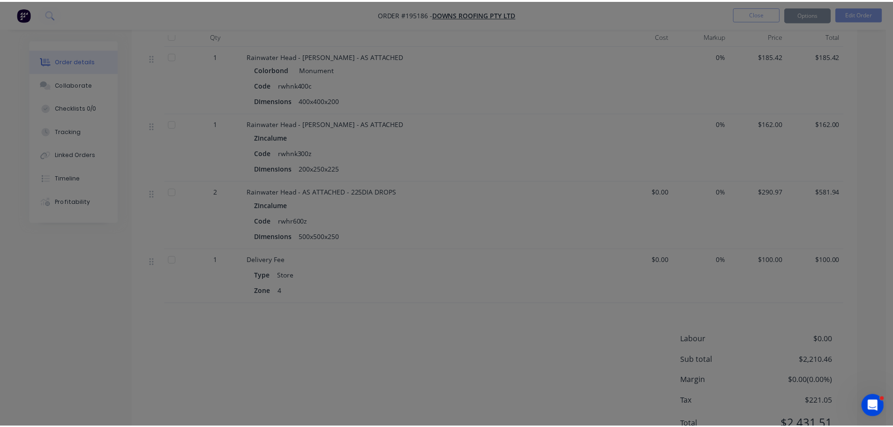
scroll to position [1626, 0]
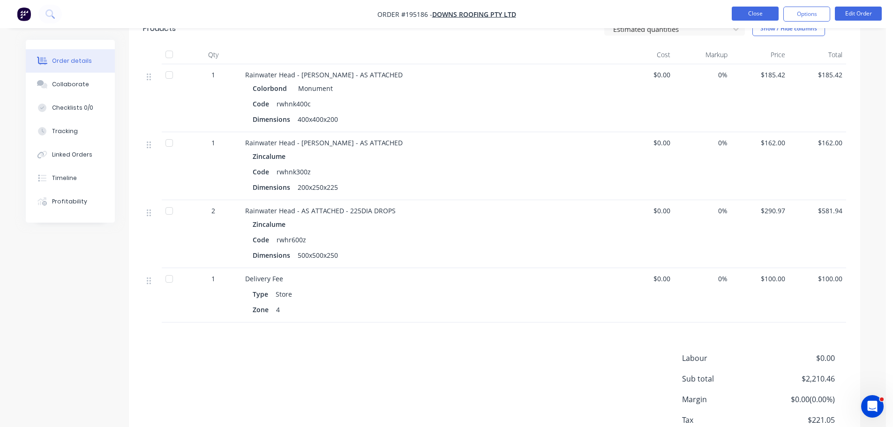
click at [754, 15] on button "Close" at bounding box center [754, 14] width 47 height 14
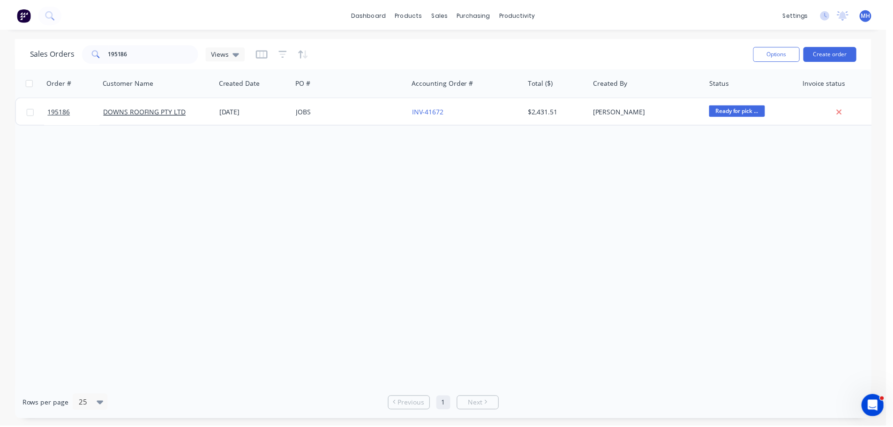
scroll to position [750, 0]
click at [168, 54] on input "195186" at bounding box center [154, 53] width 91 height 19
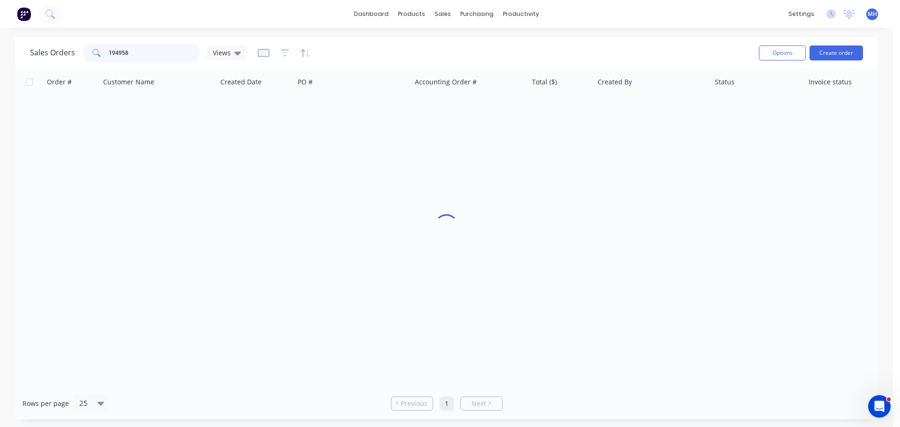
type input "194958"
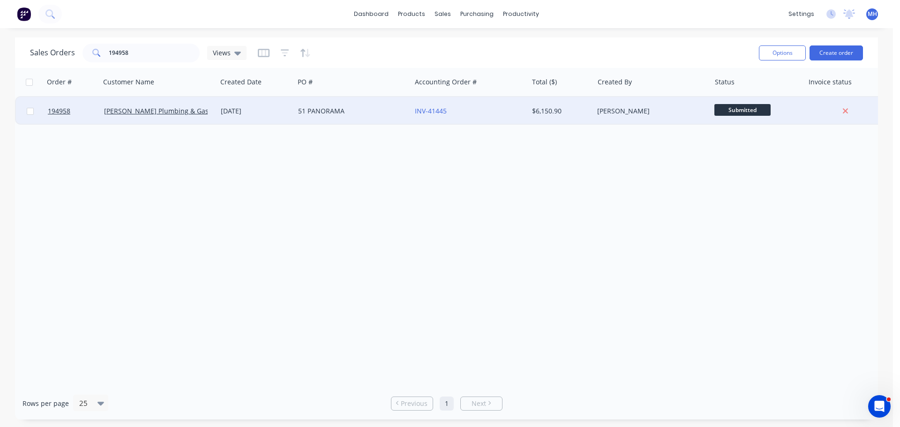
click at [303, 102] on div "51 PANORAMA" at bounding box center [352, 111] width 117 height 28
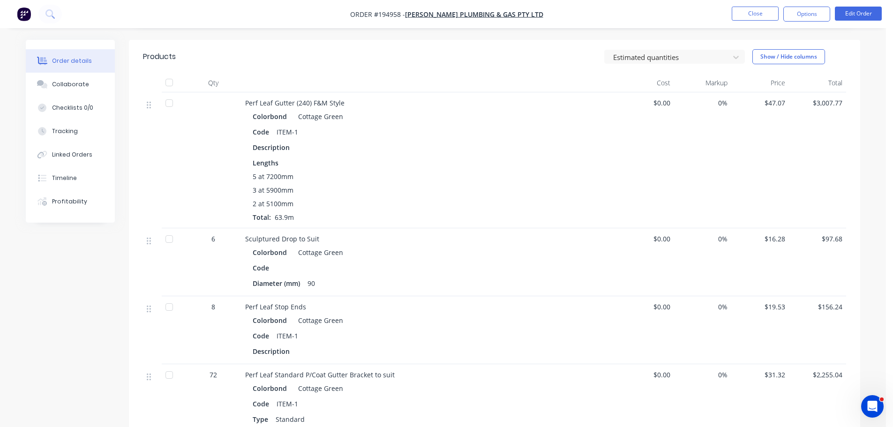
scroll to position [234, 0]
click at [858, 9] on button "Edit Order" at bounding box center [857, 14] width 47 height 14
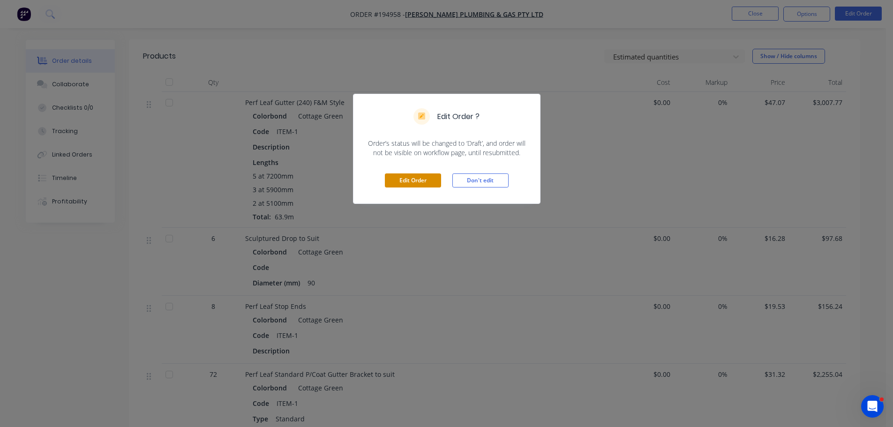
click at [422, 182] on button "Edit Order" at bounding box center [413, 180] width 56 height 14
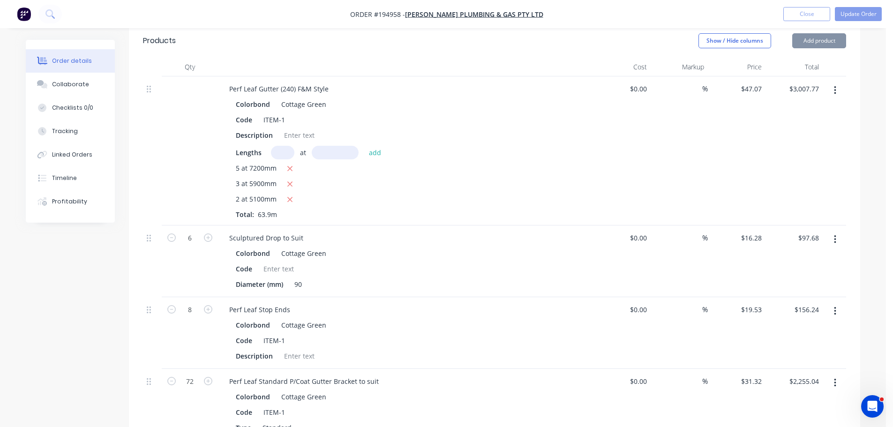
scroll to position [328, 0]
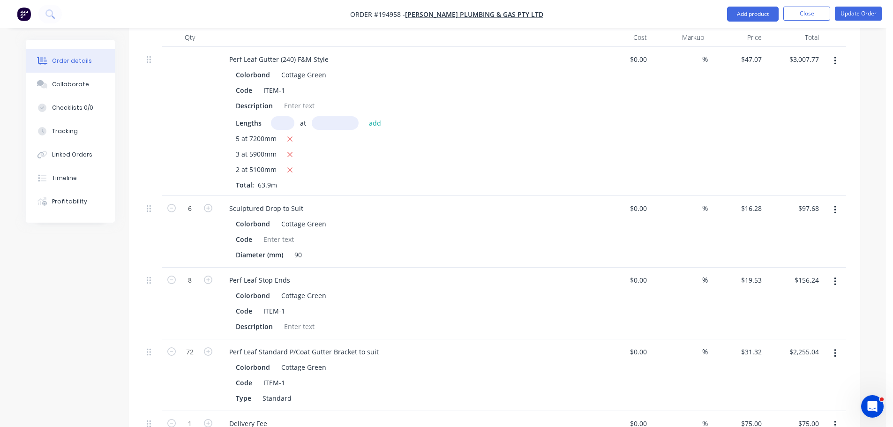
click at [841, 52] on button "button" at bounding box center [835, 60] width 22 height 17
click at [825, 79] on div "Edit" at bounding box center [801, 86] width 72 height 14
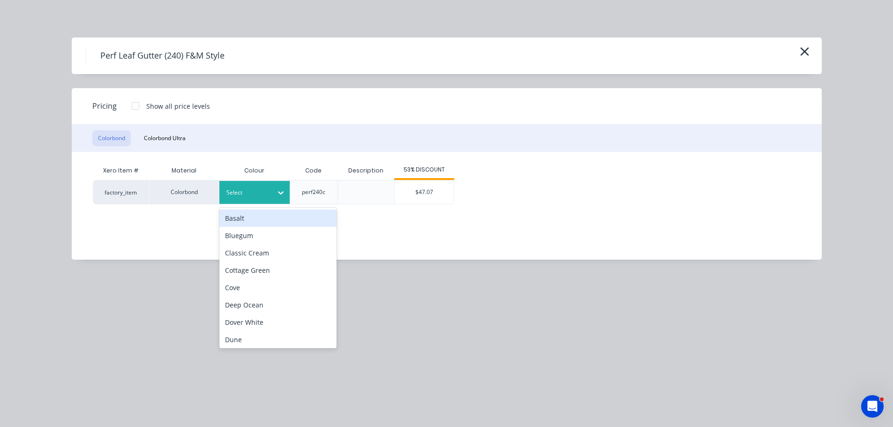
click at [259, 197] on div at bounding box center [247, 192] width 42 height 10
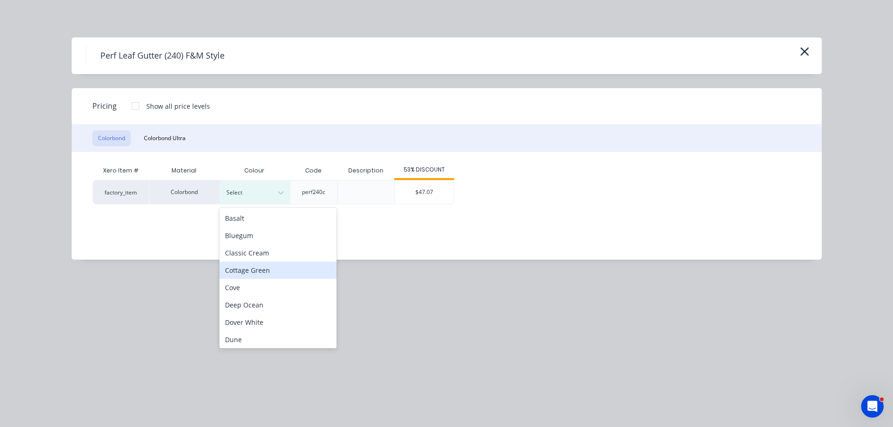
click at [270, 263] on div "Cottage Green" at bounding box center [277, 269] width 117 height 17
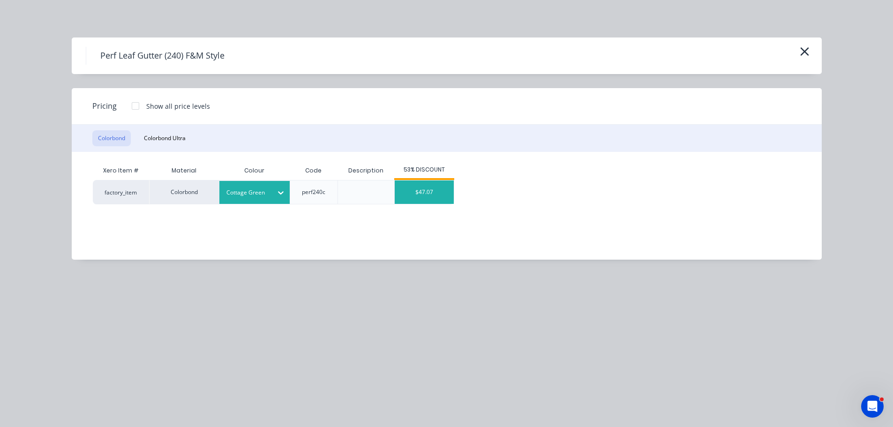
click at [414, 199] on div "$47.07" at bounding box center [424, 191] width 59 height 23
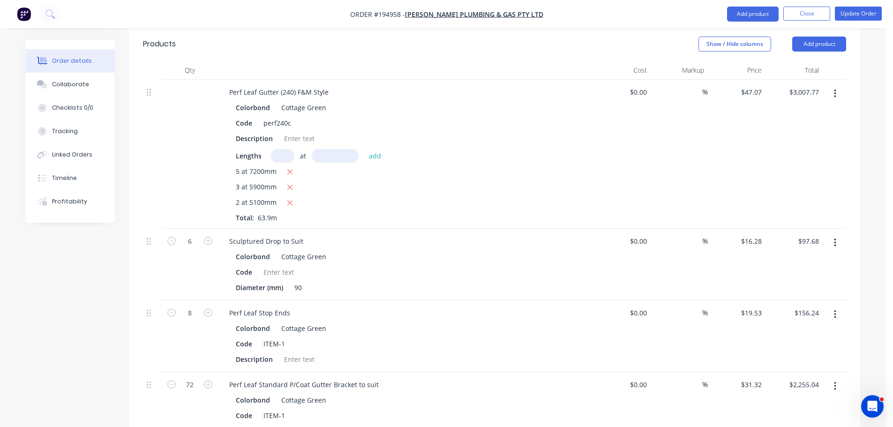
scroll to position [281, 0]
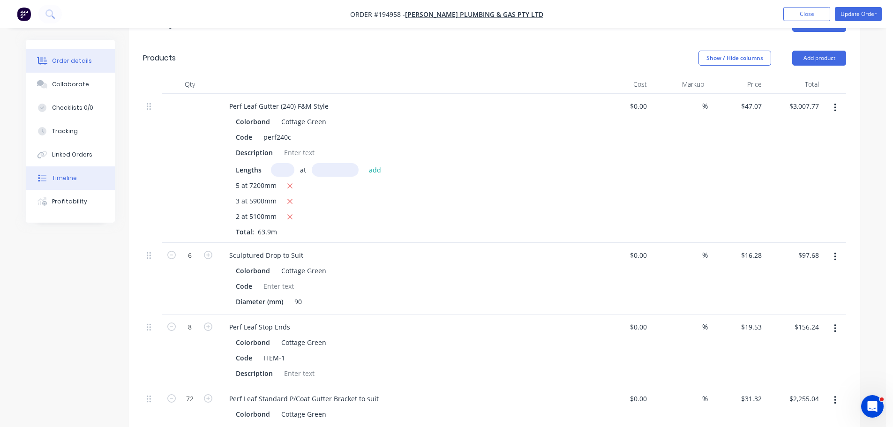
click at [69, 174] on div "Timeline" at bounding box center [64, 178] width 25 height 8
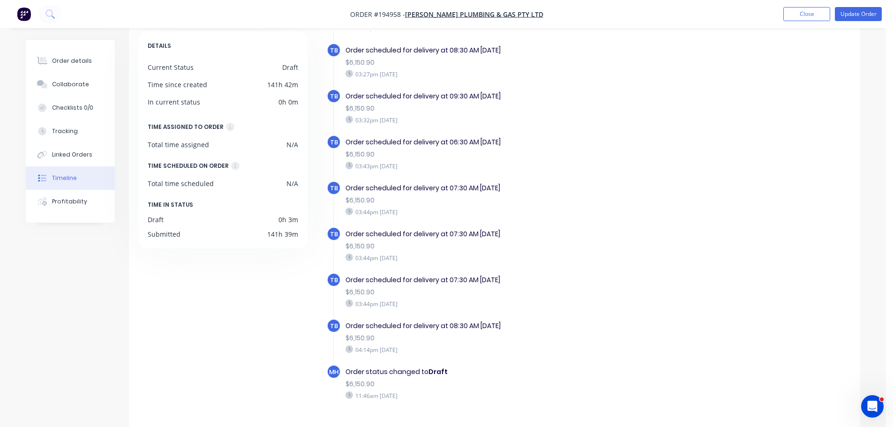
scroll to position [72, 0]
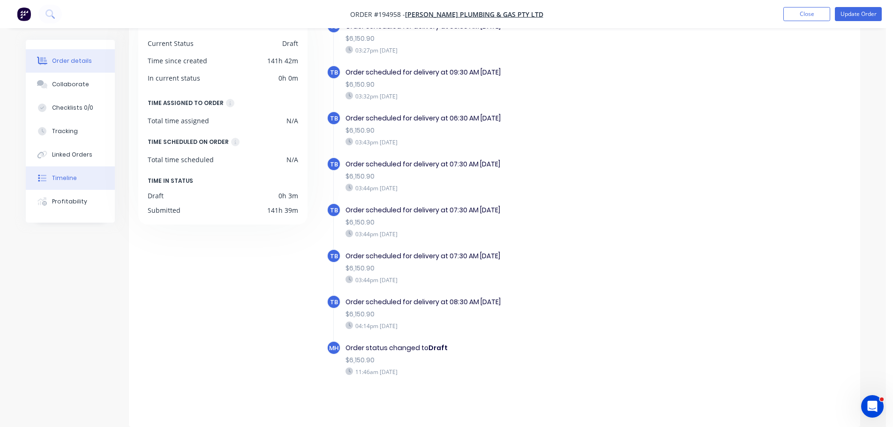
click at [73, 60] on div "Order details" at bounding box center [72, 61] width 40 height 8
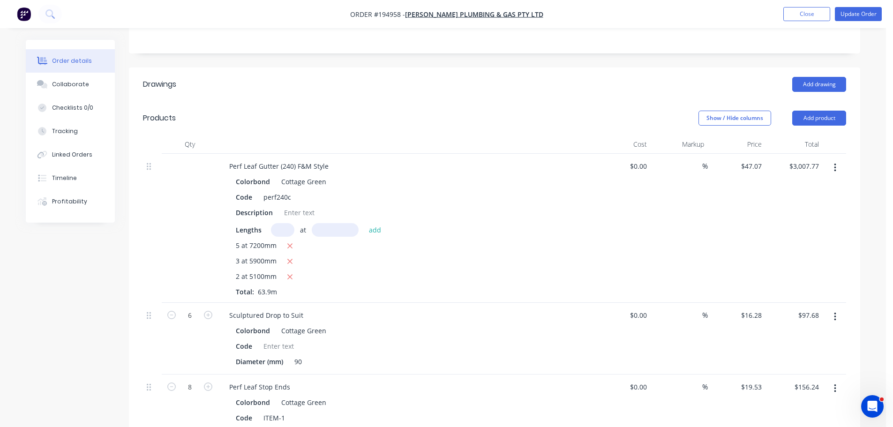
scroll to position [205, 0]
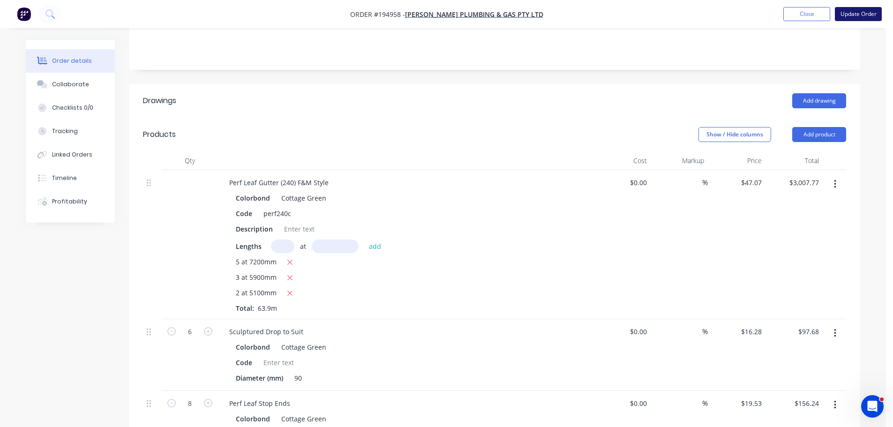
click at [860, 11] on button "Update Order" at bounding box center [857, 14] width 47 height 14
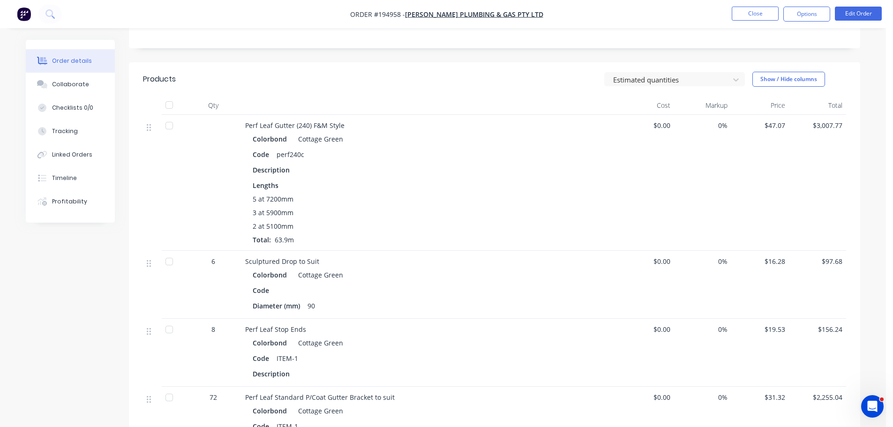
scroll to position [438, 0]
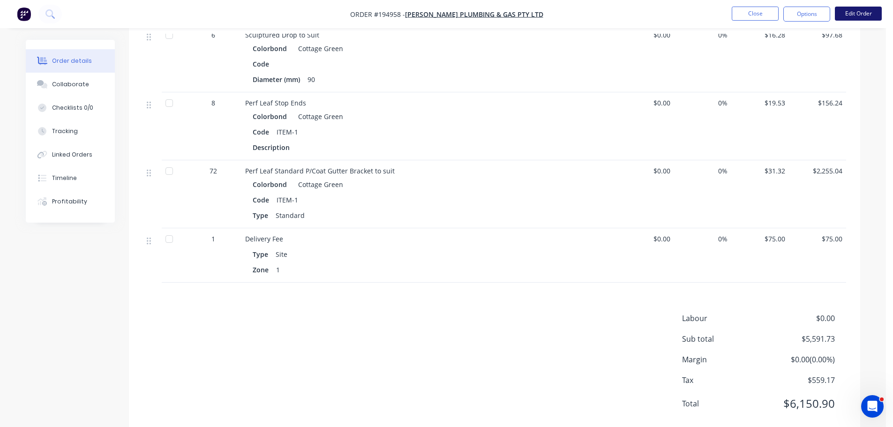
click at [849, 15] on button "Edit Order" at bounding box center [857, 14] width 47 height 14
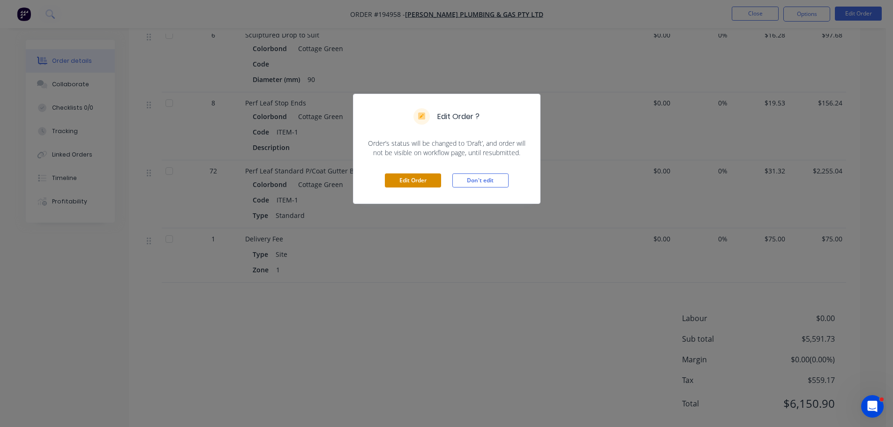
click at [405, 178] on button "Edit Order" at bounding box center [413, 180] width 56 height 14
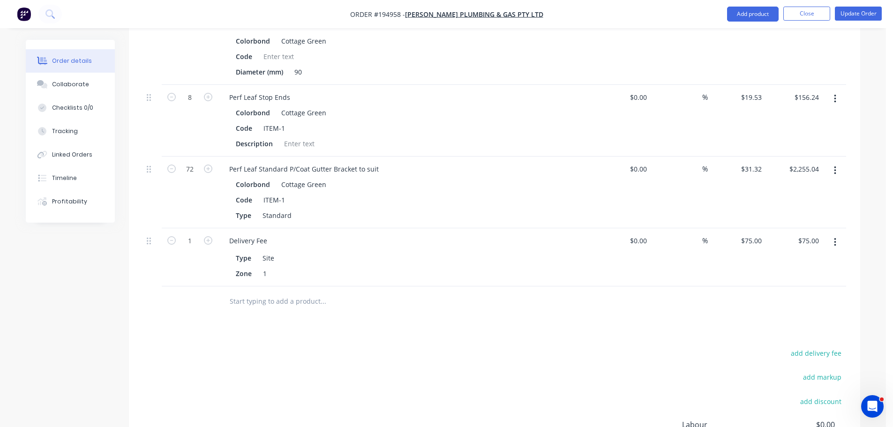
scroll to position [626, 0]
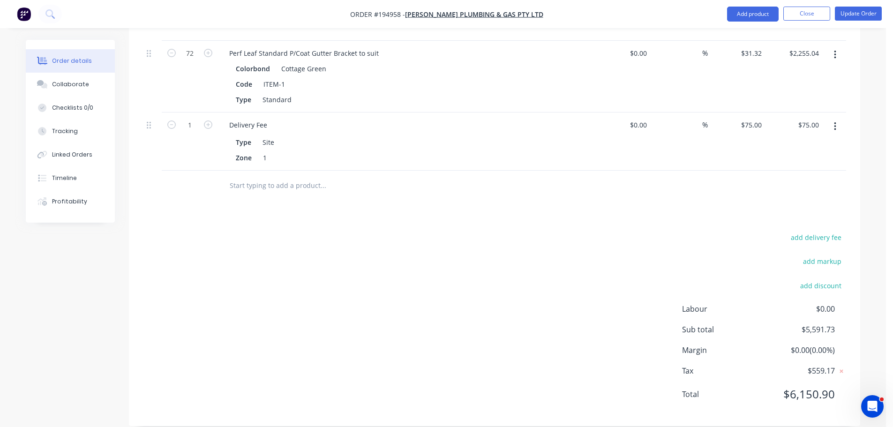
click at [838, 118] on button "button" at bounding box center [835, 126] width 22 height 17
click at [808, 201] on div "Delete" at bounding box center [801, 208] width 72 height 14
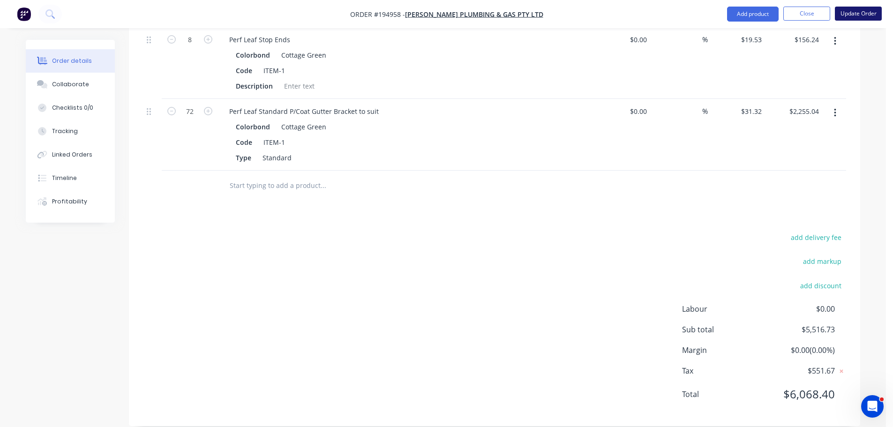
drag, startPoint x: 855, startPoint y: 10, endPoint x: 842, endPoint y: 11, distance: 12.2
click at [855, 11] on button "Update Order" at bounding box center [857, 14] width 47 height 14
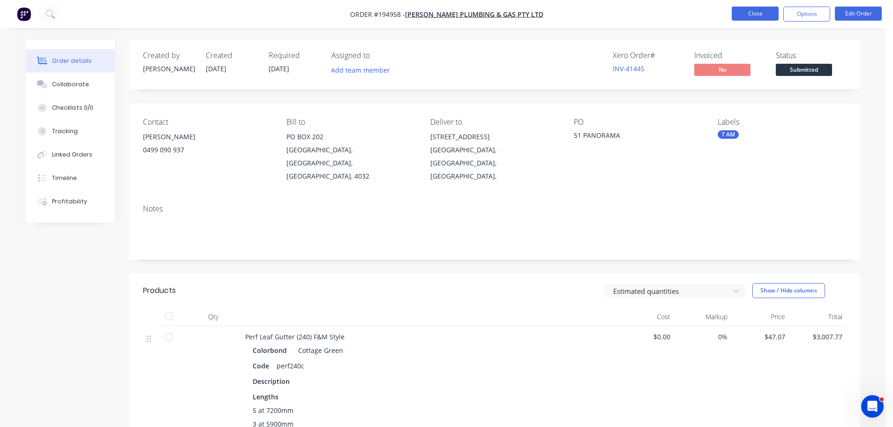
click at [749, 15] on button "Close" at bounding box center [754, 14] width 47 height 14
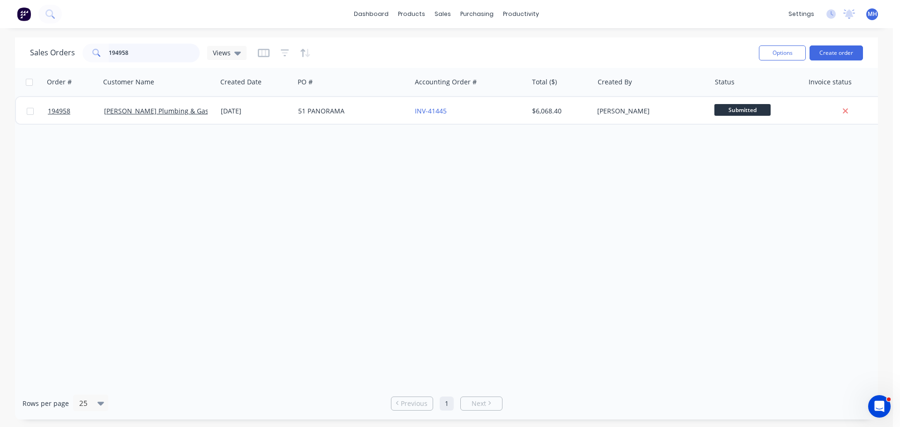
click at [151, 46] on input "194958" at bounding box center [154, 53] width 91 height 19
click at [156, 52] on input "194958" at bounding box center [154, 53] width 91 height 19
click at [157, 52] on input "194958" at bounding box center [154, 53] width 91 height 19
type input "195212"
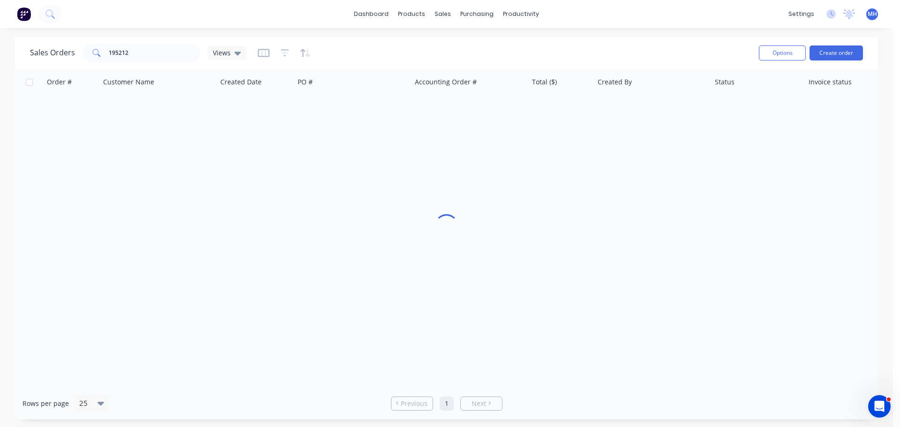
click at [371, 51] on div "Sales Orders 195212 Views" at bounding box center [390, 52] width 721 height 23
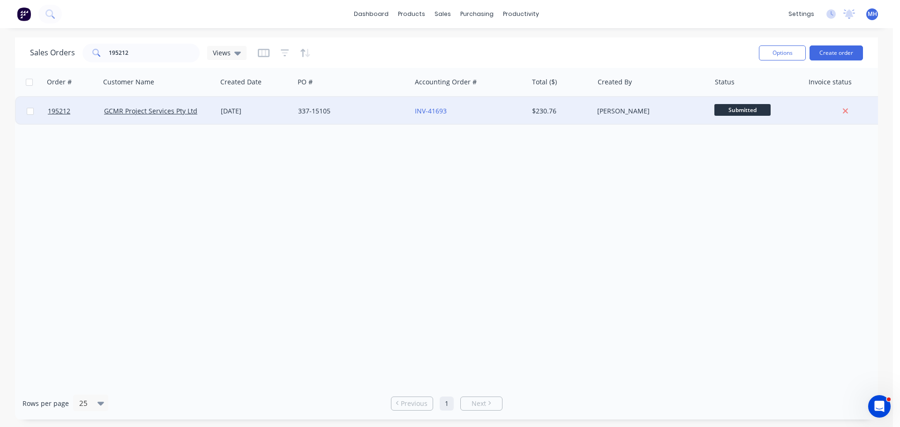
click at [322, 123] on div "337-15105" at bounding box center [352, 111] width 117 height 28
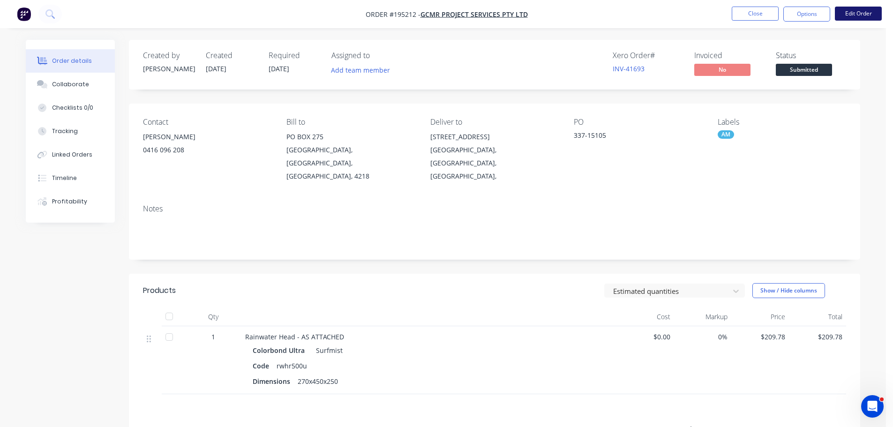
click at [869, 17] on button "Edit Order" at bounding box center [857, 14] width 47 height 14
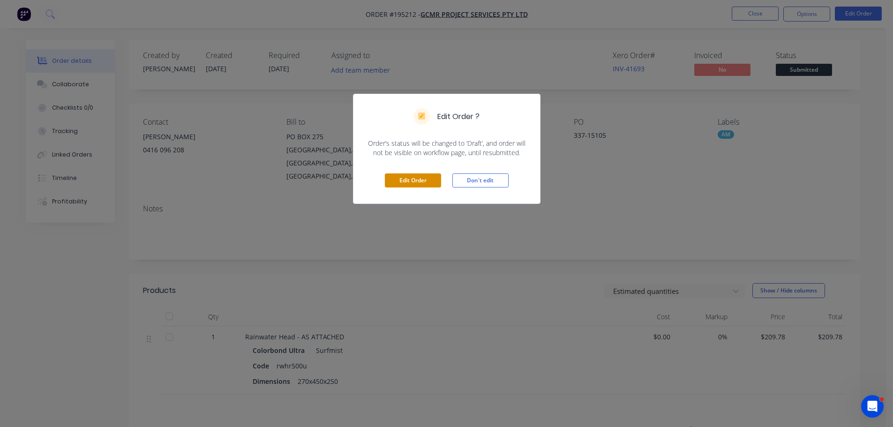
click at [408, 180] on button "Edit Order" at bounding box center [413, 180] width 56 height 14
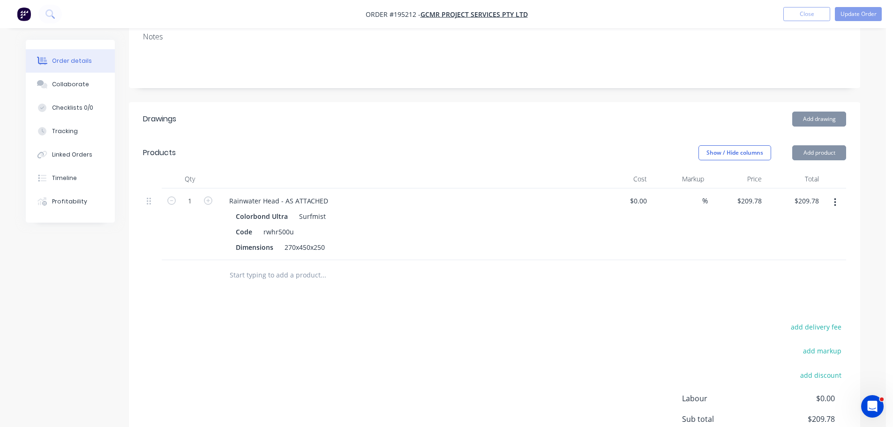
scroll to position [276, 0]
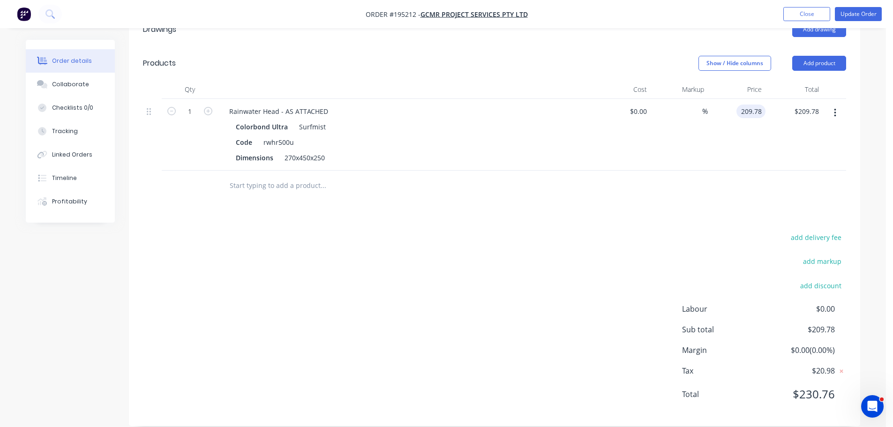
click at [754, 104] on input "209.78" at bounding box center [752, 111] width 25 height 14
type input "$194.04"
click at [725, 189] on div "Drawings Add drawing Products Show / Hide columns Add product Qty Cost Markup P…" at bounding box center [494, 219] width 731 height 413
click at [866, 14] on button "Update Order" at bounding box center [857, 14] width 47 height 14
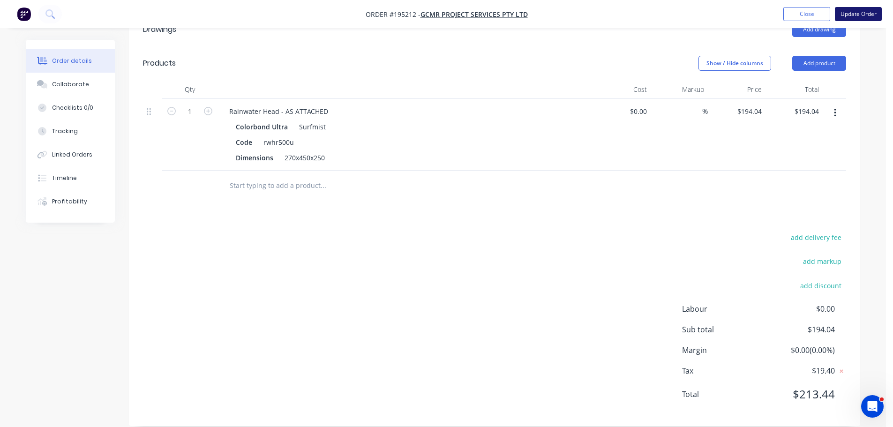
scroll to position [0, 0]
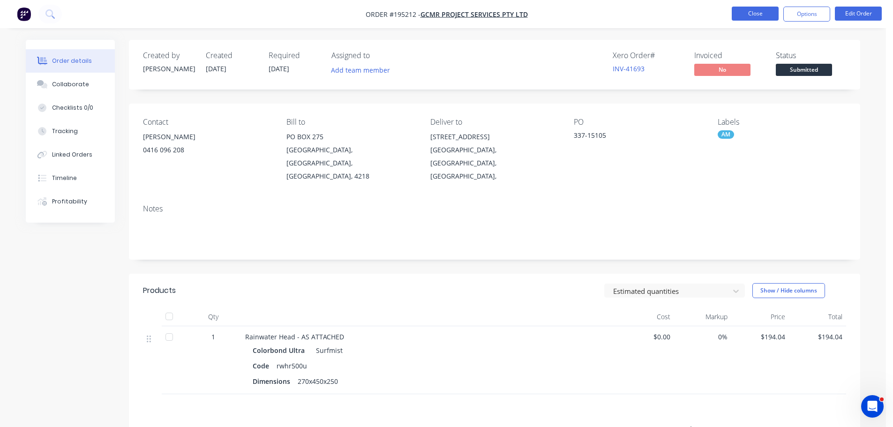
click at [761, 12] on button "Close" at bounding box center [754, 14] width 47 height 14
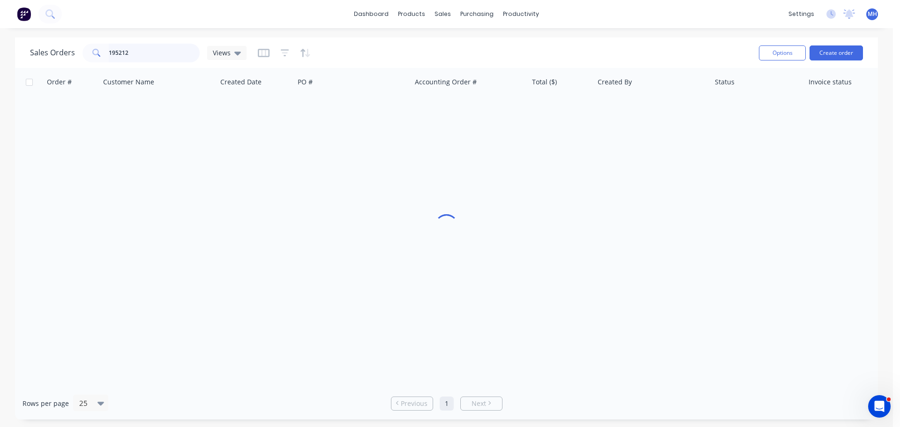
click at [174, 51] on input "195212" at bounding box center [154, 53] width 91 height 19
type input "195170"
click at [372, 52] on div "Sales Orders 195170 Views" at bounding box center [390, 52] width 721 height 23
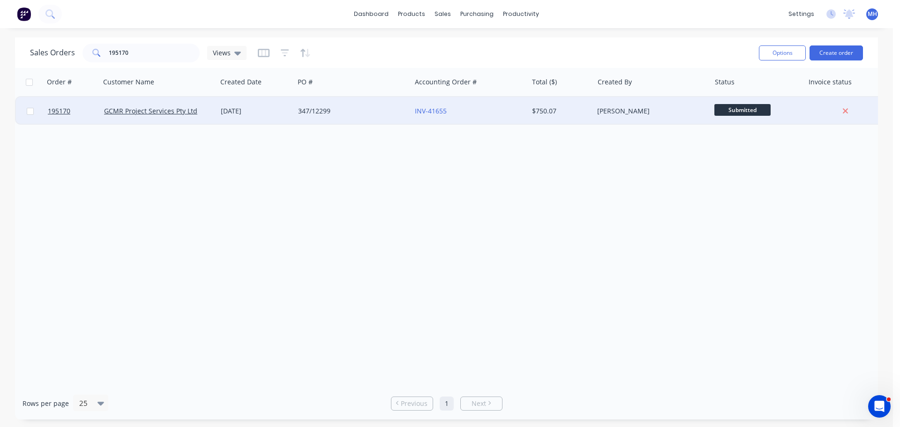
click at [272, 111] on div "[DATE]" at bounding box center [256, 110] width 70 height 9
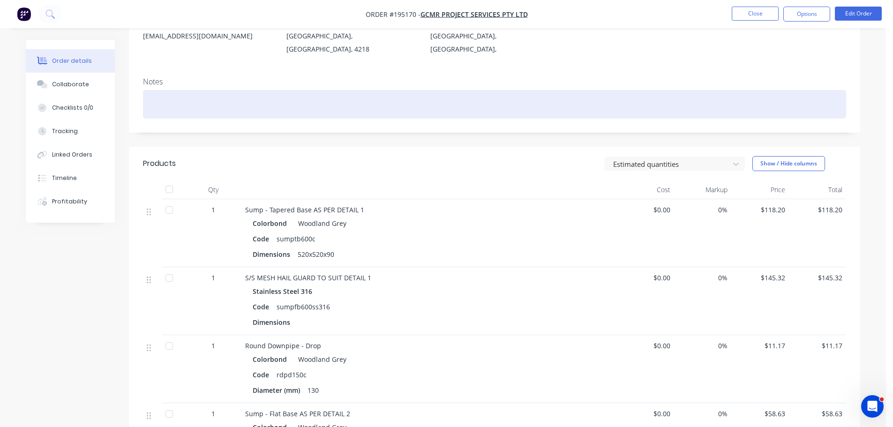
scroll to position [141, 0]
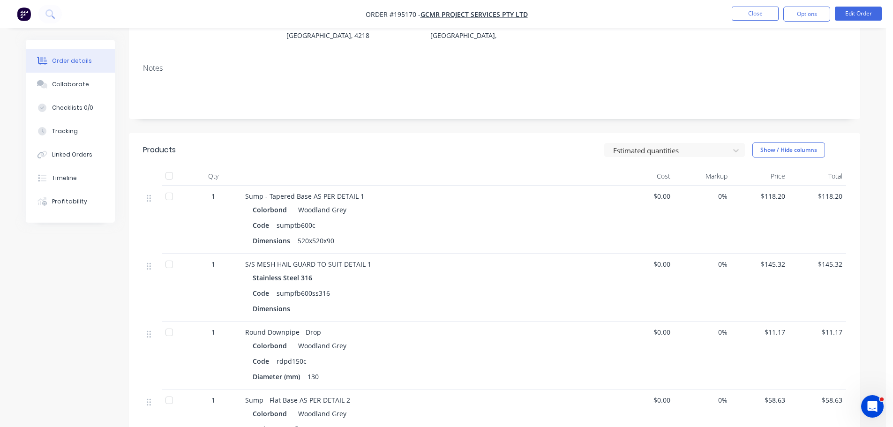
click at [851, 3] on nav "Order #195170 - GCMR Project Services Pty Ltd Close Options Edit Order" at bounding box center [446, 14] width 893 height 28
click at [849, 11] on button "Edit Order" at bounding box center [857, 14] width 47 height 14
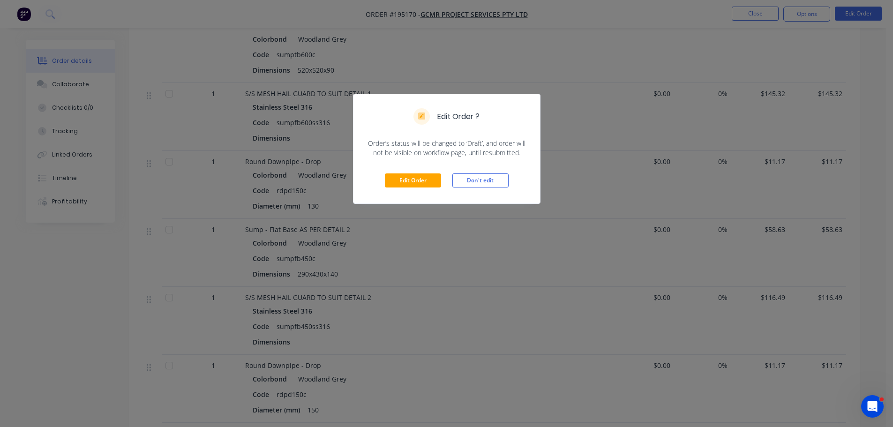
scroll to position [328, 0]
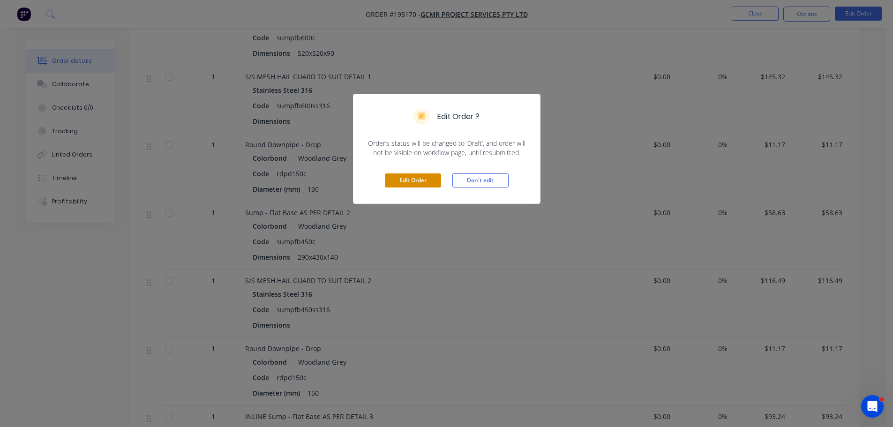
click at [399, 175] on button "Edit Order" at bounding box center [413, 180] width 56 height 14
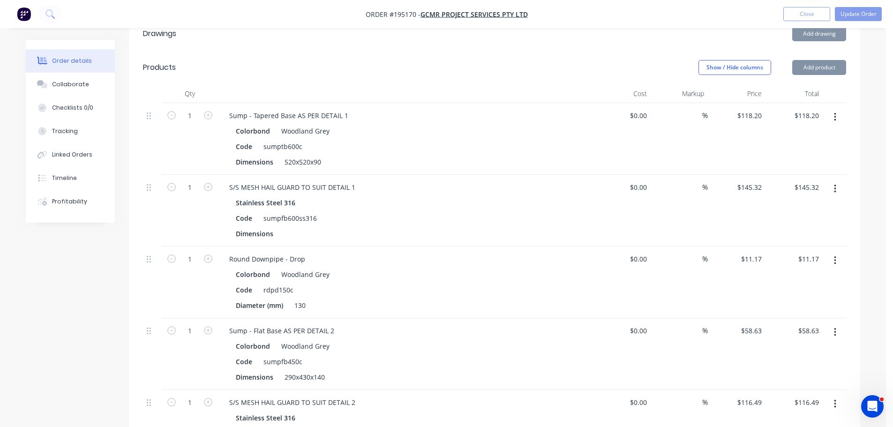
scroll to position [281, 0]
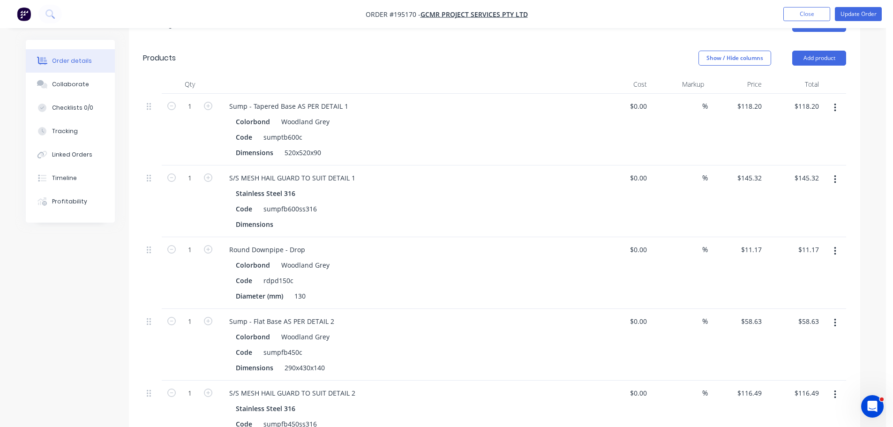
click at [834, 171] on button "button" at bounding box center [835, 179] width 22 height 17
click at [820, 194] on button "Edit" at bounding box center [801, 203] width 89 height 19
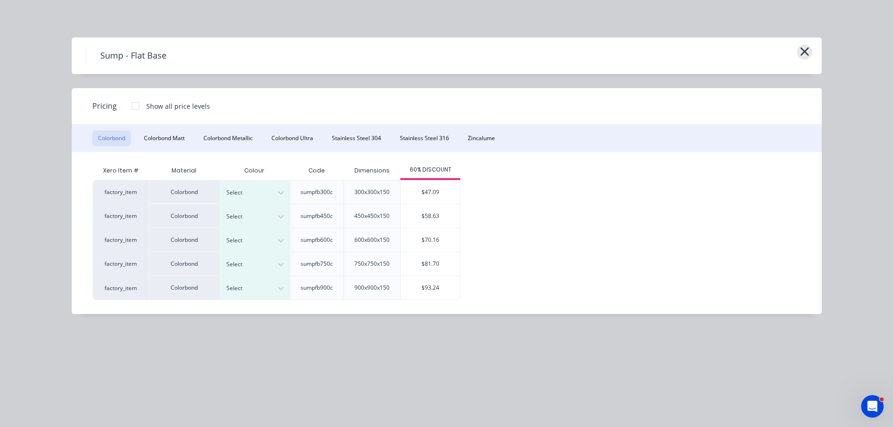
click at [805, 48] on icon "button" at bounding box center [804, 51] width 10 height 13
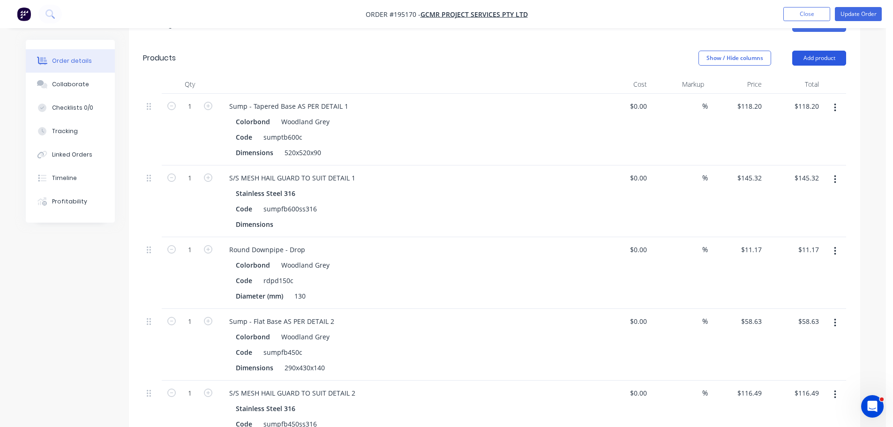
click at [823, 51] on button "Add product" at bounding box center [819, 58] width 54 height 15
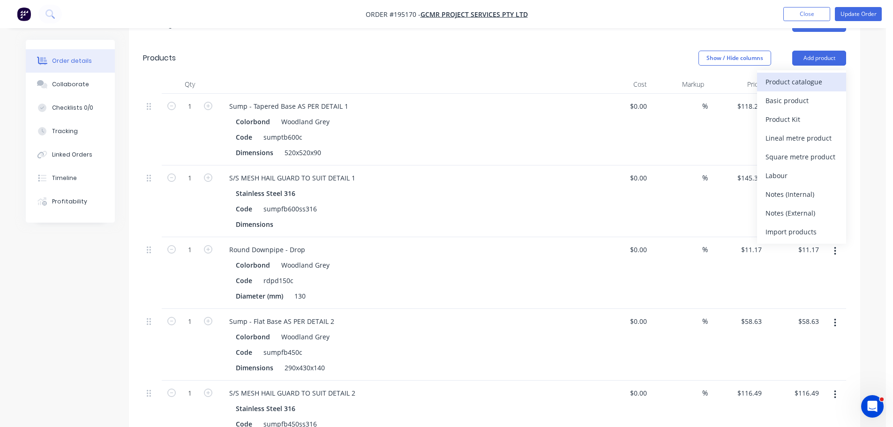
click at [819, 75] on div "Product catalogue" at bounding box center [801, 82] width 72 height 14
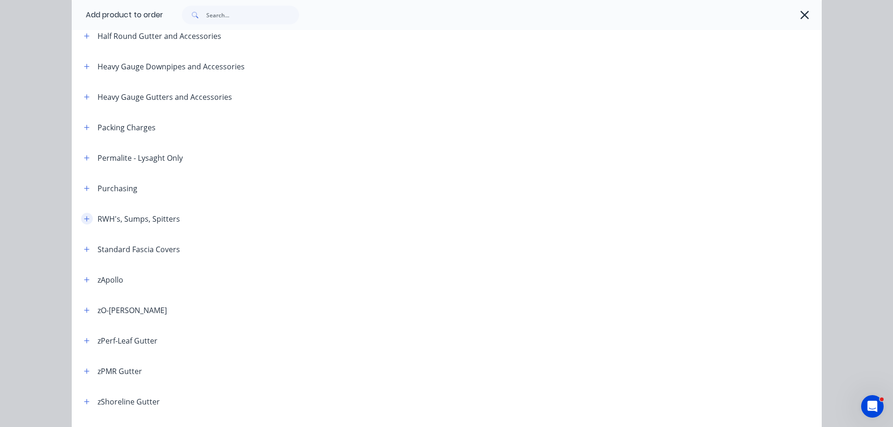
click at [85, 222] on icon "button" at bounding box center [87, 219] width 6 height 7
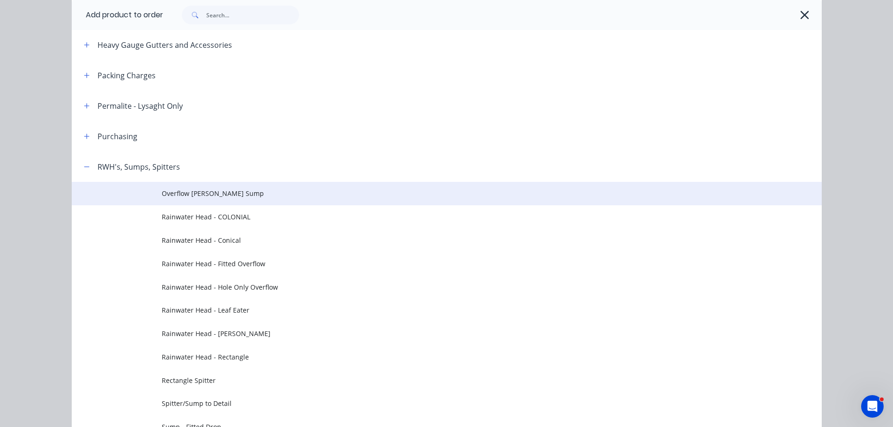
scroll to position [422, 0]
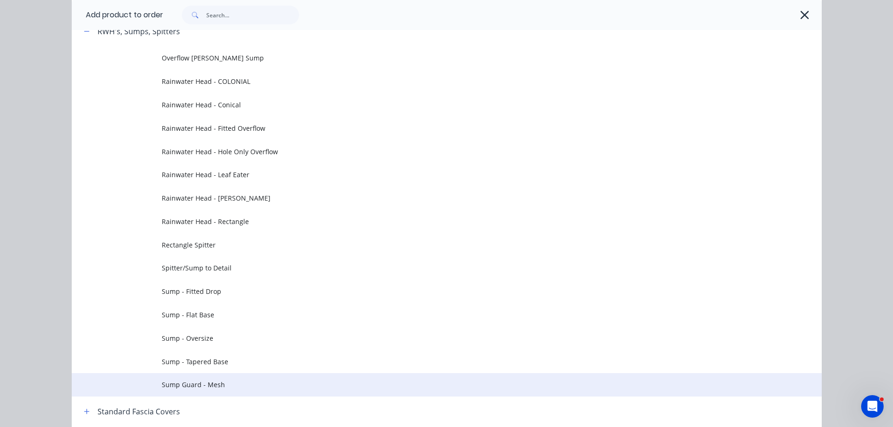
click at [209, 388] on span "Sump Guard - Mesh" at bounding box center [426, 385] width 528 height 10
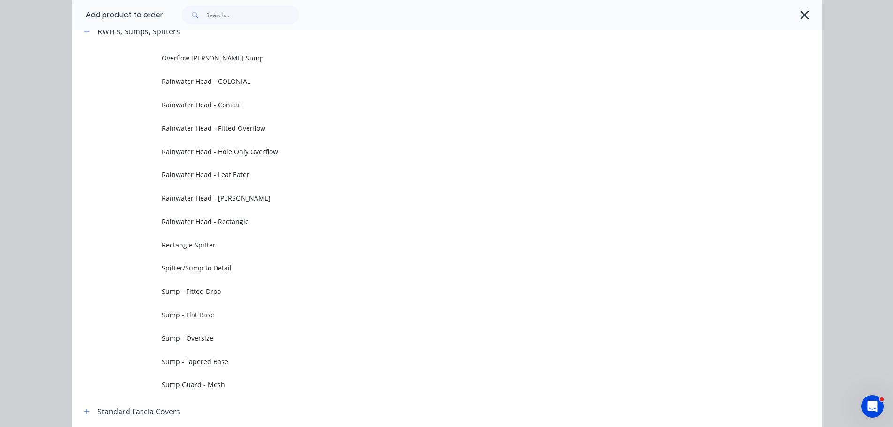
scroll to position [0, 0]
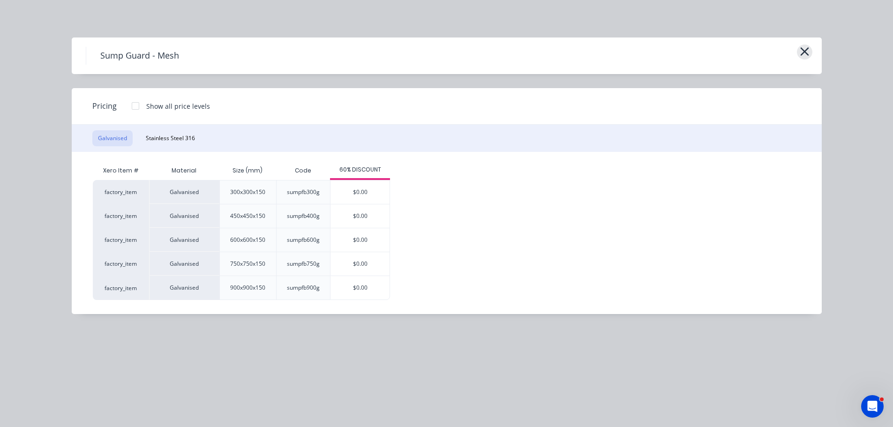
click at [805, 47] on icon "button" at bounding box center [804, 51] width 10 height 13
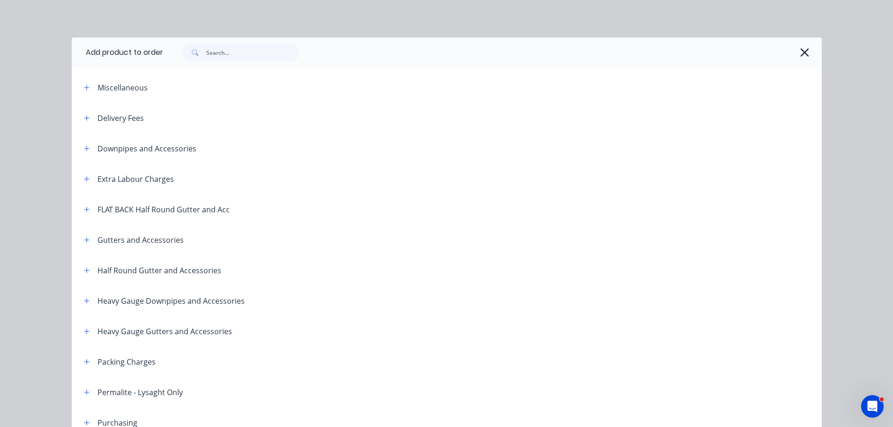
scroll to position [438, 0]
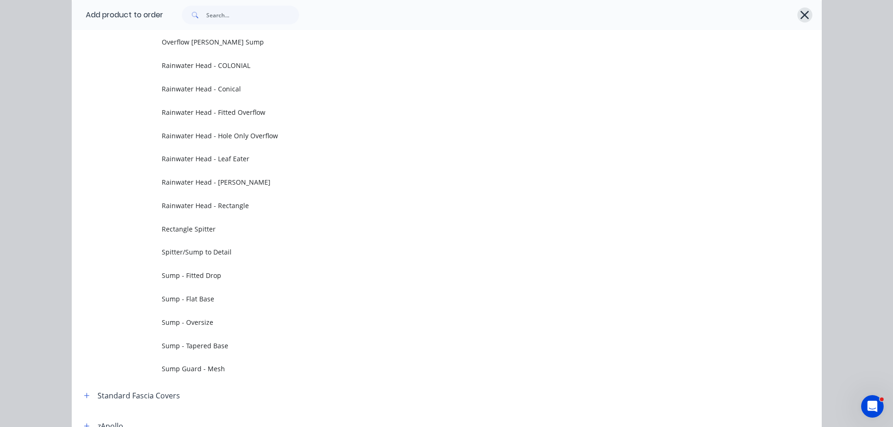
click at [799, 16] on icon "button" at bounding box center [804, 14] width 10 height 13
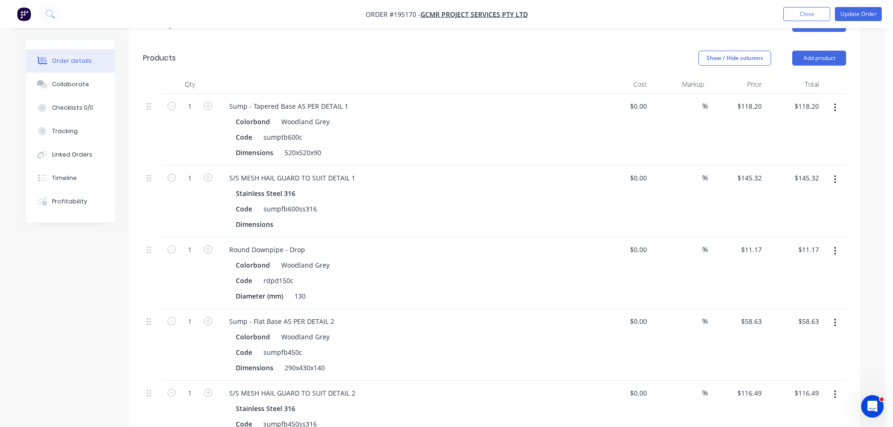
click at [530, 55] on header "Products Show / Hide columns Add product" at bounding box center [494, 58] width 731 height 34
click at [296, 146] on div "520x520x90" at bounding box center [303, 153] width 44 height 14
copy div "520x520x90"
click at [832, 99] on button "button" at bounding box center [835, 107] width 22 height 17
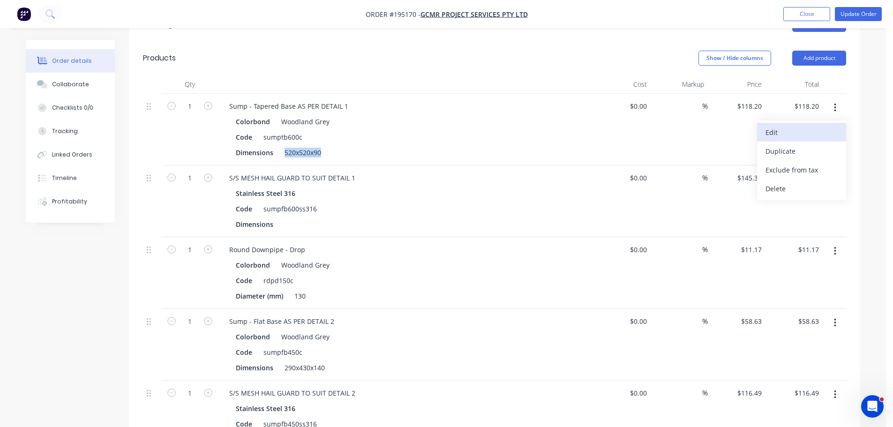
click at [830, 126] on div "Edit" at bounding box center [801, 133] width 72 height 14
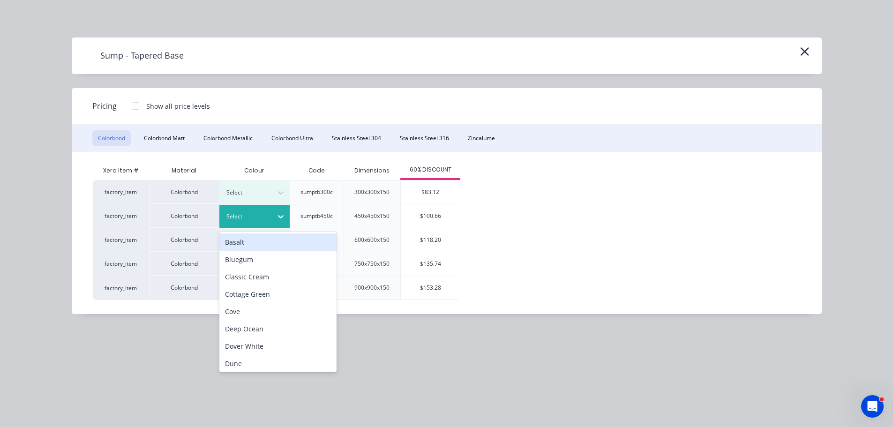
click at [255, 216] on div at bounding box center [247, 216] width 42 height 10
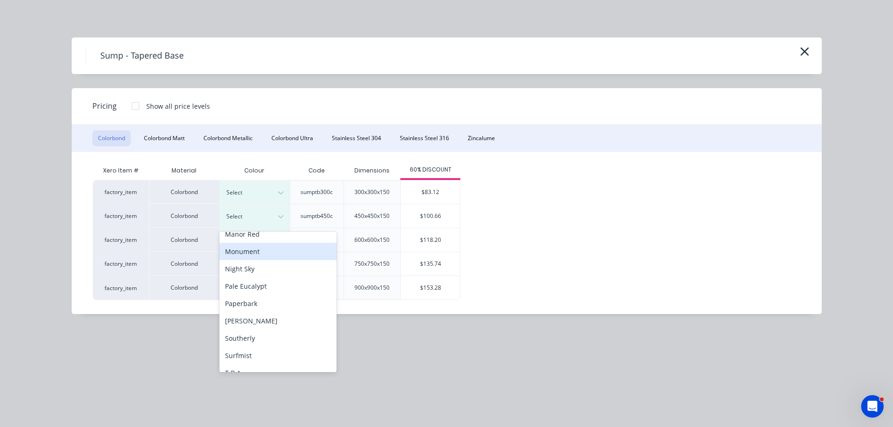
scroll to position [314, 0]
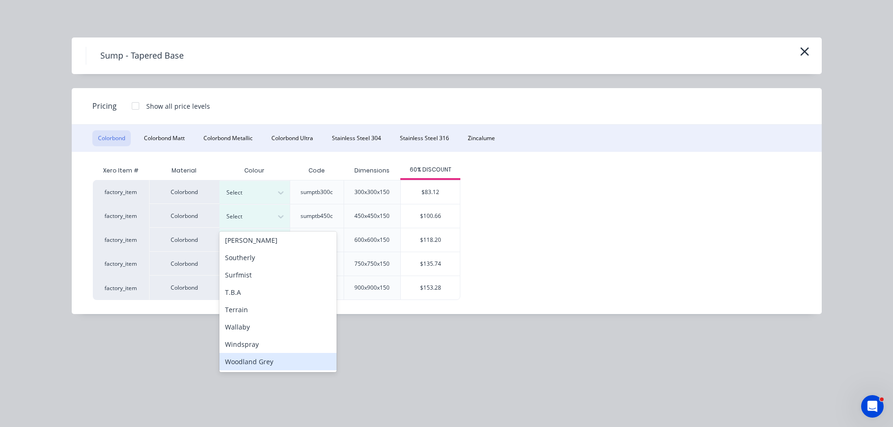
click at [260, 358] on div "Woodland Grey" at bounding box center [277, 361] width 117 height 17
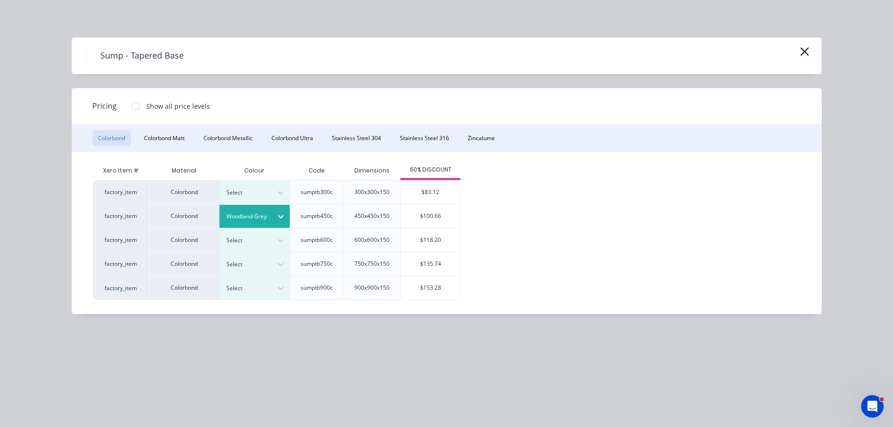
click at [413, 213] on div "$100.66" at bounding box center [430, 215] width 59 height 23
type input "$100.66"
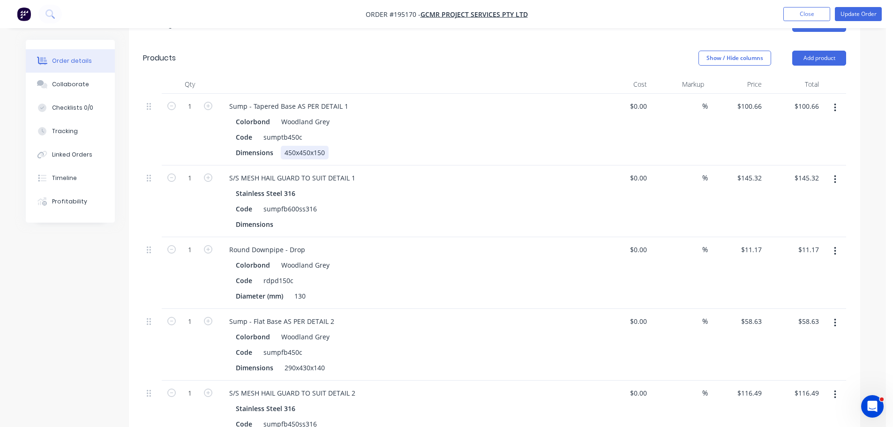
click at [305, 146] on div "450x450x150" at bounding box center [305, 153] width 48 height 14
paste div
click at [330, 51] on div "Show / Hide columns Add product" at bounding box center [568, 58] width 553 height 15
click at [835, 174] on icon "button" at bounding box center [835, 179] width 2 height 10
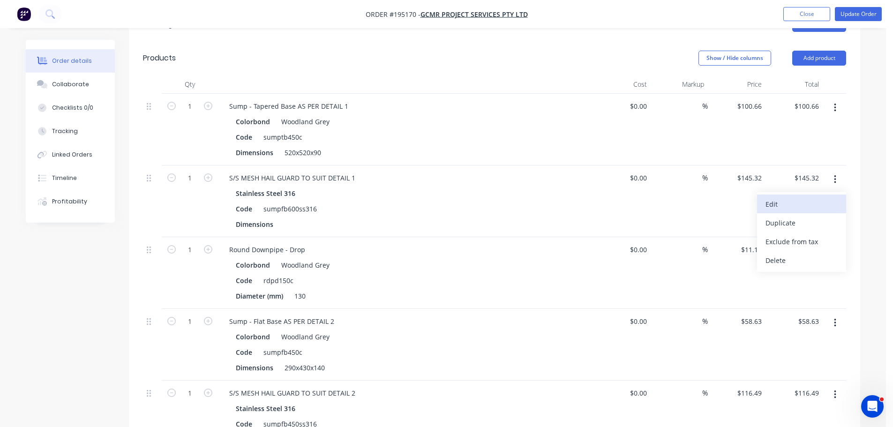
click at [820, 197] on div "Edit" at bounding box center [801, 204] width 72 height 14
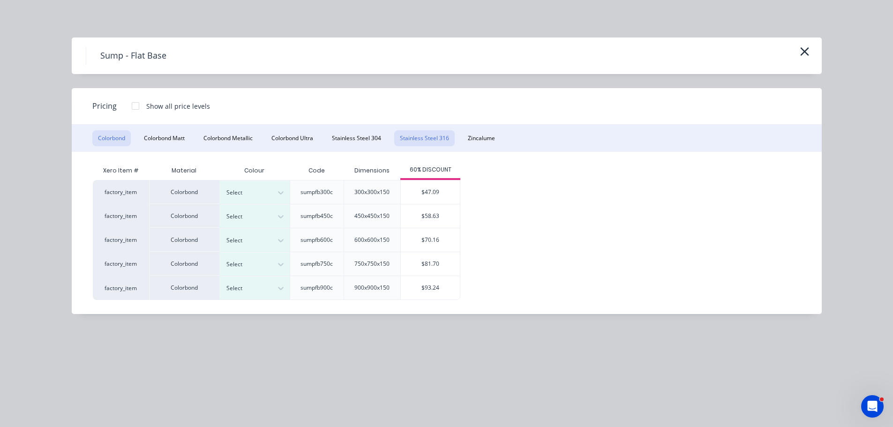
click at [410, 140] on button "Stainless Steel 316" at bounding box center [424, 138] width 60 height 16
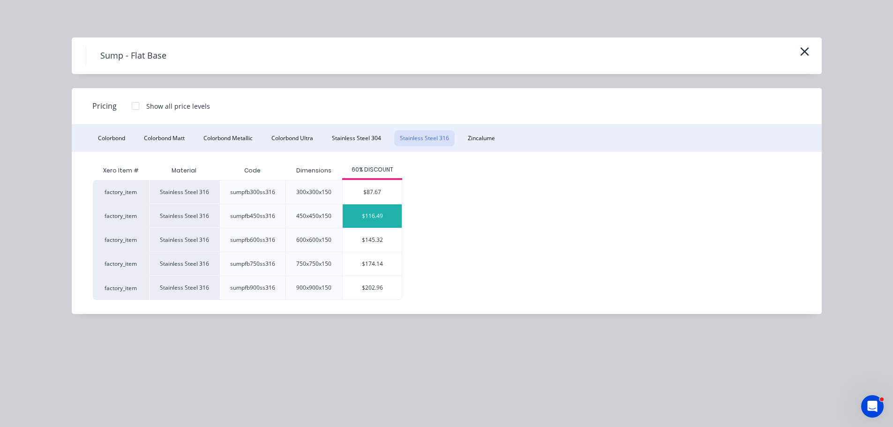
click at [373, 219] on div "$116.49" at bounding box center [372, 215] width 59 height 23
type input "$116.49"
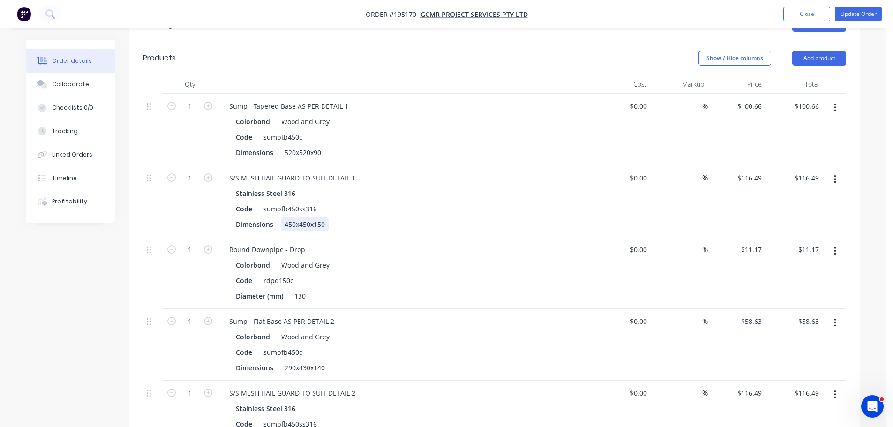
click at [313, 217] on div "450x450x150" at bounding box center [305, 224] width 48 height 14
click at [29, 261] on div "Created by [PERSON_NAME] Created [DATE] Required [DATE] Assigned to Add team me…" at bounding box center [443, 384] width 834 height 1250
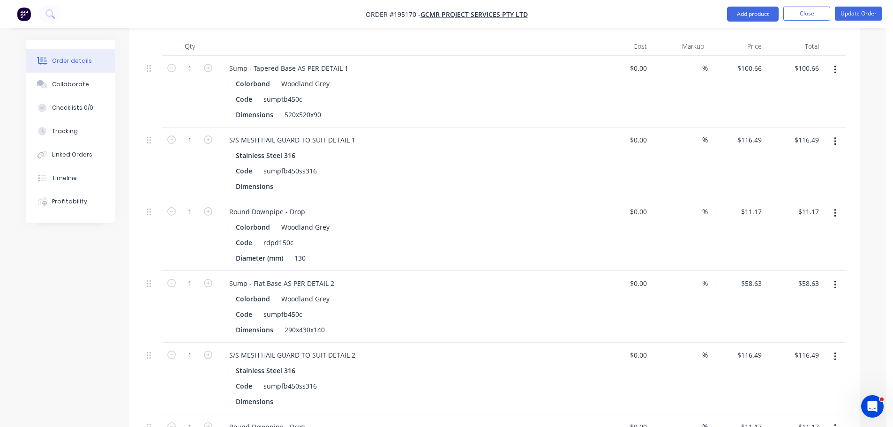
scroll to position [375, 0]
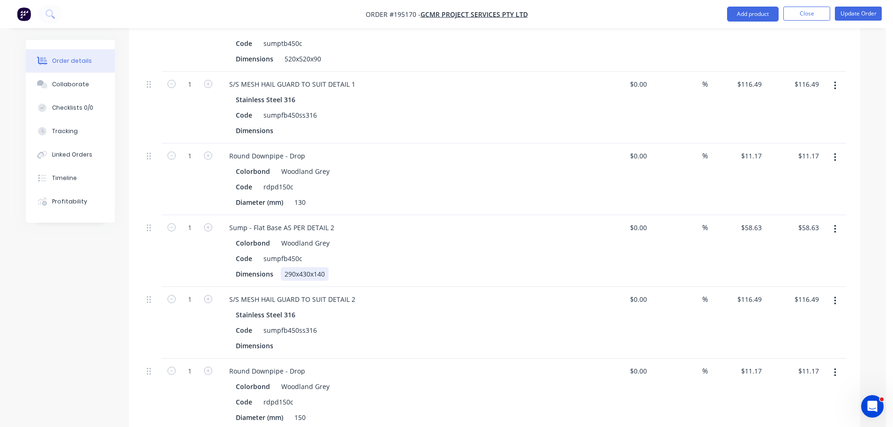
click at [310, 267] on div "290x430x140" at bounding box center [305, 274] width 48 height 14
copy div "290x430x140"
click at [834, 225] on icon "button" at bounding box center [835, 229] width 2 height 8
click at [814, 247] on div "Edit" at bounding box center [801, 254] width 72 height 14
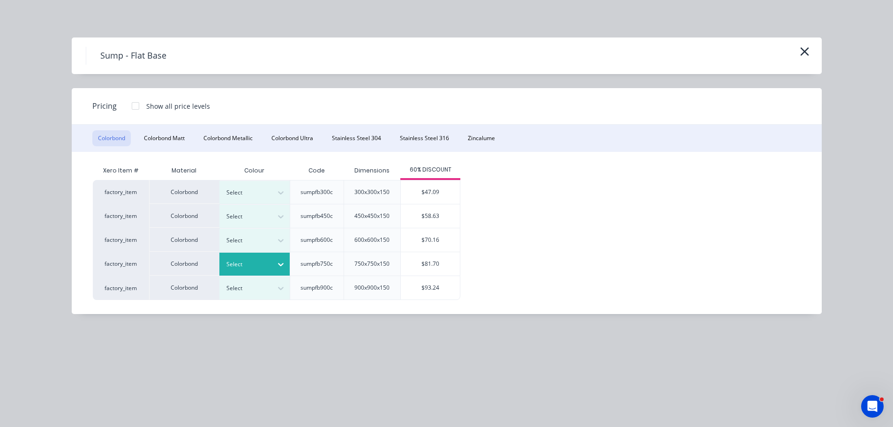
click at [277, 269] on div at bounding box center [280, 264] width 17 height 15
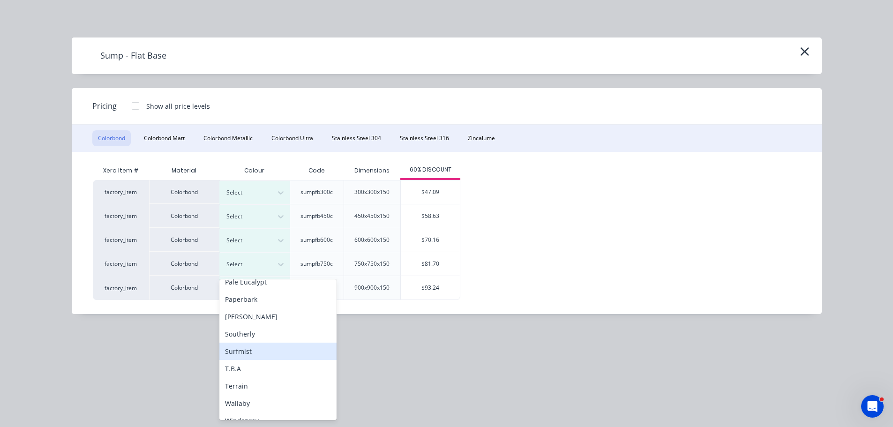
scroll to position [314, 0]
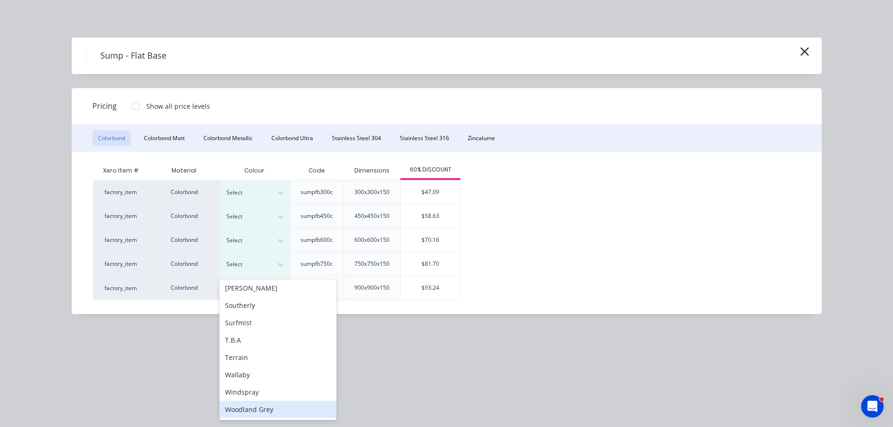
click at [274, 404] on div "Woodland Grey" at bounding box center [277, 409] width 117 height 17
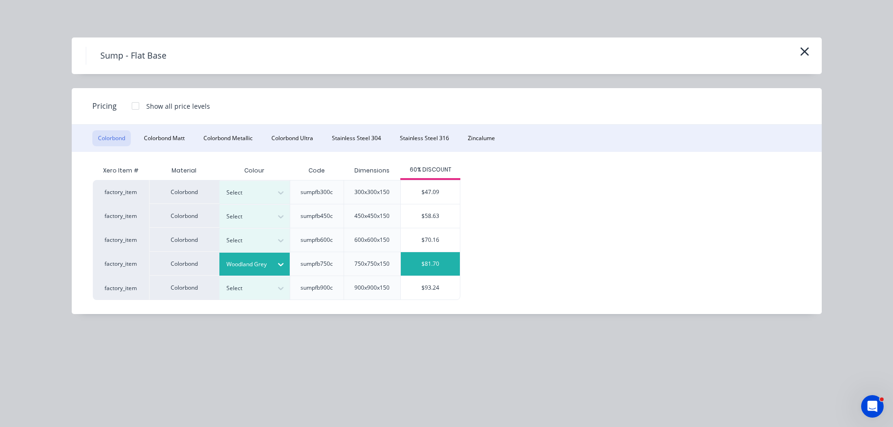
click at [424, 266] on div "$81.70" at bounding box center [430, 263] width 59 height 23
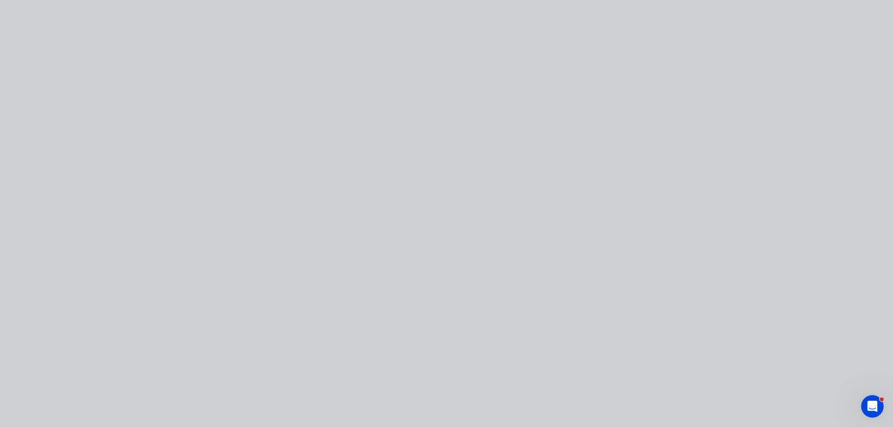
type input "$81.70"
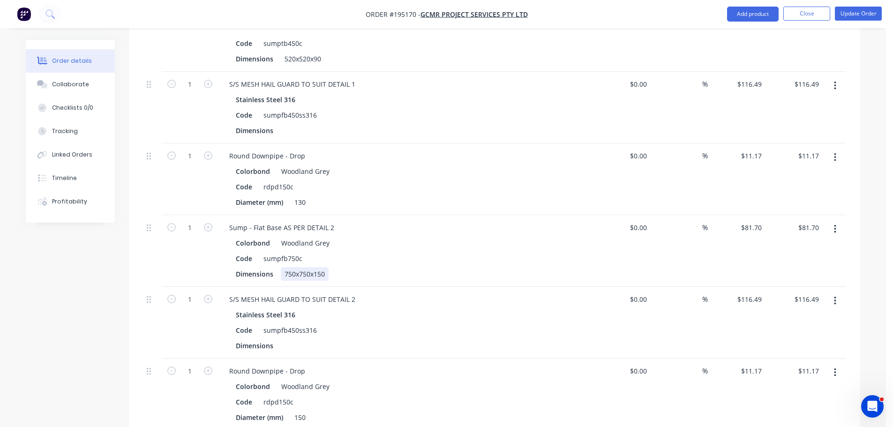
click at [291, 267] on div "750x750x150" at bounding box center [305, 274] width 48 height 14
copy div "750x750x150"
click at [843, 292] on button "button" at bounding box center [835, 300] width 22 height 17
click at [816, 319] on div "Edit" at bounding box center [801, 326] width 72 height 14
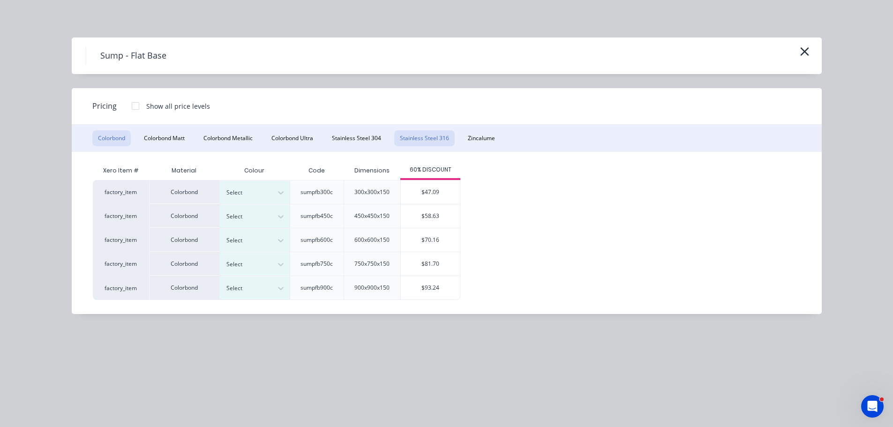
click at [447, 138] on button "Stainless Steel 316" at bounding box center [424, 138] width 60 height 16
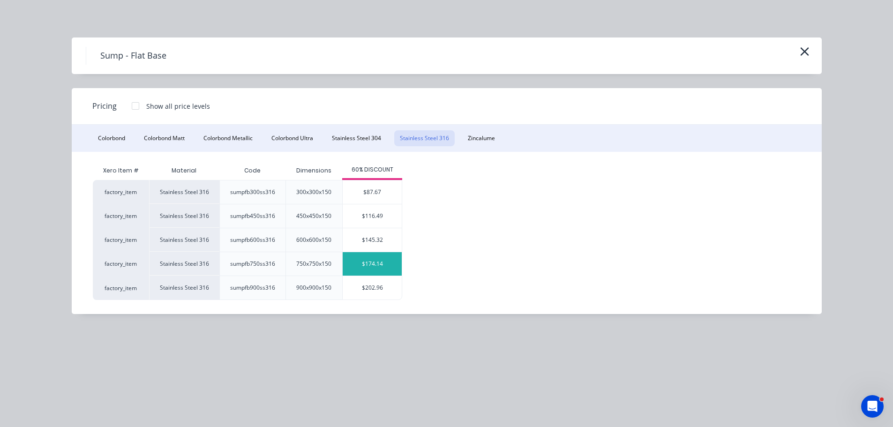
click at [369, 272] on div "$174.14" at bounding box center [372, 263] width 59 height 23
type input "$174.14"
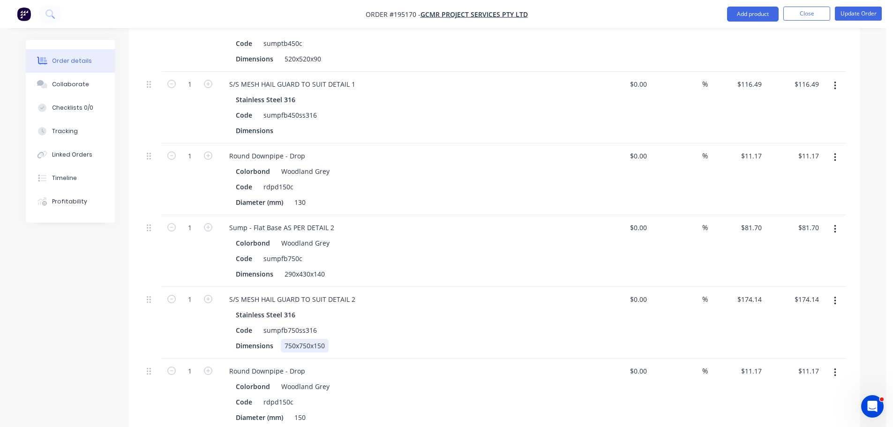
click at [309, 339] on div "750x750x150" at bounding box center [305, 346] width 48 height 14
click at [91, 304] on div "Created by [PERSON_NAME] Created [DATE] Required [DATE] Assigned to Add team me…" at bounding box center [443, 290] width 834 height 1250
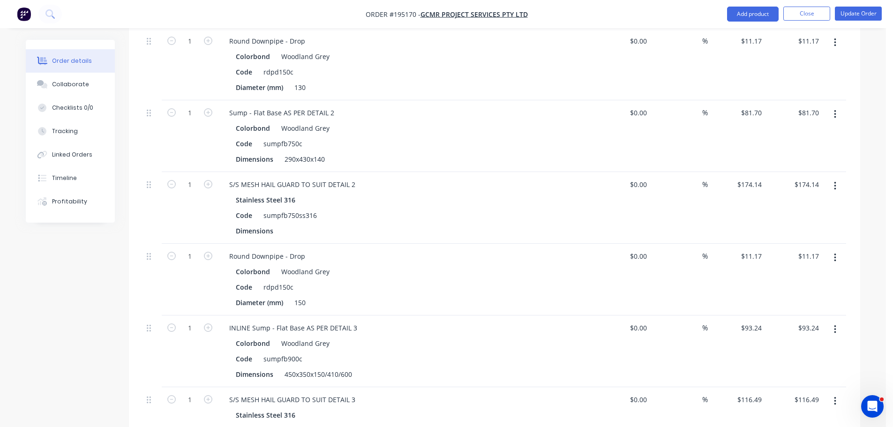
scroll to position [469, 0]
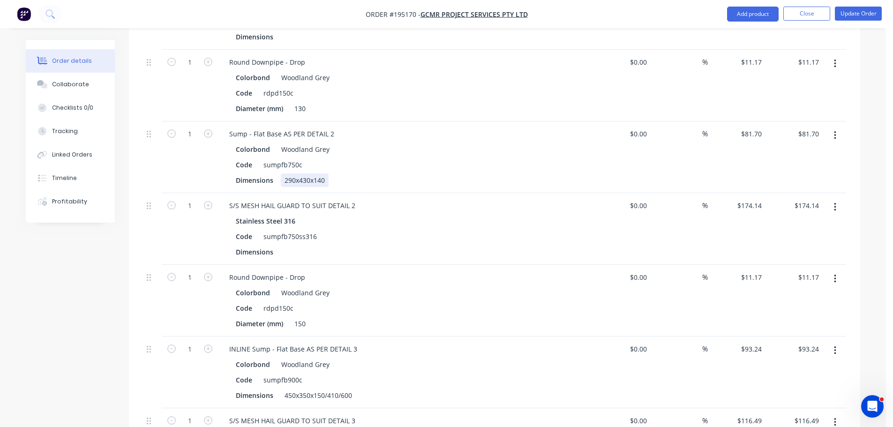
click at [320, 173] on div "290x430x140" at bounding box center [305, 180] width 48 height 14
copy div "290x430x140"
click at [839, 127] on button "button" at bounding box center [835, 135] width 22 height 17
click at [820, 153] on div "Edit" at bounding box center [801, 160] width 72 height 14
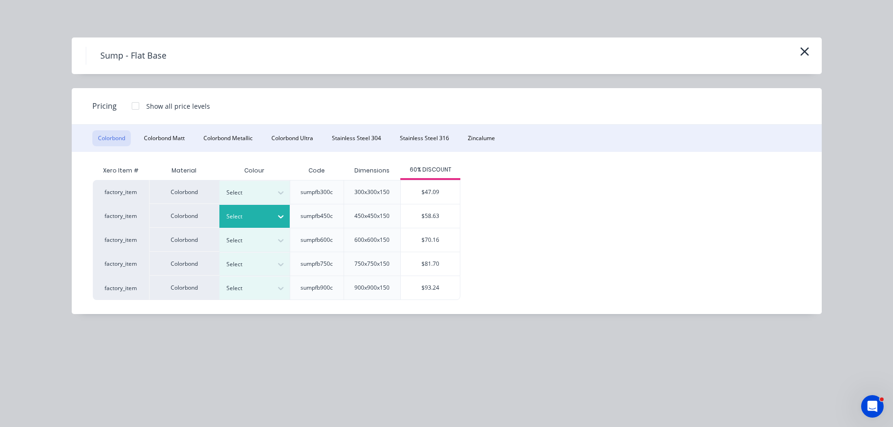
click at [253, 222] on div "Select" at bounding box center [246, 216] width 52 height 12
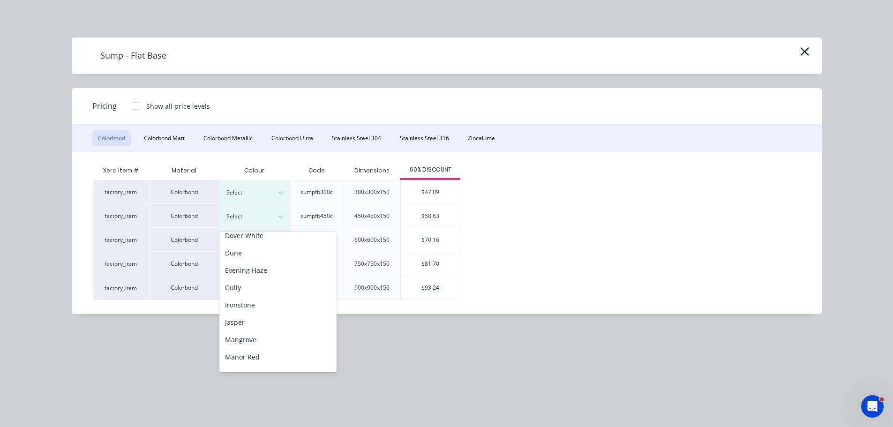
scroll to position [314, 0]
click at [256, 361] on div "Woodland Grey" at bounding box center [277, 361] width 117 height 17
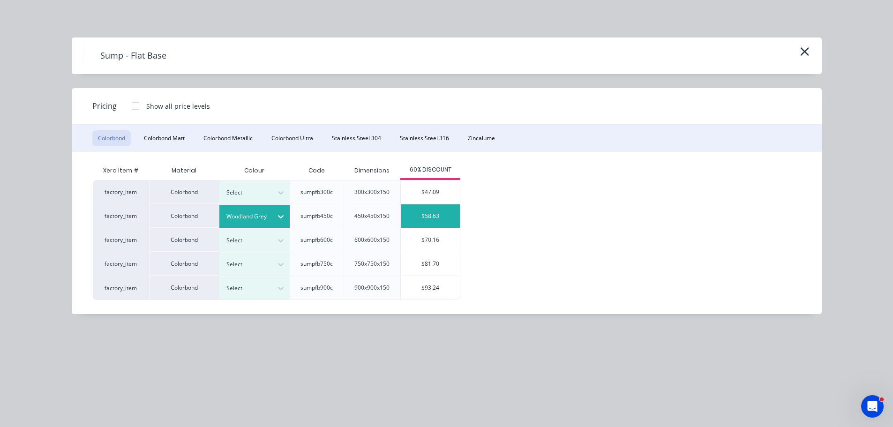
click at [437, 220] on div "$58.63" at bounding box center [430, 215] width 59 height 23
type input "$58.63"
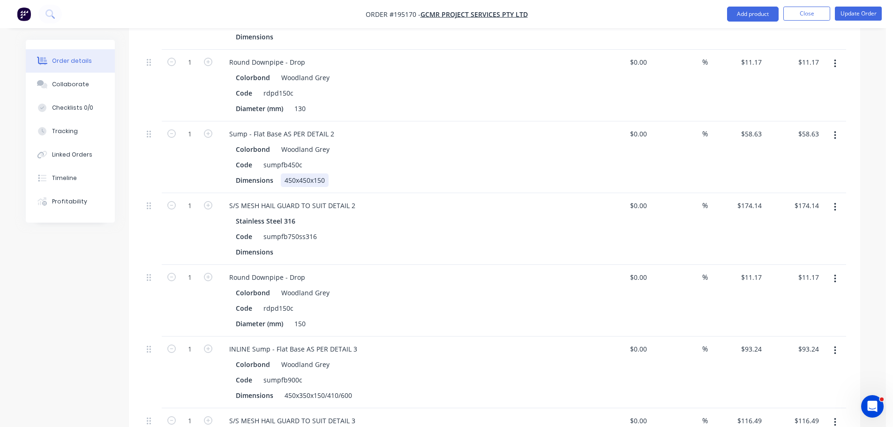
click at [297, 173] on div "450x450x150" at bounding box center [305, 180] width 48 height 14
drag, startPoint x: 59, startPoint y: 287, endPoint x: 155, endPoint y: 264, distance: 98.8
click at [60, 287] on div "Created by [PERSON_NAME] Created [DATE] Required [DATE] Assigned to Add team me…" at bounding box center [443, 196] width 834 height 1250
click at [835, 200] on button "button" at bounding box center [835, 207] width 22 height 17
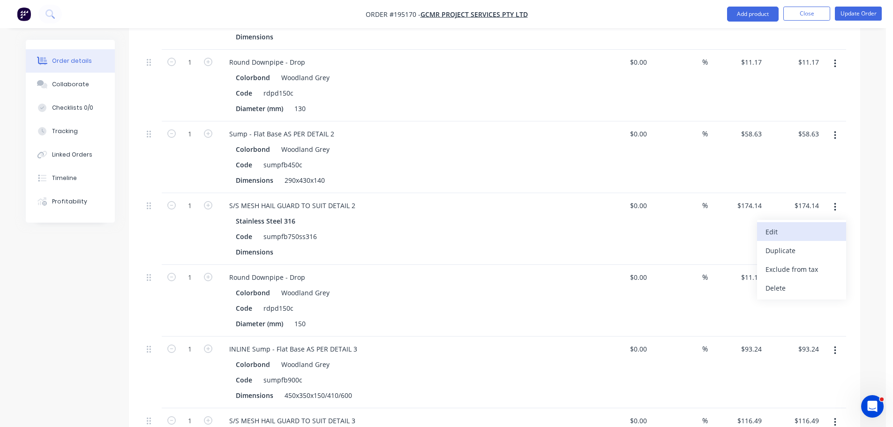
click at [828, 225] on div "Edit" at bounding box center [801, 232] width 72 height 14
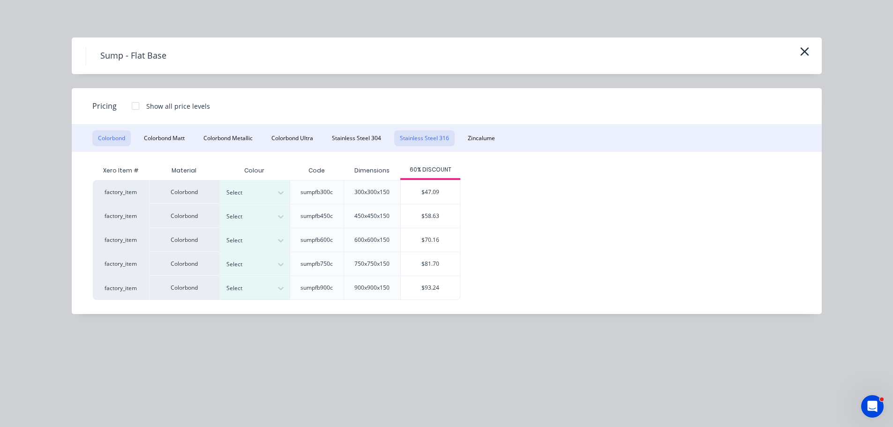
click at [433, 140] on button "Stainless Steel 316" at bounding box center [424, 138] width 60 height 16
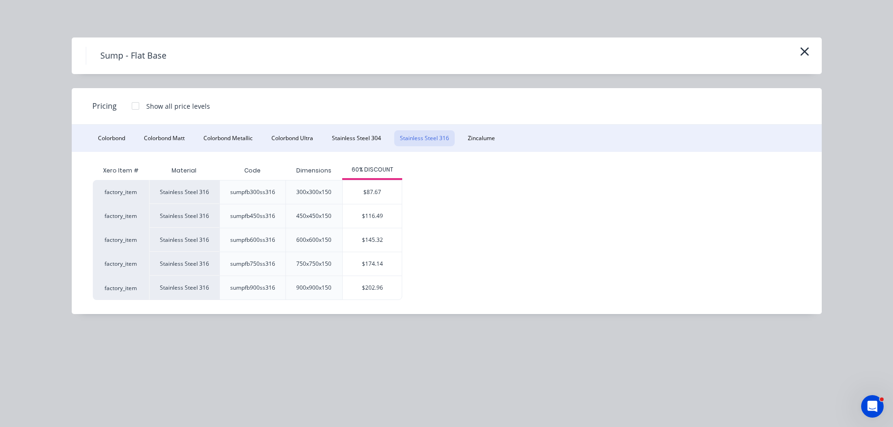
click at [376, 208] on div "$116.49" at bounding box center [372, 215] width 59 height 23
type input "$116.49"
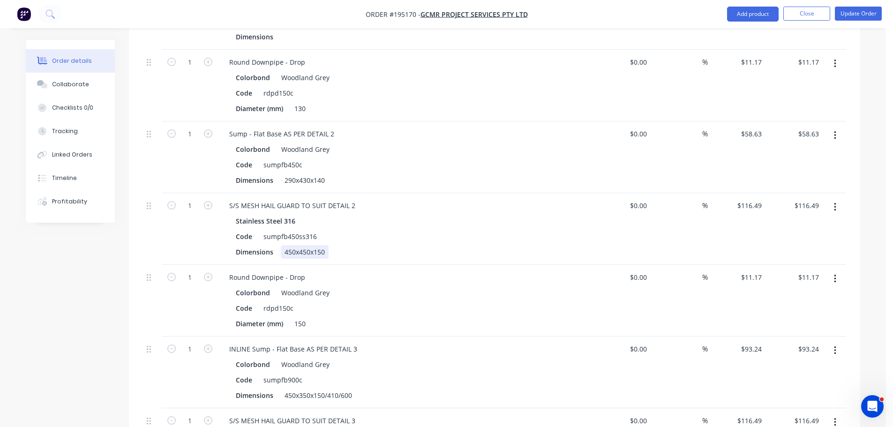
click at [298, 245] on div "450x450x150" at bounding box center [305, 252] width 48 height 14
click at [106, 281] on div "Created by [PERSON_NAME] Created [DATE] Required [DATE] Assigned to Add team me…" at bounding box center [443, 196] width 834 height 1250
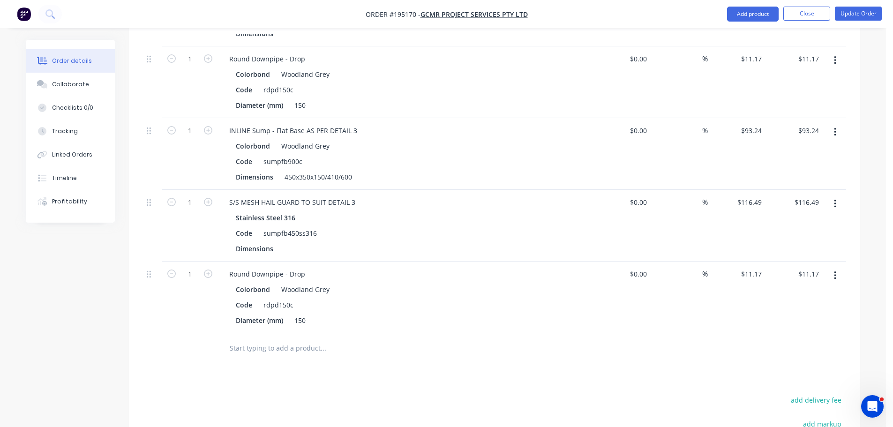
scroll to position [703, 0]
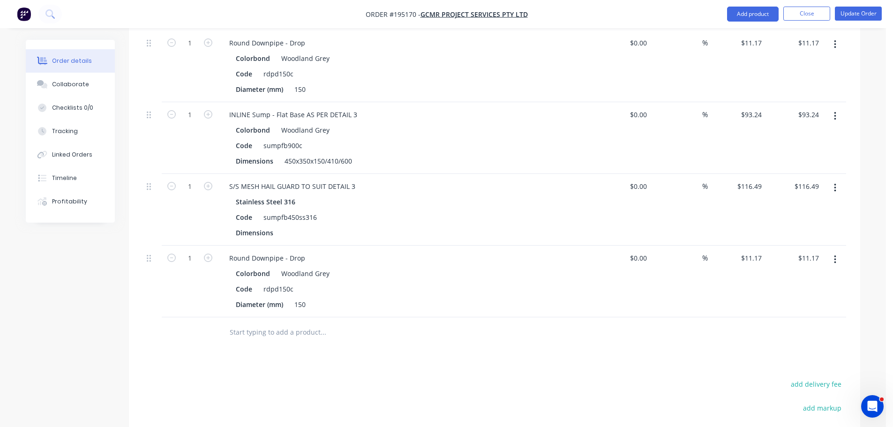
click at [833, 179] on button "button" at bounding box center [835, 187] width 22 height 17
click at [825, 206] on div "Edit" at bounding box center [801, 213] width 72 height 14
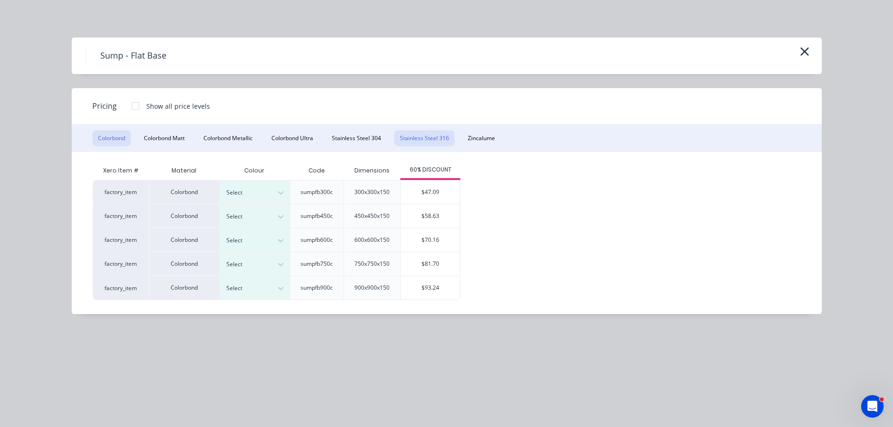
click at [431, 135] on button "Stainless Steel 316" at bounding box center [424, 138] width 60 height 16
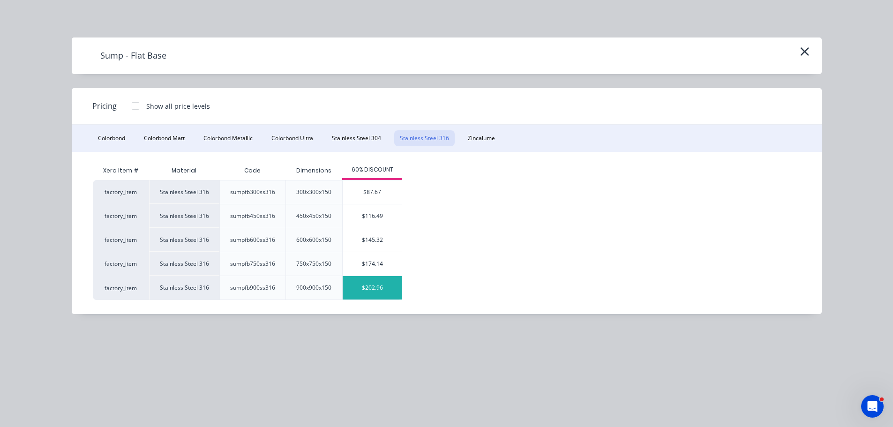
click at [389, 285] on div "$202.96" at bounding box center [372, 287] width 59 height 23
type input "$202.96"
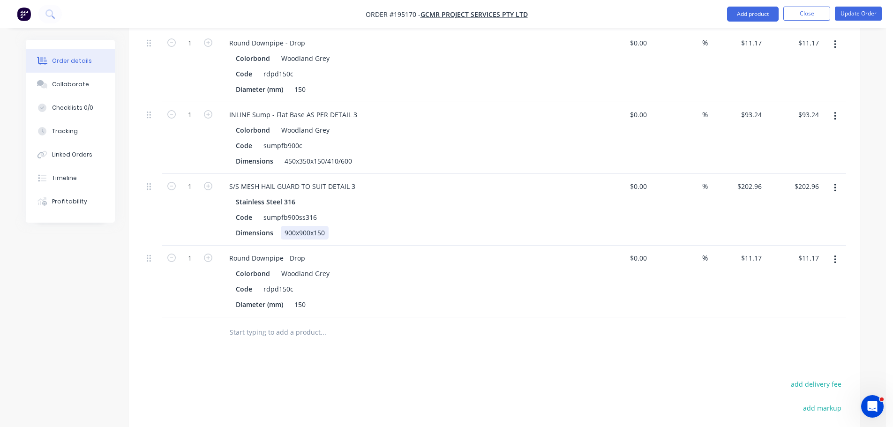
click at [306, 226] on div "900x900x150" at bounding box center [305, 233] width 48 height 14
click at [878, 13] on button "Update Order" at bounding box center [857, 14] width 47 height 14
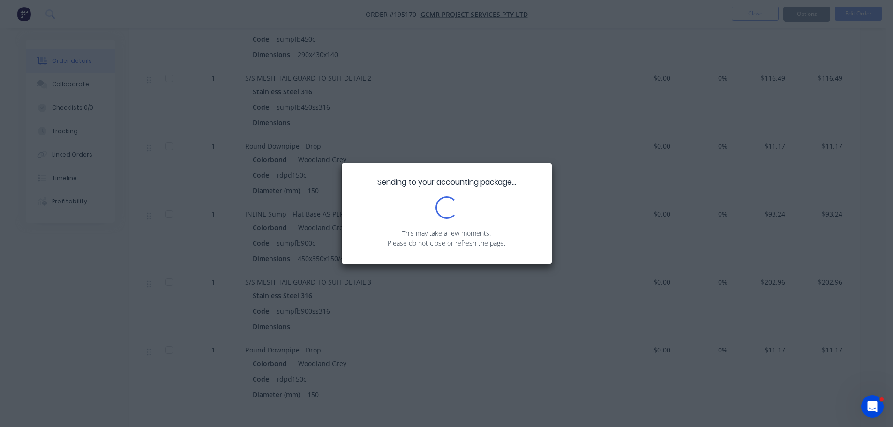
scroll to position [664, 0]
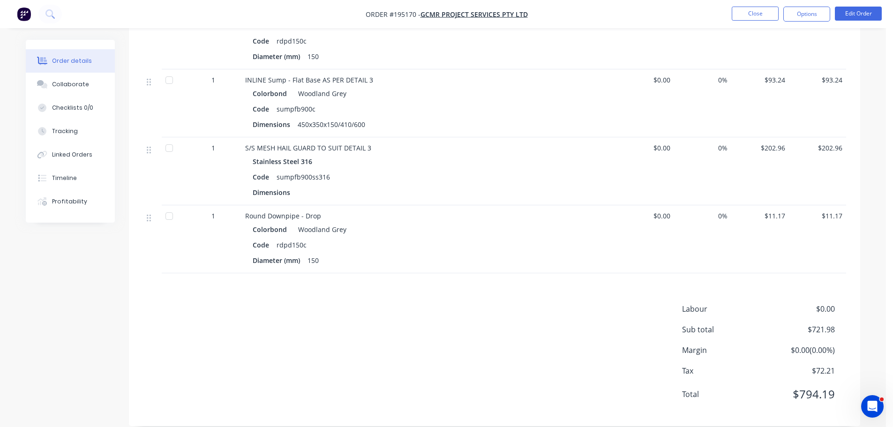
click at [311, 317] on div "Labour $0.00 Sub total $721.98 Margin $0.00 ( 0.00 %) Tax $72.21 Total $794.19" at bounding box center [494, 357] width 703 height 109
click at [739, 16] on button "Close" at bounding box center [754, 14] width 47 height 14
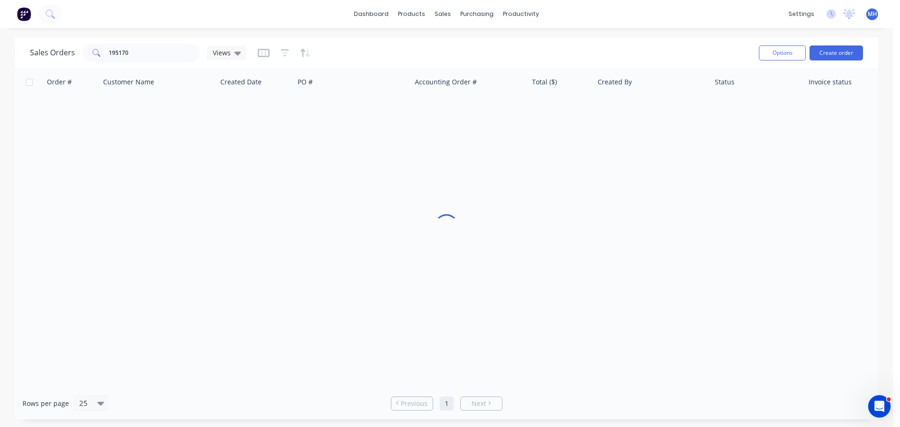
click at [146, 42] on div "Sales Orders 195170 Views" at bounding box center [390, 52] width 721 height 23
click at [146, 47] on input "195170" at bounding box center [154, 53] width 91 height 19
type input "195304"
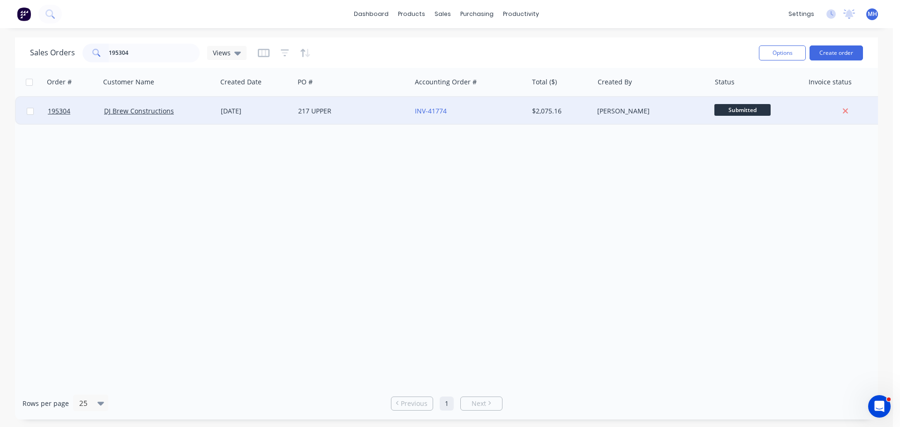
click at [193, 100] on div "DJ Brew Constructions" at bounding box center [158, 111] width 117 height 28
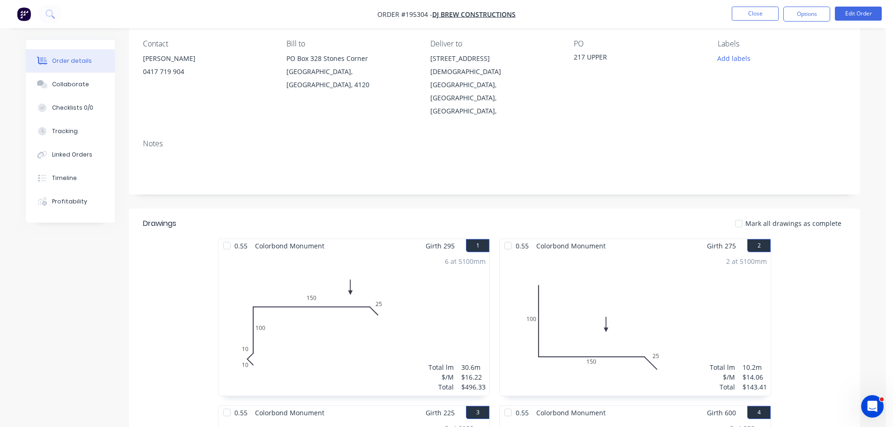
scroll to position [281, 0]
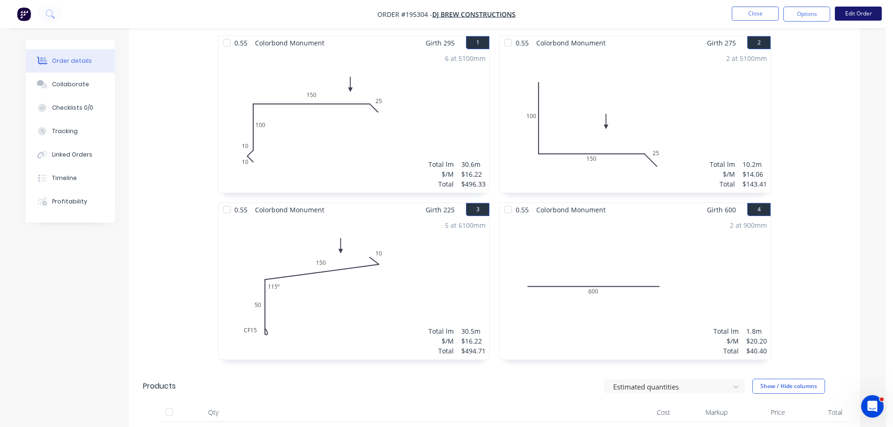
click at [857, 11] on button "Edit Order" at bounding box center [857, 14] width 47 height 14
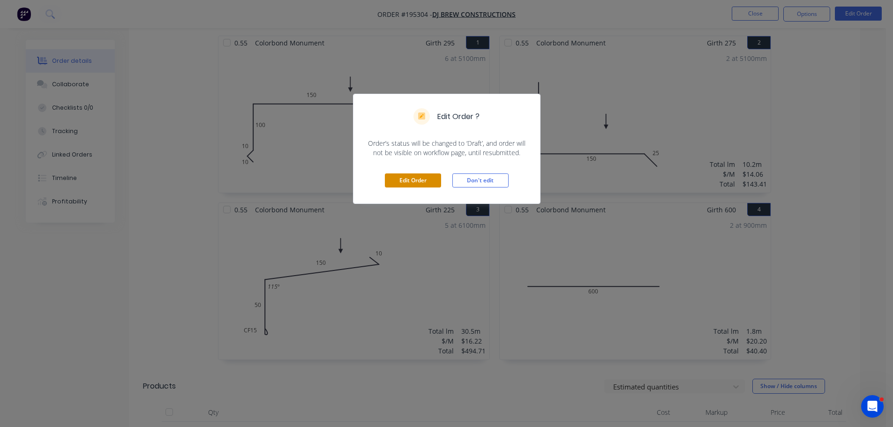
click at [408, 178] on button "Edit Order" at bounding box center [413, 180] width 56 height 14
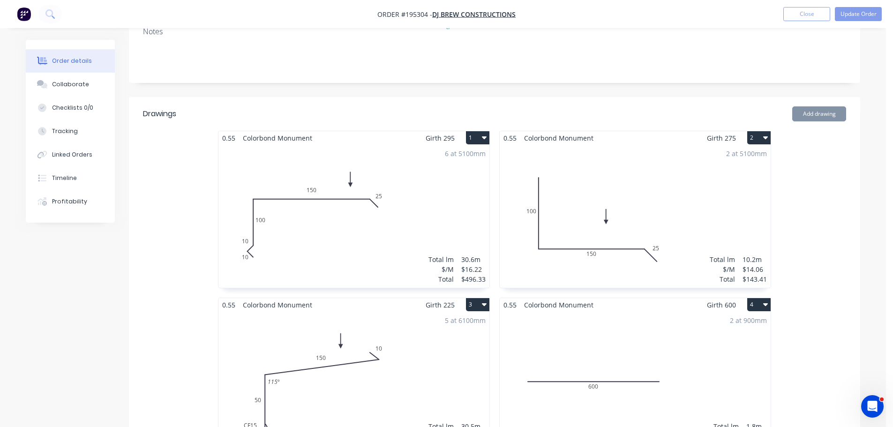
scroll to position [515, 0]
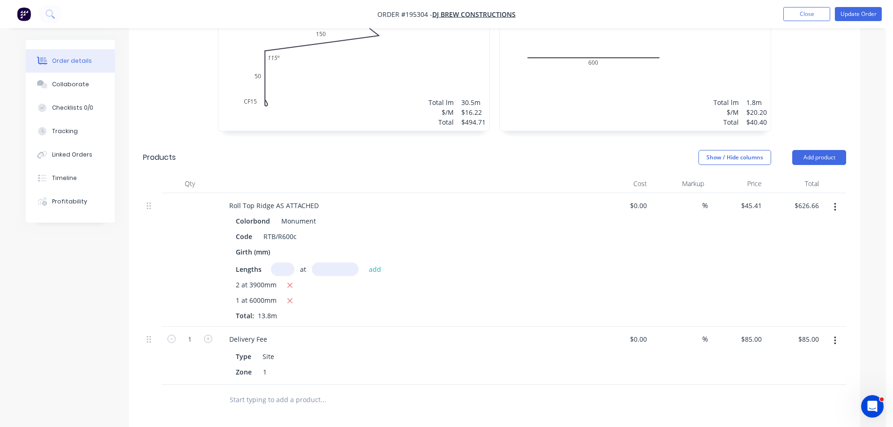
click at [836, 199] on button "button" at bounding box center [835, 207] width 22 height 17
click at [811, 225] on div "Edit" at bounding box center [801, 232] width 72 height 14
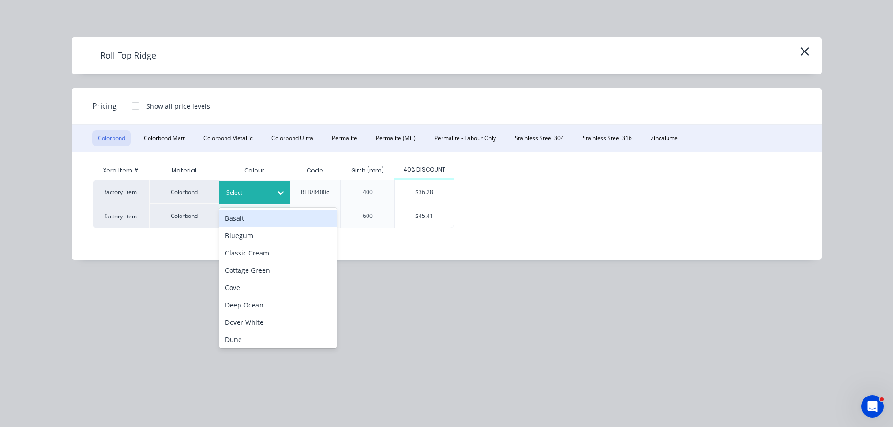
click at [286, 193] on div at bounding box center [280, 192] width 17 height 15
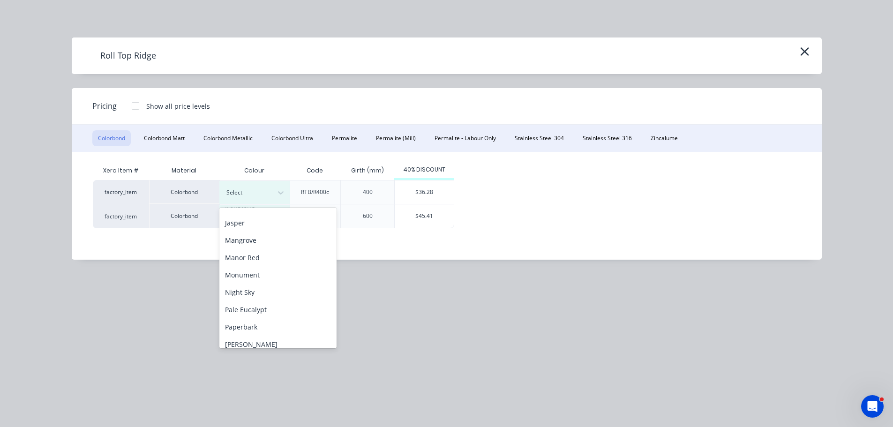
scroll to position [187, 0]
click at [256, 273] on div "Monument" at bounding box center [277, 273] width 117 height 17
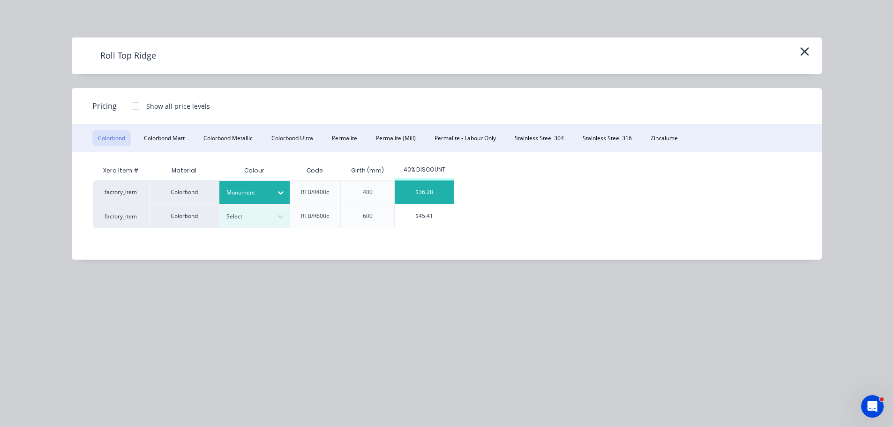
click at [442, 190] on div "$36.28" at bounding box center [424, 191] width 59 height 23
type input "$36.28"
type input "$500.66"
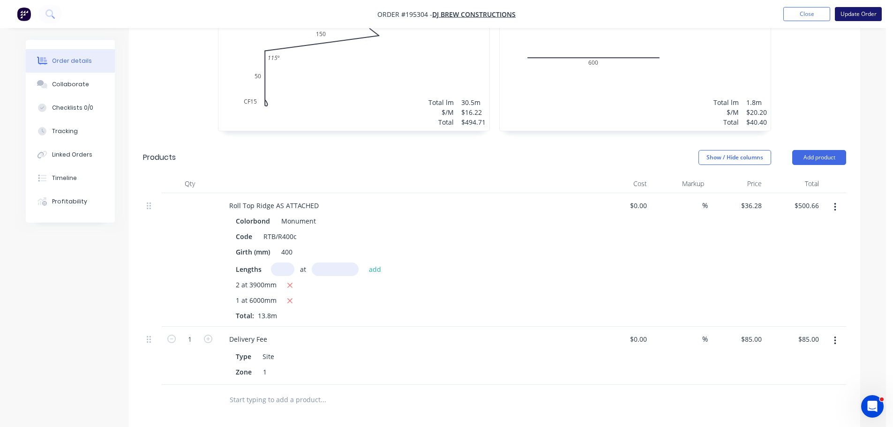
click at [852, 13] on button "Update Order" at bounding box center [857, 14] width 47 height 14
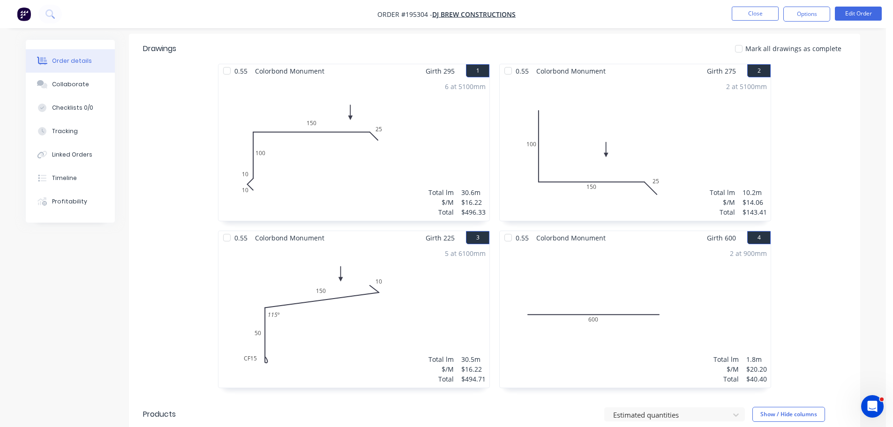
scroll to position [584, 0]
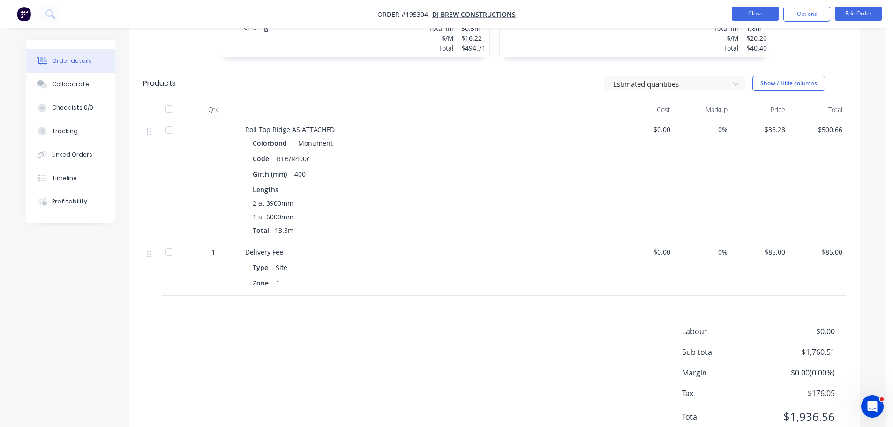
click at [754, 11] on button "Close" at bounding box center [754, 14] width 47 height 14
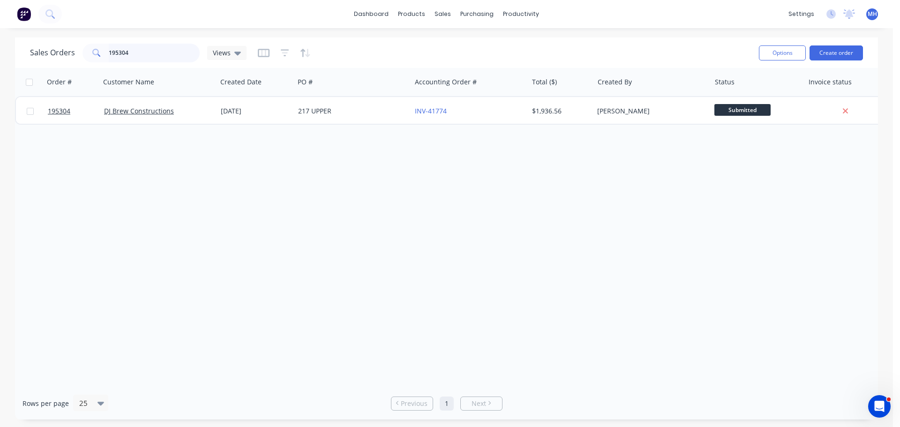
click at [150, 48] on input "195304" at bounding box center [154, 53] width 91 height 19
type input "195177"
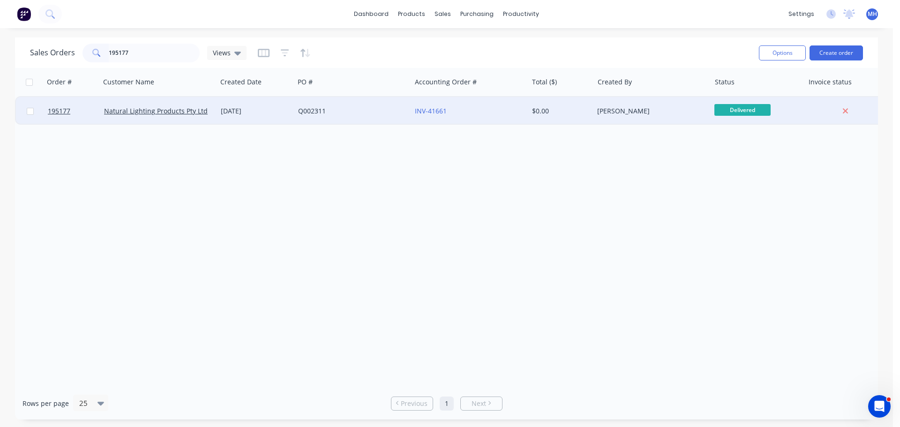
click at [343, 115] on div "Q002311" at bounding box center [350, 110] width 104 height 9
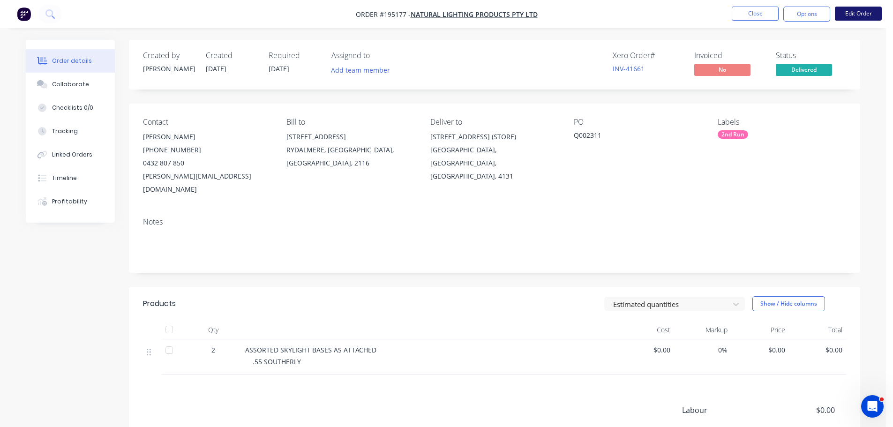
click at [855, 16] on button "Edit Order" at bounding box center [857, 14] width 47 height 14
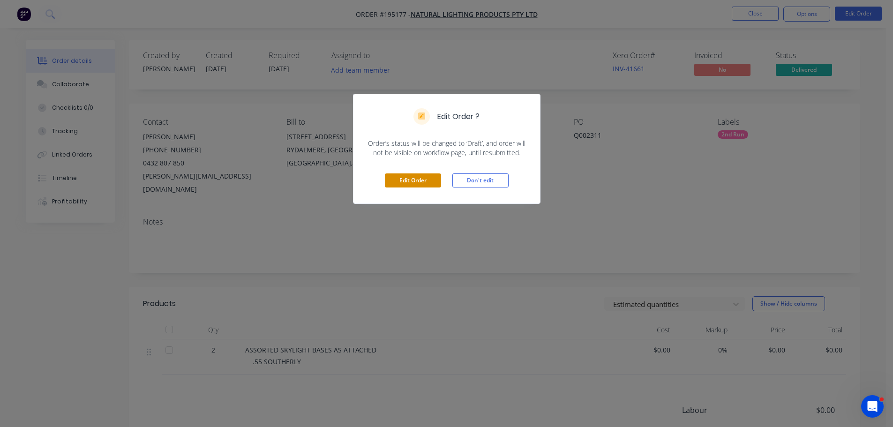
click at [434, 180] on button "Edit Order" at bounding box center [413, 180] width 56 height 14
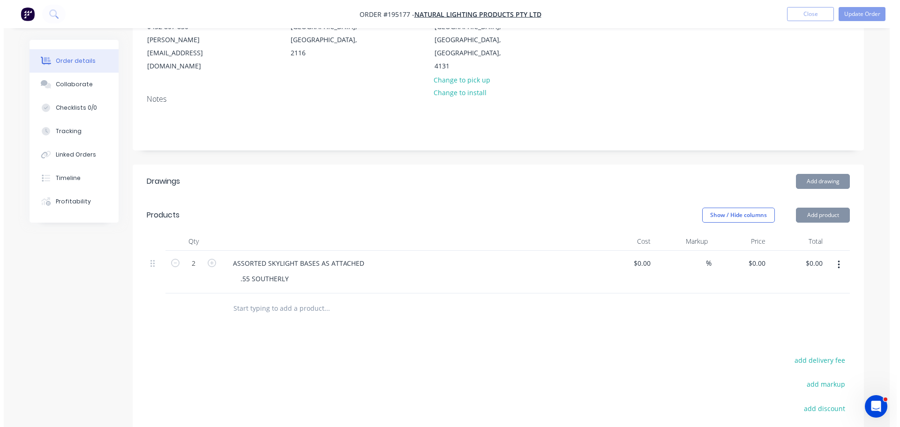
scroll to position [141, 0]
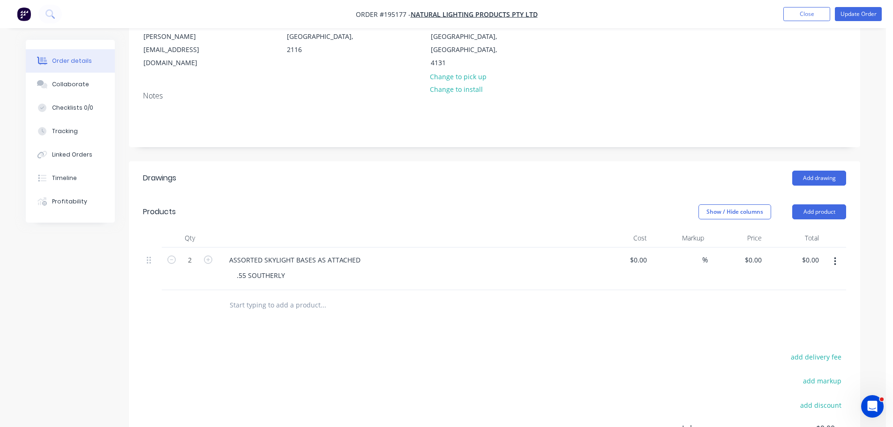
click at [759, 254] on div "$0.00 $0.00" at bounding box center [736, 268] width 58 height 43
click at [758, 253] on input "0" at bounding box center [759, 260] width 11 height 14
type input "$180.00"
type input "$360.00"
click at [640, 179] on header "Drawings Add drawing" at bounding box center [494, 178] width 731 height 34
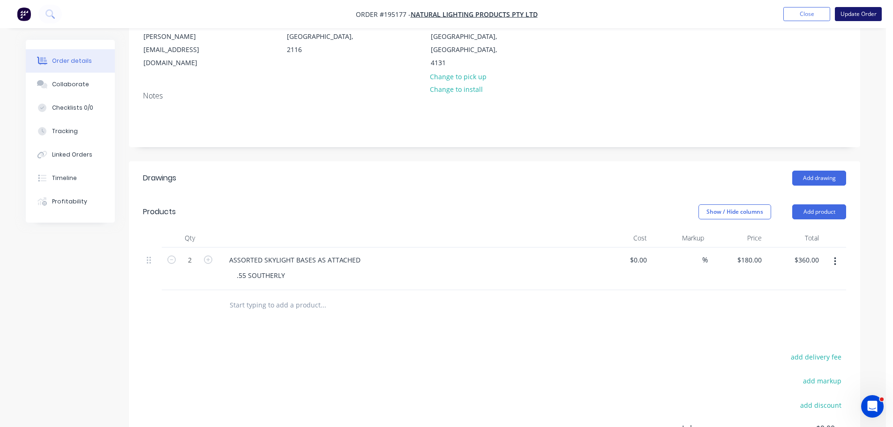
click at [858, 10] on button "Update Order" at bounding box center [857, 14] width 47 height 14
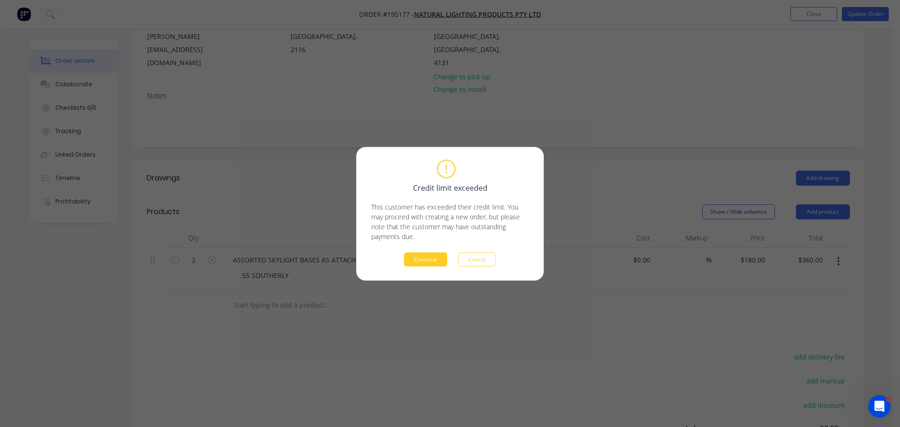
click at [423, 260] on button "Continue" at bounding box center [425, 259] width 43 height 14
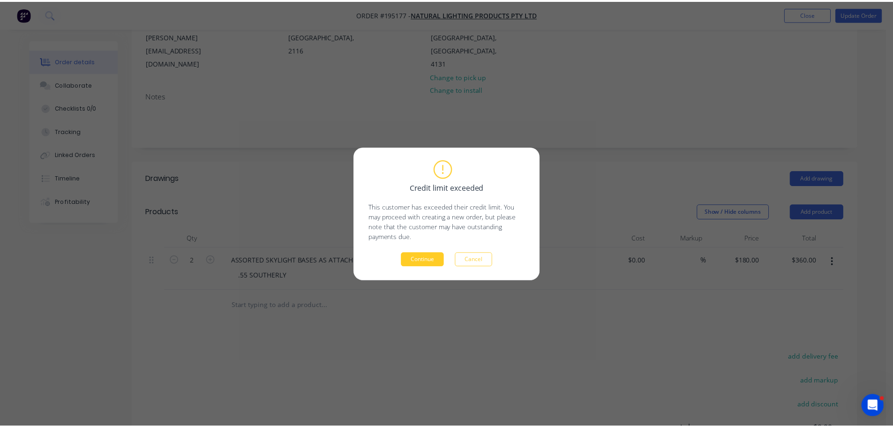
scroll to position [101, 0]
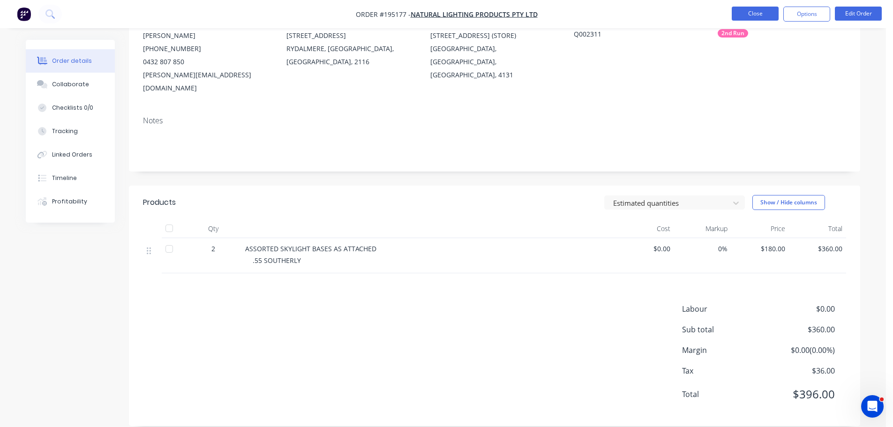
click at [765, 7] on button "Close" at bounding box center [754, 14] width 47 height 14
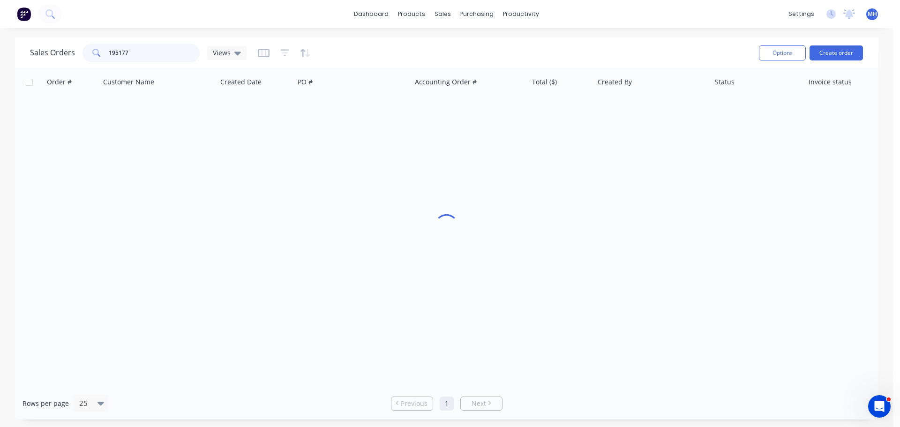
click at [157, 53] on input "195177" at bounding box center [154, 53] width 91 height 19
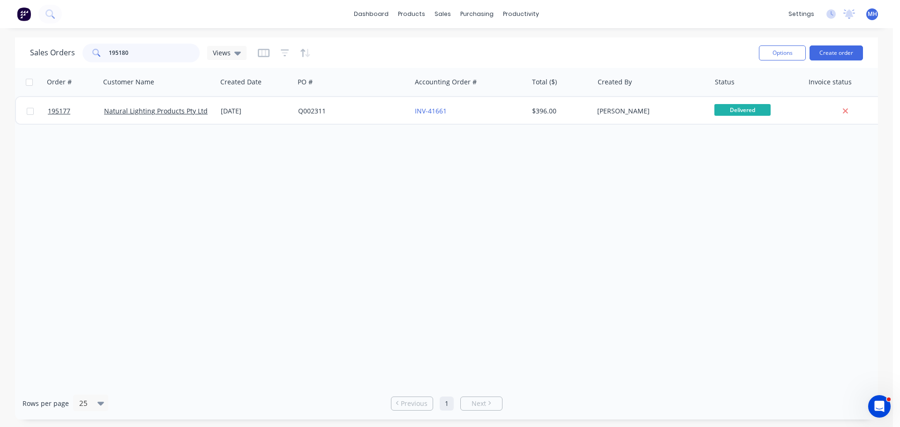
type input "195180"
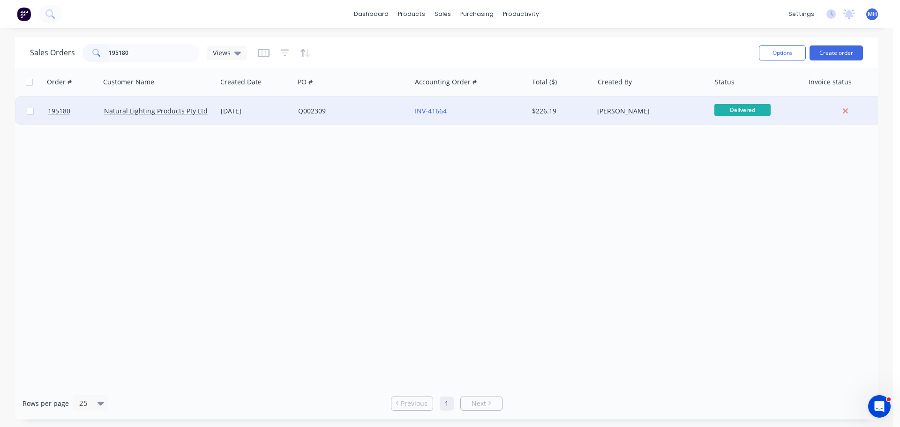
click at [253, 114] on div "[DATE]" at bounding box center [256, 110] width 70 height 9
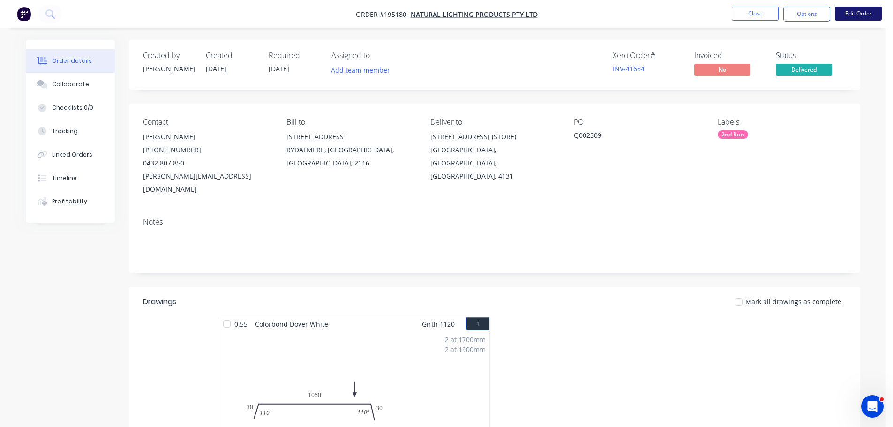
click at [850, 15] on button "Edit Order" at bounding box center [857, 14] width 47 height 14
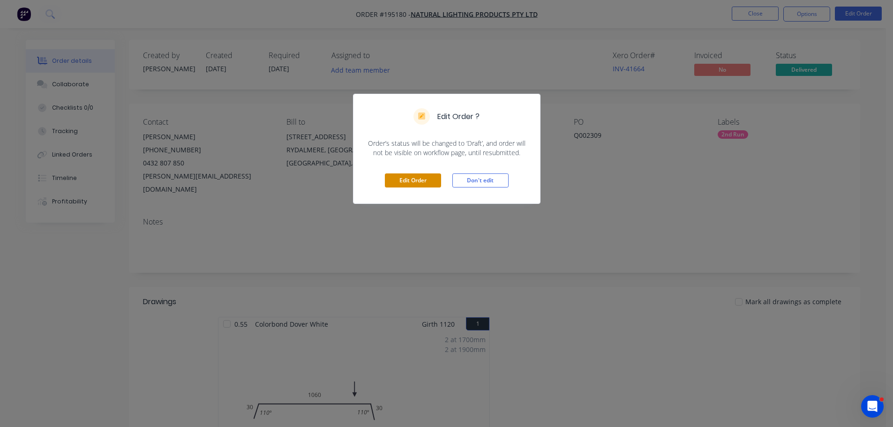
click at [406, 184] on button "Edit Order" at bounding box center [413, 180] width 56 height 14
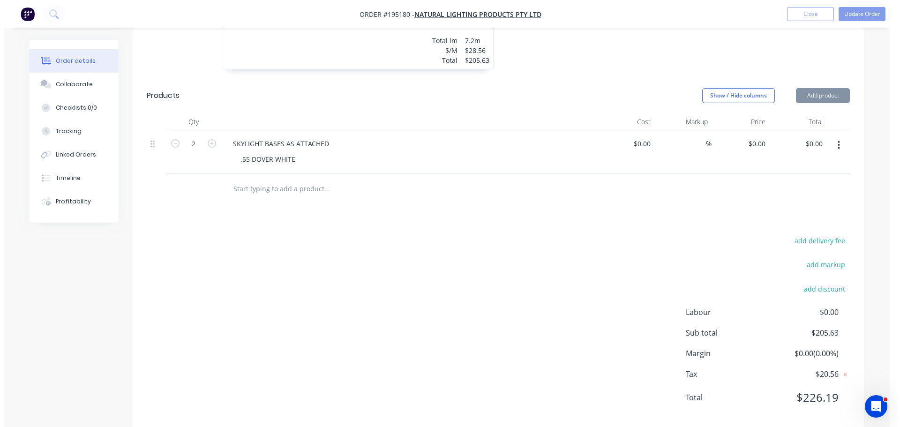
scroll to position [427, 0]
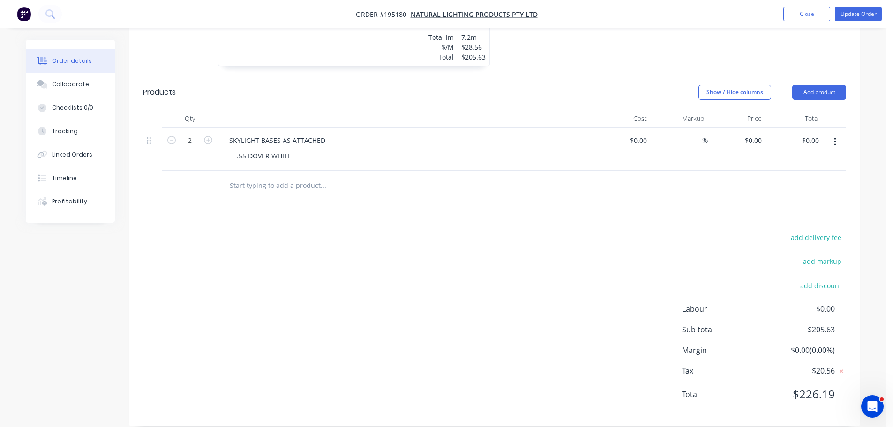
click at [762, 128] on div "$0.00 $0.00" at bounding box center [736, 149] width 58 height 43
click at [757, 134] on input "0" at bounding box center [755, 141] width 22 height 14
type input "$180.00"
type input "$360.00"
click at [752, 197] on div "Drawings Add drawing 0.55 Colorbond Dover White Girth 1120 1 0 30 1060 30 110 º…" at bounding box center [494, 150] width 731 height 551
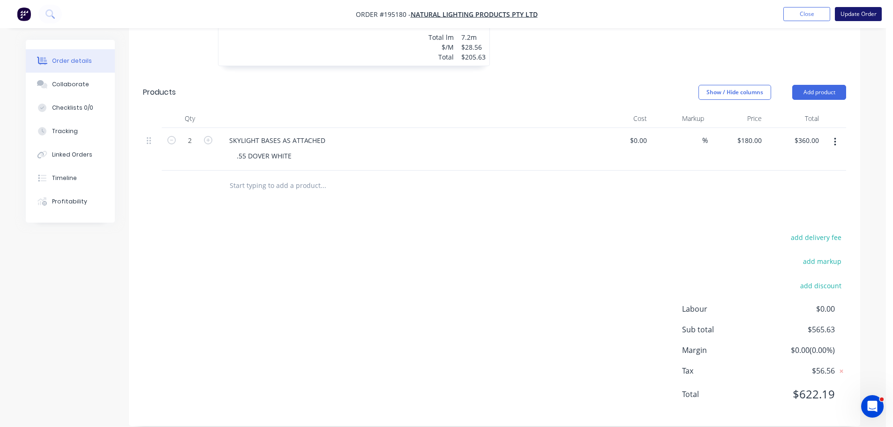
click at [852, 9] on button "Update Order" at bounding box center [857, 14] width 47 height 14
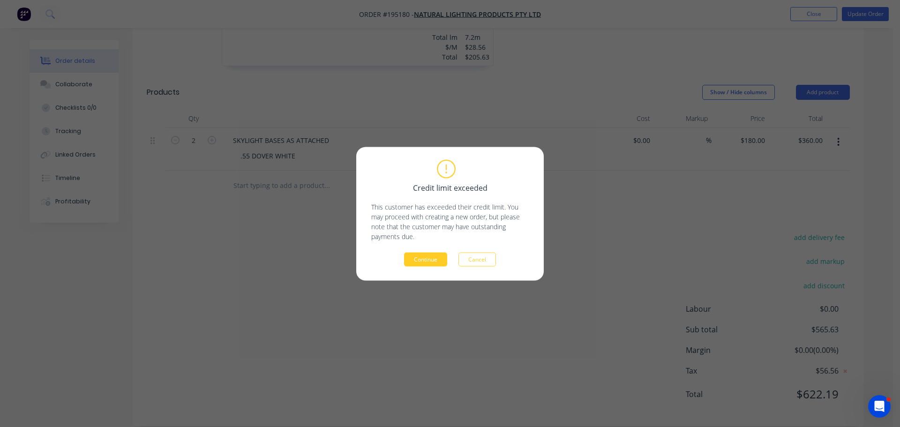
click at [428, 263] on button "Continue" at bounding box center [425, 259] width 43 height 14
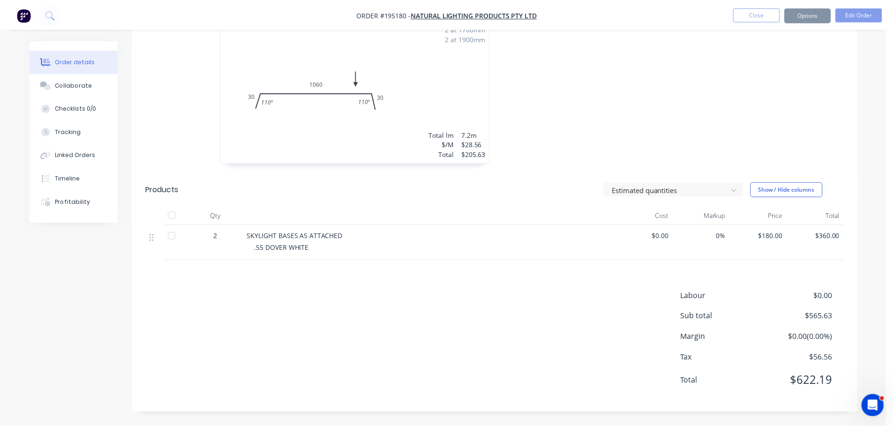
scroll to position [298, 0]
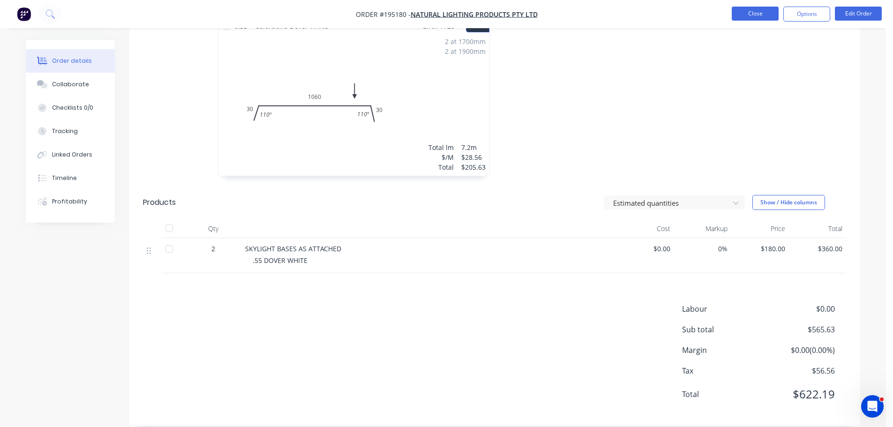
click at [754, 7] on button "Close" at bounding box center [754, 14] width 47 height 14
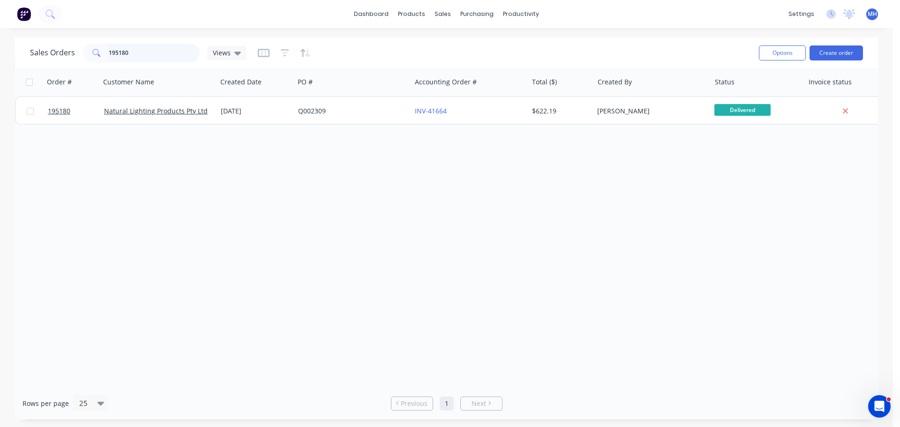
click at [184, 49] on input "195180" at bounding box center [154, 53] width 91 height 19
type input "195282"
click at [395, 54] on div "Sales Orders 195282 Views" at bounding box center [390, 52] width 721 height 23
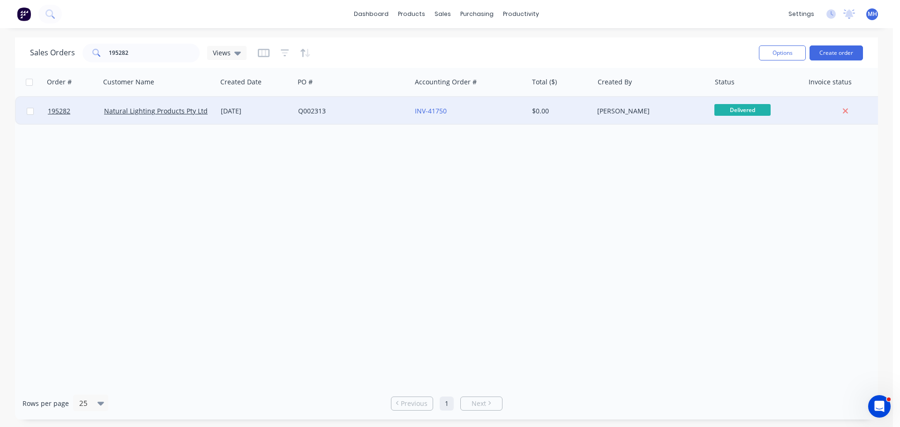
click at [388, 110] on div "Q002313" at bounding box center [350, 110] width 104 height 9
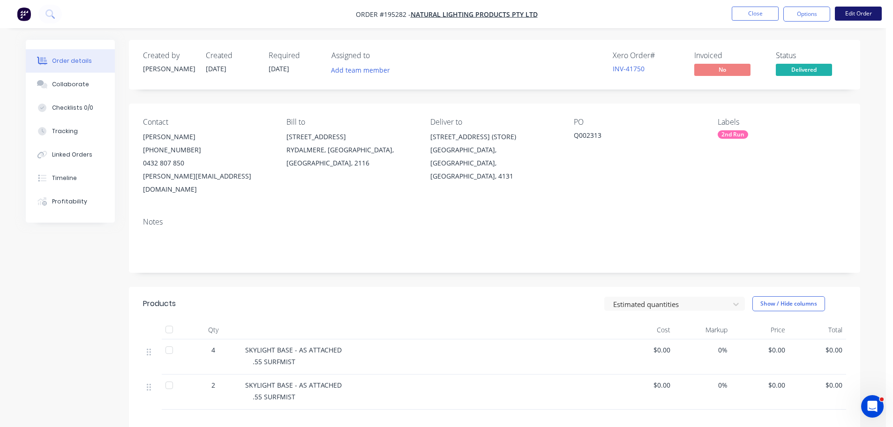
click at [844, 11] on button "Edit Order" at bounding box center [857, 14] width 47 height 14
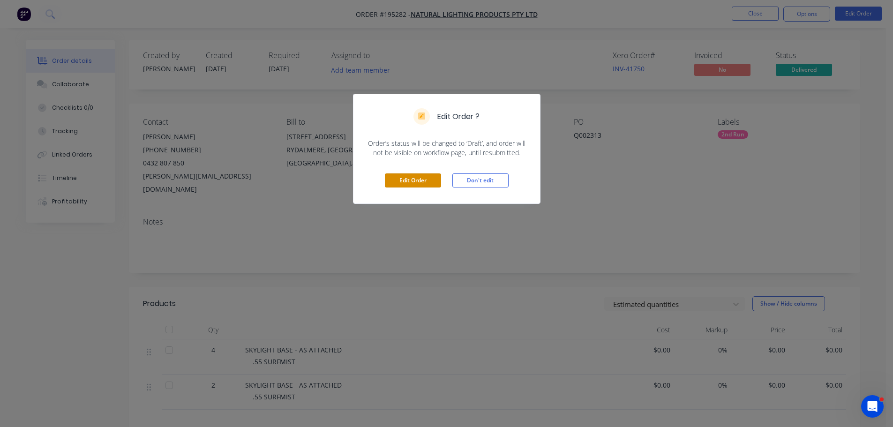
drag, startPoint x: 418, startPoint y: 182, endPoint x: 449, endPoint y: 177, distance: 30.9
click at [417, 182] on button "Edit Order" at bounding box center [413, 180] width 56 height 14
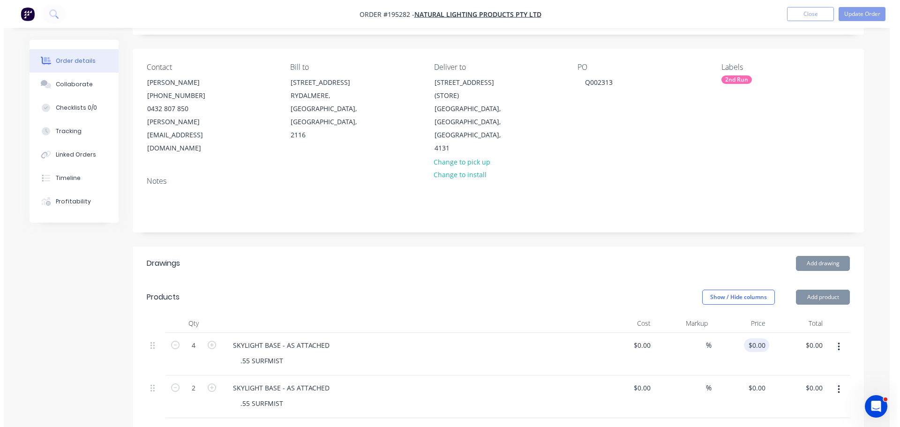
scroll to position [141, 0]
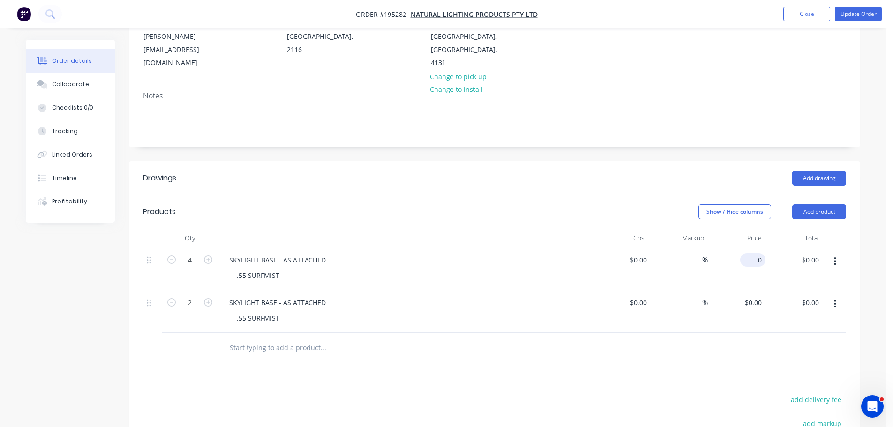
click at [758, 253] on input "0" at bounding box center [755, 260] width 22 height 14
type input "$180.00"
type input "$720.00"
drag, startPoint x: 751, startPoint y: 294, endPoint x: 745, endPoint y: 293, distance: 6.2
click at [749, 294] on div "0 $0.00" at bounding box center [736, 311] width 58 height 43
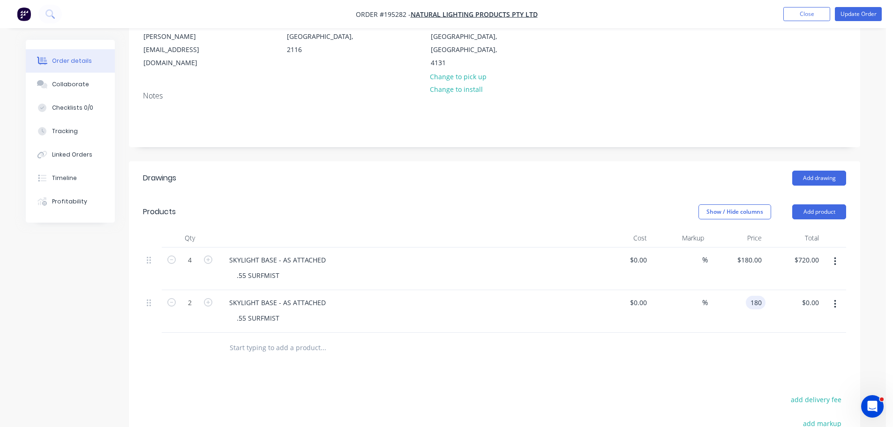
type input "$180.00"
type input "$360.00"
click at [613, 195] on header "Products Show / Hide columns Add product" at bounding box center [494, 212] width 731 height 34
click at [856, 21] on button "Update Order" at bounding box center [857, 14] width 47 height 14
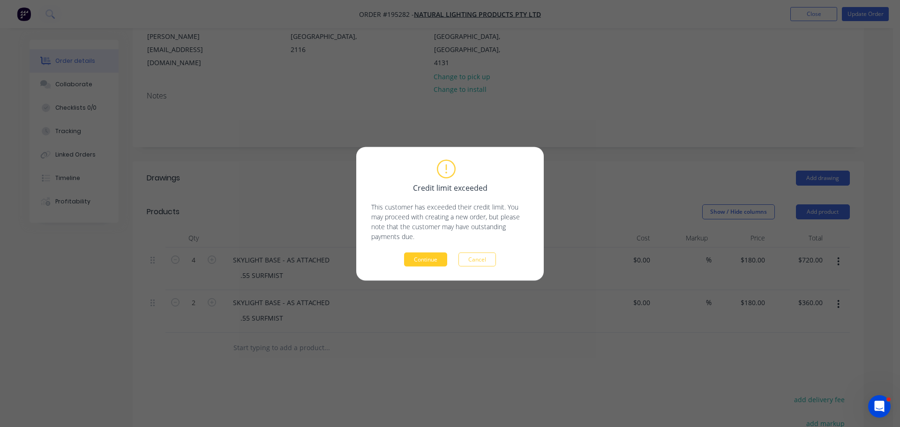
click at [413, 253] on button "Continue" at bounding box center [425, 259] width 43 height 14
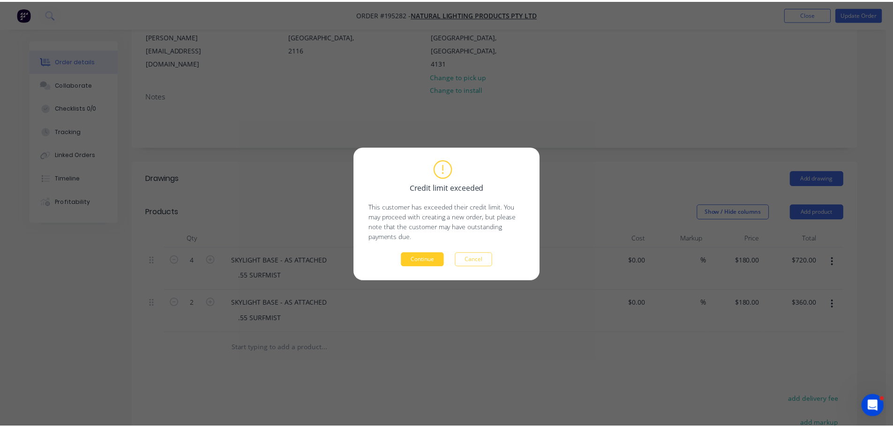
scroll to position [136, 0]
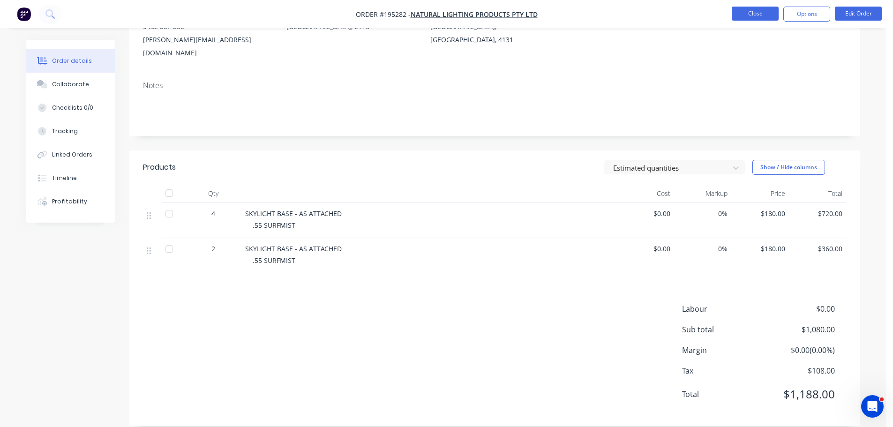
click at [756, 15] on button "Close" at bounding box center [754, 14] width 47 height 14
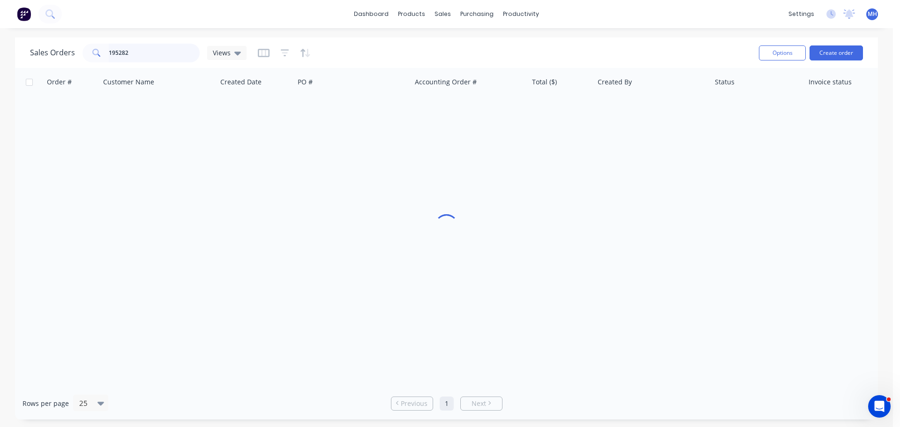
click at [144, 51] on input "195282" at bounding box center [154, 53] width 91 height 19
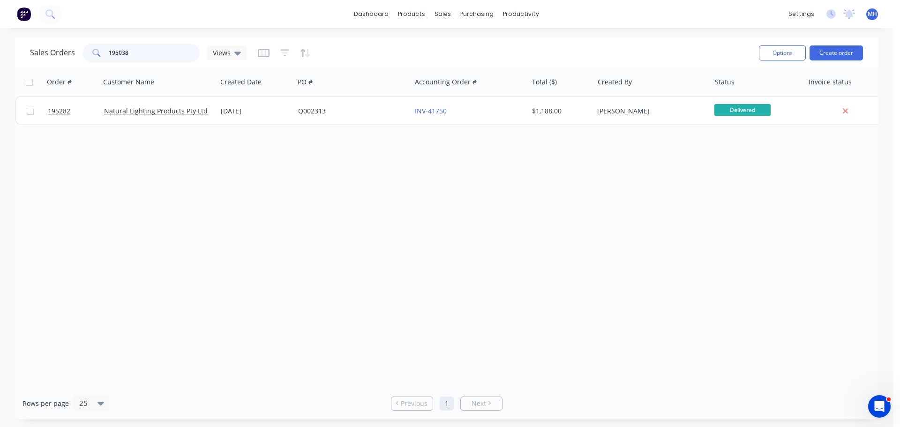
type input "195038"
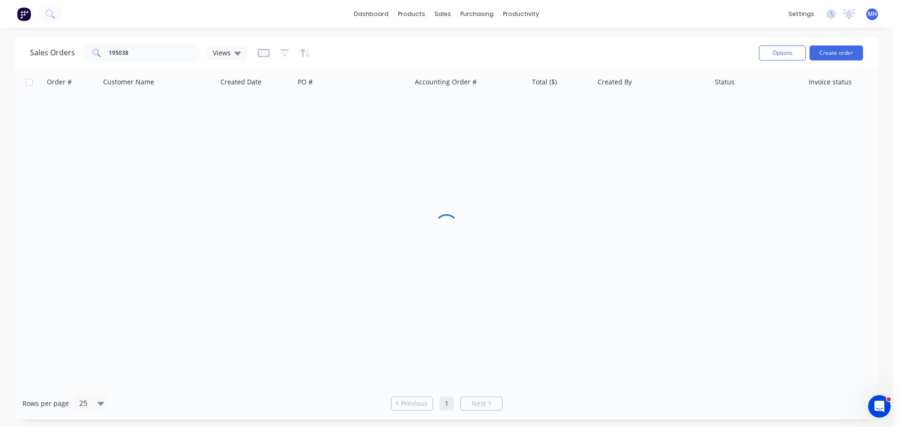
click at [312, 45] on div "Sales Orders 195038 Views" at bounding box center [390, 52] width 721 height 23
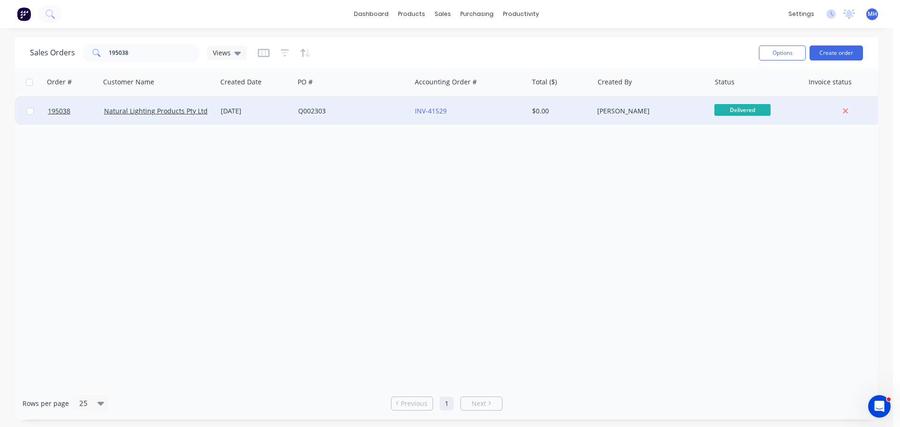
click at [317, 112] on div "Q002303" at bounding box center [350, 110] width 104 height 9
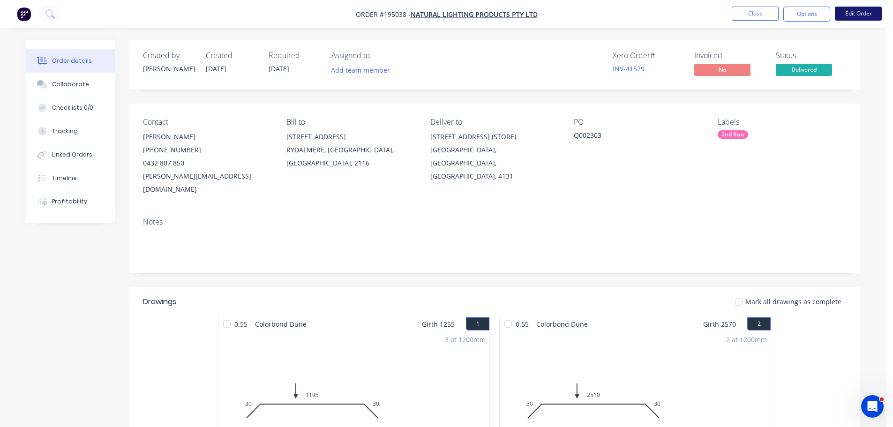
click at [855, 16] on button "Edit Order" at bounding box center [857, 14] width 47 height 14
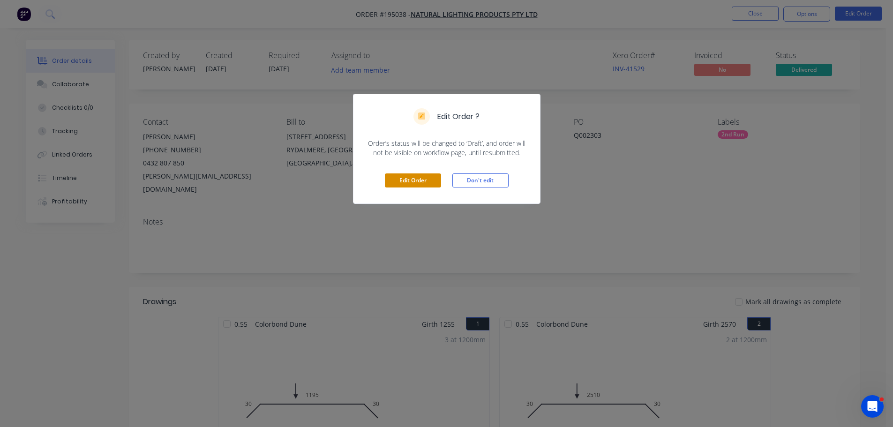
click at [420, 185] on button "Edit Order" at bounding box center [413, 180] width 56 height 14
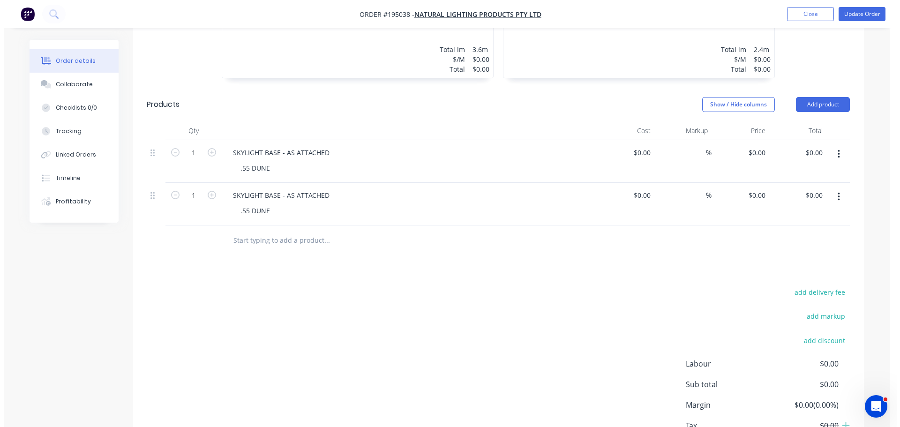
scroll to position [422, 0]
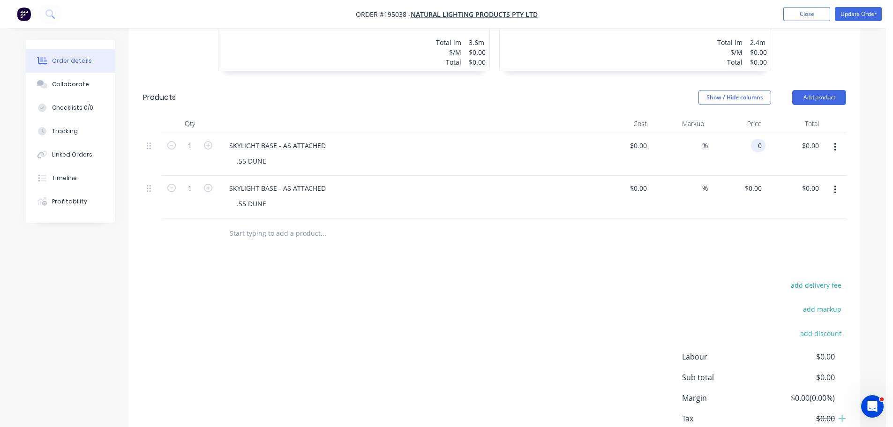
click at [756, 139] on input "0" at bounding box center [759, 146] width 11 height 14
type input "$180.00"
click at [754, 182] on div "$0.00 $0.00" at bounding box center [736, 197] width 58 height 43
click at [751, 181] on div "0 $0.00" at bounding box center [752, 188] width 25 height 14
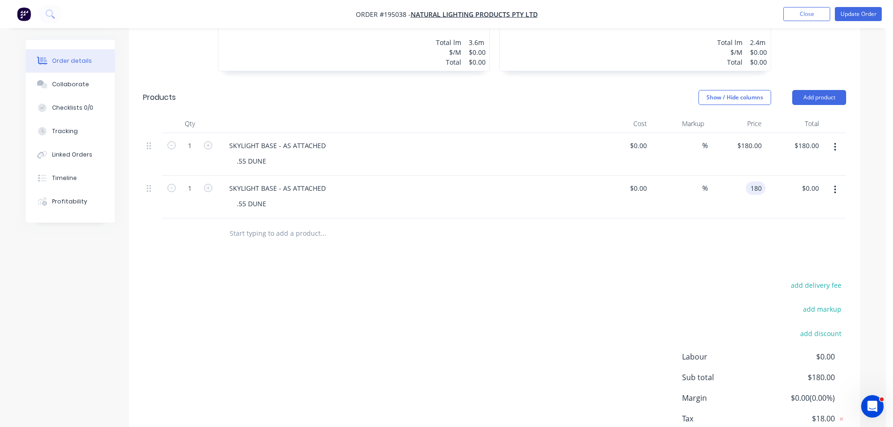
type input "$180.00"
click at [684, 259] on div "Drawings Add drawing 0.55 Colorbond Dune Girth 1255 1 0 30 1195 30 0 30 1195 30…" at bounding box center [494, 177] width 731 height 594
click at [866, 18] on button "Update Order" at bounding box center [857, 14] width 47 height 14
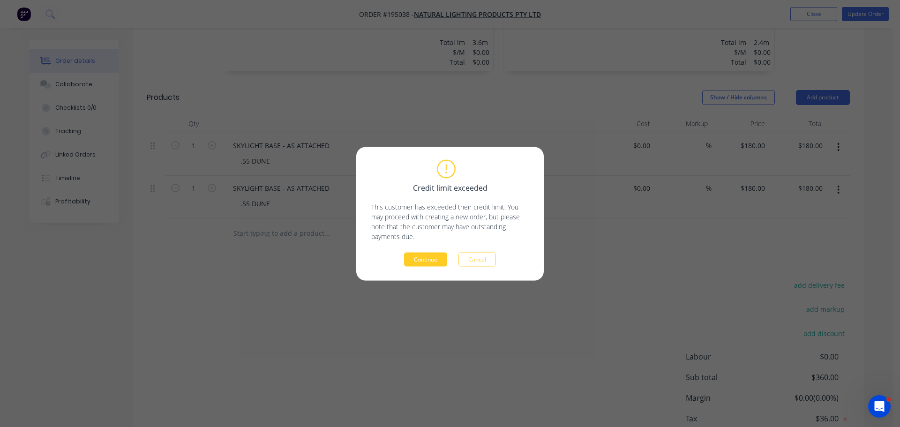
click at [437, 257] on button "Continue" at bounding box center [425, 259] width 43 height 14
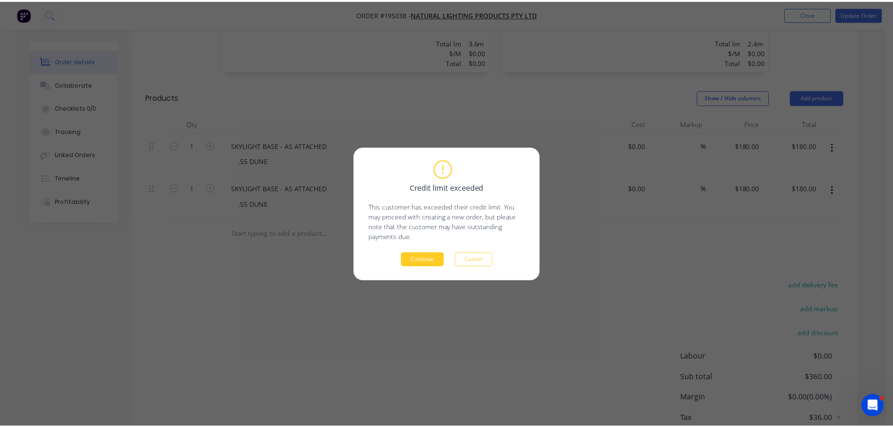
scroll to position [352, 0]
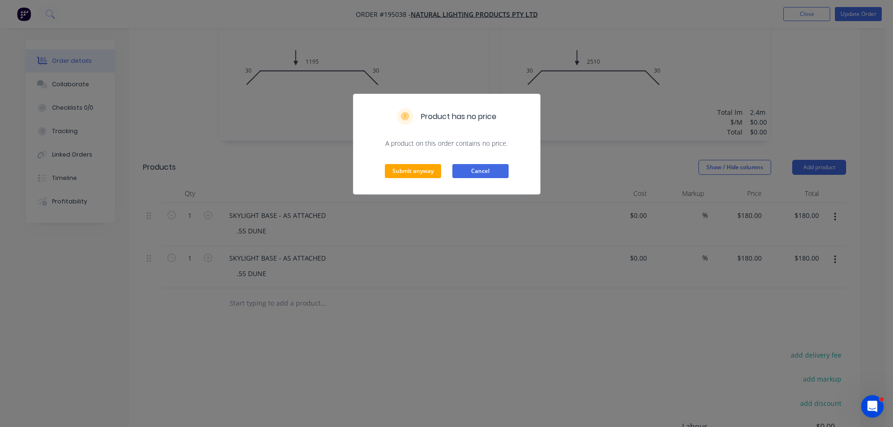
click at [485, 169] on button "Cancel" at bounding box center [480, 171] width 56 height 14
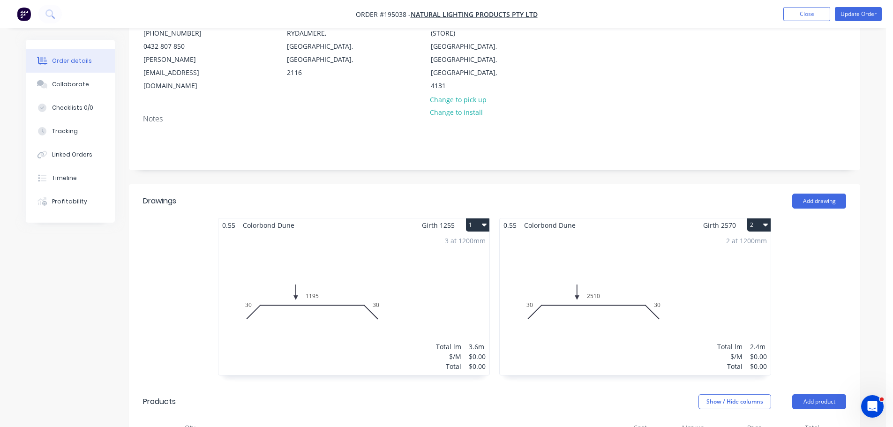
click at [434, 268] on div "3 at 1200mm Total lm $/M Total 3.6m $0.00 $0.00" at bounding box center [353, 303] width 271 height 143
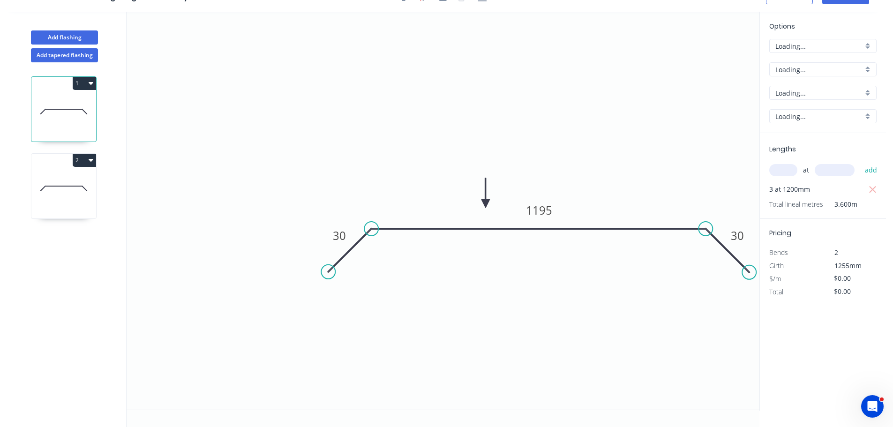
scroll to position [17, 0]
click at [841, 276] on input "$0.00" at bounding box center [850, 278] width 32 height 13
type input "$29.86"
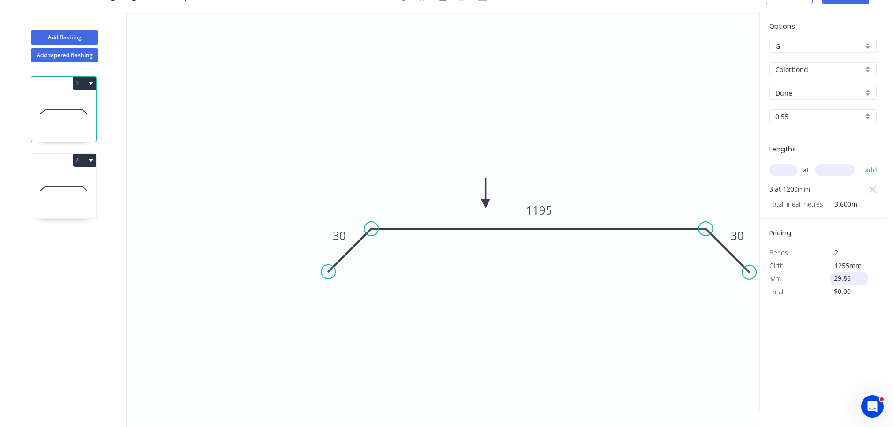
type input "$107.50"
click at [65, 189] on icon at bounding box center [63, 188] width 65 height 60
type input "$0.00"
click at [841, 279] on input "$0.00" at bounding box center [850, 278] width 32 height 13
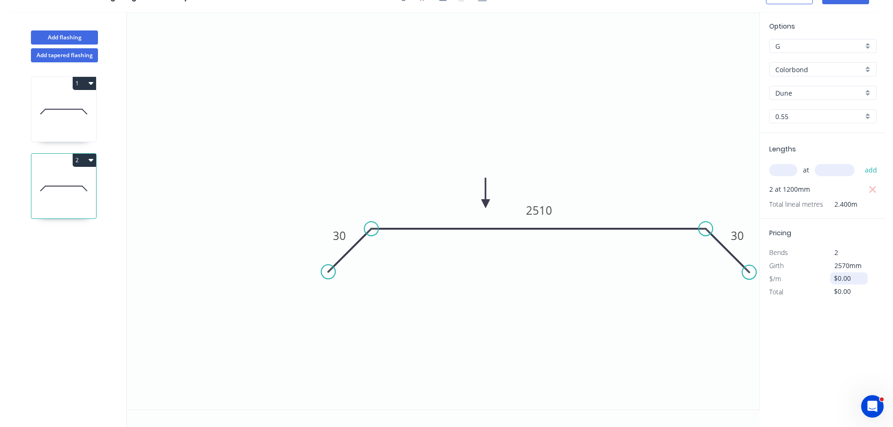
click at [840, 279] on input "$0.00" at bounding box center [850, 278] width 32 height 13
click at [838, 279] on input "$0.00" at bounding box center [850, 278] width 32 height 13
type input "$61.16"
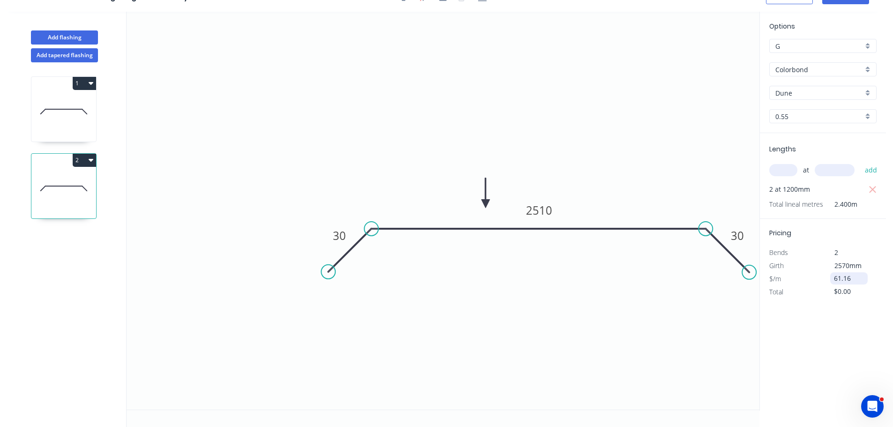
type input "$146.78"
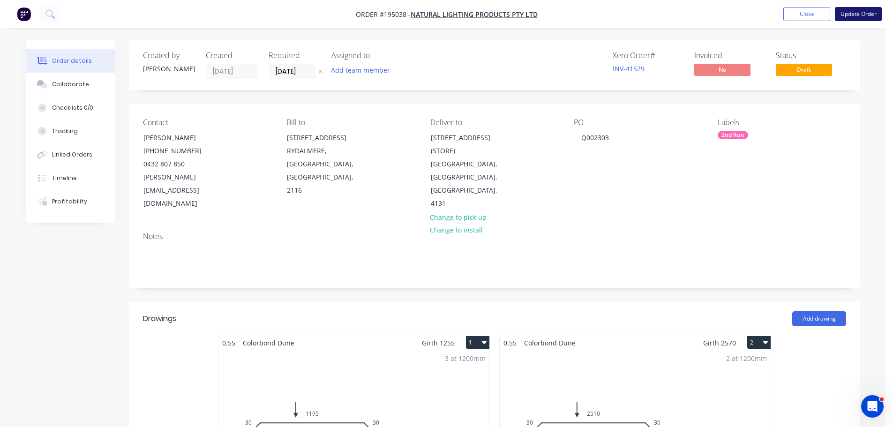
click at [851, 12] on button "Update Order" at bounding box center [857, 14] width 47 height 14
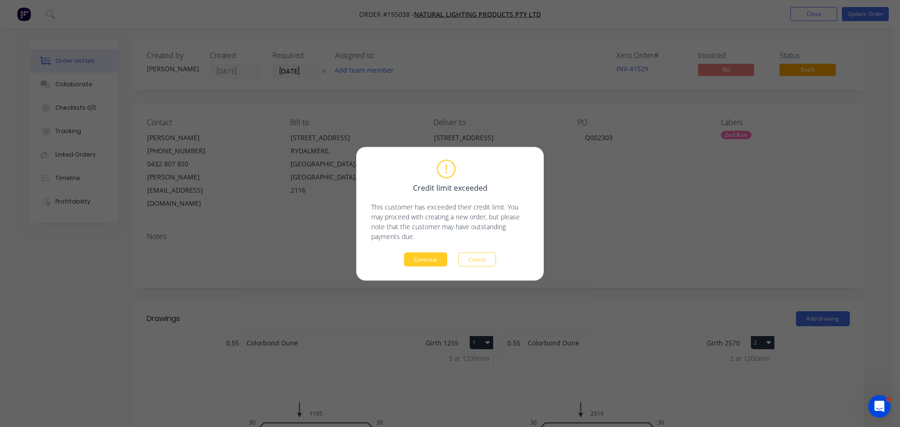
click at [429, 258] on button "Continue" at bounding box center [425, 259] width 43 height 14
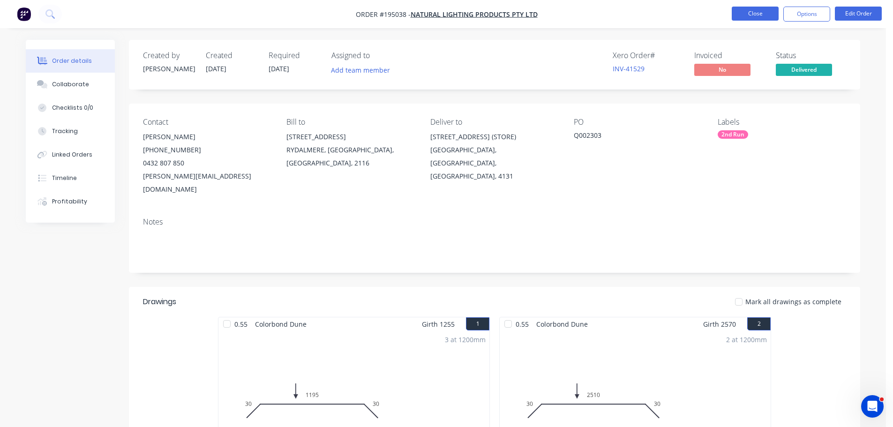
click at [769, 10] on button "Close" at bounding box center [754, 14] width 47 height 14
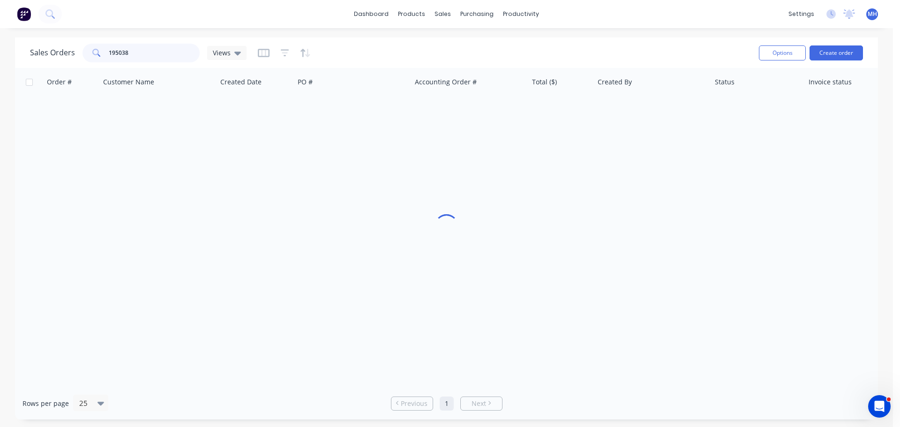
click at [149, 48] on input "195038" at bounding box center [154, 53] width 91 height 19
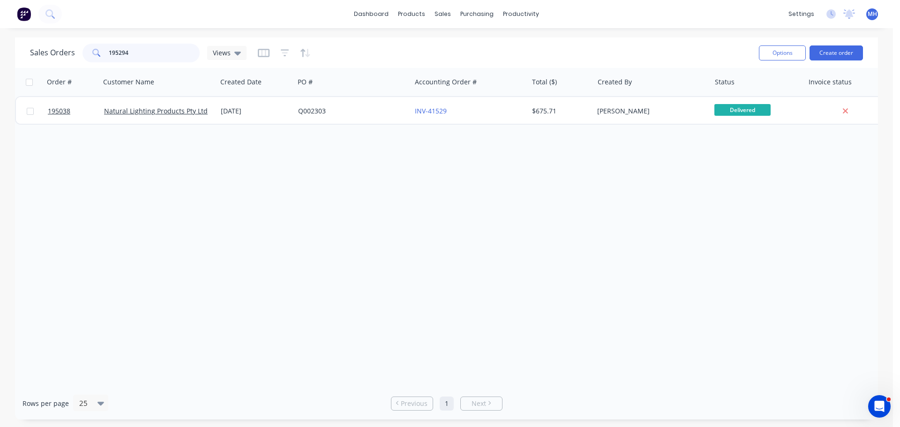
type input "195294"
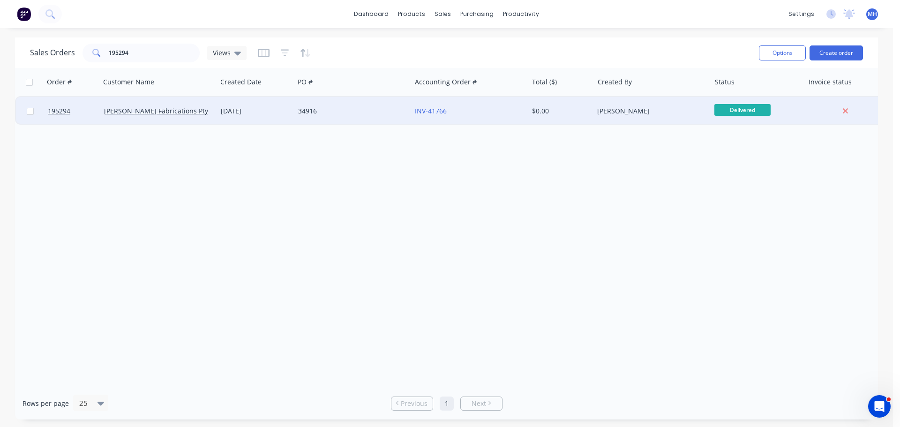
click at [334, 110] on div "34916" at bounding box center [350, 110] width 104 height 9
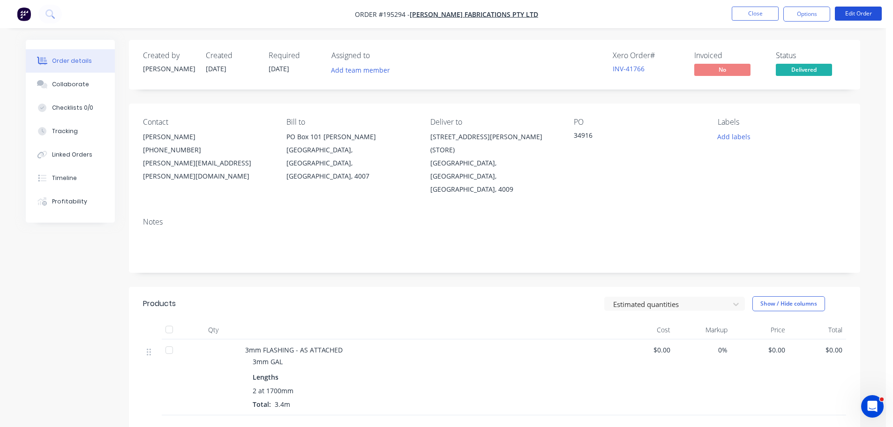
click at [856, 15] on button "Edit Order" at bounding box center [857, 14] width 47 height 14
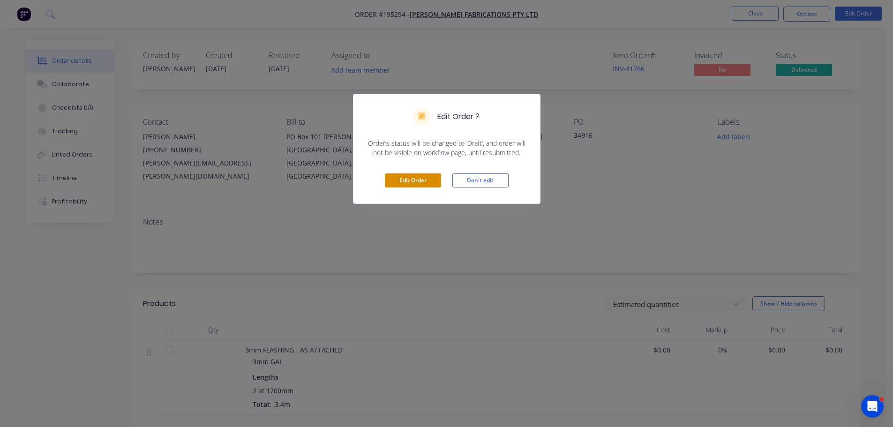
click at [404, 182] on button "Edit Order" at bounding box center [413, 180] width 56 height 14
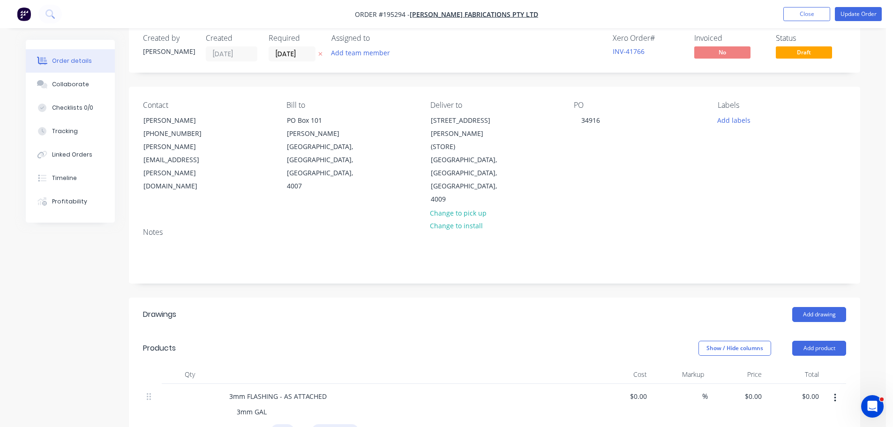
scroll to position [47, 0]
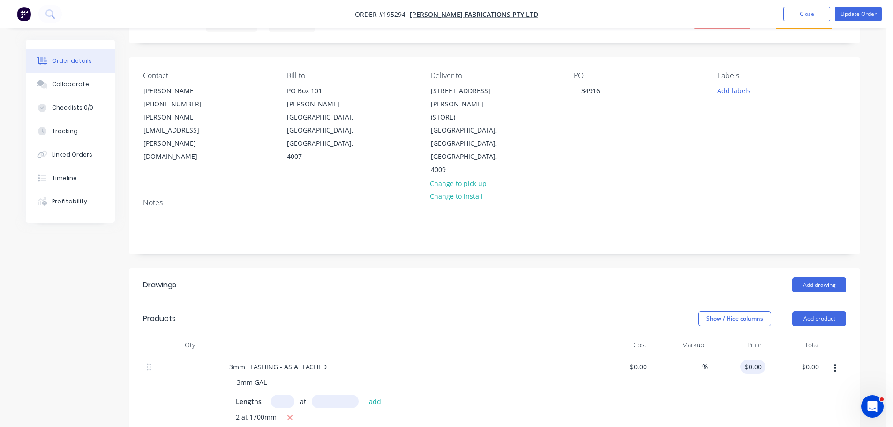
click at [757, 360] on input "$0.00" at bounding box center [755, 367] width 22 height 14
type input "$68.40"
type input "$232.56"
click at [678, 302] on header "Products Show / Hide columns Add product" at bounding box center [494, 319] width 731 height 34
click at [861, 9] on button "Update Order" at bounding box center [857, 14] width 47 height 14
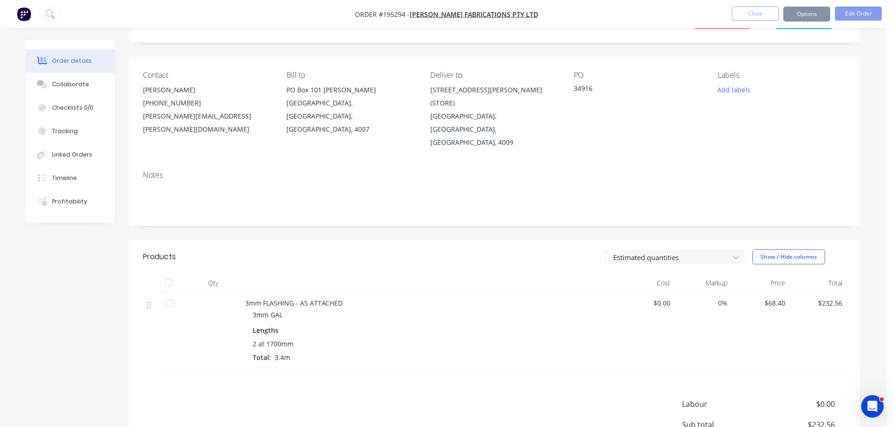
scroll to position [0, 0]
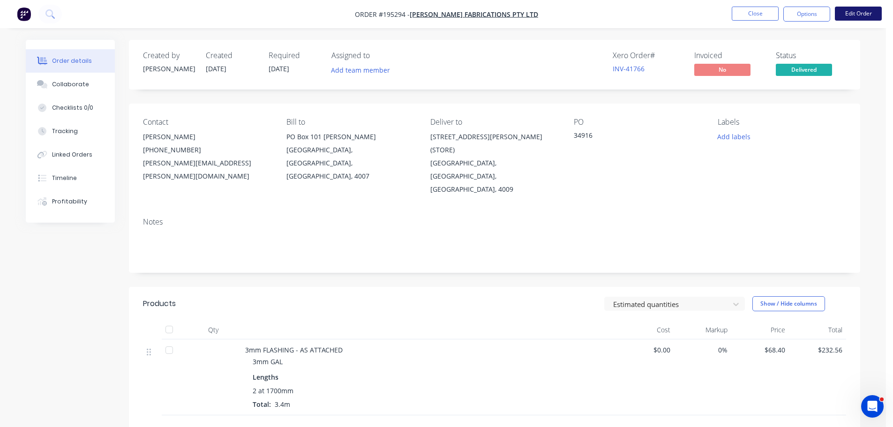
click at [849, 13] on button "Edit Order" at bounding box center [857, 14] width 47 height 14
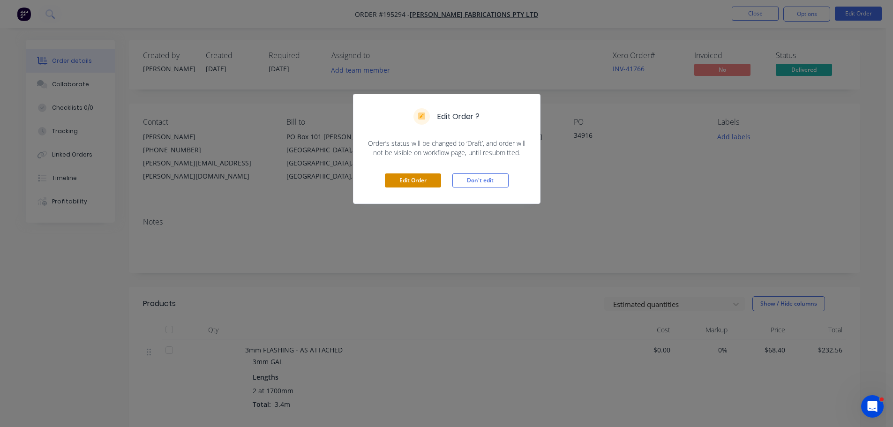
click at [423, 185] on button "Edit Order" at bounding box center [413, 180] width 56 height 14
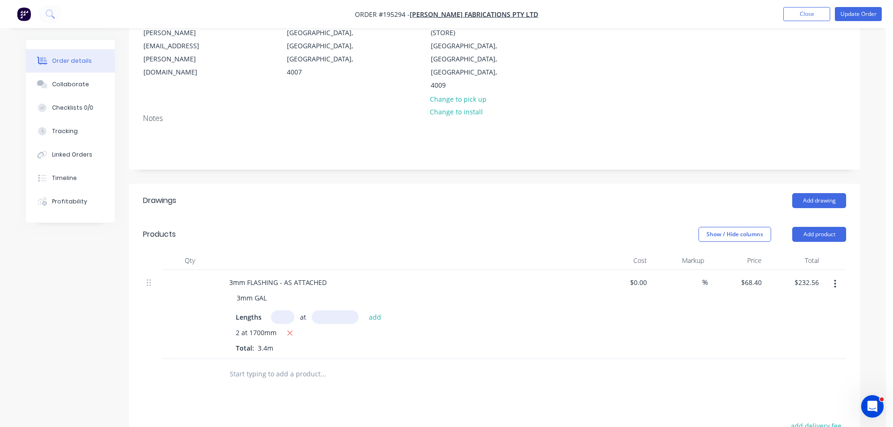
scroll to position [141, 0]
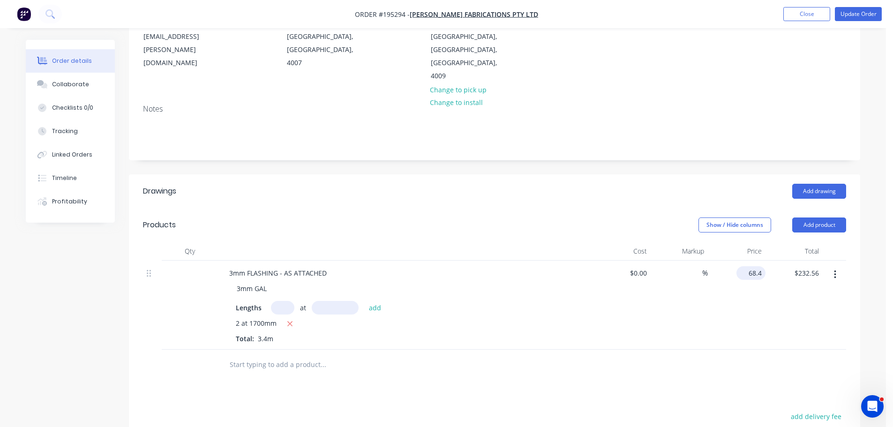
click at [748, 266] on input "68.4" at bounding box center [752, 273] width 25 height 14
type input "$40.24"
type input "$136.82"
click at [638, 174] on header "Drawings Add drawing" at bounding box center [494, 191] width 731 height 34
click at [869, 9] on button "Update Order" at bounding box center [857, 14] width 47 height 14
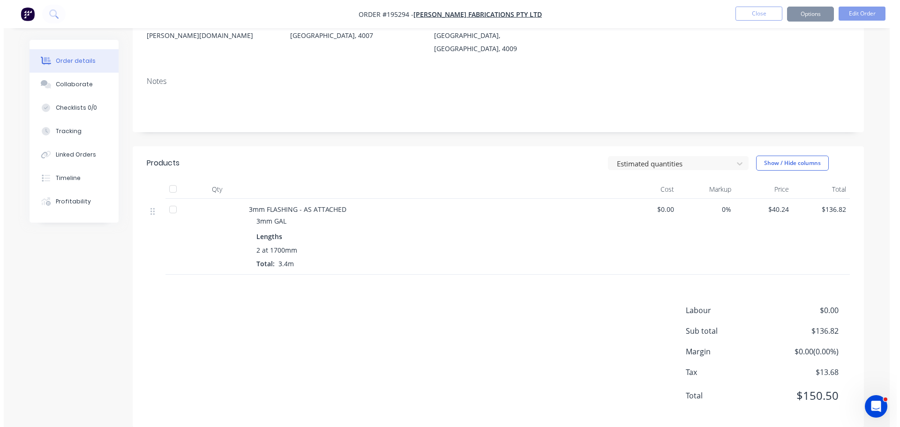
scroll to position [0, 0]
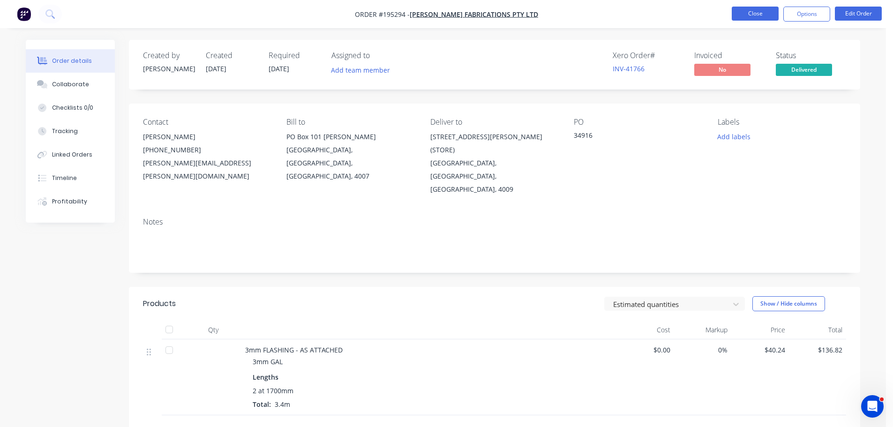
click at [742, 13] on button "Close" at bounding box center [754, 14] width 47 height 14
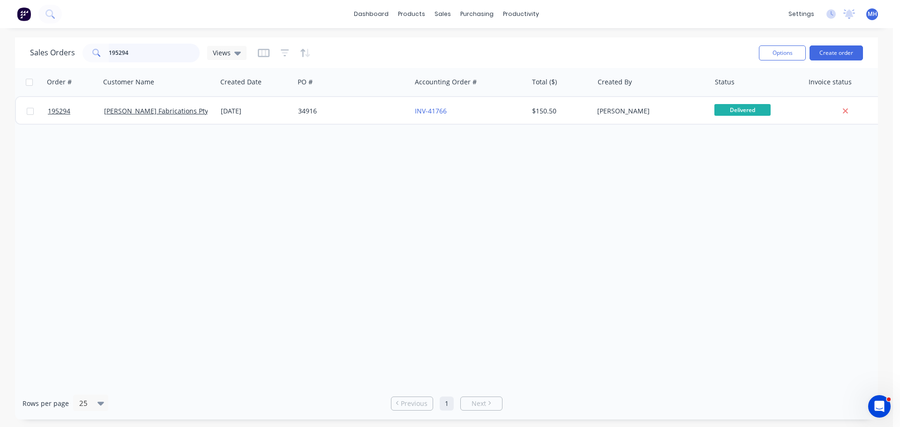
click at [134, 49] on input "195294" at bounding box center [154, 53] width 91 height 19
type input "machinery"
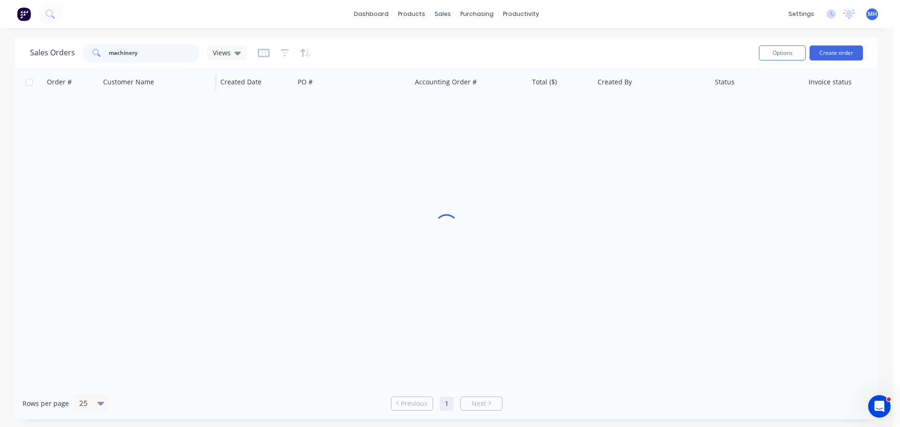
scroll to position [0, 20]
click at [366, 53] on div "Sales Orders machinery Views" at bounding box center [390, 52] width 721 height 23
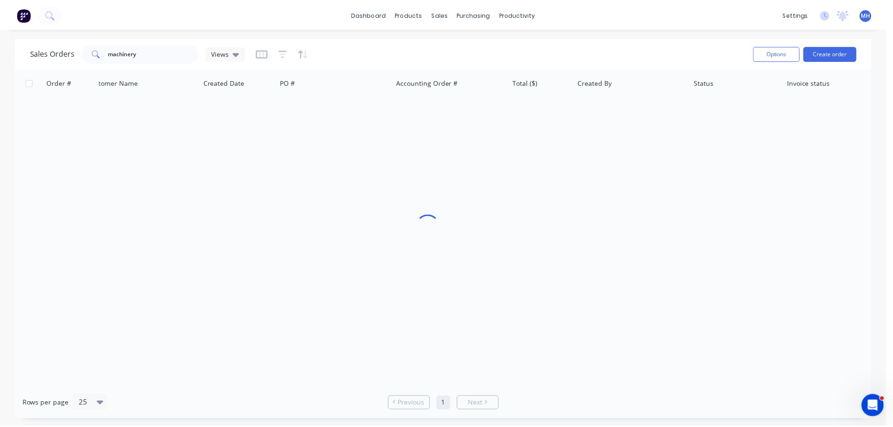
scroll to position [0, 15]
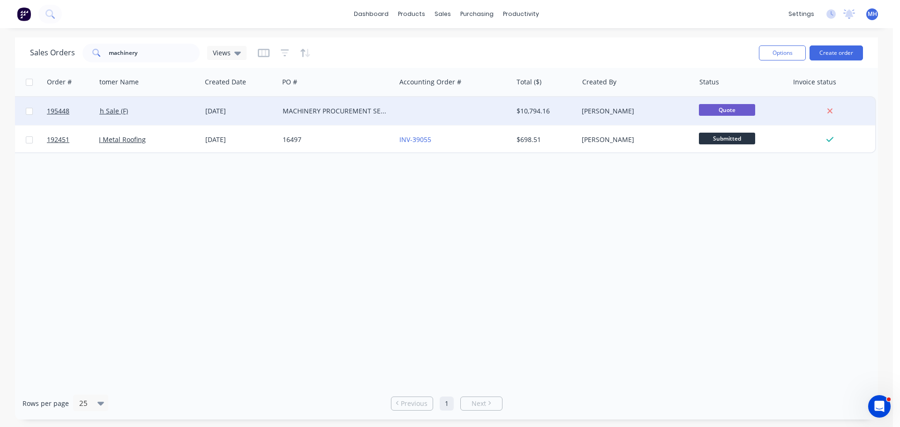
click at [321, 112] on div "MACHINERY PROCUREMENT SERVICES PTY LTD" at bounding box center [335, 110] width 104 height 9
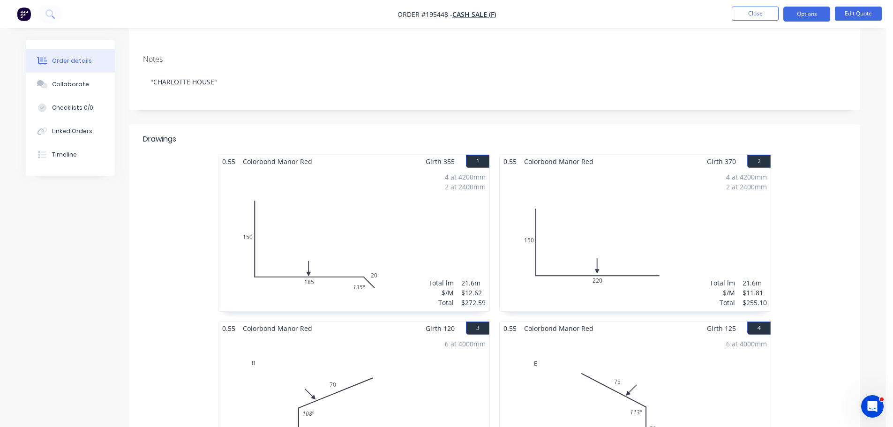
scroll to position [375, 0]
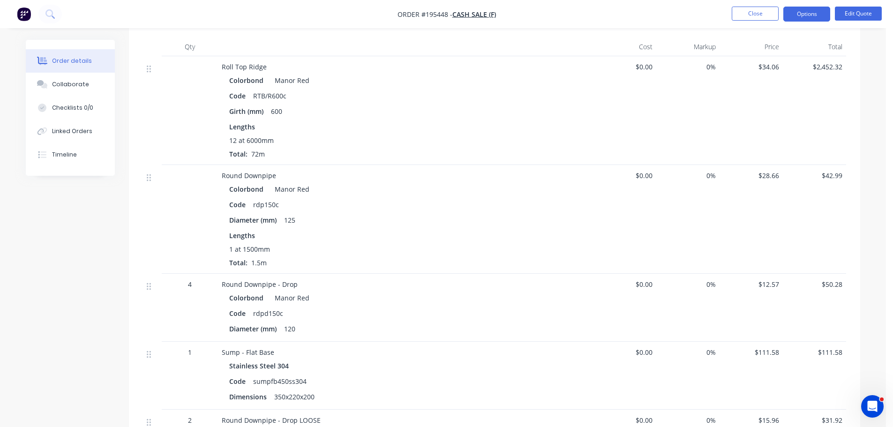
scroll to position [2155, 0]
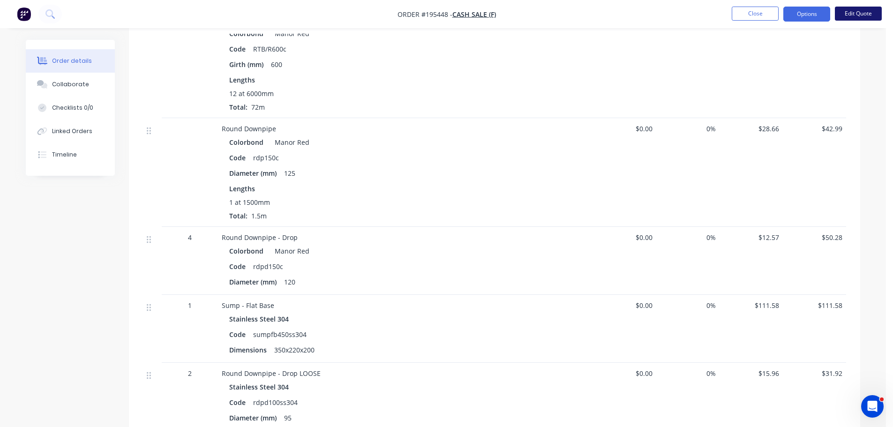
click at [852, 9] on button "Edit Quote" at bounding box center [857, 14] width 47 height 14
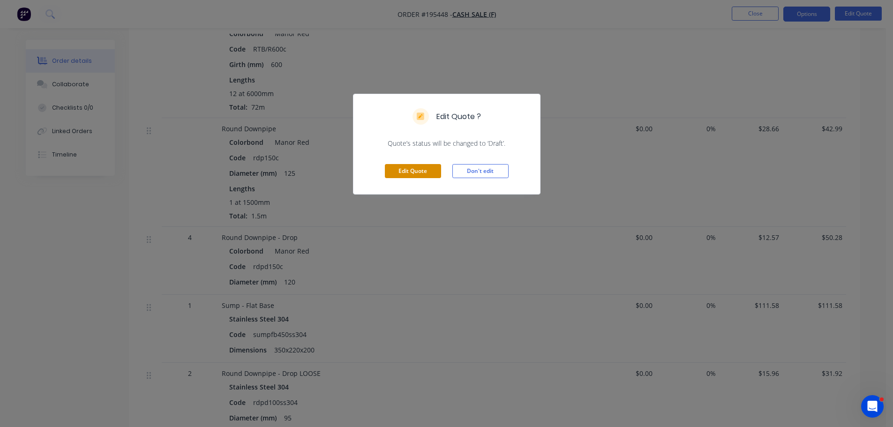
click at [416, 169] on button "Edit Quote" at bounding box center [413, 171] width 56 height 14
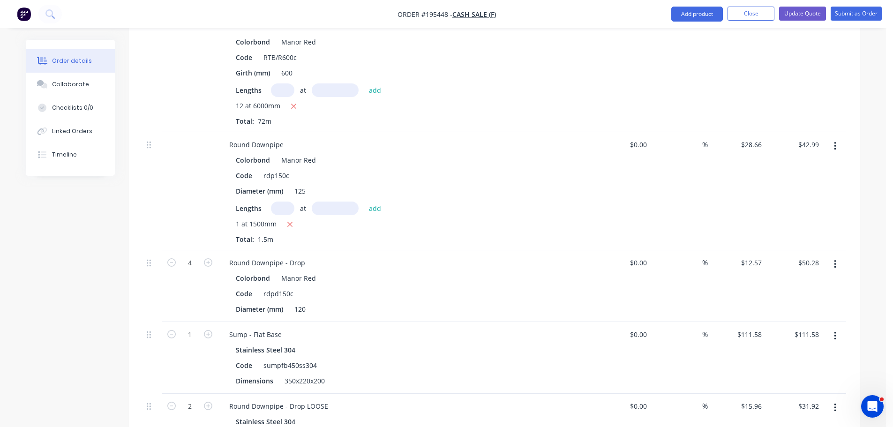
click at [836, 149] on button "button" at bounding box center [835, 146] width 22 height 17
click at [832, 167] on div "Edit" at bounding box center [801, 171] width 72 height 14
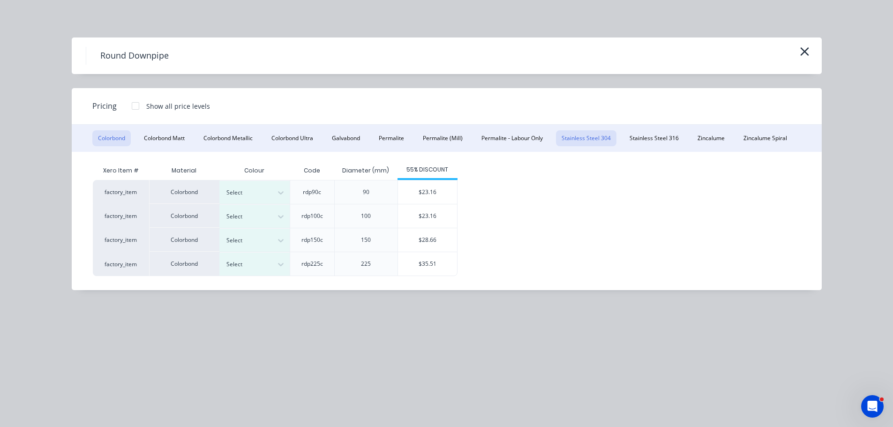
click at [573, 141] on button "Stainless Steel 304" at bounding box center [586, 138] width 60 height 16
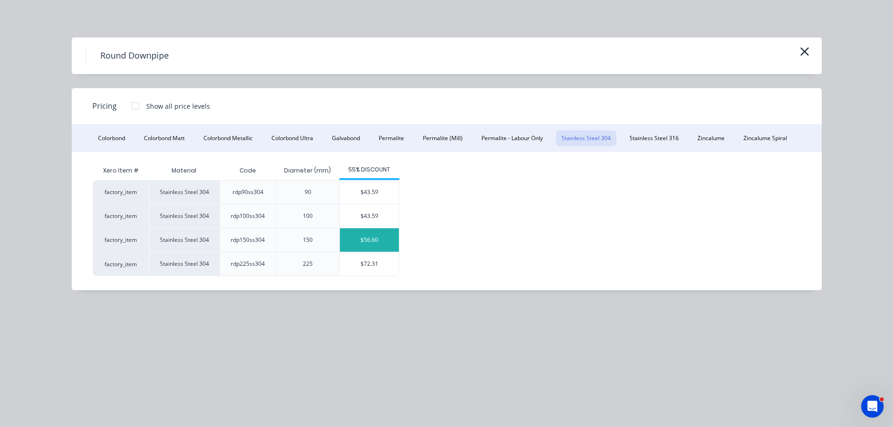
click at [384, 236] on div "$56.60" at bounding box center [369, 239] width 59 height 23
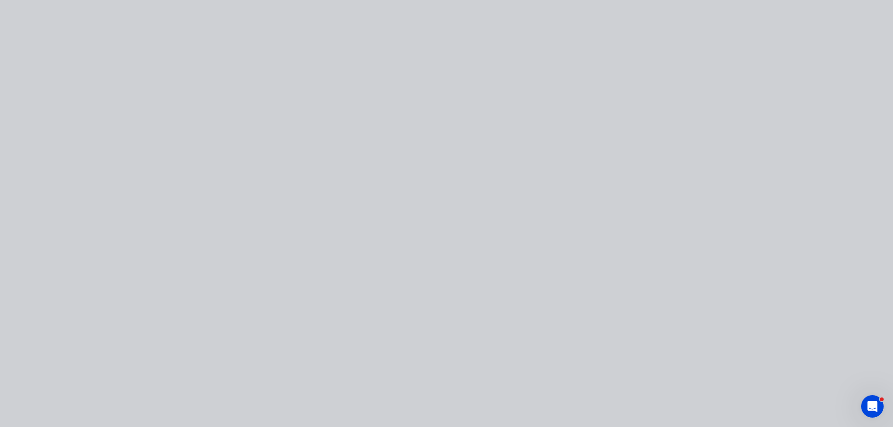
type input "$56.60"
type input "$84.90"
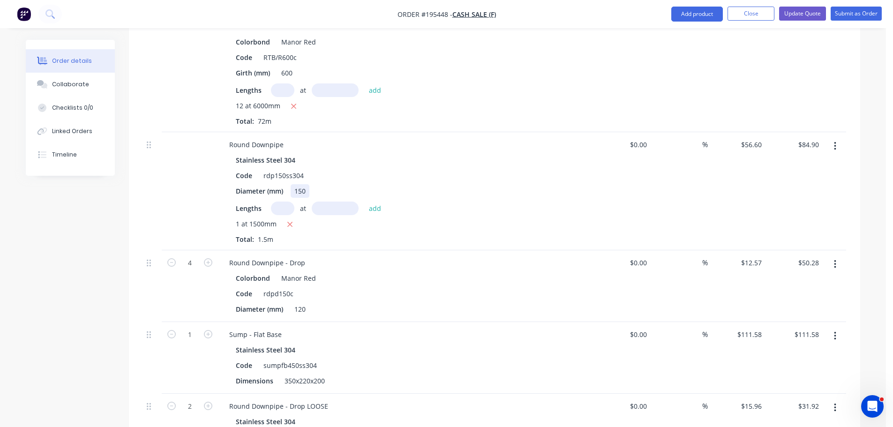
click at [300, 188] on div "150" at bounding box center [299, 191] width 19 height 14
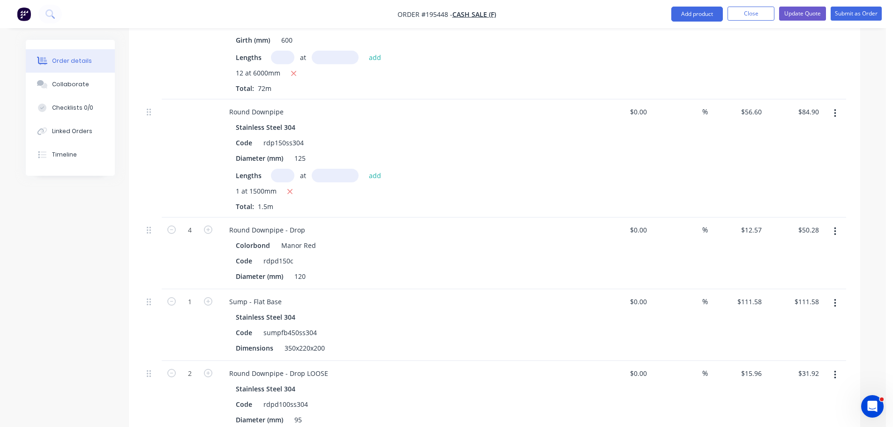
scroll to position [2202, 0]
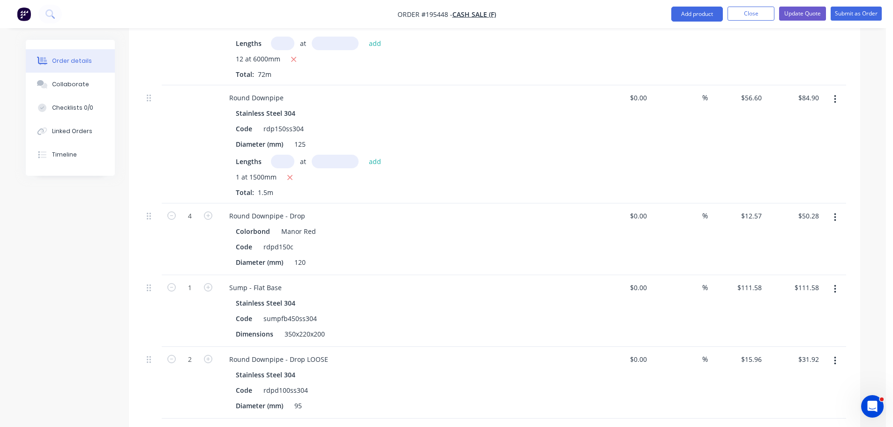
click at [834, 216] on icon "button" at bounding box center [835, 217] width 2 height 10
click at [815, 236] on div "Edit" at bounding box center [801, 242] width 72 height 14
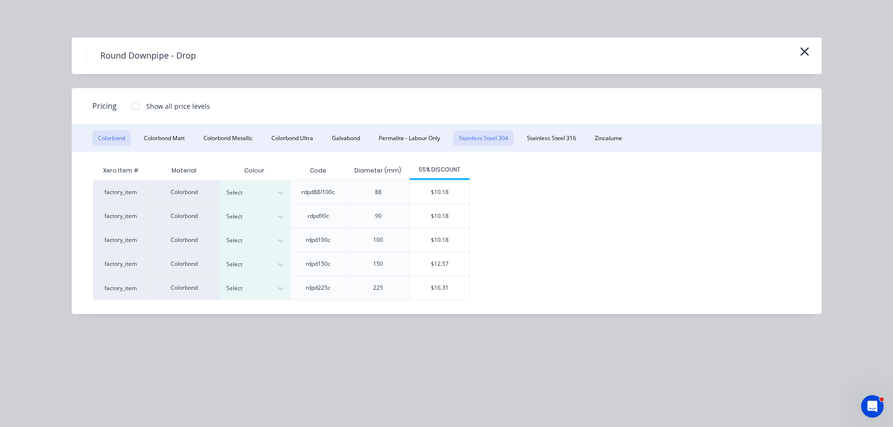
click at [505, 136] on button "Stainless Steel 304" at bounding box center [483, 138] width 60 height 16
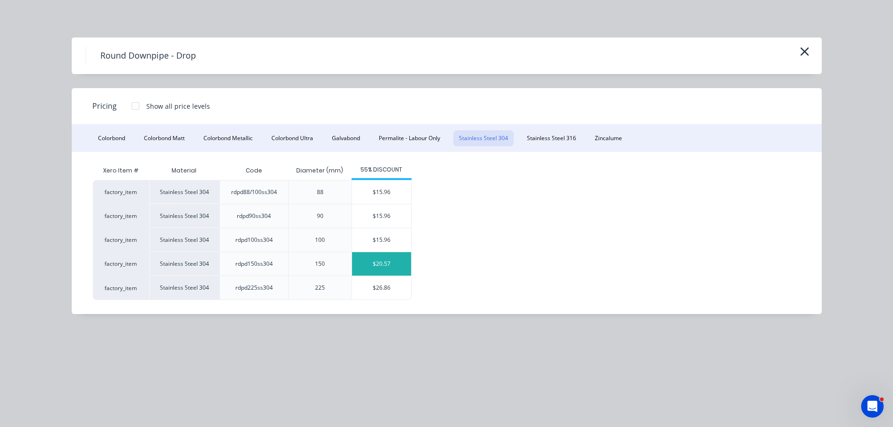
click at [396, 261] on div "$20.57" at bounding box center [381, 263] width 59 height 23
type input "$20.57"
type input "$82.28"
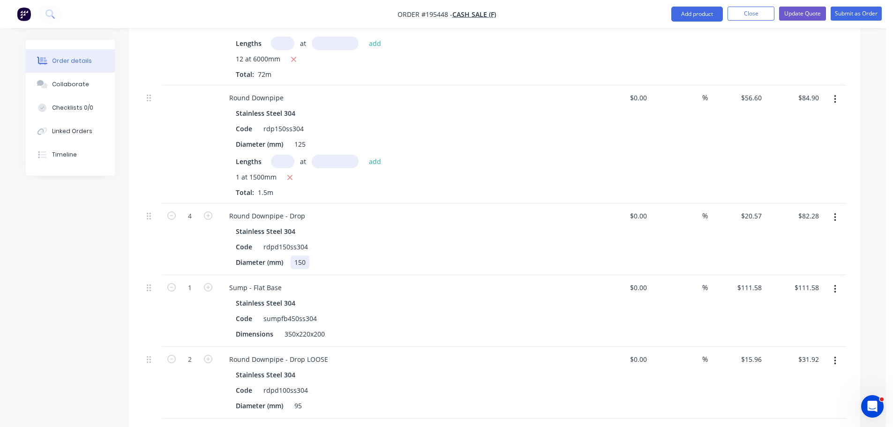
click at [296, 262] on div "150" at bounding box center [299, 262] width 19 height 14
click at [295, 261] on div "150" at bounding box center [299, 262] width 19 height 14
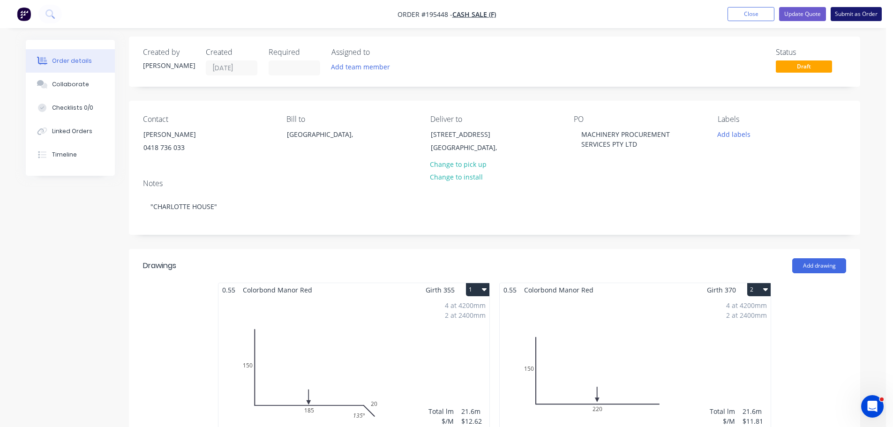
scroll to position [0, 0]
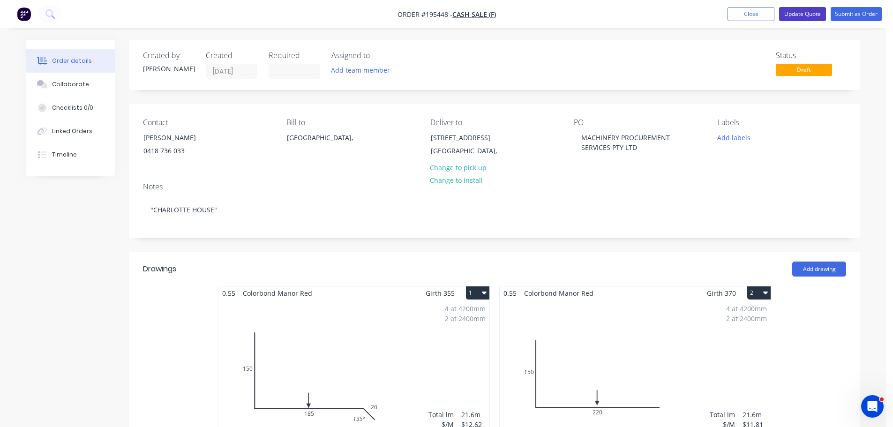
click at [796, 16] on button "Update Quote" at bounding box center [802, 14] width 47 height 14
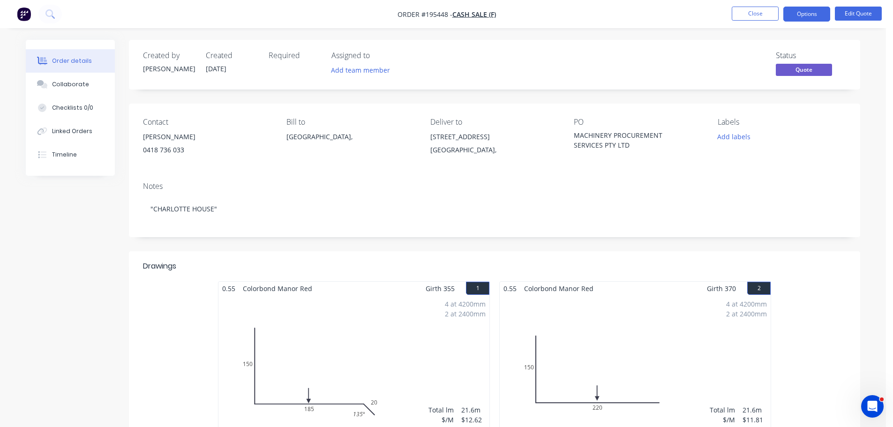
scroll to position [141, 0]
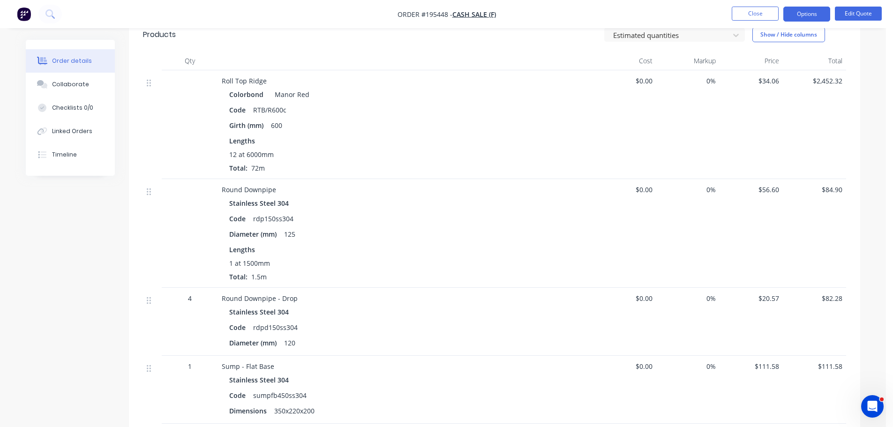
scroll to position [2062, 0]
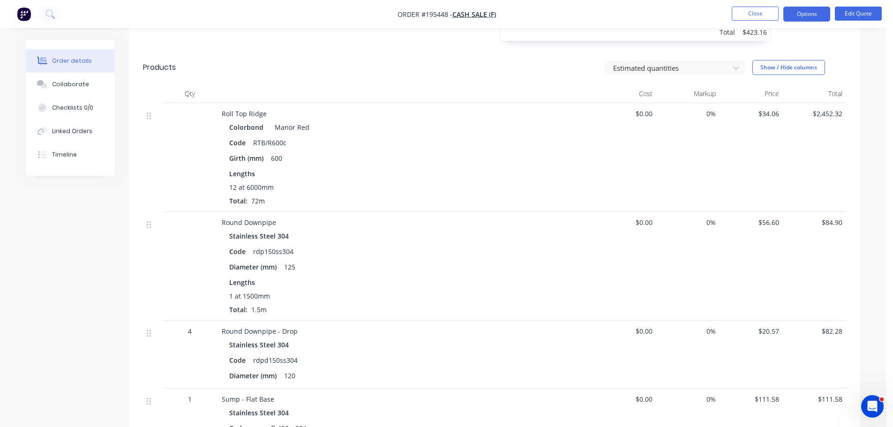
drag, startPoint x: 826, startPoint y: 15, endPoint x: 824, endPoint y: 25, distance: 9.9
click at [826, 15] on button "Options" at bounding box center [806, 14] width 47 height 15
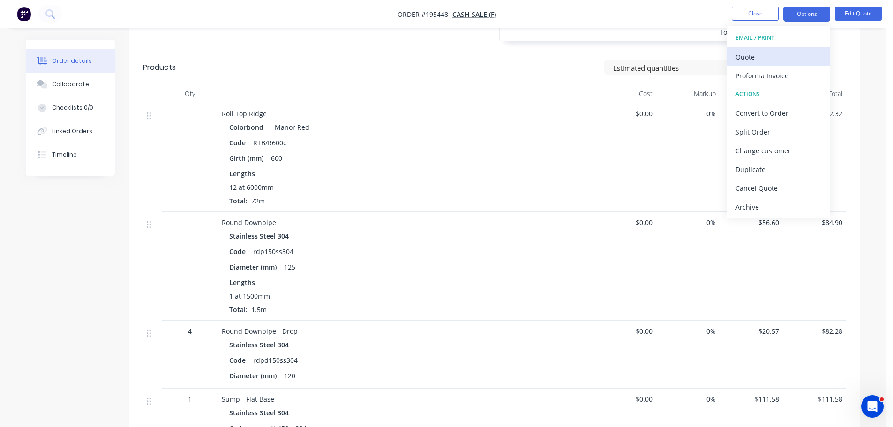
click at [796, 59] on div "Quote" at bounding box center [778, 57] width 86 height 14
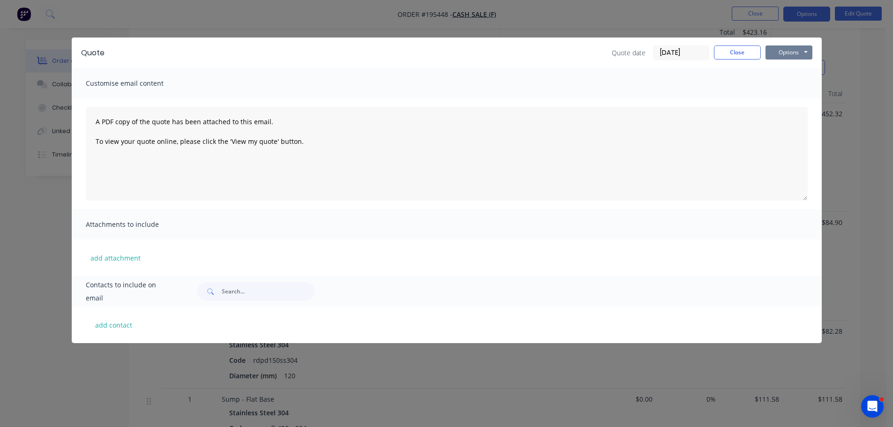
click at [796, 58] on button "Options" at bounding box center [788, 52] width 47 height 14
click at [797, 68] on button "Preview" at bounding box center [795, 68] width 60 height 15
click at [736, 55] on button "Close" at bounding box center [737, 52] width 47 height 14
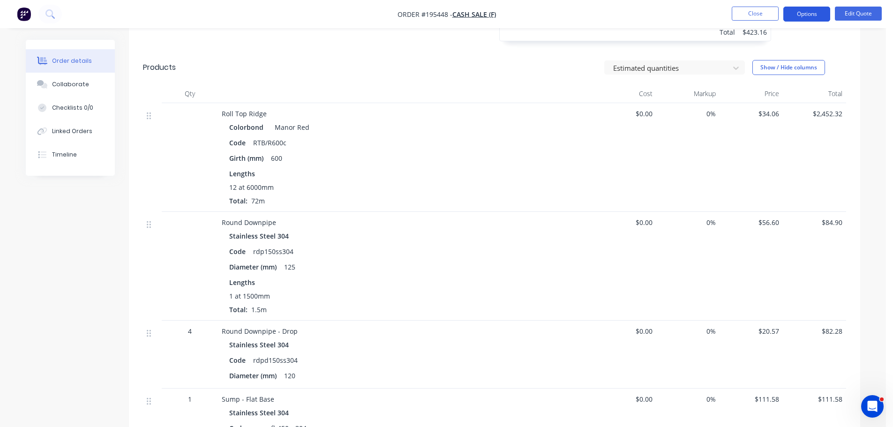
click at [797, 15] on button "Options" at bounding box center [806, 14] width 47 height 15
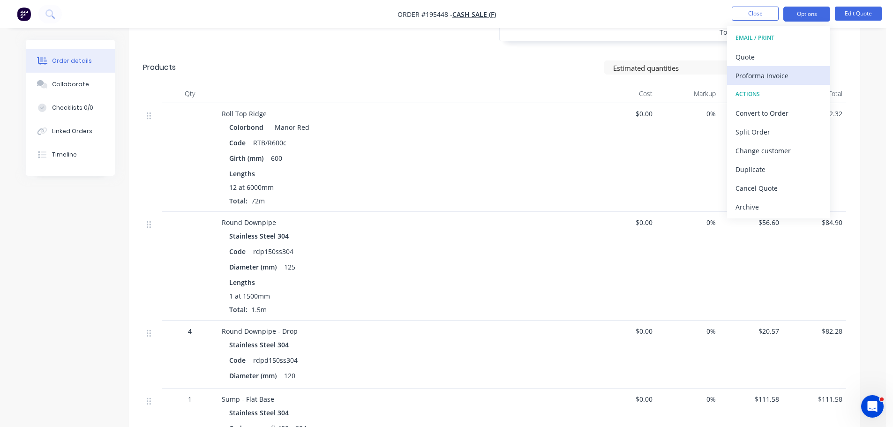
click at [769, 74] on div "Proforma Invoice" at bounding box center [778, 76] width 86 height 14
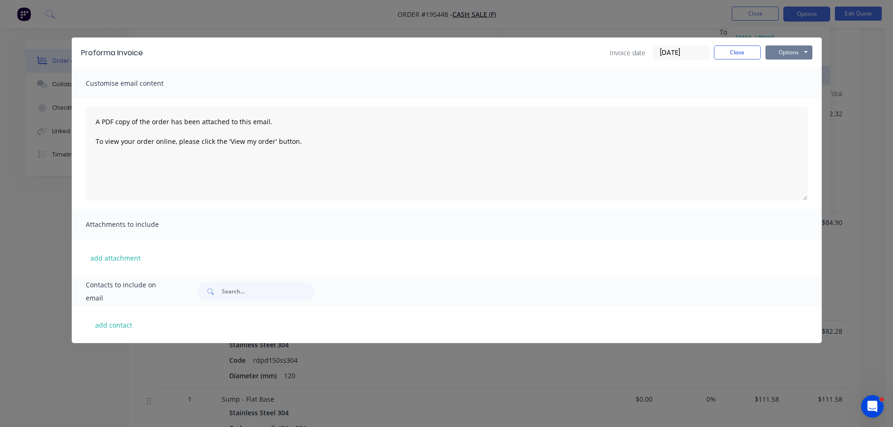
click at [782, 56] on button "Options" at bounding box center [788, 52] width 47 height 14
click at [780, 68] on button "Preview" at bounding box center [795, 68] width 60 height 15
click at [731, 54] on button "Close" at bounding box center [737, 52] width 47 height 14
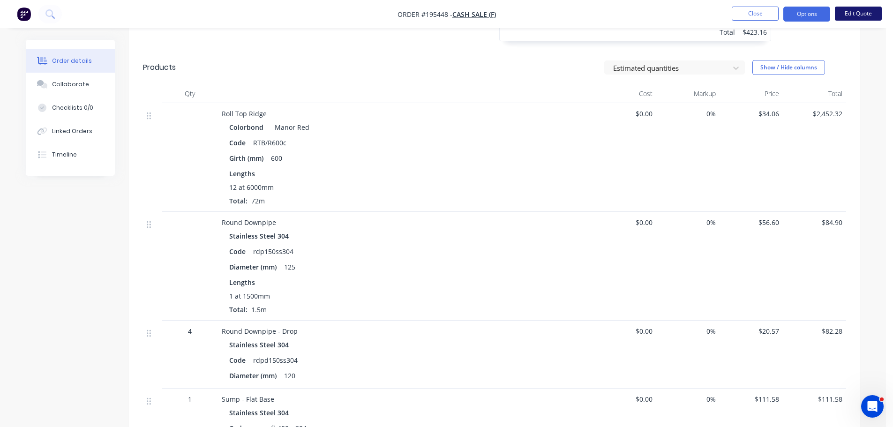
click at [867, 14] on button "Edit Quote" at bounding box center [857, 14] width 47 height 14
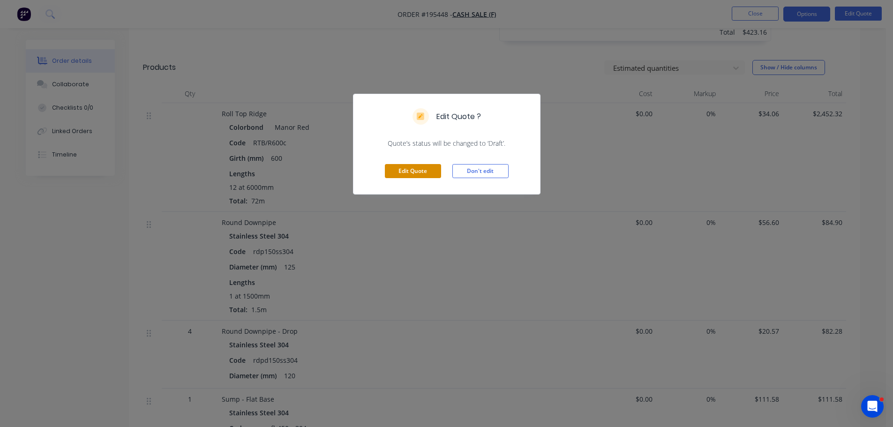
click at [435, 166] on button "Edit Quote" at bounding box center [413, 171] width 56 height 14
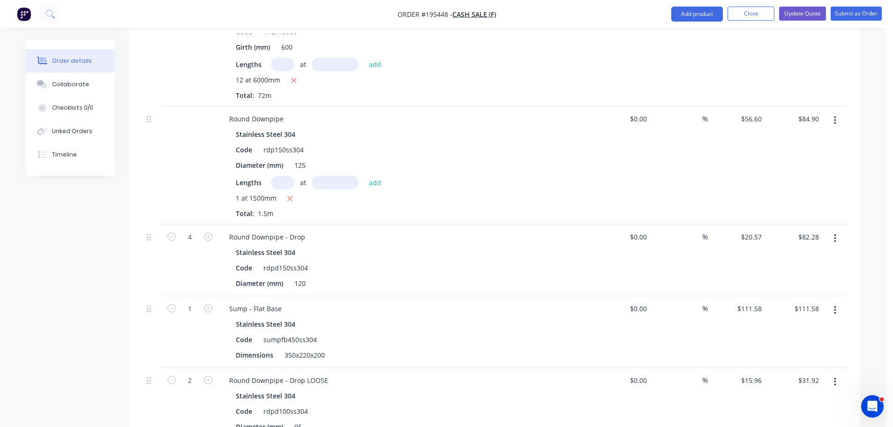
scroll to position [2202, 0]
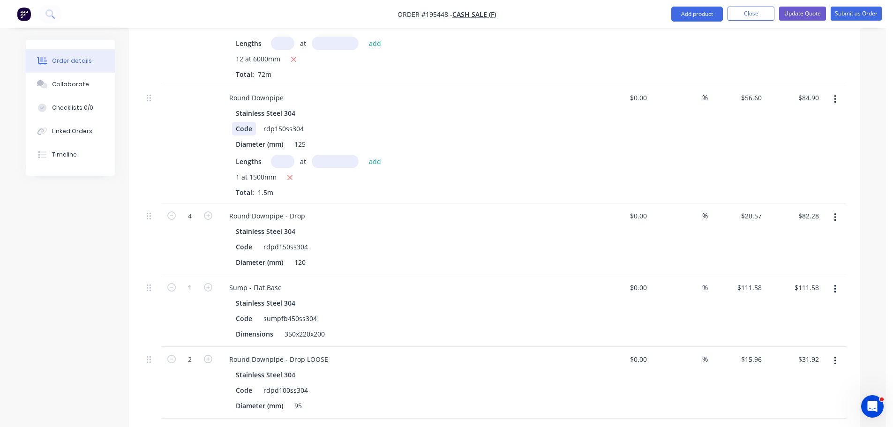
click at [235, 128] on div "Code" at bounding box center [244, 129] width 24 height 14
click at [237, 231] on div "Stainless Steel 304" at bounding box center [267, 231] width 63 height 14
click at [237, 244] on div "Code" at bounding box center [244, 247] width 24 height 14
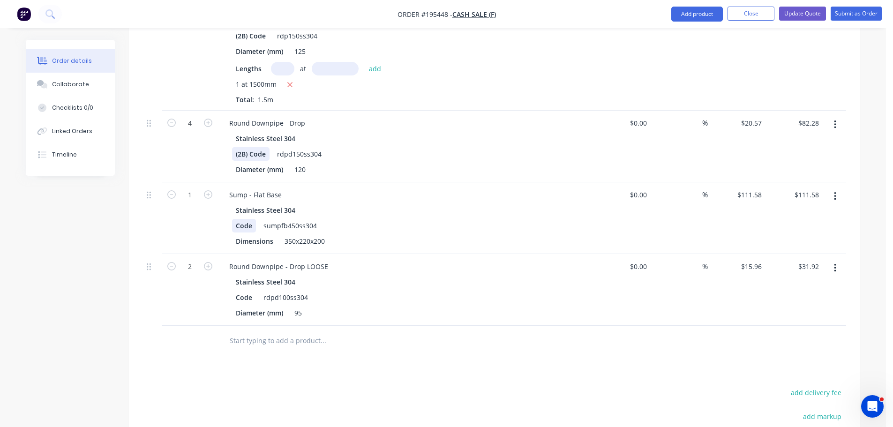
scroll to position [2296, 0]
click at [236, 223] on div "Code" at bounding box center [244, 225] width 24 height 14
click at [237, 297] on div "Code" at bounding box center [244, 297] width 24 height 14
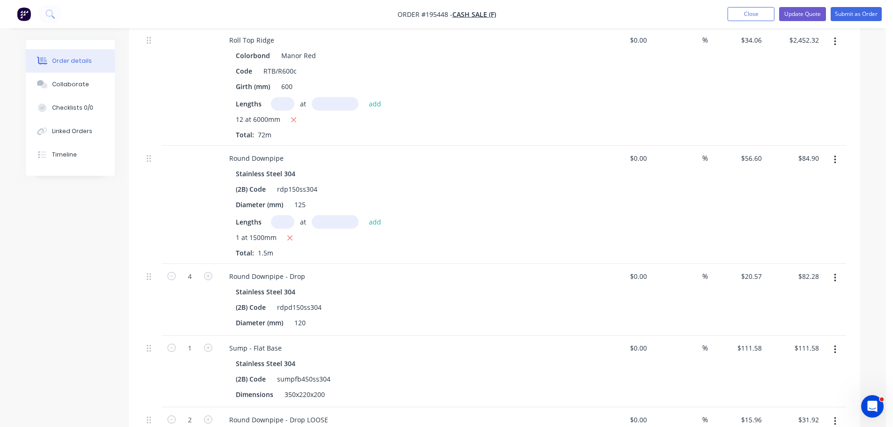
scroll to position [2108, 0]
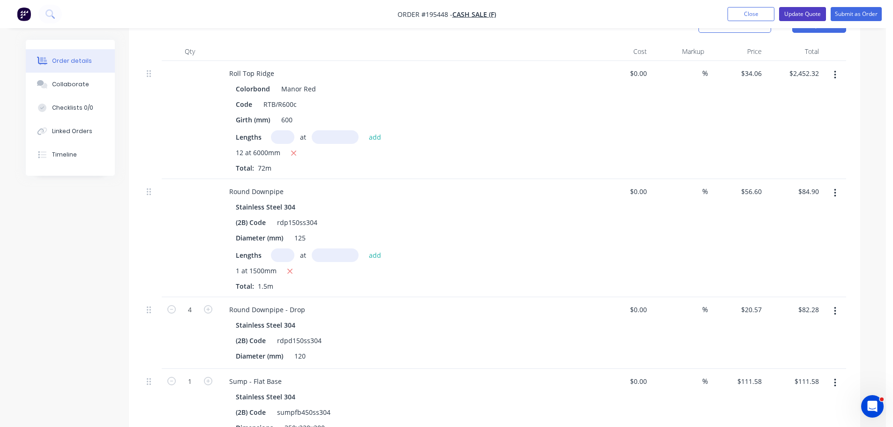
click at [811, 17] on button "Update Quote" at bounding box center [802, 14] width 47 height 14
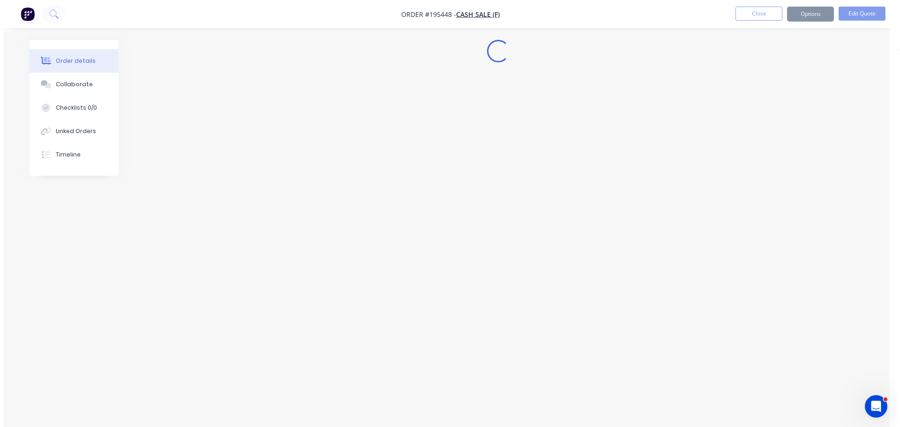
scroll to position [0, 0]
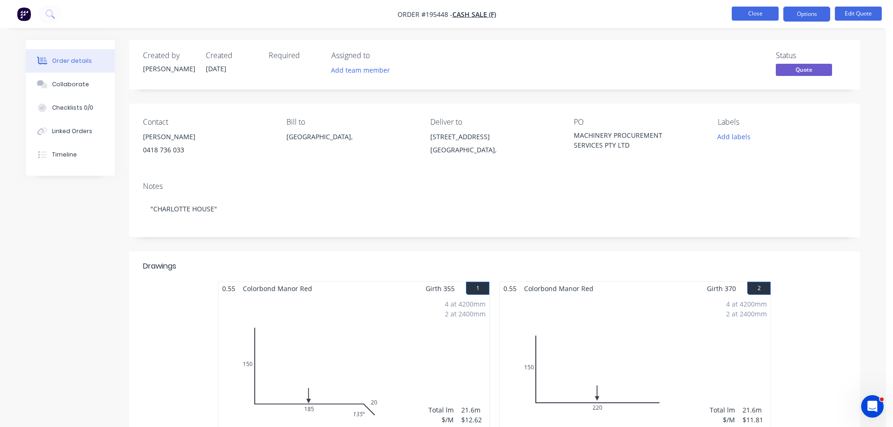
click at [744, 12] on button "Close" at bounding box center [754, 14] width 47 height 14
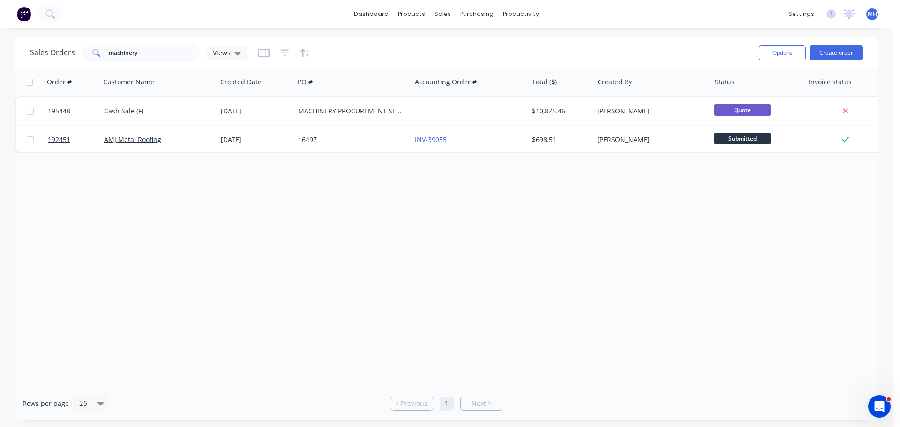
click at [514, 251] on div "Order # Customer Name Created Date PO # Accounting Order # Total ($) Created By…" at bounding box center [446, 227] width 863 height 319
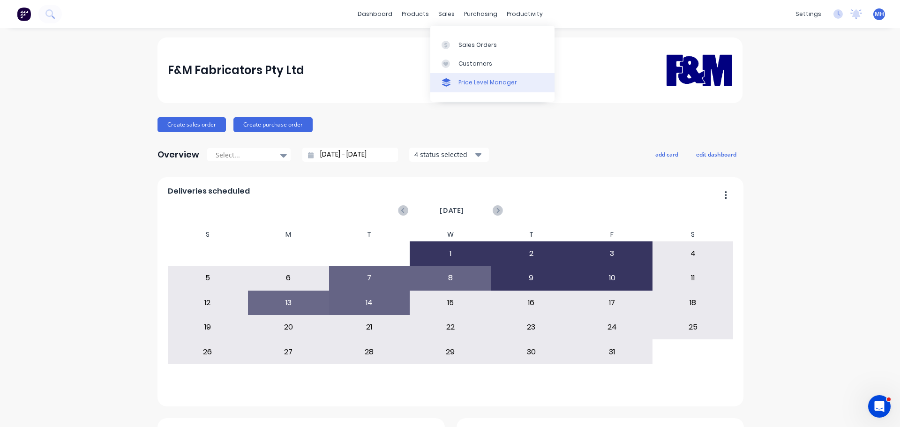
click at [472, 75] on link "Price Level Manager" at bounding box center [492, 82] width 124 height 19
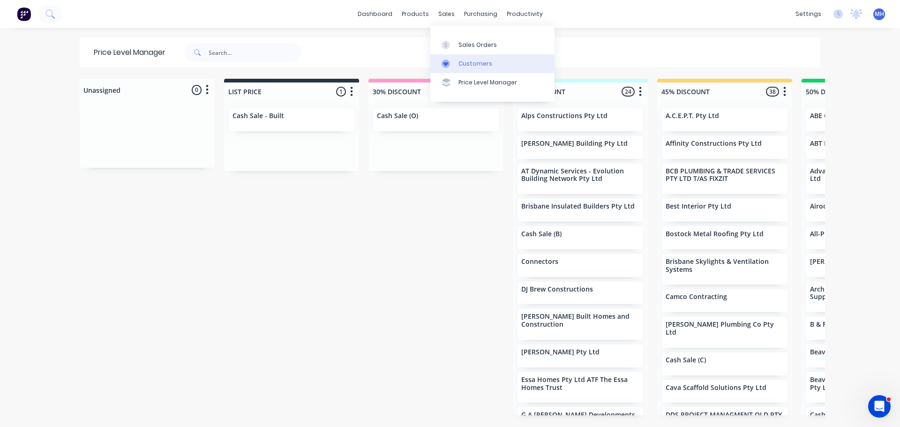
click at [466, 64] on div "Customers" at bounding box center [475, 64] width 34 height 8
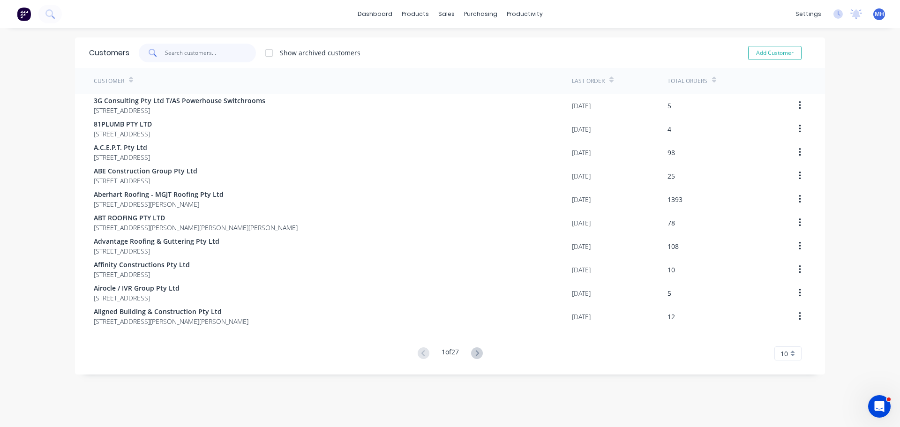
drag, startPoint x: 248, startPoint y: 55, endPoint x: 241, endPoint y: 56, distance: 7.6
click at [248, 55] on input "text" at bounding box center [210, 53] width 91 height 19
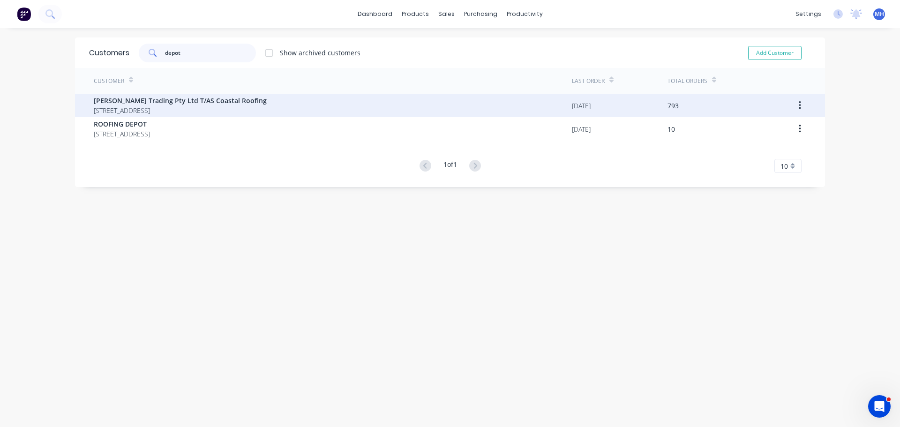
type input "depot"
click at [149, 116] on div "Connors Trading Pty Ltd T/AS Coastal Roofing 10 Newcastle Drive POTTSVILLE New …" at bounding box center [333, 105] width 478 height 23
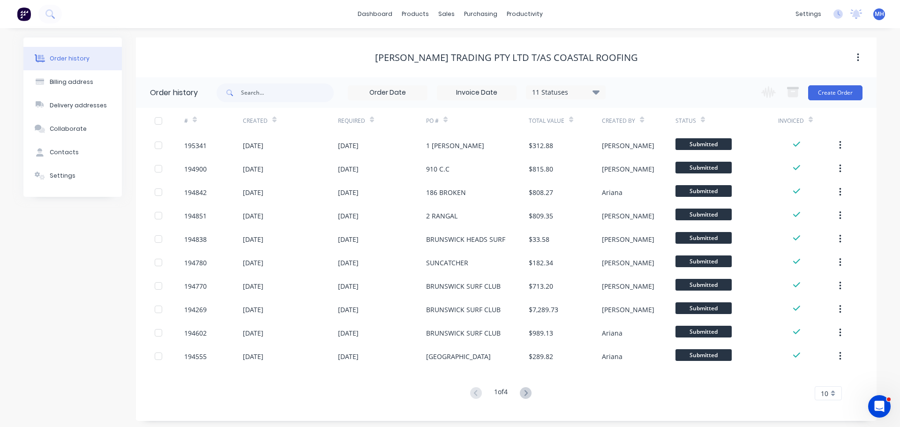
drag, startPoint x: 469, startPoint y: 60, endPoint x: 460, endPoint y: 65, distance: 10.3
click at [469, 62] on div "Connors Trading Pty Ltd T/AS Coastal Roofing" at bounding box center [506, 57] width 263 height 11
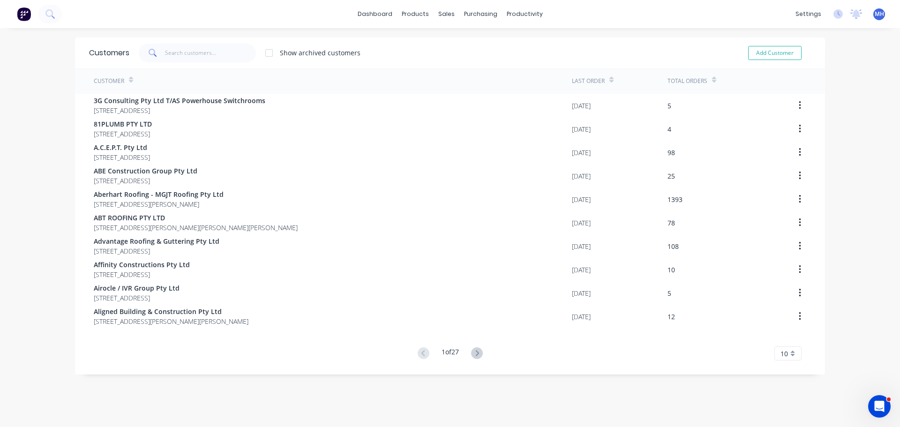
click at [256, 57] on div "Show archived customers" at bounding box center [244, 53] width 231 height 19
drag, startPoint x: 233, startPoint y: 63, endPoint x: 234, endPoint y: 55, distance: 8.6
click at [234, 55] on div "Customers Show archived customers Add Customer" at bounding box center [450, 52] width 750 height 30
click at [234, 54] on input "text" at bounding box center [210, 53] width 91 height 19
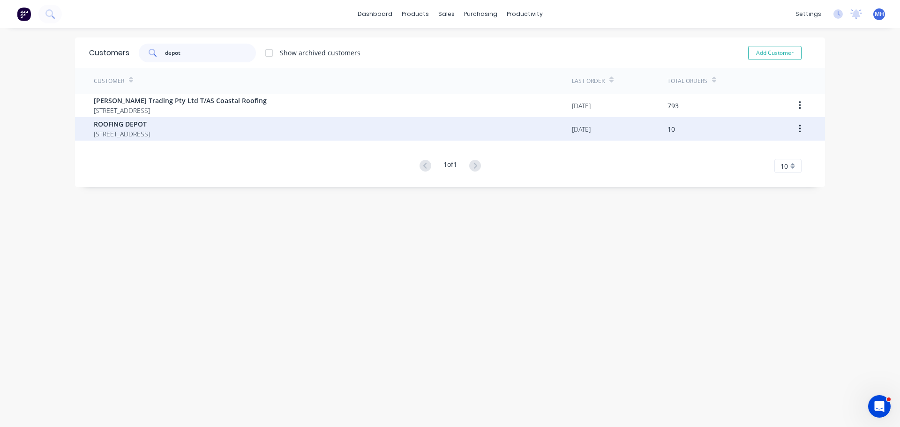
type input "depot"
click at [150, 124] on span "ROOFING DEPOT" at bounding box center [122, 124] width 56 height 10
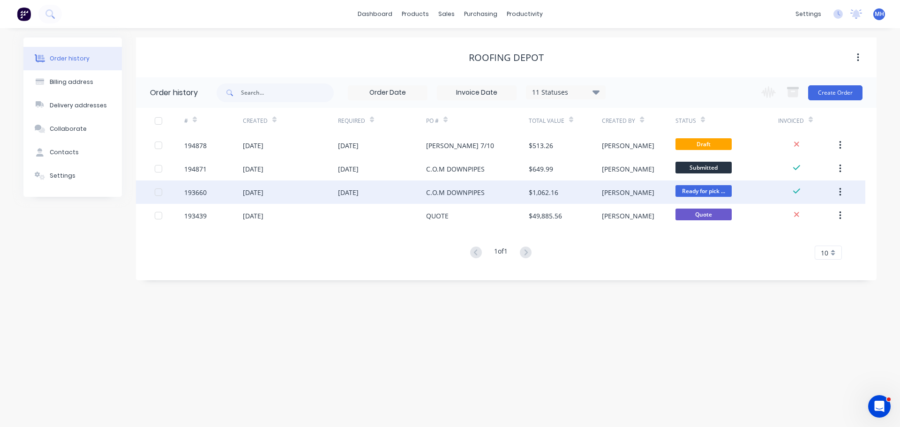
click at [413, 186] on div "[DATE]" at bounding box center [382, 191] width 88 height 23
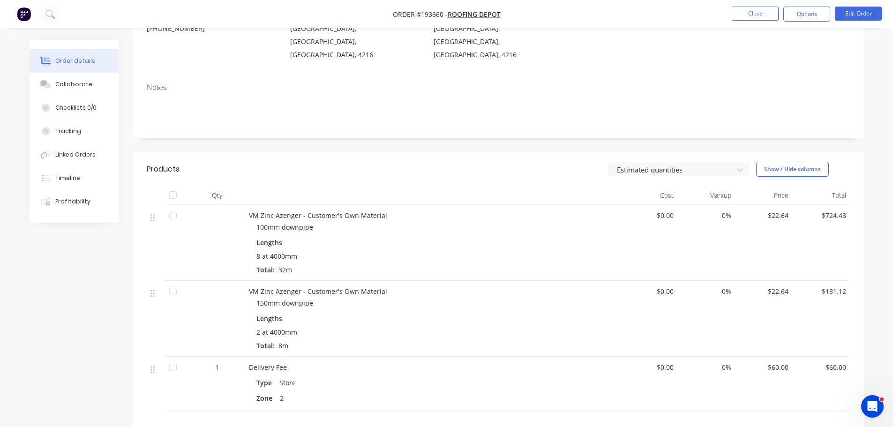
scroll to position [187, 0]
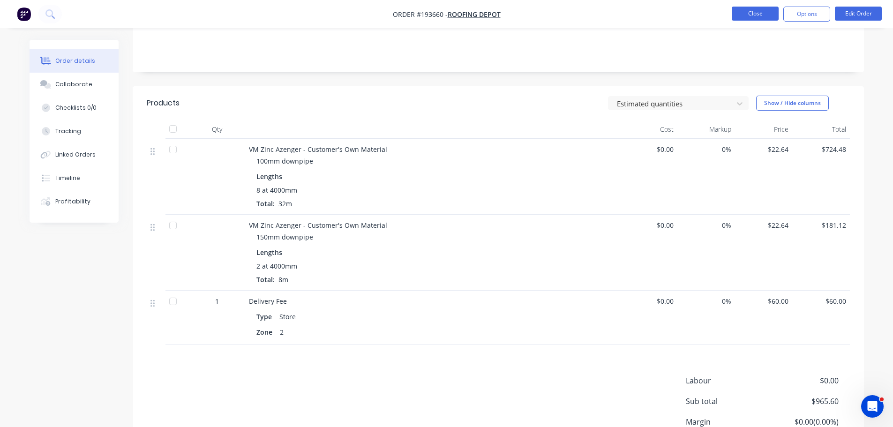
click at [754, 13] on button "Close" at bounding box center [754, 14] width 47 height 14
